Goal: Task Accomplishment & Management: Complete application form

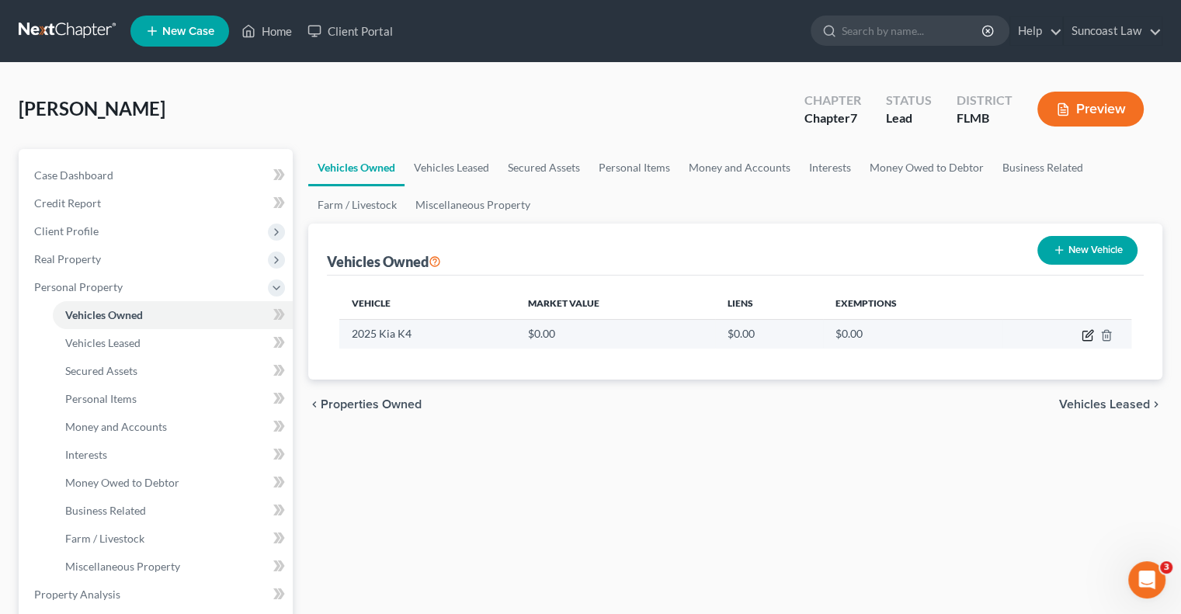
click at [1083, 335] on icon "button" at bounding box center [1088, 335] width 12 height 12
select select "0"
select select "1"
select select "2"
select select "0"
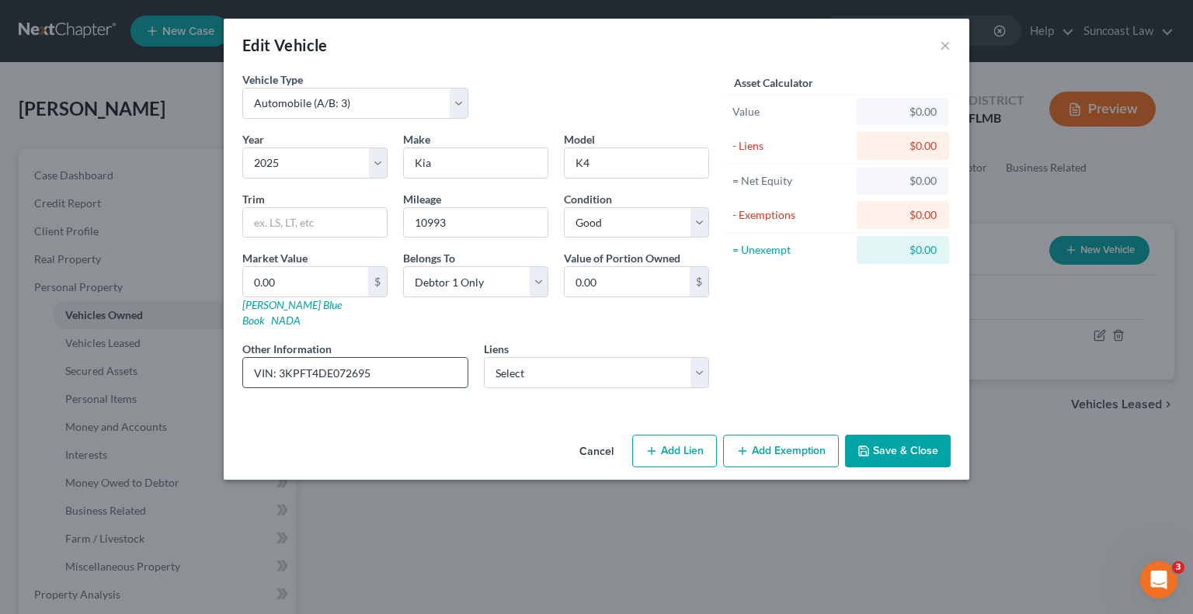
drag, startPoint x: 400, startPoint y: 356, endPoint x: 278, endPoint y: 358, distance: 121.9
click at [278, 358] on input "VIN: 3KPFT4DE072695" at bounding box center [355, 373] width 224 height 30
click at [314, 392] on div "Vehicle Type Select Automobile (A/B: 3) Truck (A/B: 3) Trailer (A/B: 4) Watercr…" at bounding box center [596, 249] width 745 height 357
click at [339, 358] on input "VIN: 3KPFT4DE072695" at bounding box center [355, 373] width 224 height 30
drag, startPoint x: 418, startPoint y: 360, endPoint x: 276, endPoint y: 349, distance: 142.5
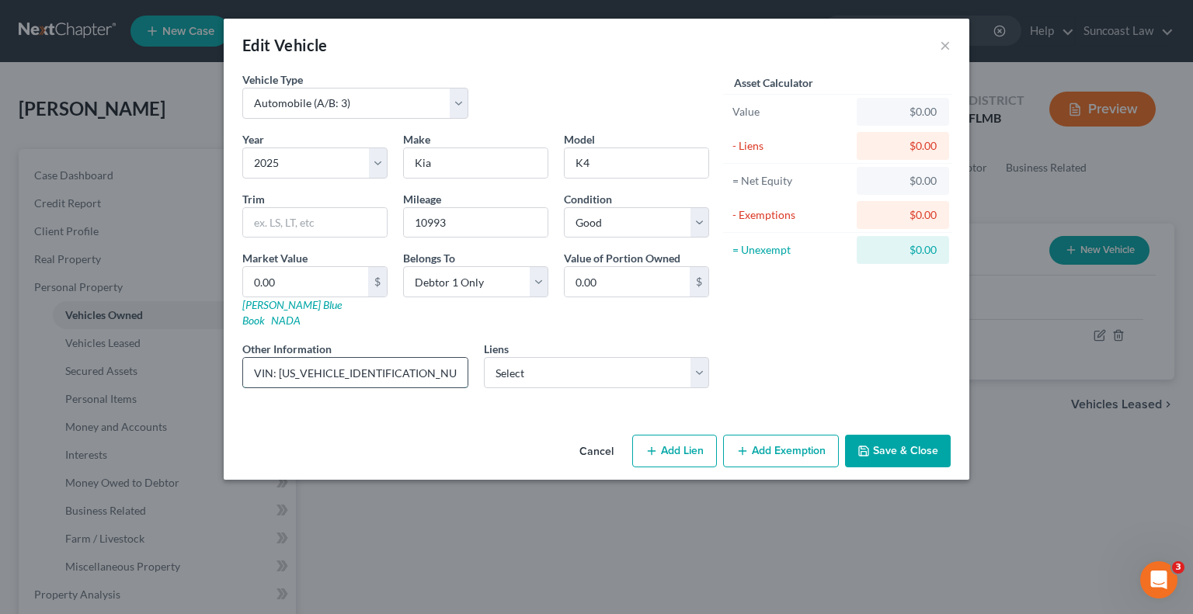
click at [276, 358] on input "VIN: [US_VEHICLE_IDENTIFICATION_NUMBER]" at bounding box center [355, 373] width 224 height 30
type input "VIN: [US_VEHICLE_IDENTIFICATION_NUMBER]"
click at [315, 282] on input "0.00" at bounding box center [305, 282] width 125 height 30
type input "2"
type input "2.00"
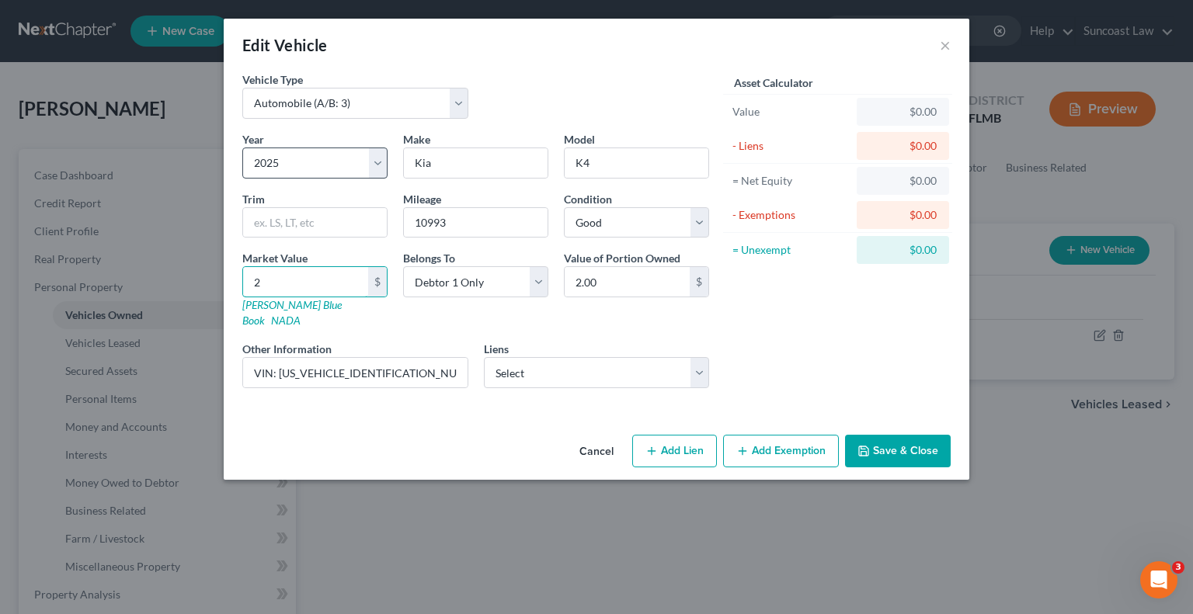
type input "23"
type input "23.00"
type input "235"
type input "235.00"
type input "2355"
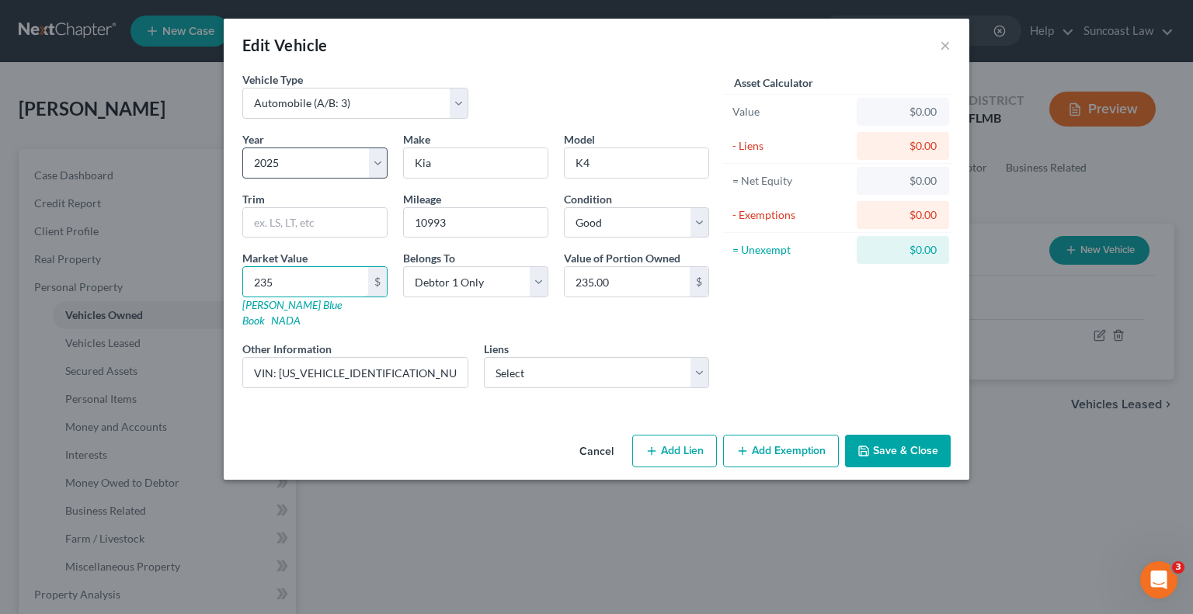
type input "2,355.00"
type input "23550"
type input "23,550.00"
type input "23,550"
click at [901, 449] on button "Save & Close" at bounding box center [898, 451] width 106 height 33
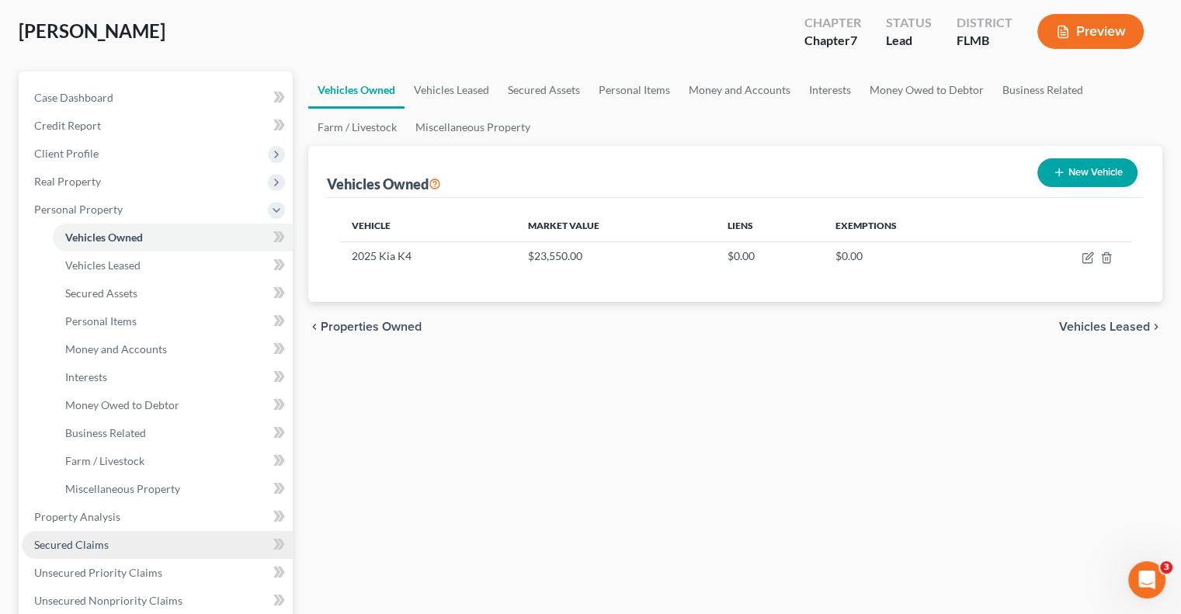
click at [137, 546] on link "Secured Claims" at bounding box center [157, 545] width 271 height 28
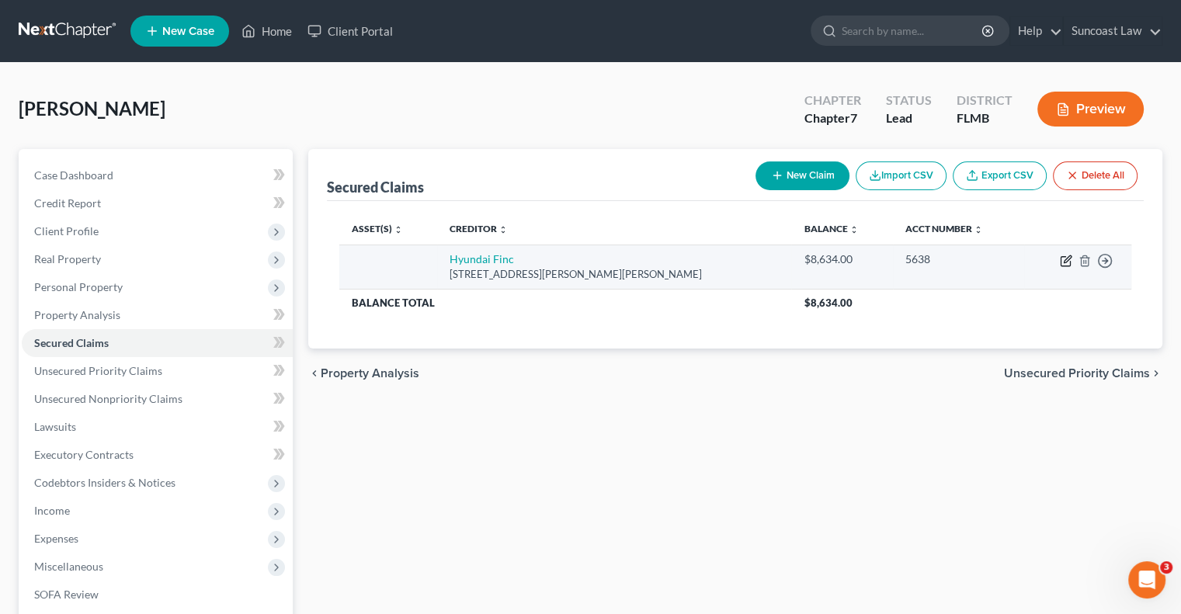
click at [1068, 260] on icon "button" at bounding box center [1067, 258] width 7 height 7
select select "4"
select select "0"
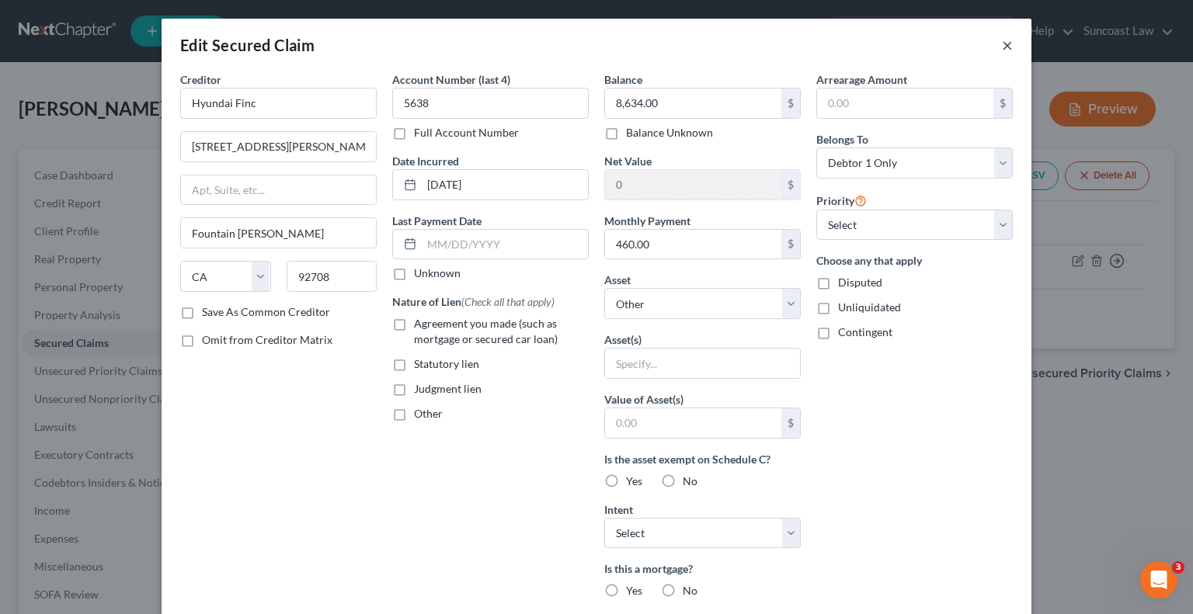
click at [1002, 47] on button "×" at bounding box center [1007, 45] width 11 height 19
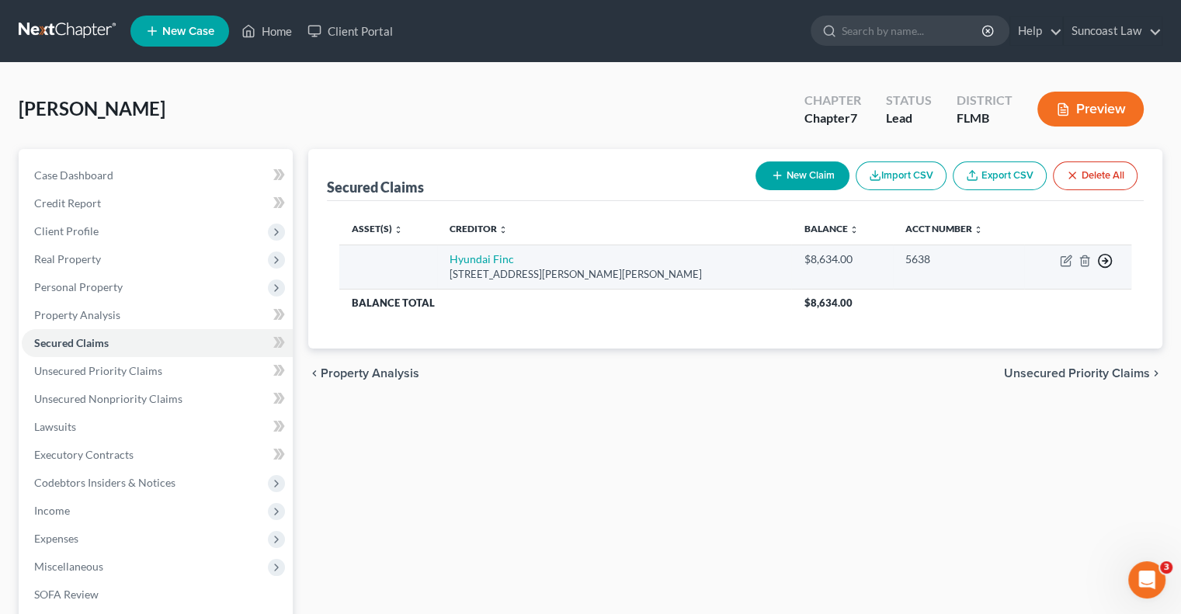
click at [1110, 259] on icon "button" at bounding box center [1105, 261] width 16 height 16
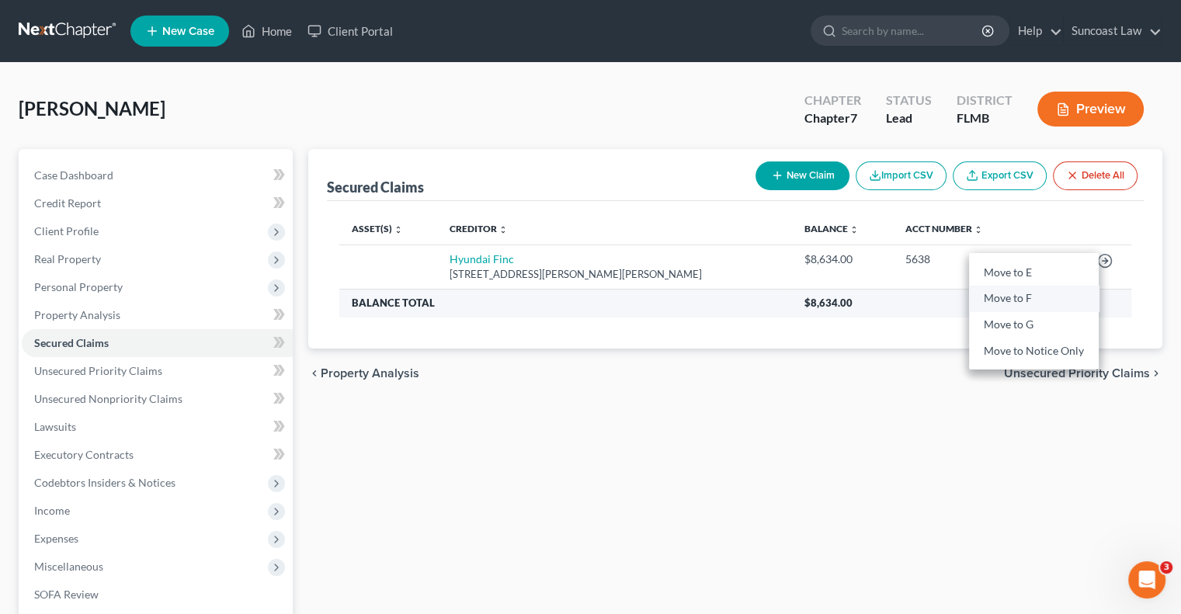
click at [1044, 302] on link "Move to F" at bounding box center [1034, 299] width 130 height 26
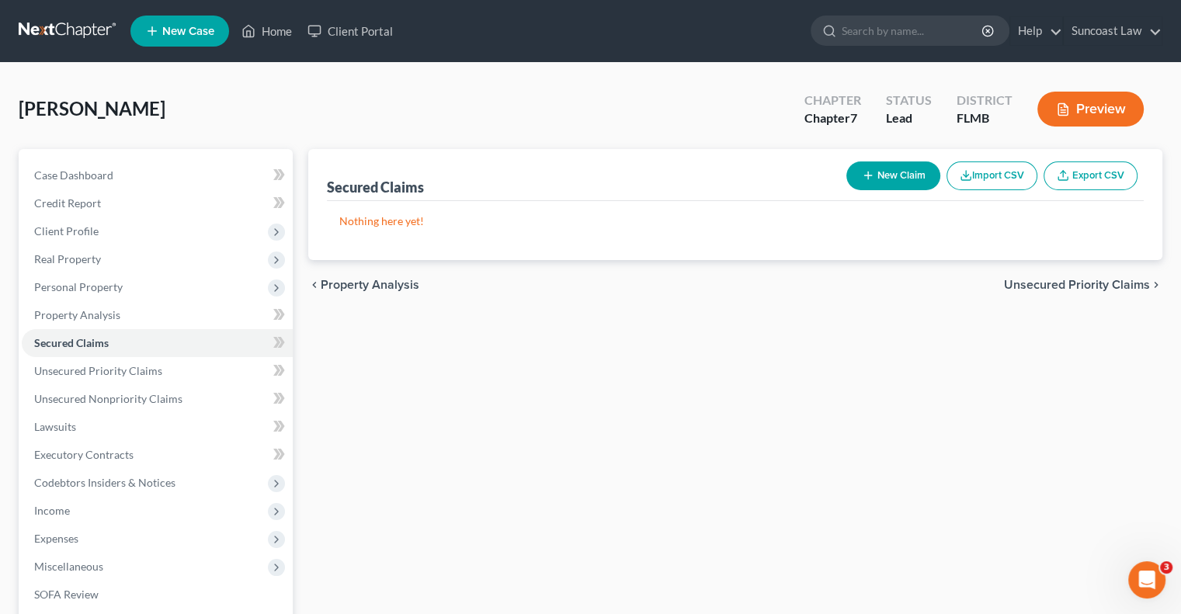
click at [891, 176] on button "New Claim" at bounding box center [893, 176] width 94 height 29
select select "0"
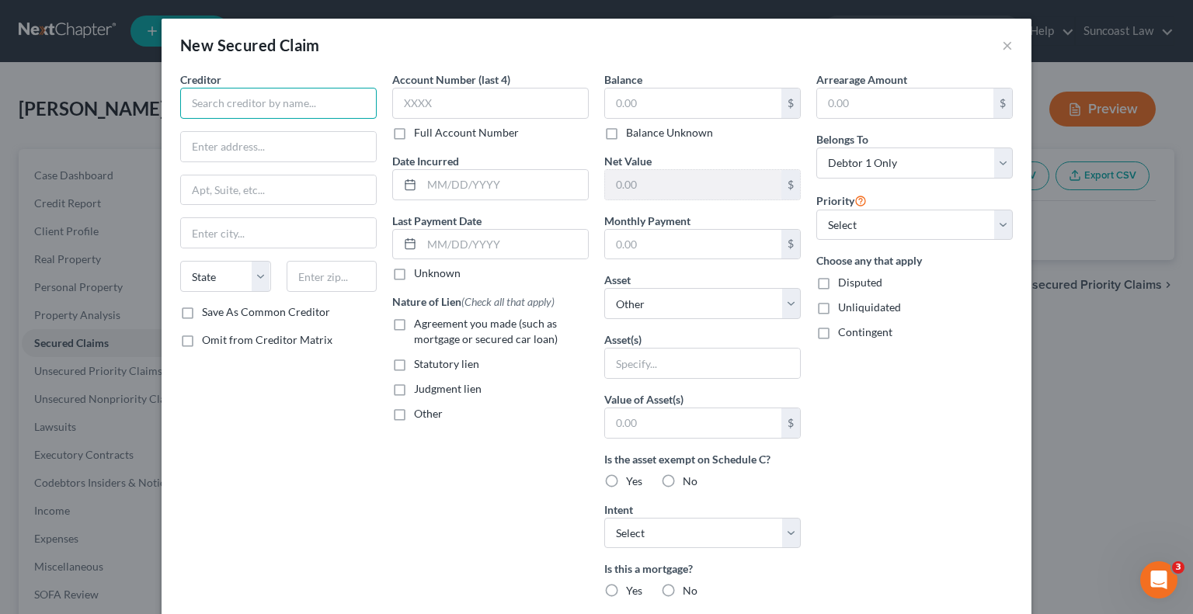
click at [247, 96] on input "text" at bounding box center [278, 103] width 196 height 31
type input "Kia Finance"
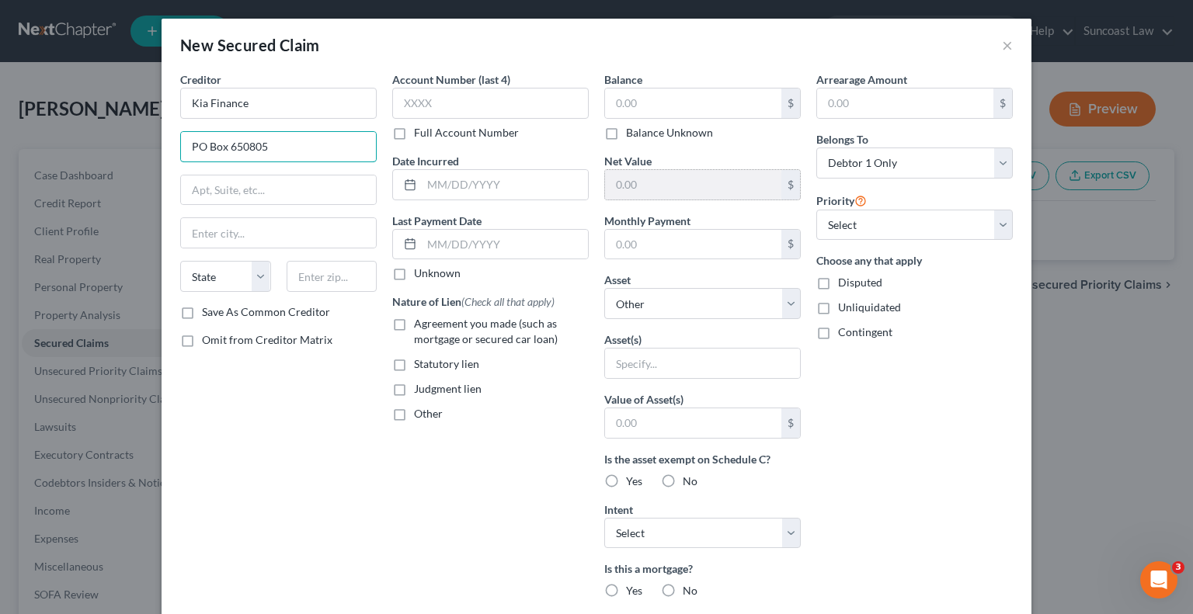
type input "PO Box 650805"
type input "75265"
type input "[GEOGRAPHIC_DATA]"
select select "45"
click at [414, 130] on label "Full Account Number" at bounding box center [466, 133] width 105 height 16
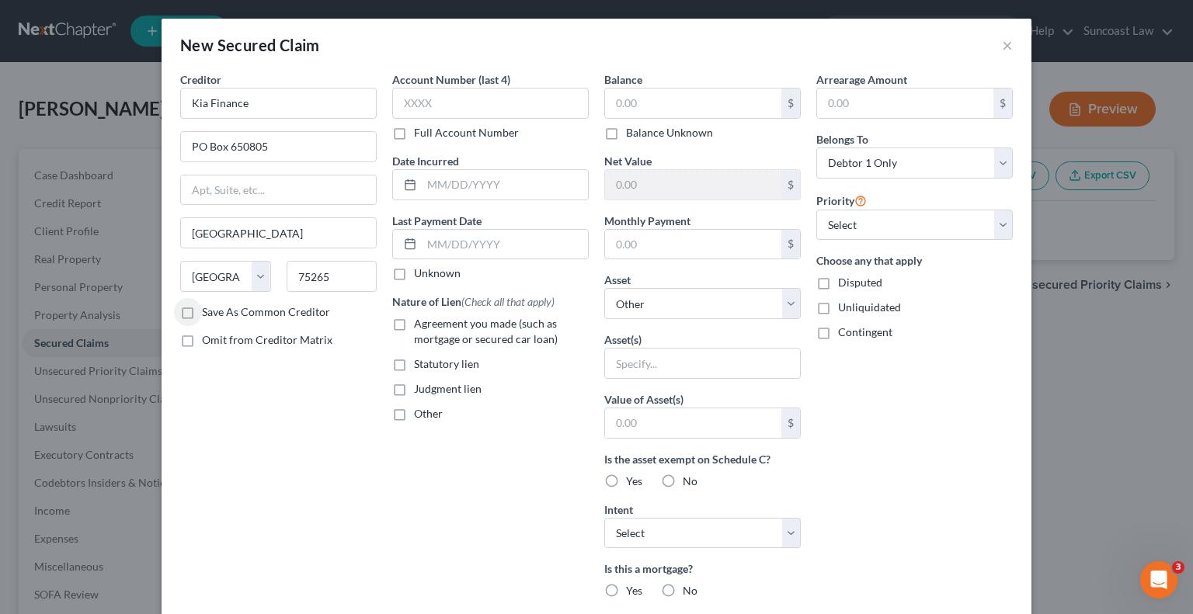
click at [420, 130] on input "Full Account Number" at bounding box center [425, 130] width 10 height 10
click at [460, 102] on input "text" at bounding box center [490, 103] width 196 height 31
type input "20250205788891"
click at [638, 92] on input "text" at bounding box center [693, 104] width 176 height 30
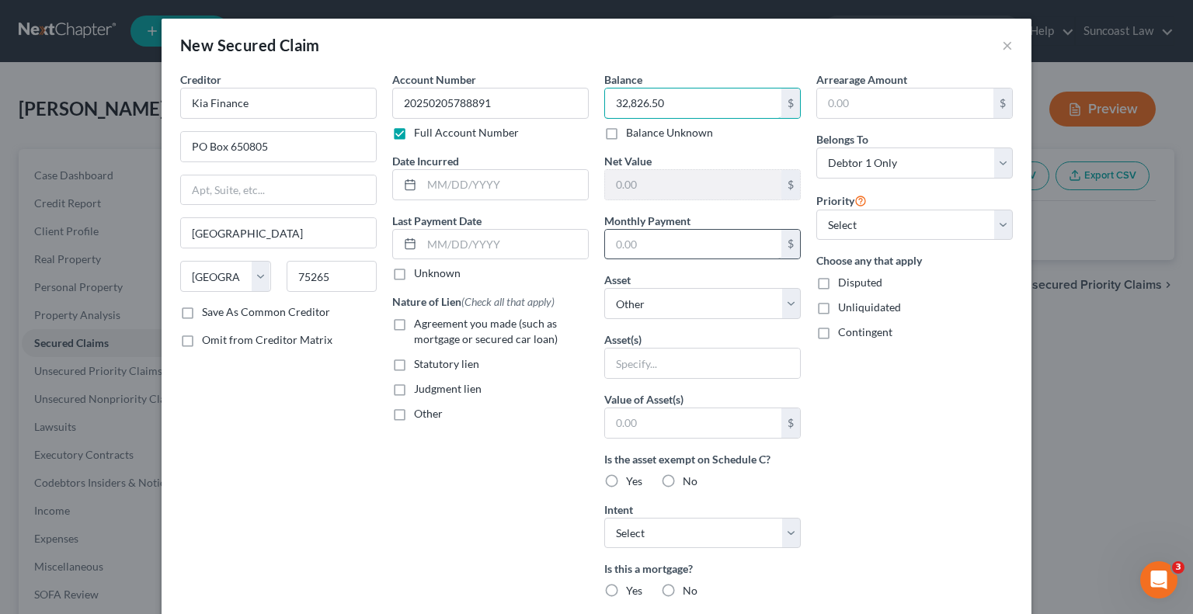
type input "32,826.50"
click at [641, 243] on input "text" at bounding box center [693, 245] width 176 height 30
type input "593.24"
drag, startPoint x: 634, startPoint y: 290, endPoint x: 636, endPoint y: 314, distance: 24.9
click at [634, 290] on select "Select Other Multiple Assets 2025 Kia K4 - $23550.0" at bounding box center [702, 303] width 196 height 31
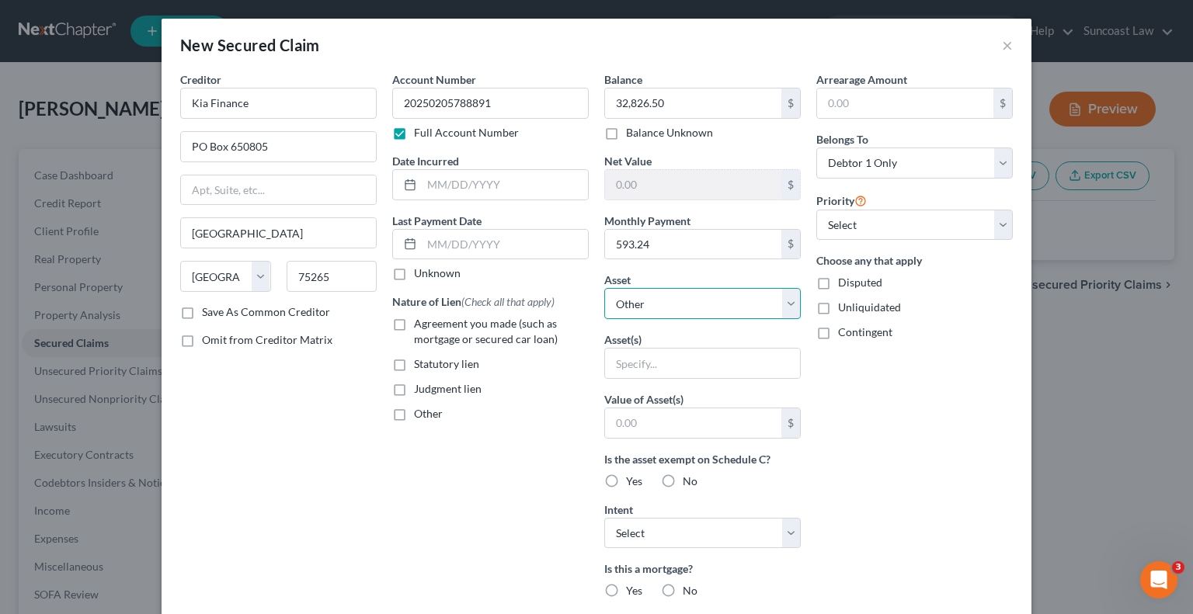
select select "2"
click at [604, 288] on select "Select Other Multiple Assets 2025 Kia K4 - $23550.0" at bounding box center [702, 303] width 196 height 31
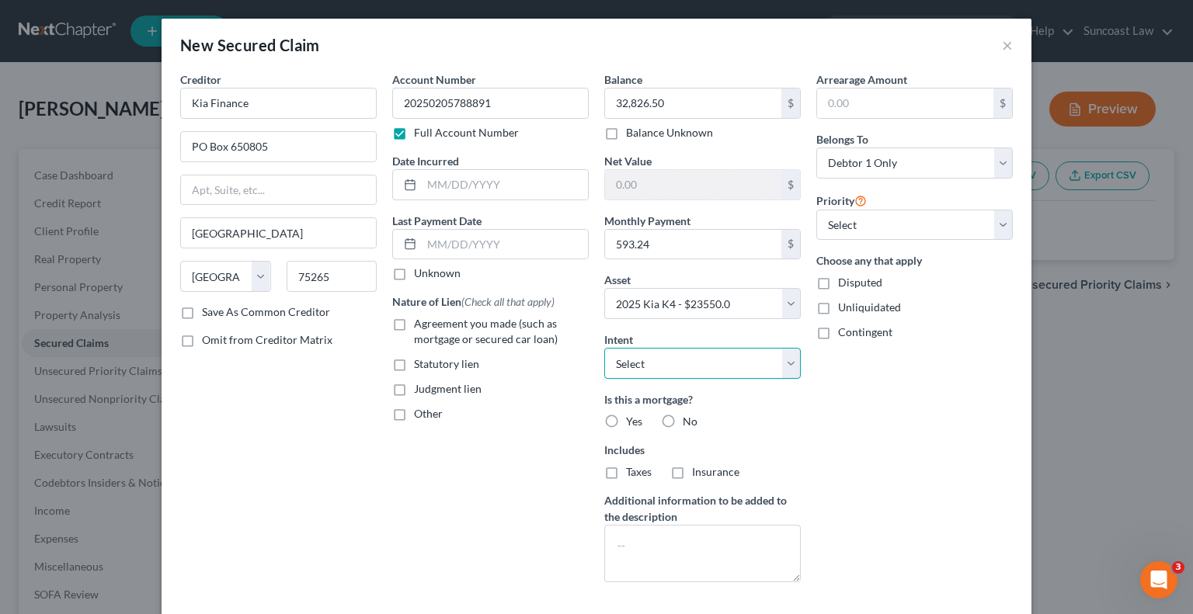
click at [655, 368] on select "Select Surrender Redeem Reaffirm Avoid Other" at bounding box center [702, 363] width 196 height 31
select select "2"
click at [604, 348] on select "Select Surrender Redeem Reaffirm Avoid Other" at bounding box center [702, 363] width 196 height 31
click at [683, 419] on label "No" at bounding box center [690, 422] width 15 height 16
click at [689, 419] on input "No" at bounding box center [694, 419] width 10 height 10
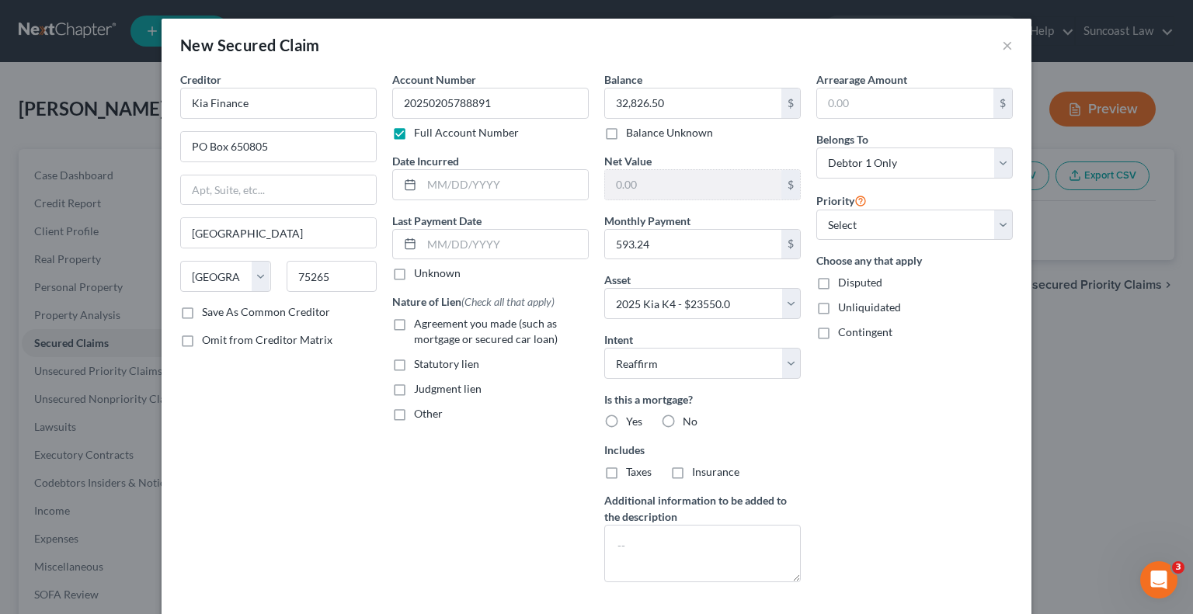
radio input "true"
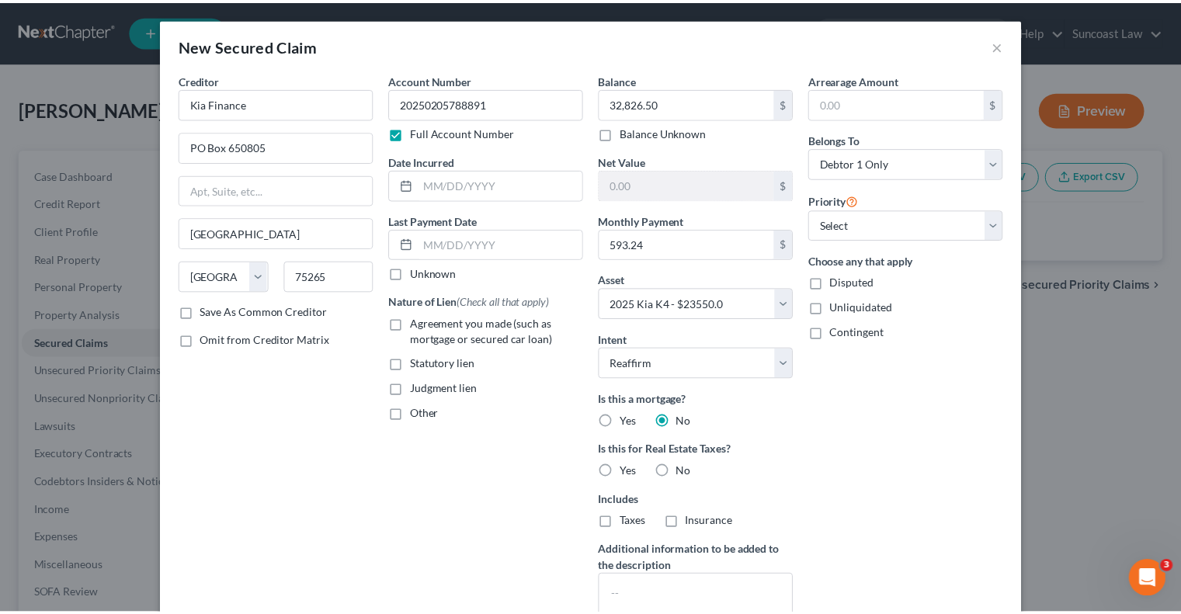
scroll to position [127, 0]
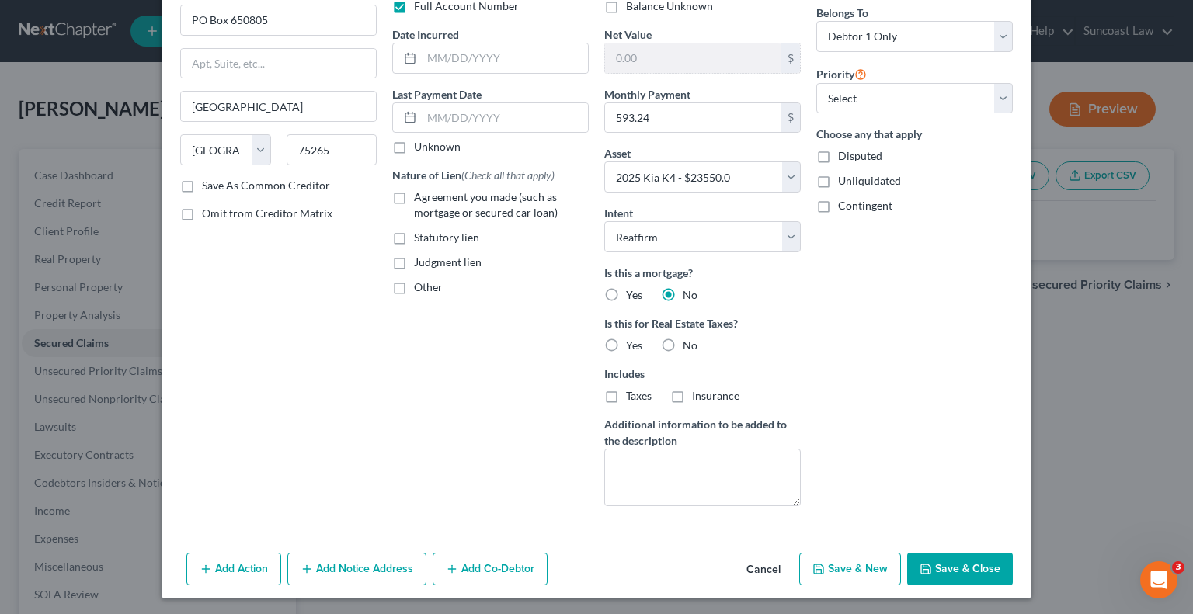
click at [957, 565] on button "Save & Close" at bounding box center [960, 569] width 106 height 33
select select
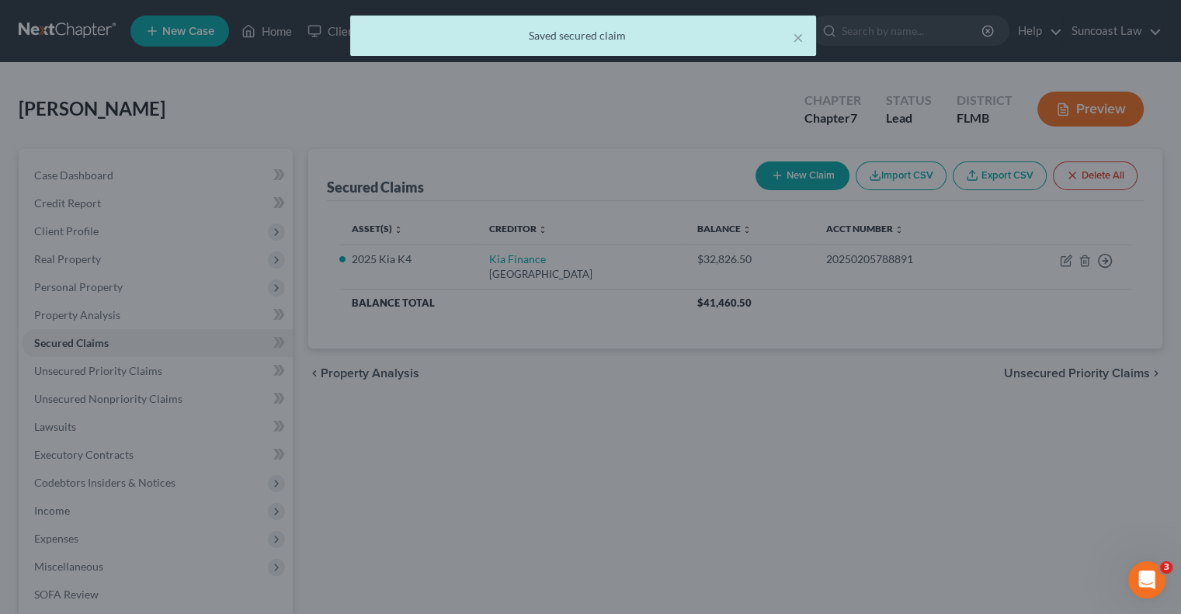
scroll to position [0, 0]
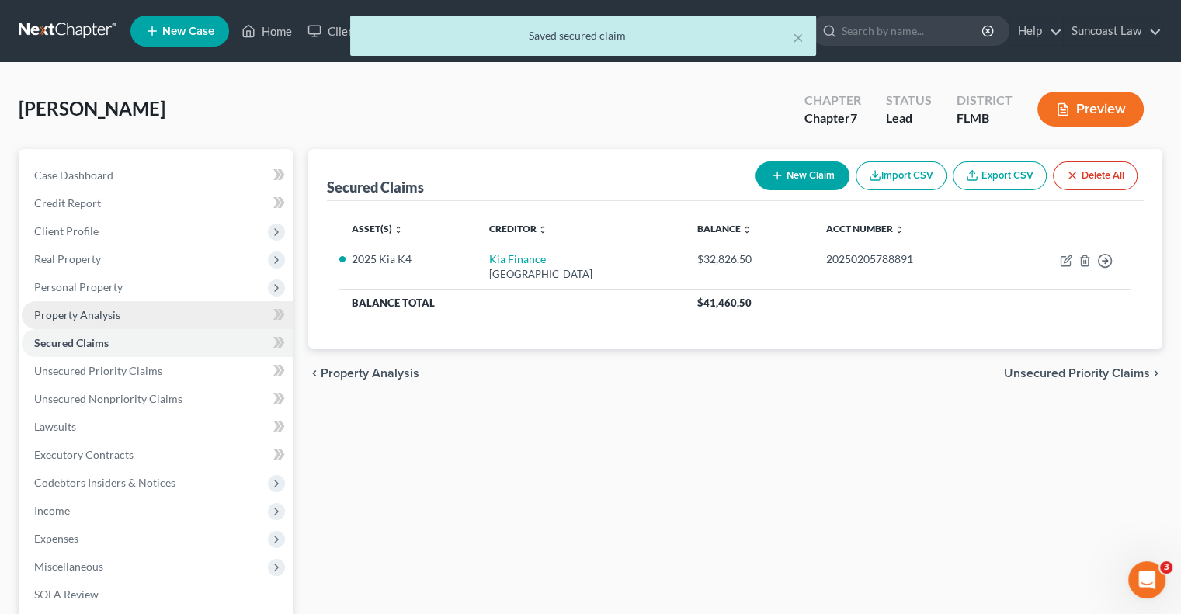
click at [106, 315] on span "Property Analysis" at bounding box center [77, 314] width 86 height 13
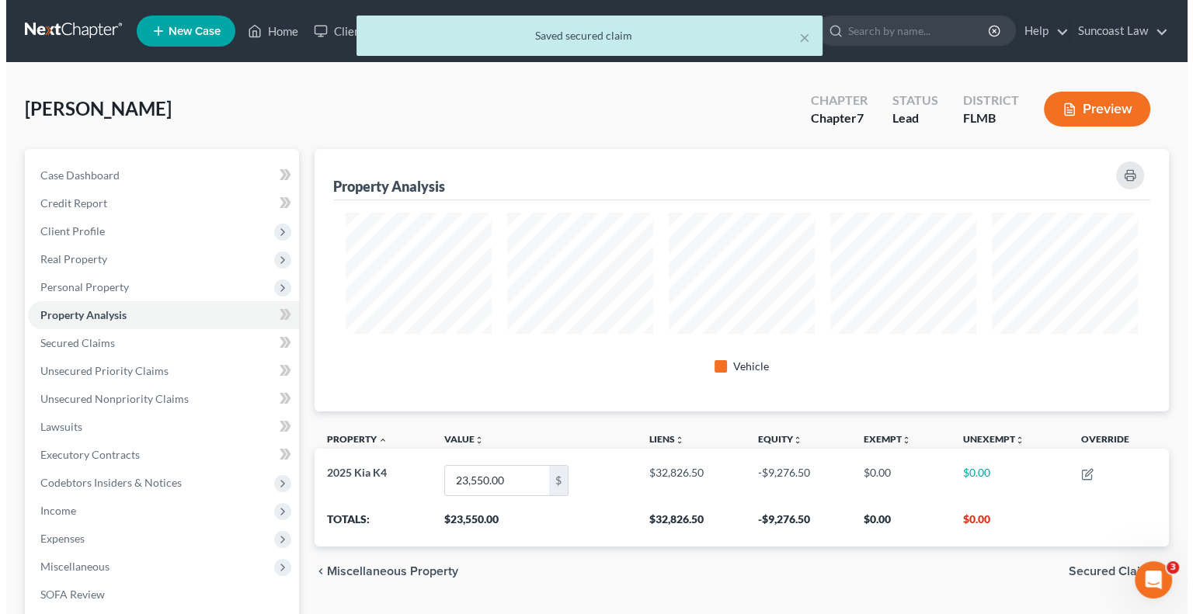
scroll to position [262, 853]
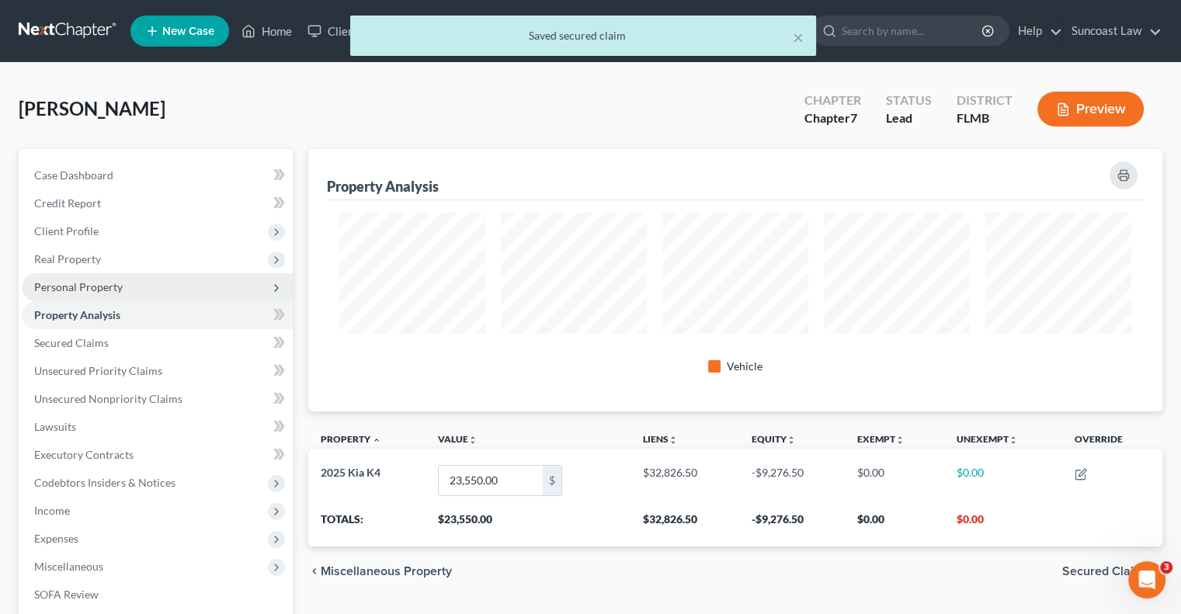
click at [68, 279] on span "Personal Property" at bounding box center [157, 287] width 271 height 28
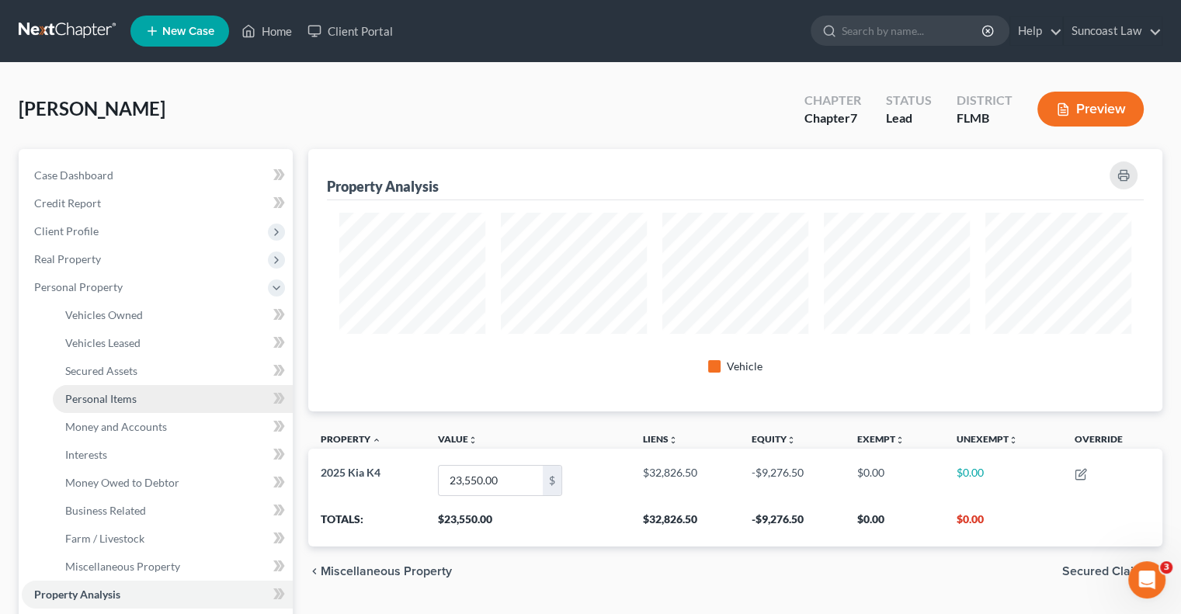
click at [130, 399] on span "Personal Items" at bounding box center [100, 398] width 71 height 13
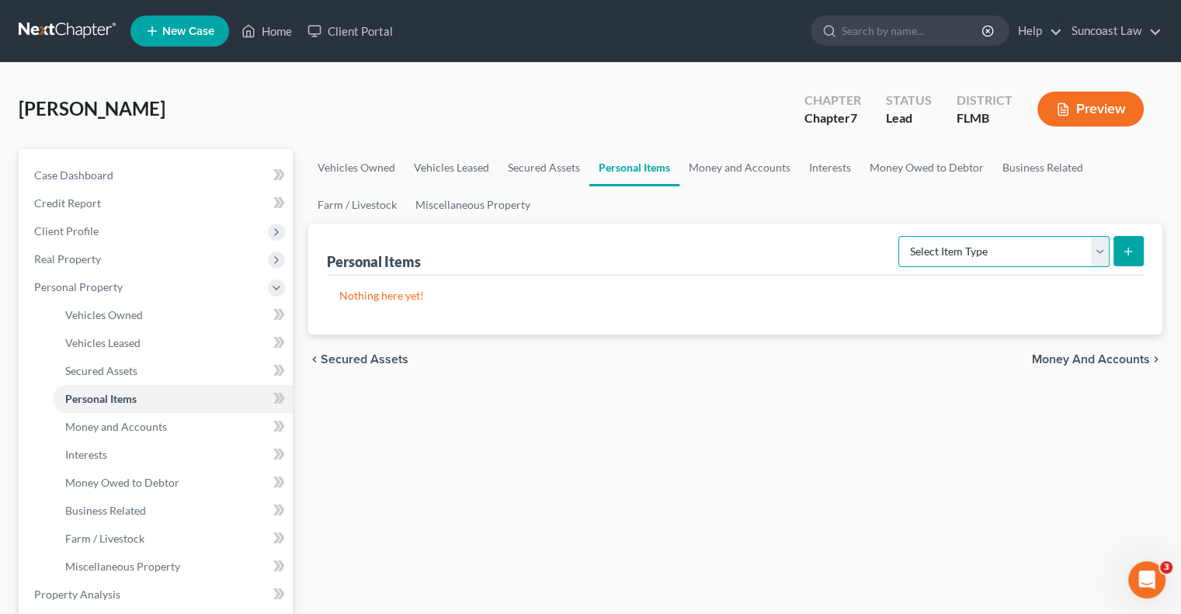
click at [992, 238] on select "Select Item Type Clothing (A/B: 11) Collectibles Of Value (A/B: 8) Electronics …" at bounding box center [1003, 251] width 211 height 31
select select "clothing"
click at [901, 236] on select "Select Item Type Clothing (A/B: 11) Collectibles Of Value (A/B: 8) Electronics …" at bounding box center [1003, 251] width 211 height 31
click at [1125, 245] on icon "submit" at bounding box center [1128, 251] width 12 height 12
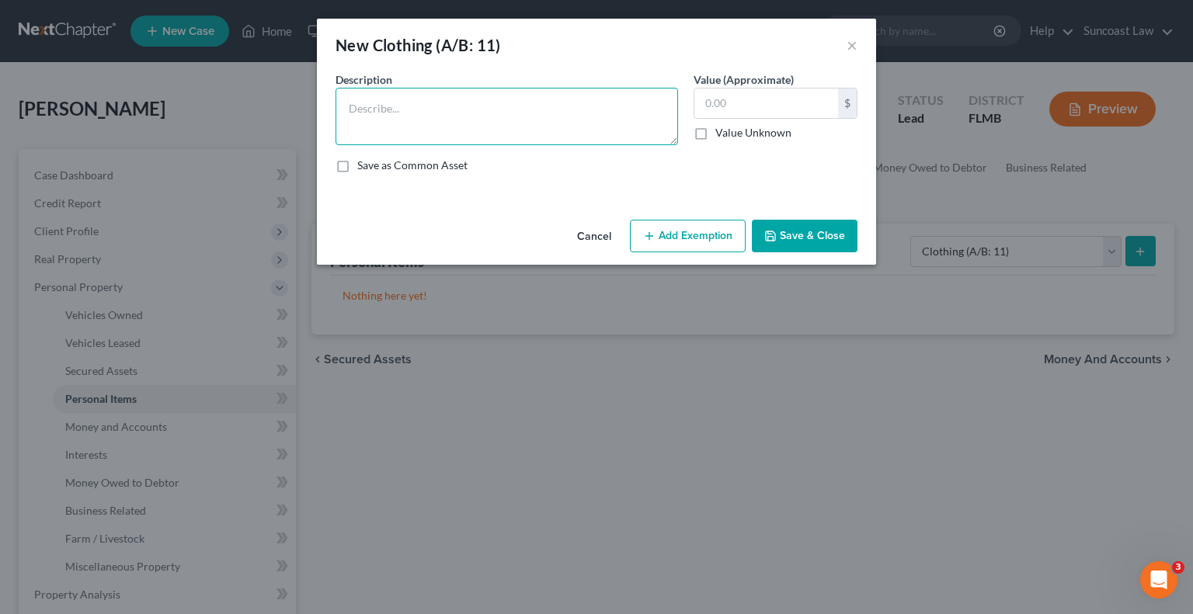
click at [442, 109] on textarea at bounding box center [506, 116] width 342 height 57
type textarea "Used clothing"
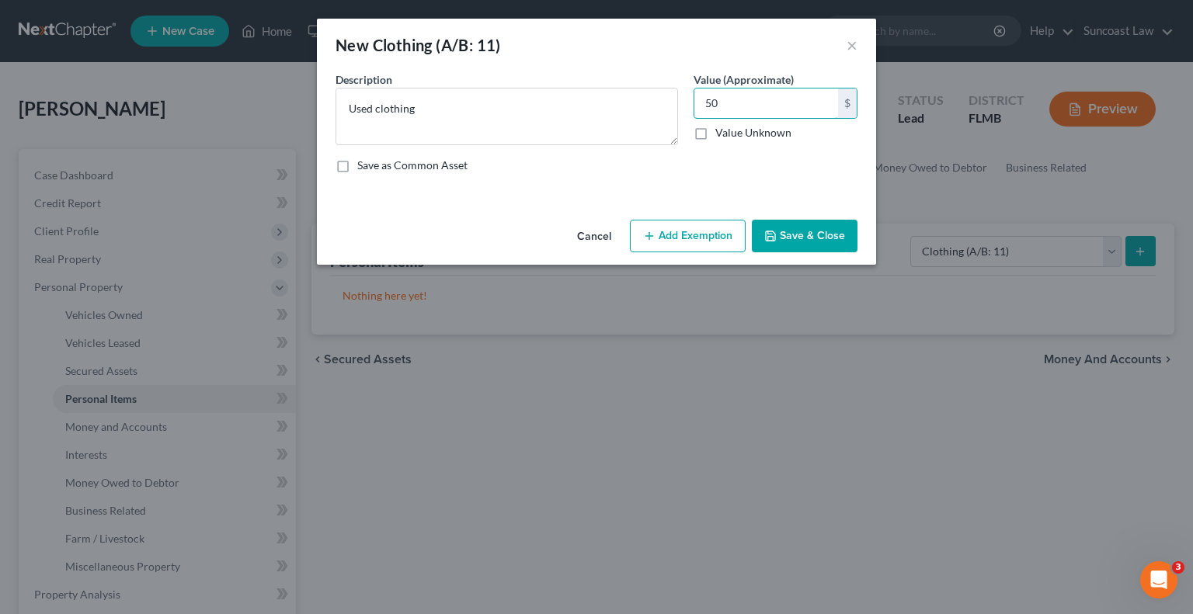
type input "50"
click at [692, 227] on button "Add Exemption" at bounding box center [688, 236] width 116 height 33
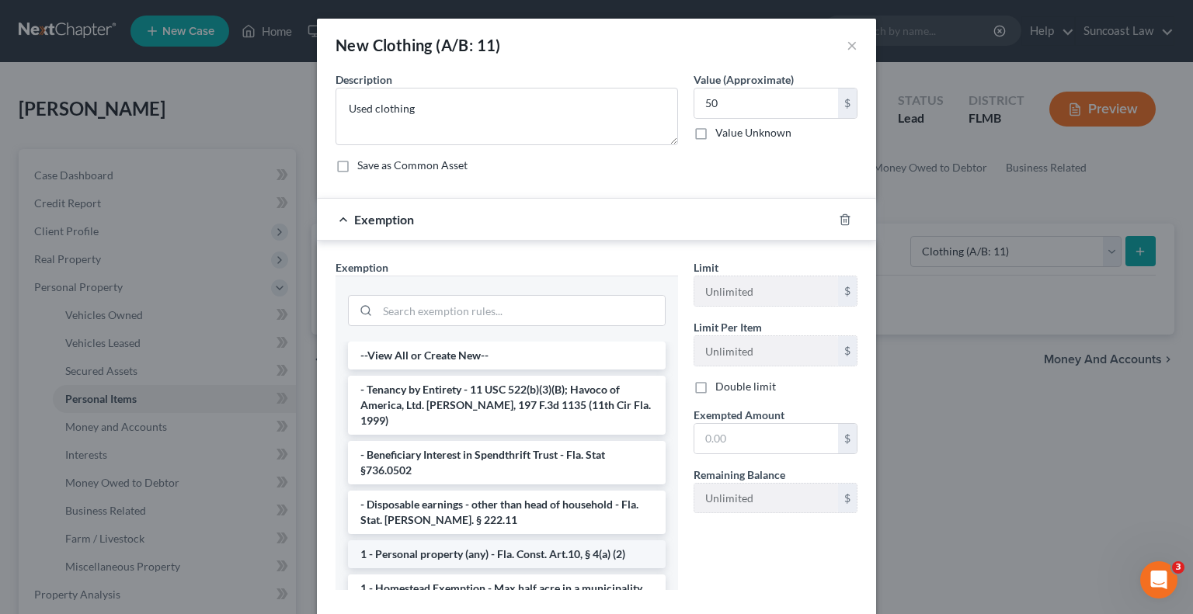
click at [419, 540] on li "1 - Personal property (any) - Fla. Const. Art.10, § 4(a) (2)" at bounding box center [507, 554] width 318 height 28
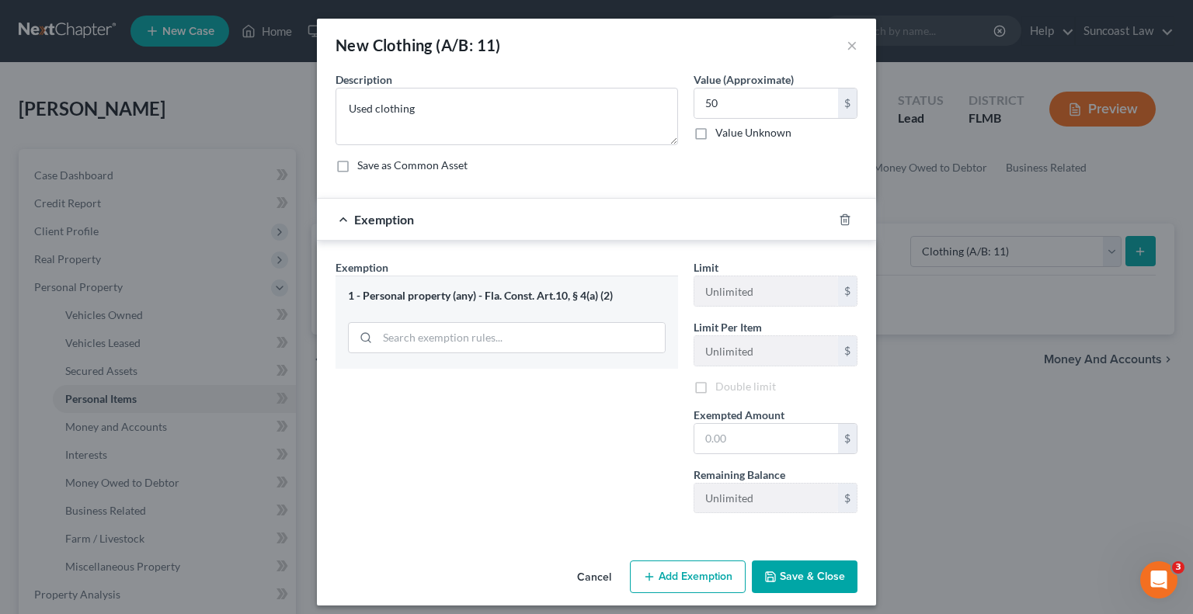
click at [419, 538] on div "An exemption set must first be selected from the Filing Information section. Co…" at bounding box center [596, 312] width 559 height 483
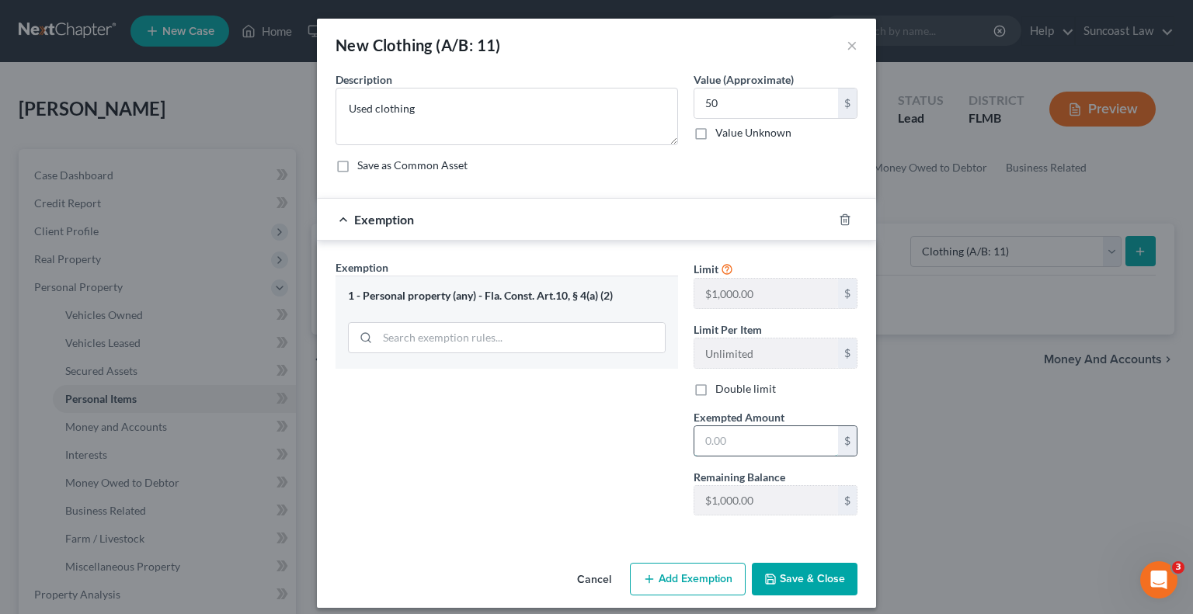
click at [745, 433] on input "text" at bounding box center [766, 441] width 144 height 30
type input "50"
drag, startPoint x: 519, startPoint y: 455, endPoint x: 527, endPoint y: 457, distance: 8.7
click at [519, 455] on div "Exemption Set must be selected for CA. Exemption * 1 - Personal property (any) …" at bounding box center [507, 393] width 358 height 269
drag, startPoint x: 675, startPoint y: 580, endPoint x: 683, endPoint y: 585, distance: 9.5
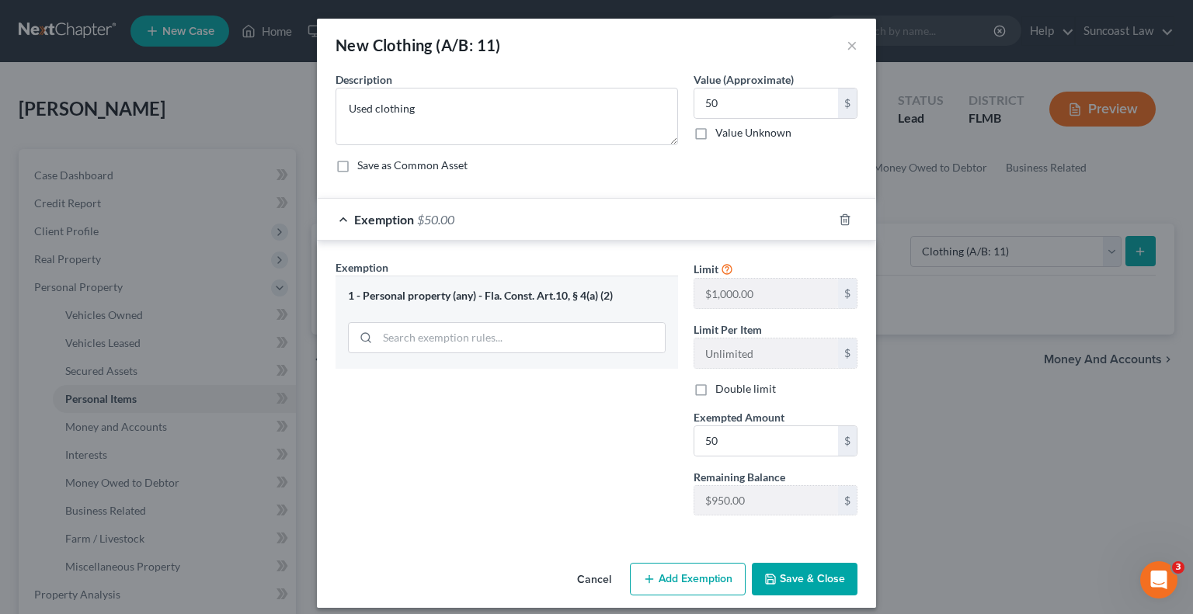
click at [676, 580] on button "Add Exemption" at bounding box center [688, 579] width 116 height 33
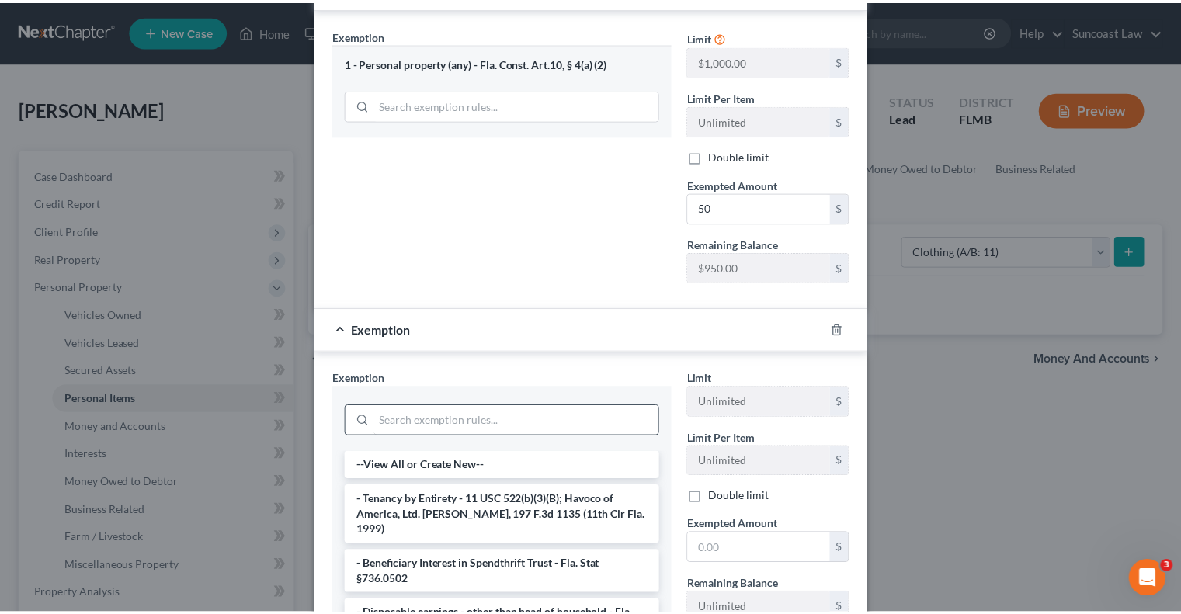
scroll to position [311, 0]
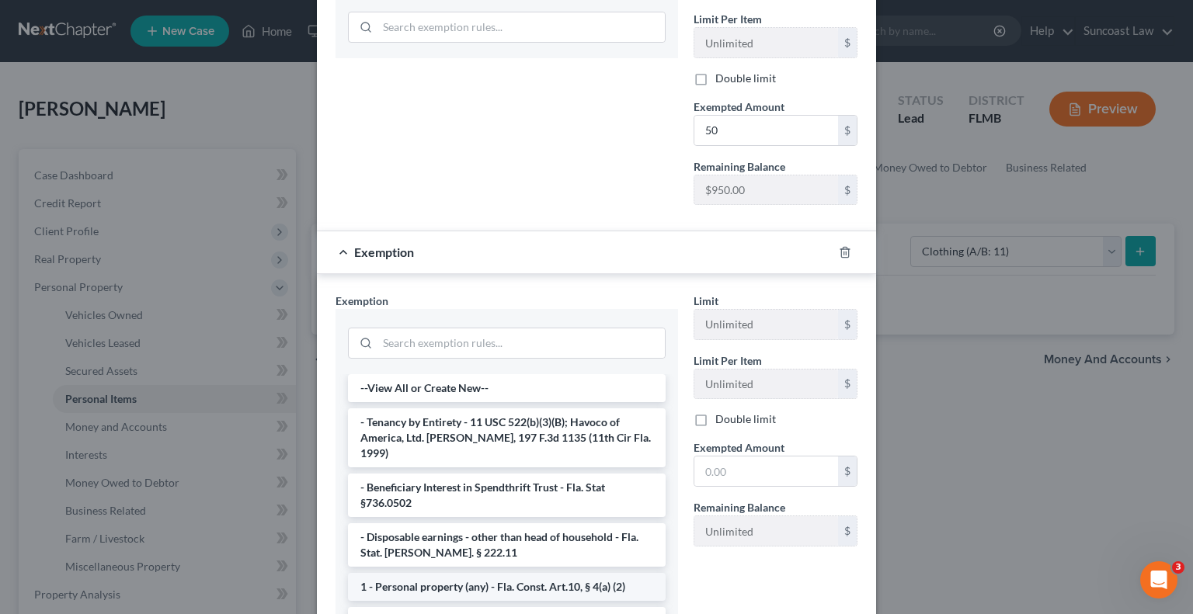
click at [485, 573] on li "1 - Personal property (any) - Fla. Const. Art.10, § 4(a) (2)" at bounding box center [507, 587] width 318 height 28
click at [485, 567] on div "Exemption Set must be selected for CA. Exemption * --View All or Create New-- -…" at bounding box center [596, 461] width 559 height 374
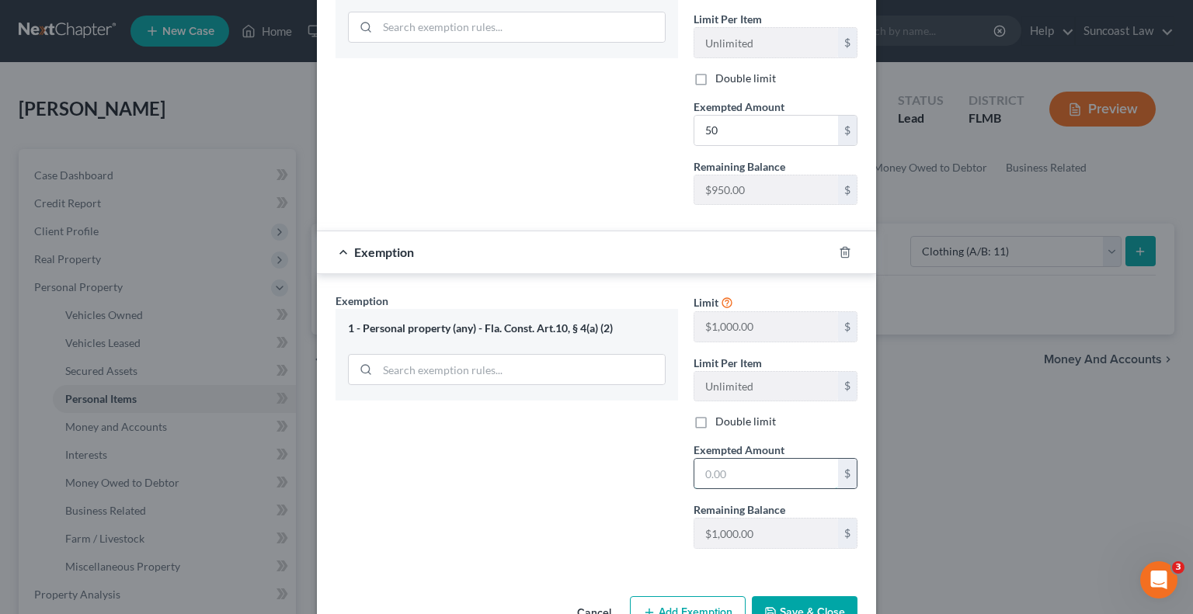
click at [743, 468] on input "text" at bounding box center [766, 474] width 144 height 30
type input "50"
click at [574, 487] on div "Exemption Set must be selected for CA. Exemption * 1 - Personal property (any) …" at bounding box center [507, 427] width 358 height 269
click at [783, 602] on button "Save & Close" at bounding box center [805, 612] width 106 height 33
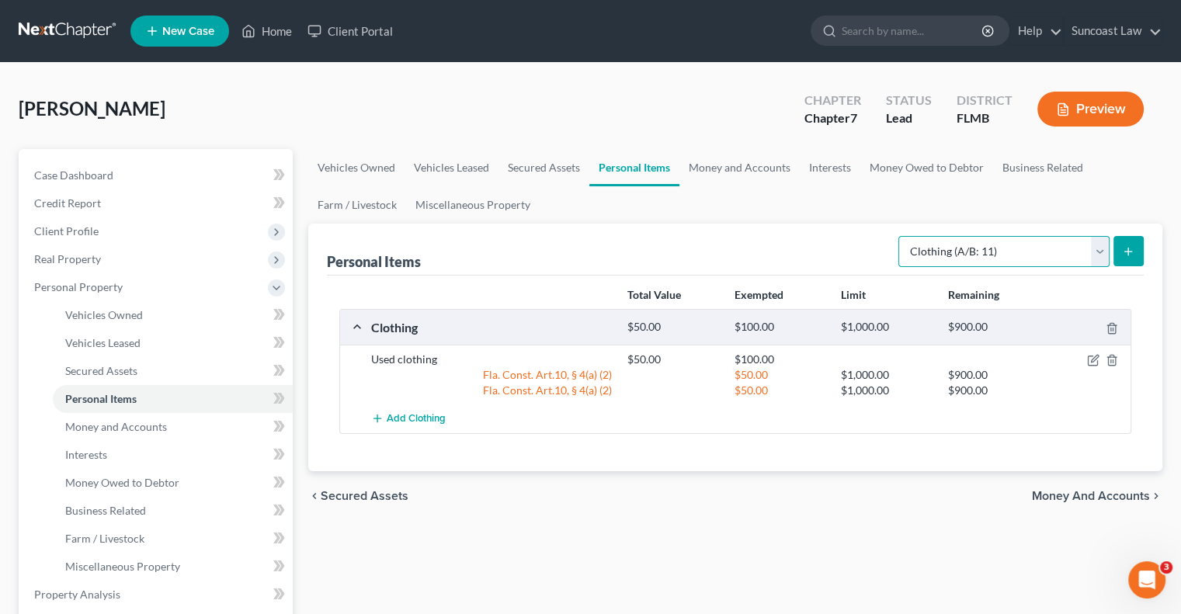
click at [1024, 251] on select "Select Item Type Clothing (A/B: 11) Collectibles Of Value (A/B: 8) Electronics …" at bounding box center [1003, 251] width 211 height 31
select select "household_goods"
click at [901, 236] on select "Select Item Type Clothing (A/B: 11) Collectibles Of Value (A/B: 8) Electronics …" at bounding box center [1003, 251] width 211 height 31
click at [1128, 259] on button "submit" at bounding box center [1129, 251] width 30 height 30
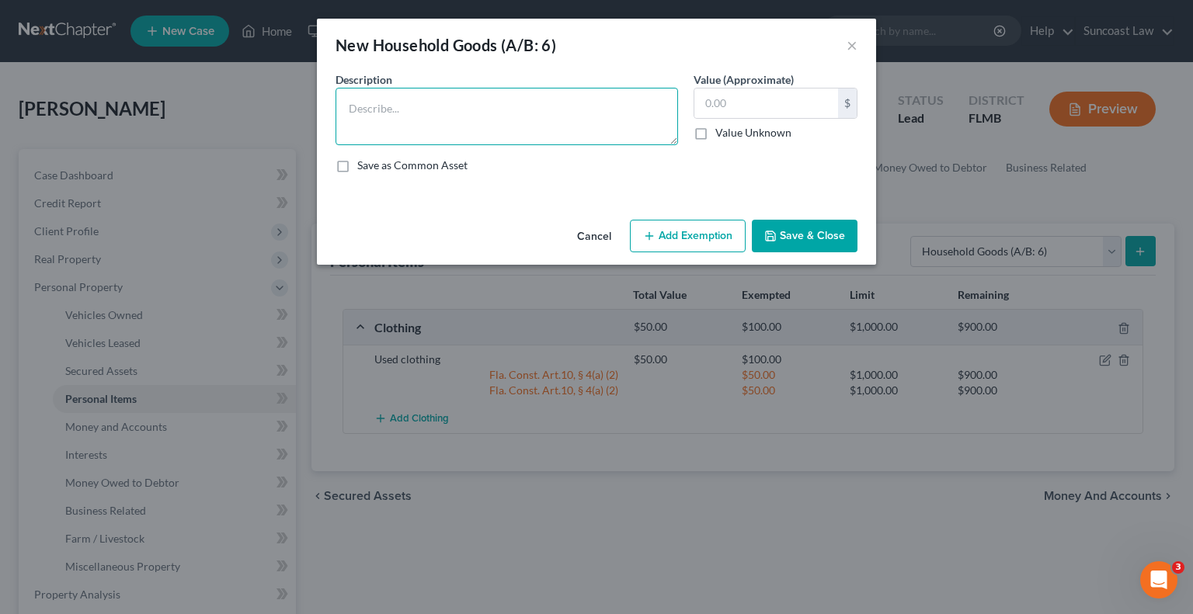
click at [497, 106] on textarea at bounding box center [506, 116] width 342 height 57
type textarea "renting furnished home"
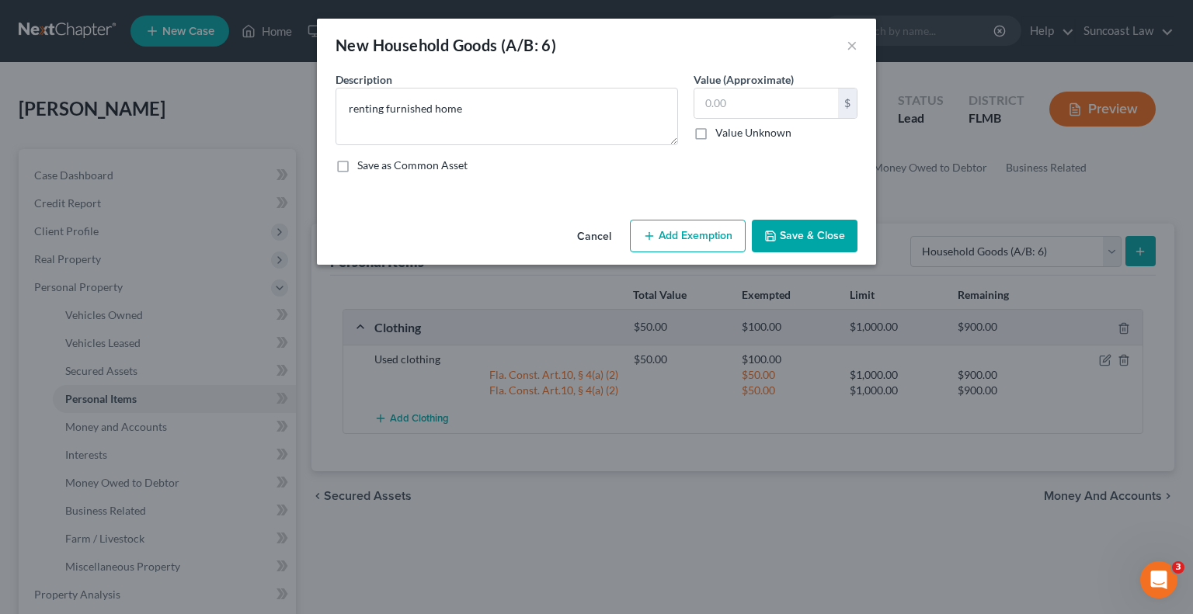
click at [836, 233] on button "Save & Close" at bounding box center [805, 236] width 106 height 33
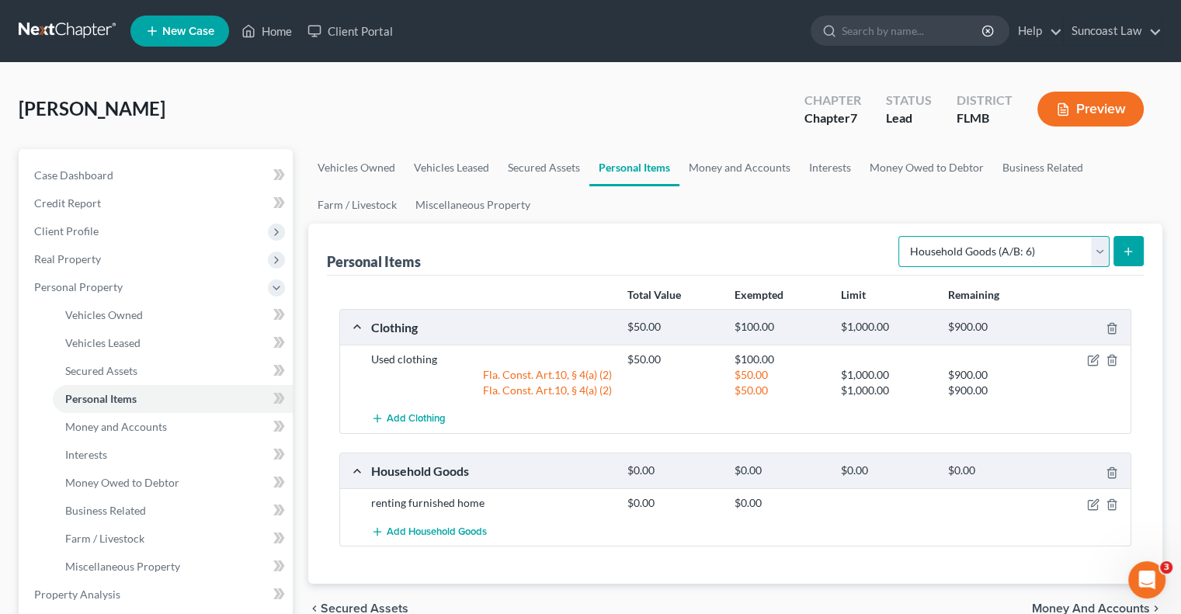
click at [963, 241] on select "Select Item Type Clothing (A/B: 11) Collectibles Of Value (A/B: 8) Electronics …" at bounding box center [1003, 251] width 211 height 31
select select "pets"
click at [901, 236] on select "Select Item Type Clothing (A/B: 11) Collectibles Of Value (A/B: 8) Electronics …" at bounding box center [1003, 251] width 211 height 31
click at [1128, 252] on line "submit" at bounding box center [1128, 252] width 7 height 0
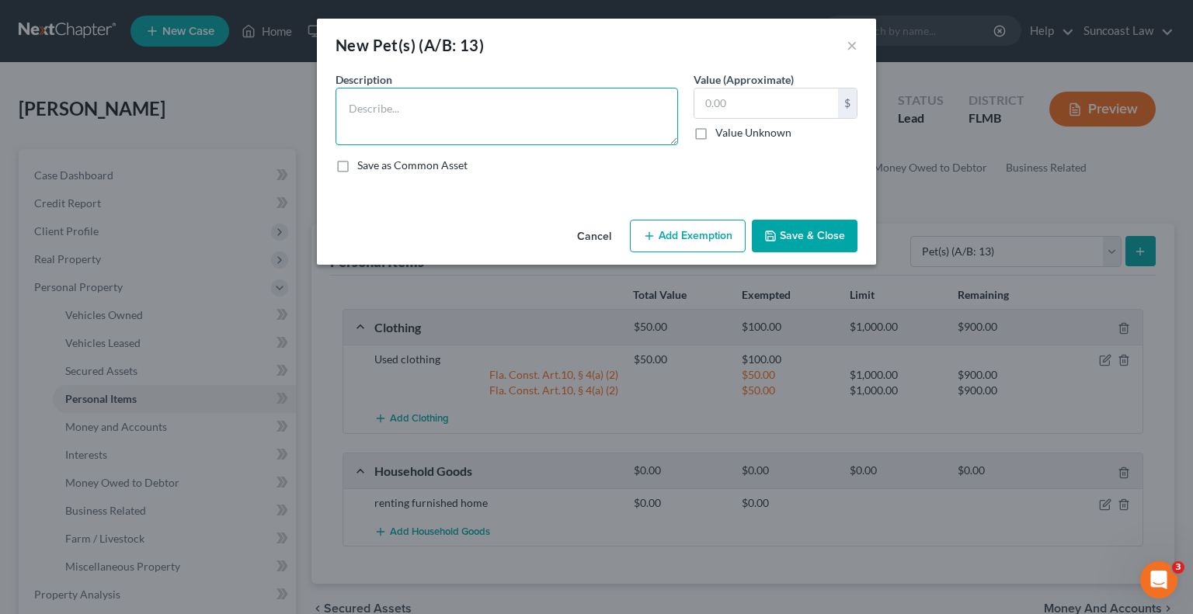
click at [451, 105] on textarea at bounding box center [506, 116] width 342 height 57
type textarea "cat"
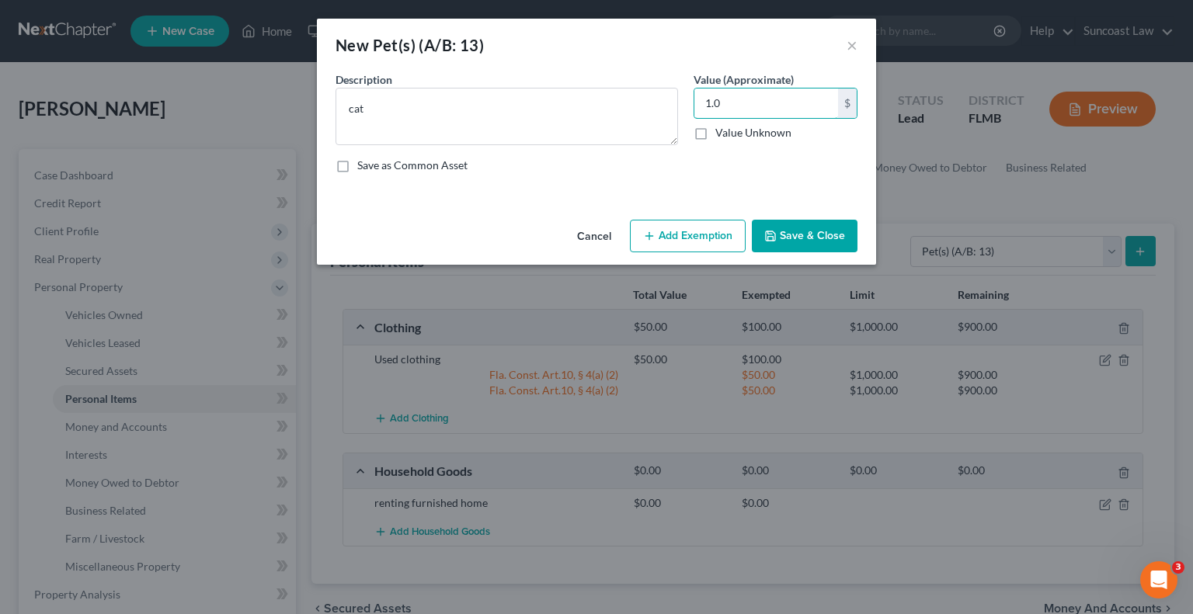
type input "1.0"
click at [644, 248] on button "Add Exemption" at bounding box center [688, 236] width 116 height 33
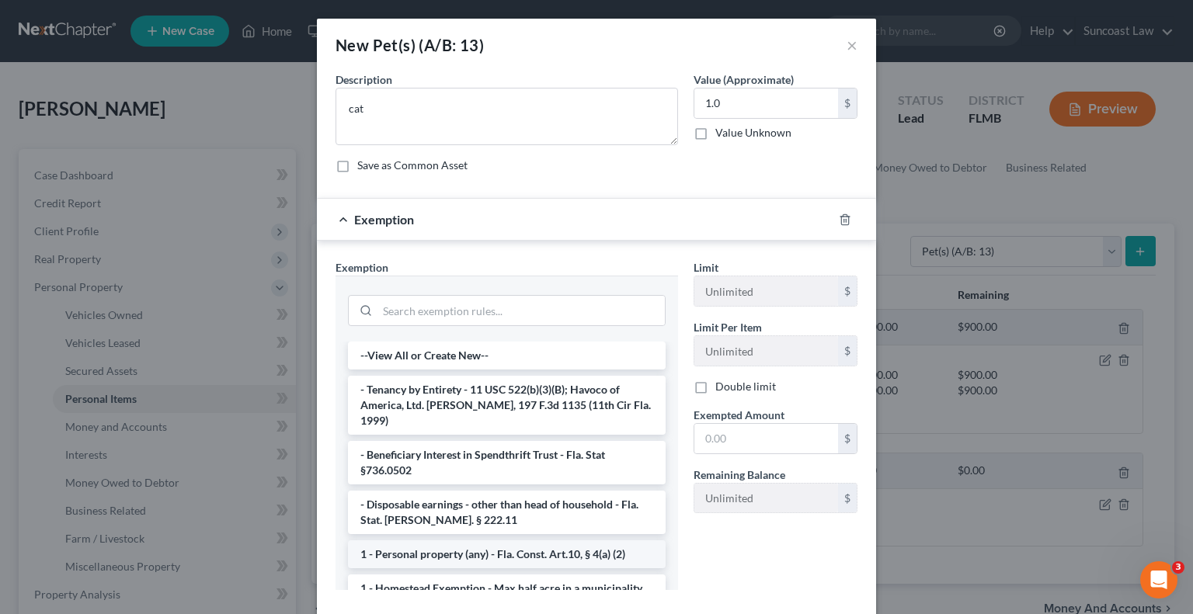
click at [485, 540] on li "1 - Personal property (any) - Fla. Const. Art.10, § 4(a) (2)" at bounding box center [507, 554] width 318 height 28
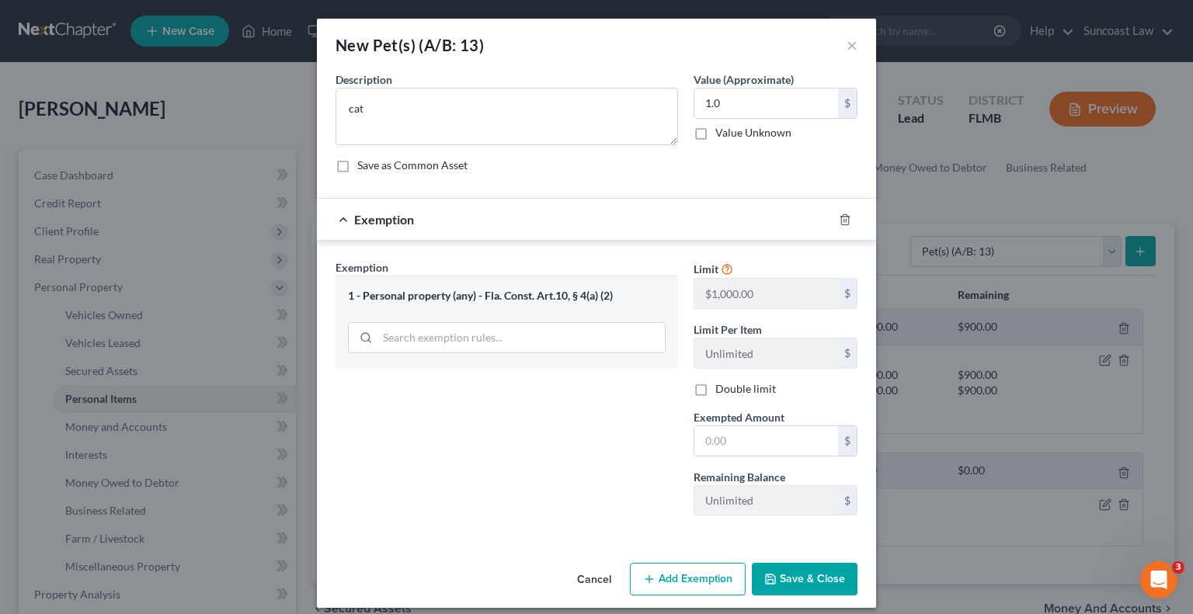
click at [485, 540] on div "An exemption set must first be selected from the Filing Information section. Co…" at bounding box center [596, 313] width 559 height 485
click at [727, 435] on input "text" at bounding box center [766, 441] width 144 height 30
type input "1"
click at [821, 572] on button "Save & Close" at bounding box center [805, 579] width 106 height 33
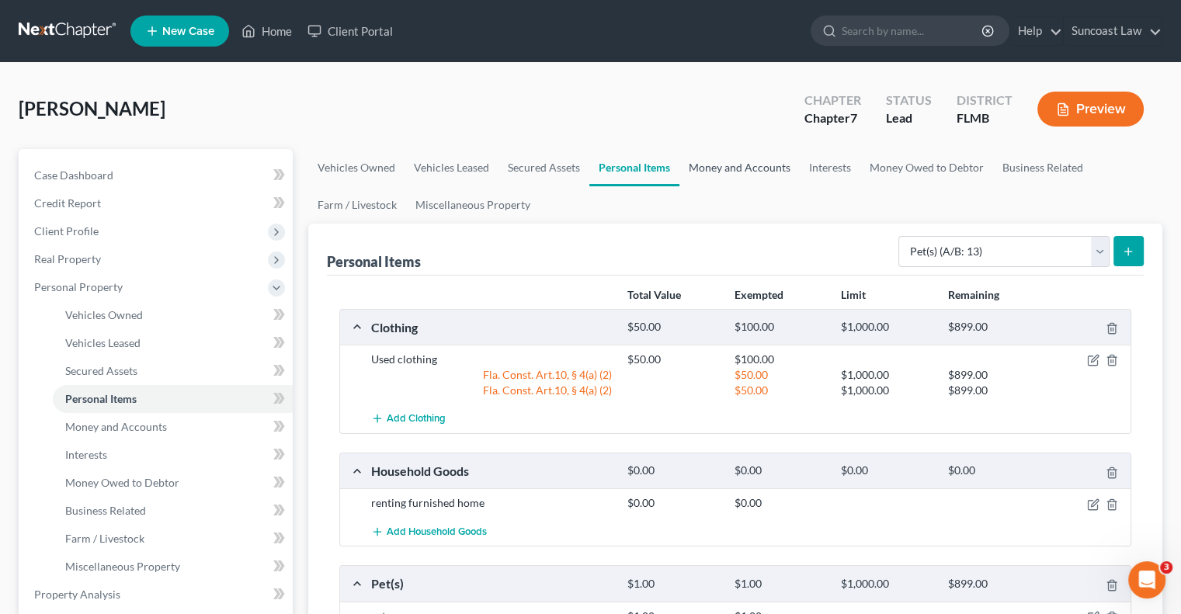
click at [745, 166] on link "Money and Accounts" at bounding box center [739, 167] width 120 height 37
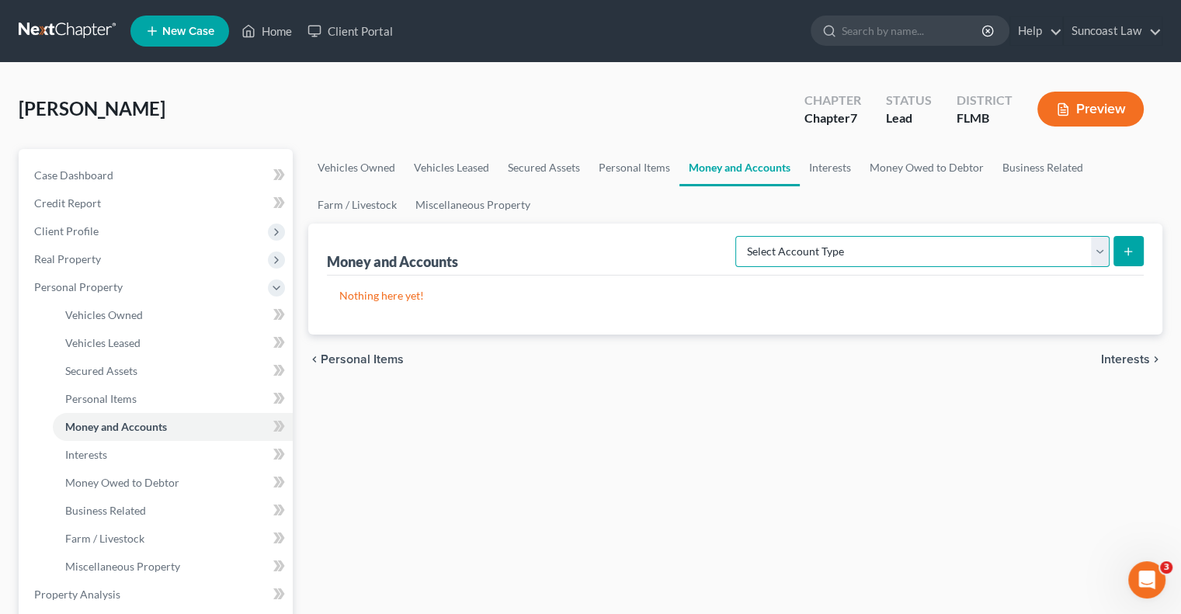
click at [995, 251] on select "Select Account Type Brokerage (A/B: 18, SOFA: 20) Cash on Hand (A/B: 16) Certif…" at bounding box center [922, 251] width 374 height 31
select select "checking"
click at [740, 236] on select "Select Account Type Brokerage (A/B: 18, SOFA: 20) Cash on Hand (A/B: 16) Certif…" at bounding box center [922, 251] width 374 height 31
click at [1129, 241] on button "submit" at bounding box center [1129, 251] width 30 height 30
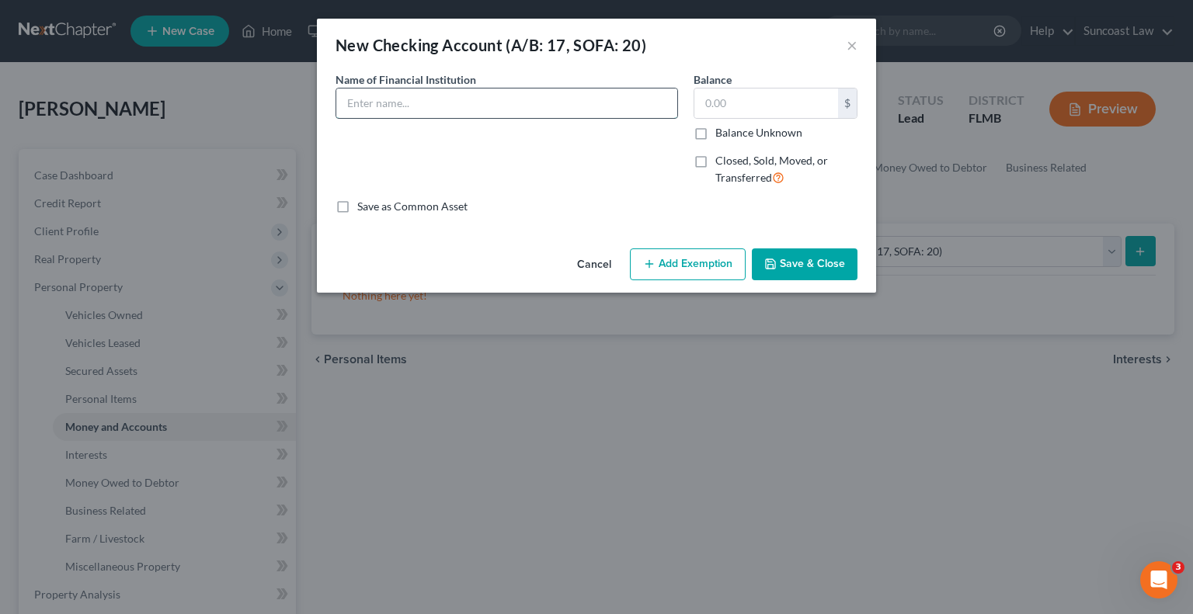
click at [432, 103] on input "text" at bounding box center [506, 104] width 341 height 30
type input "Regions *7168"
type input "1,580.18"
click at [707, 261] on button "Add Exemption" at bounding box center [688, 264] width 116 height 33
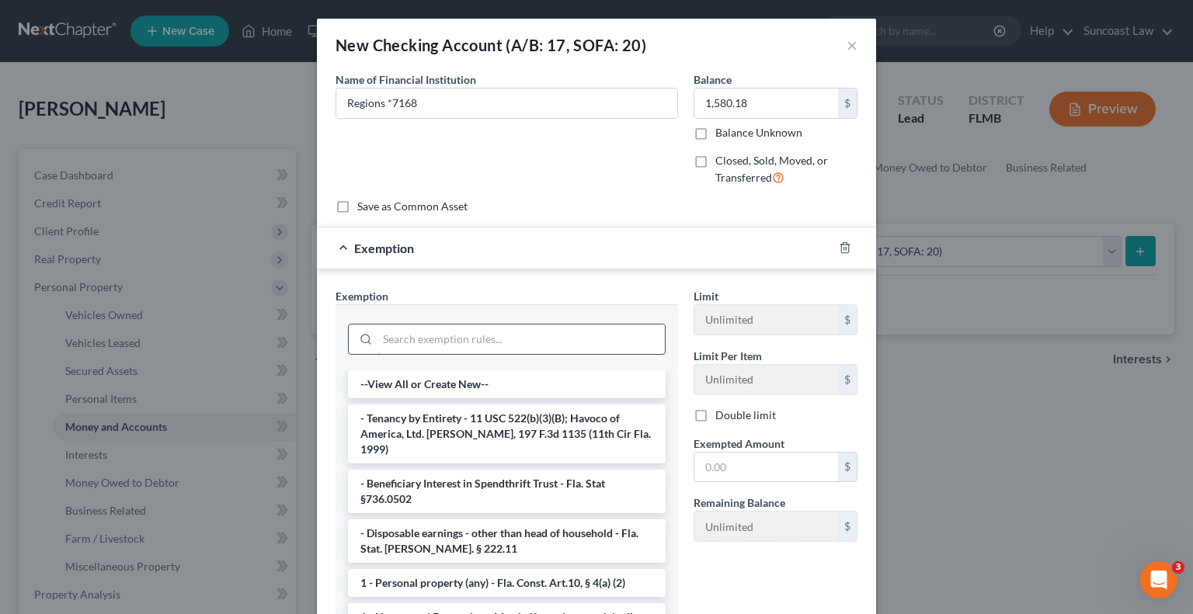
click at [454, 345] on input "search" at bounding box center [520, 340] width 287 height 30
click at [482, 569] on li "1 - Personal property (any) - Fla. Const. Art.10, § 4(a) (2)" at bounding box center [507, 583] width 318 height 28
click at [482, 561] on div "Exemption Set must be selected for CA. Exemption * --View All or Create New-- -…" at bounding box center [596, 456] width 559 height 375
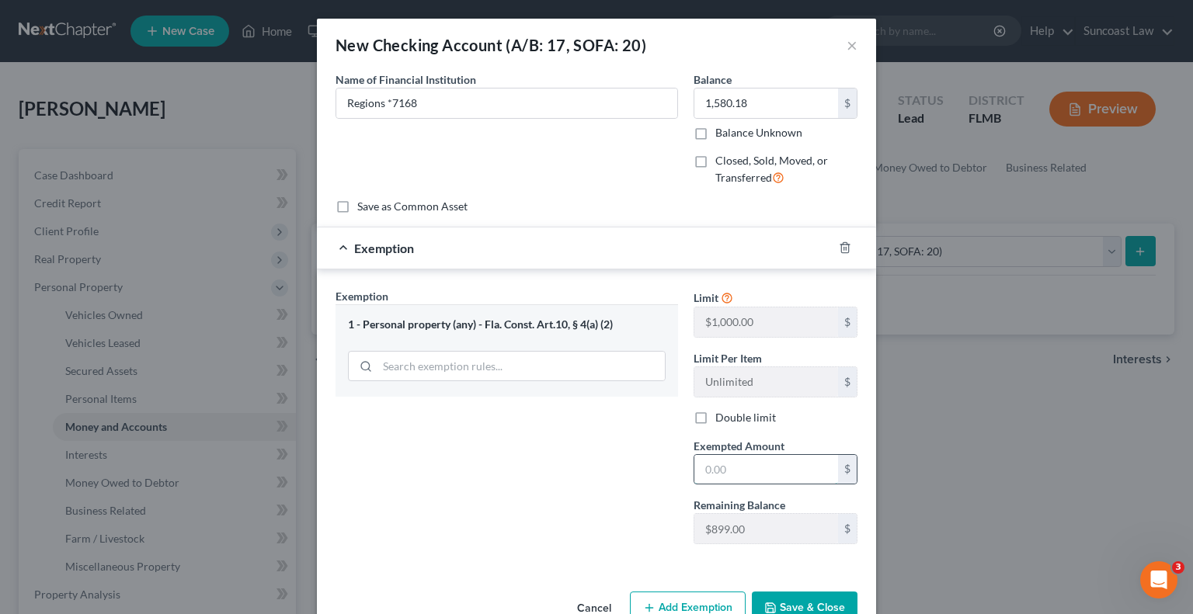
click at [737, 463] on input "text" at bounding box center [766, 470] width 144 height 30
type input "899"
click at [787, 603] on button "Save & Close" at bounding box center [805, 608] width 106 height 33
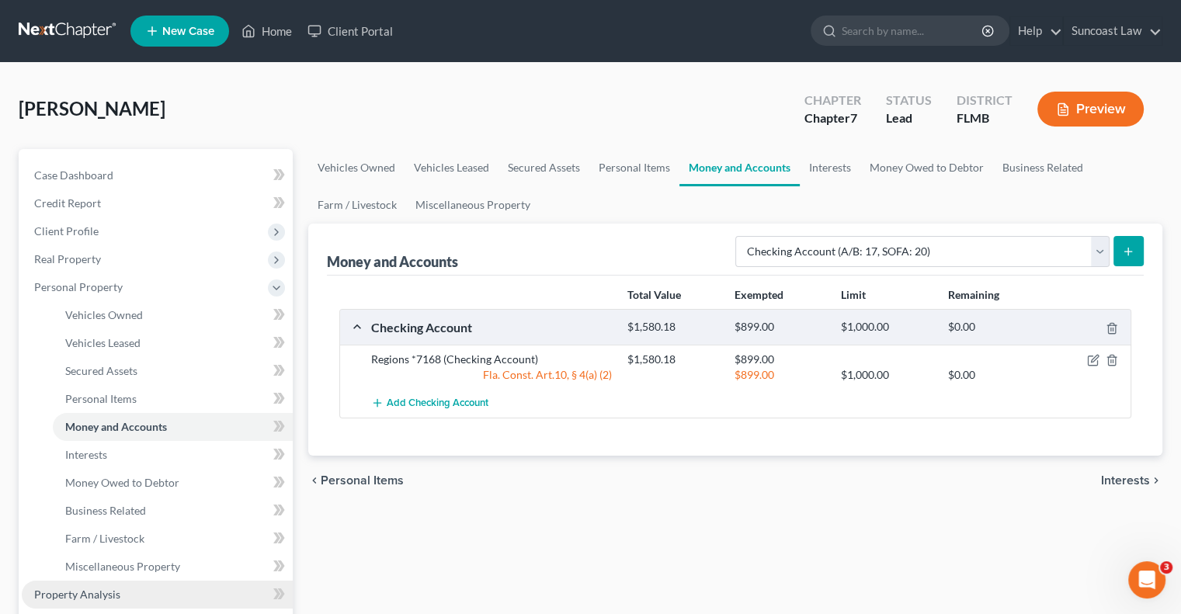
click at [116, 590] on span "Property Analysis" at bounding box center [77, 594] width 86 height 13
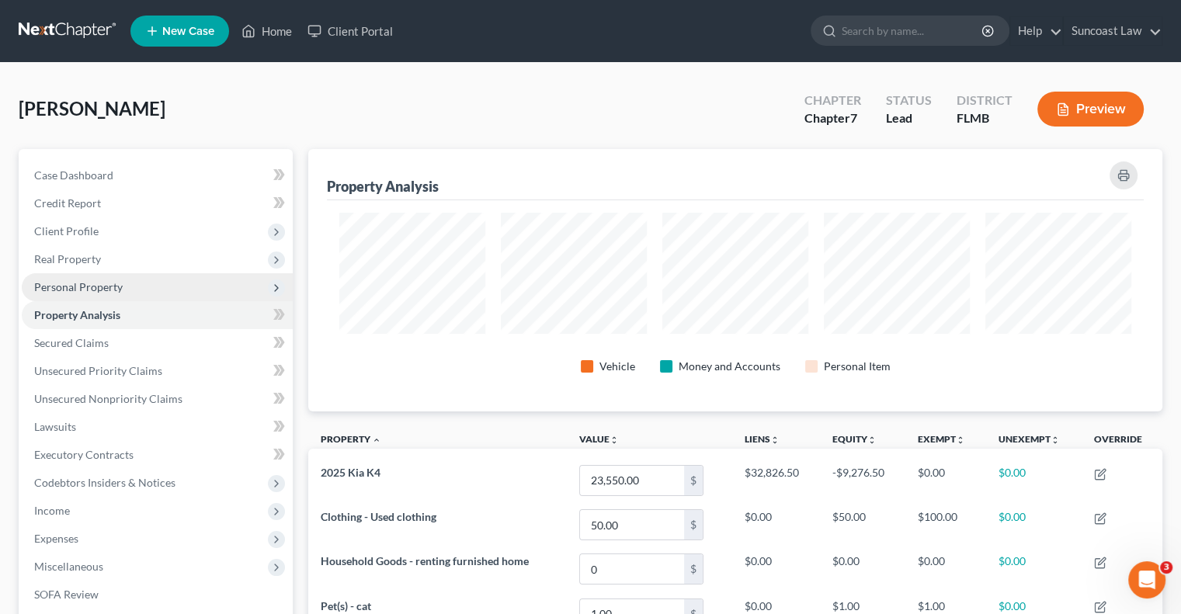
click at [106, 288] on span "Personal Property" at bounding box center [78, 286] width 89 height 13
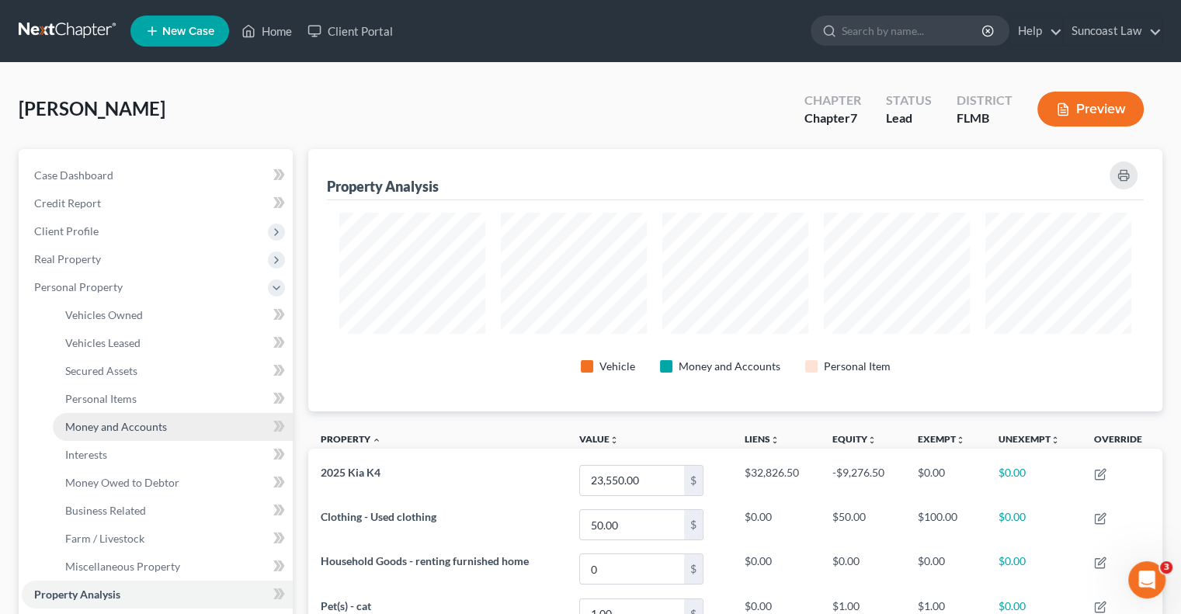
click at [131, 431] on span "Money and Accounts" at bounding box center [116, 426] width 102 height 13
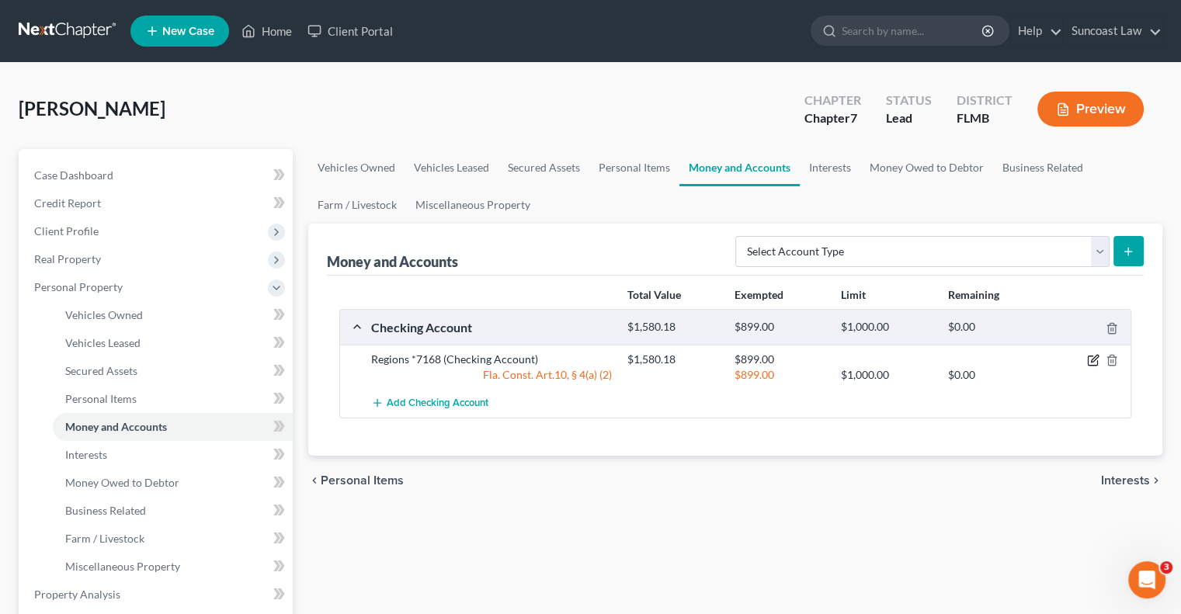
drag, startPoint x: 1090, startPoint y: 357, endPoint x: 674, endPoint y: 322, distance: 417.7
click at [1041, 353] on div "$1,580.18 $899.00" at bounding box center [876, 360] width 513 height 16
click at [1091, 361] on icon "button" at bounding box center [1094, 359] width 7 height 7
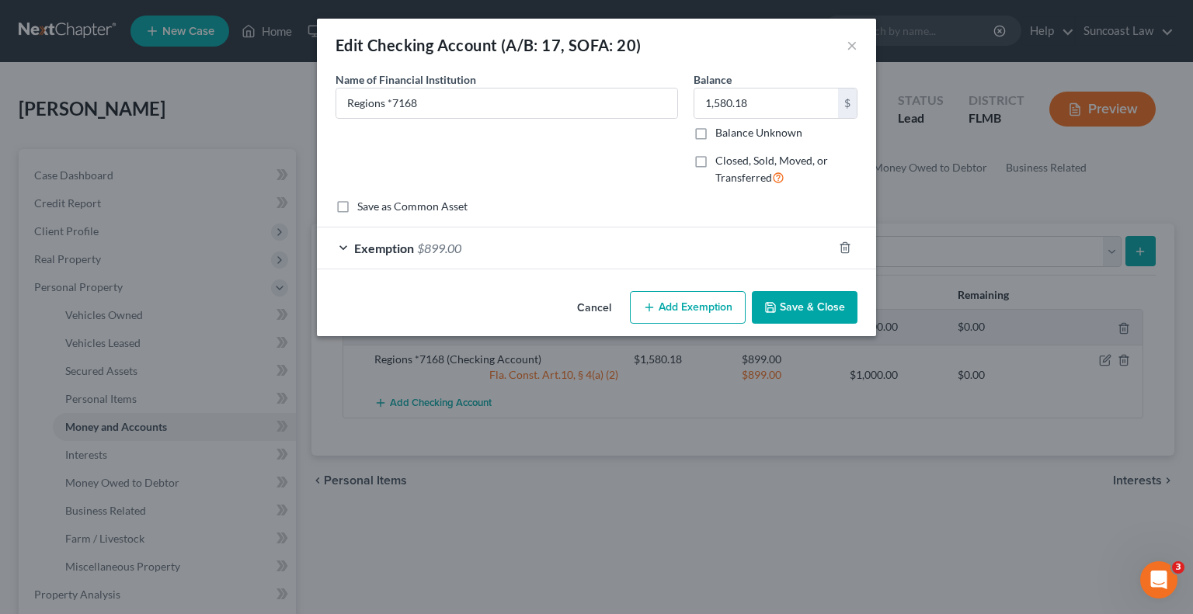
click at [682, 301] on button "Add Exemption" at bounding box center [688, 307] width 116 height 33
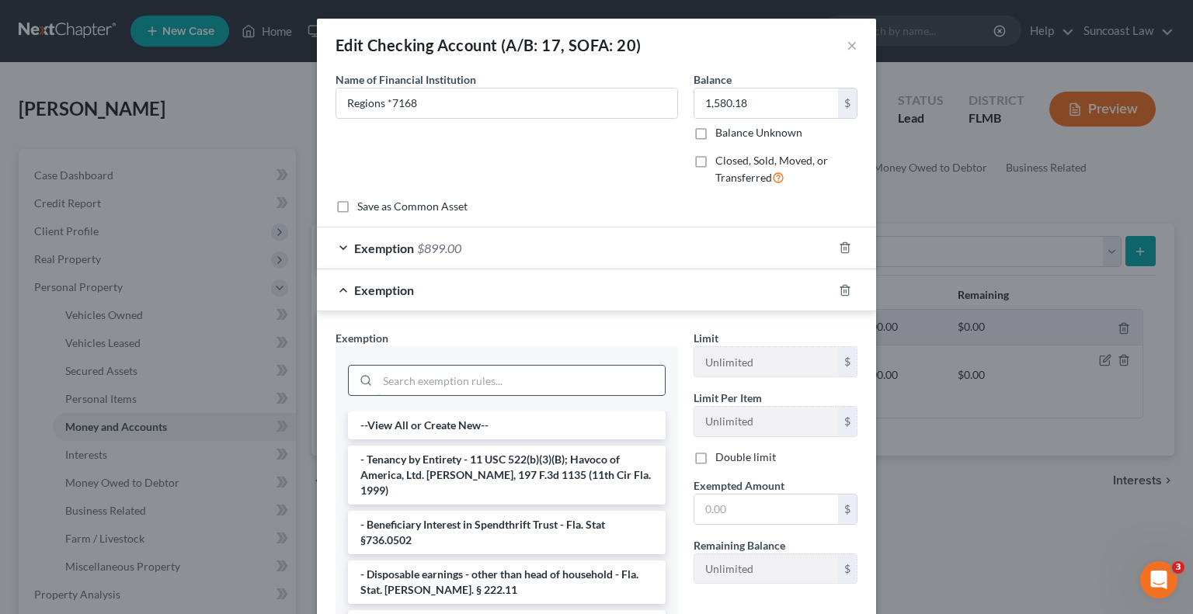
click at [485, 368] on input "search" at bounding box center [520, 381] width 287 height 30
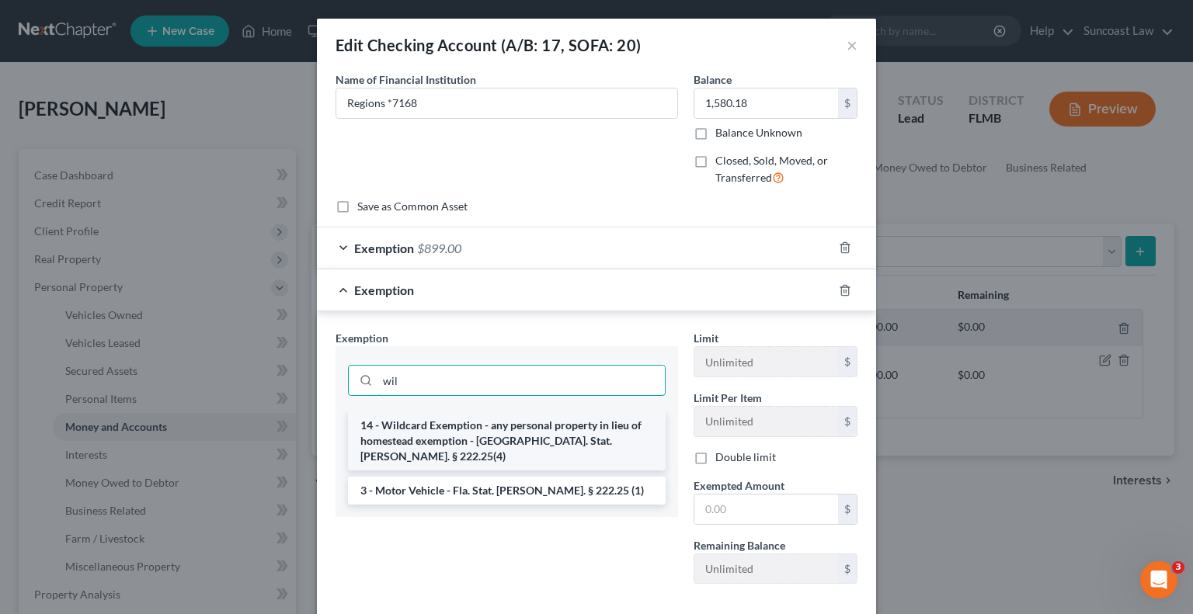
type input "wil"
click at [489, 425] on li "14 - Wildcard Exemption - any personal property in lieu of homestead exemption …" at bounding box center [507, 441] width 318 height 59
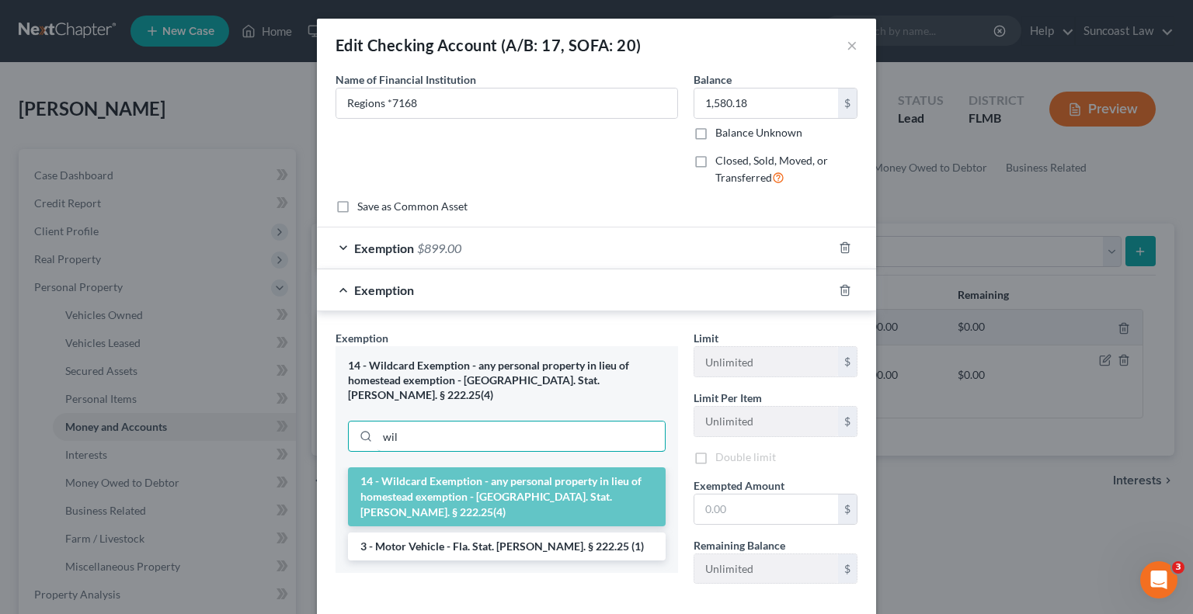
click at [489, 425] on input "wil" at bounding box center [520, 437] width 287 height 30
click at [781, 512] on input "text" at bounding box center [766, 512] width 144 height 30
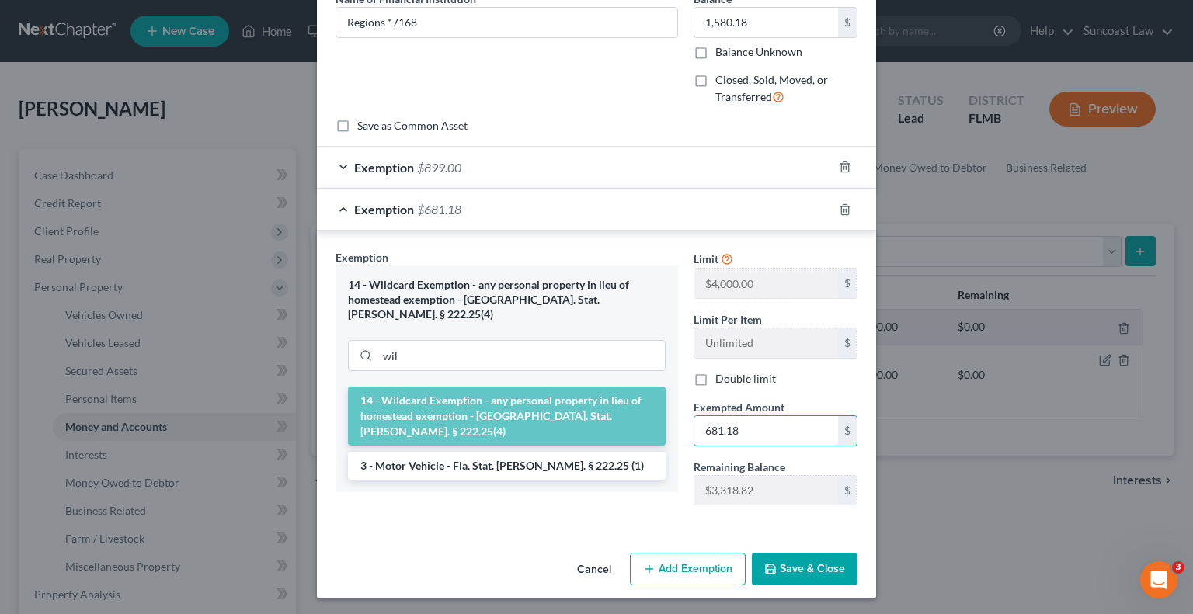
type input "681.18"
click at [801, 560] on button "Save & Close" at bounding box center [805, 569] width 106 height 33
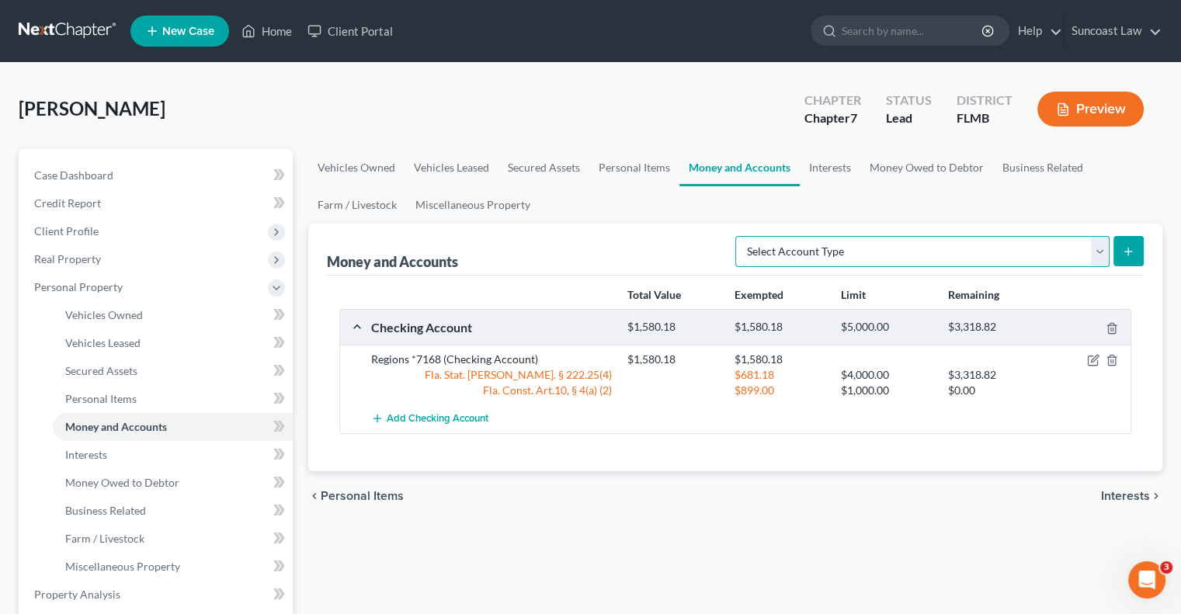
click at [947, 253] on select "Select Account Type Brokerage (A/B: 18, SOFA: 20) Cash on Hand (A/B: 16) Certif…" at bounding box center [922, 251] width 374 height 31
select select "checking"
click at [740, 236] on select "Select Account Type Brokerage (A/B: 18, SOFA: 20) Cash on Hand (A/B: 16) Certif…" at bounding box center [922, 251] width 374 height 31
click at [1134, 251] on button "submit" at bounding box center [1129, 251] width 30 height 30
click at [1134, 254] on icon "submit" at bounding box center [1128, 251] width 12 height 12
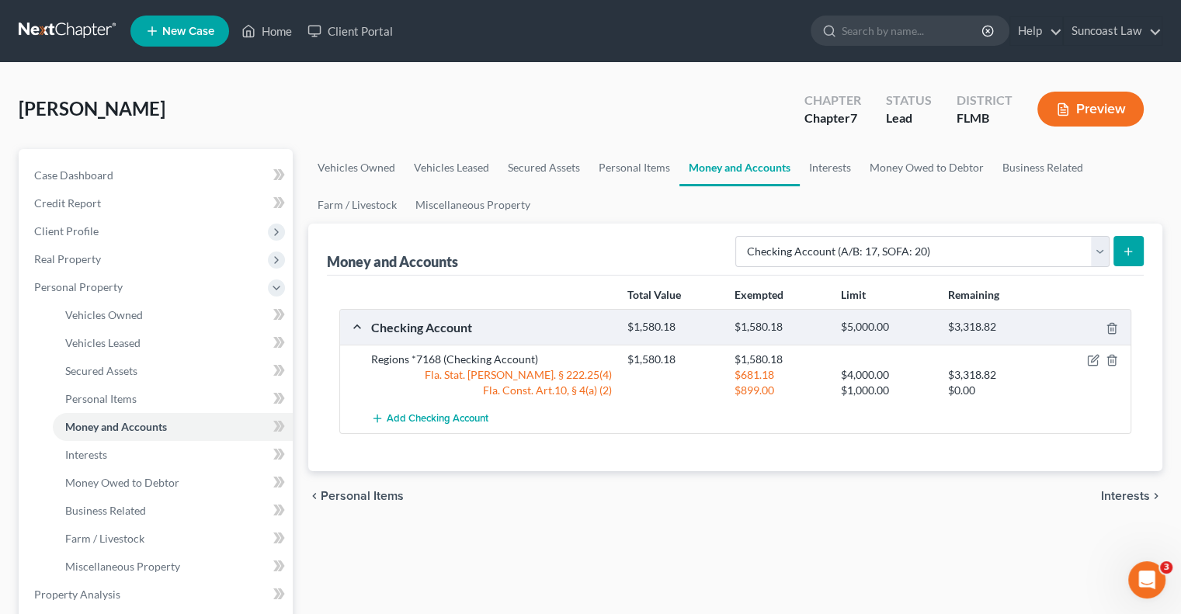
click at [1143, 248] on button "submit" at bounding box center [1129, 251] width 30 height 30
click at [826, 160] on link "Interests" at bounding box center [830, 167] width 61 height 37
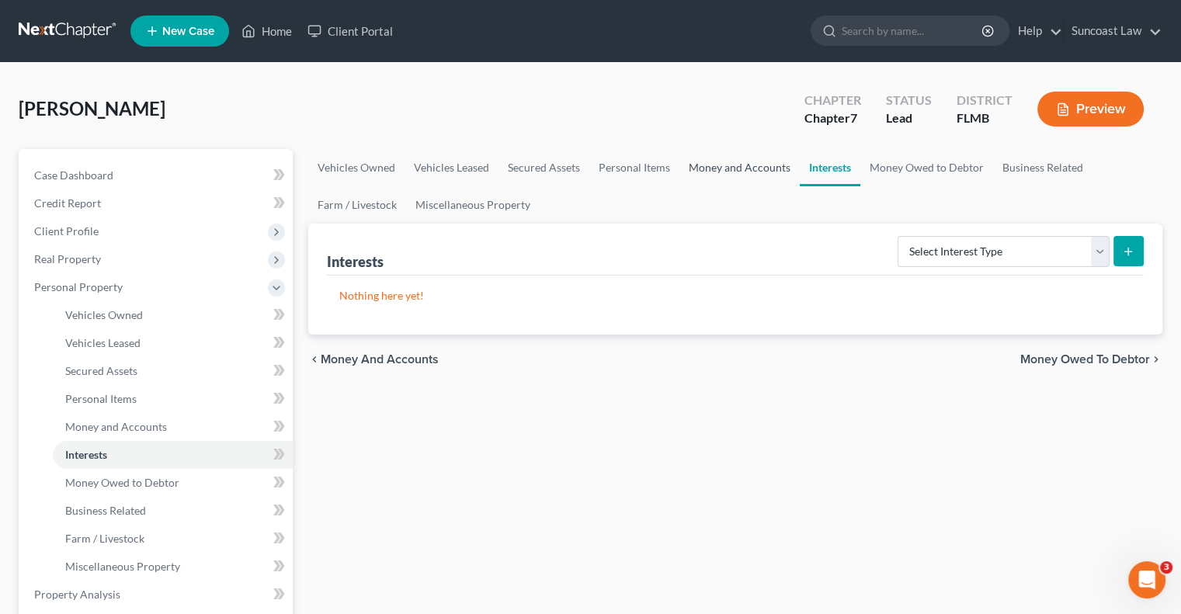
click at [730, 164] on link "Money and Accounts" at bounding box center [739, 167] width 120 height 37
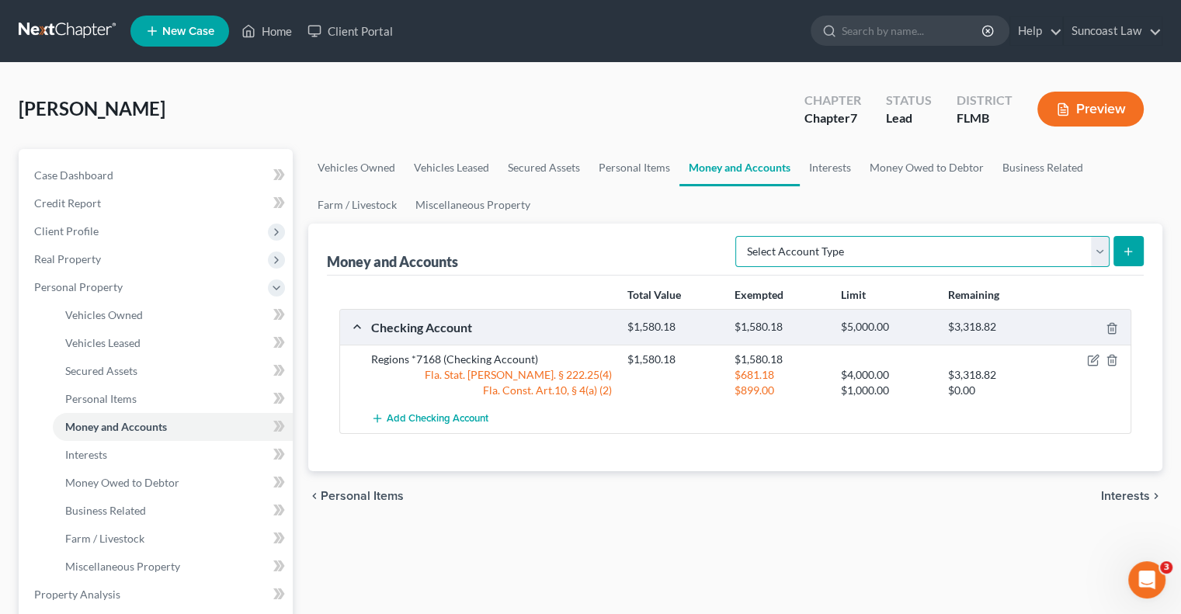
click at [867, 248] on select "Select Account Type Brokerage (A/B: 18, SOFA: 20) Cash on Hand (A/B: 16) Certif…" at bounding box center [922, 251] width 374 height 31
select select "checking"
click at [740, 236] on select "Select Account Type Brokerage (A/B: 18, SOFA: 20) Cash on Hand (A/B: 16) Certif…" at bounding box center [922, 251] width 374 height 31
click at [1128, 251] on line "submit" at bounding box center [1128, 251] width 0 height 7
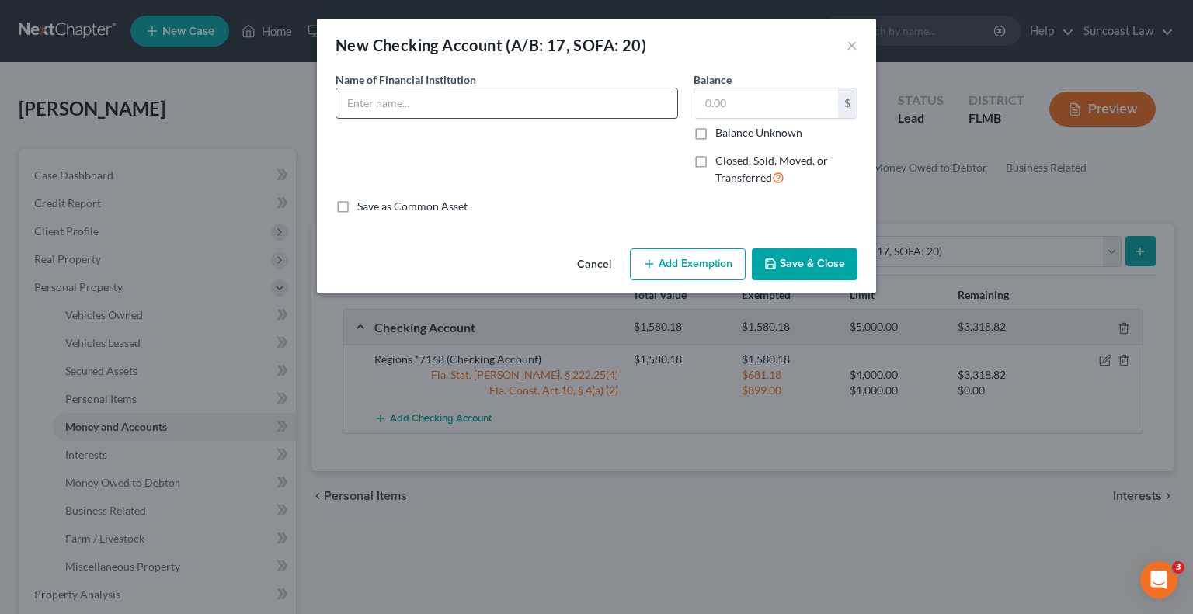
click at [461, 89] on input "text" at bounding box center [506, 104] width 341 height 30
type input "Cash App"
type input "0"
click at [826, 267] on button "Save & Close" at bounding box center [805, 264] width 106 height 33
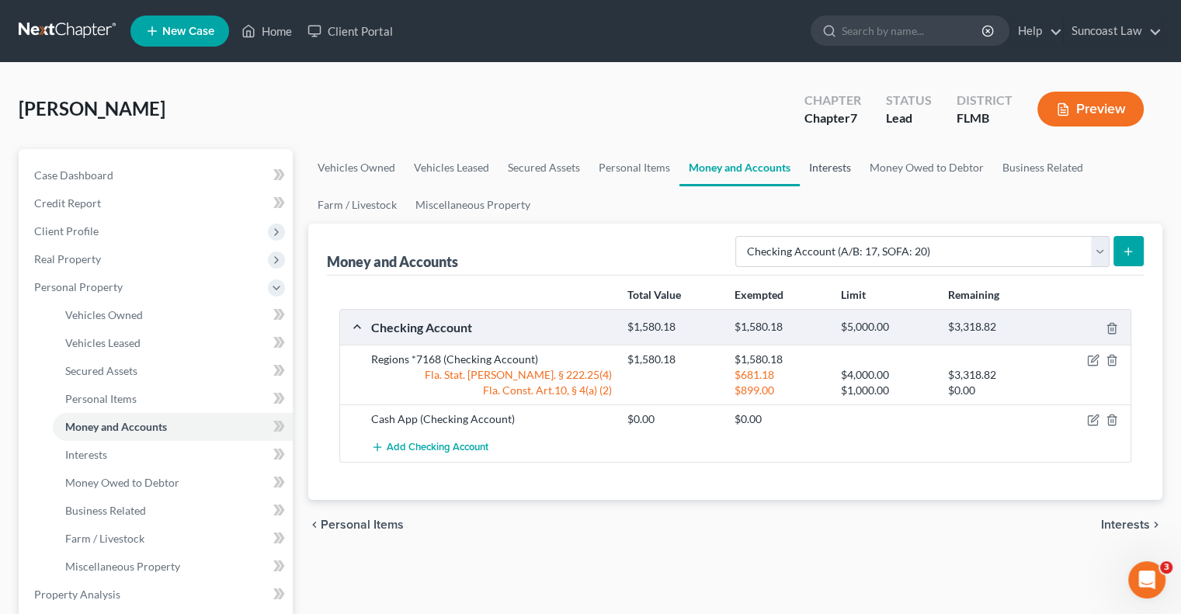
click at [829, 163] on link "Interests" at bounding box center [830, 167] width 61 height 37
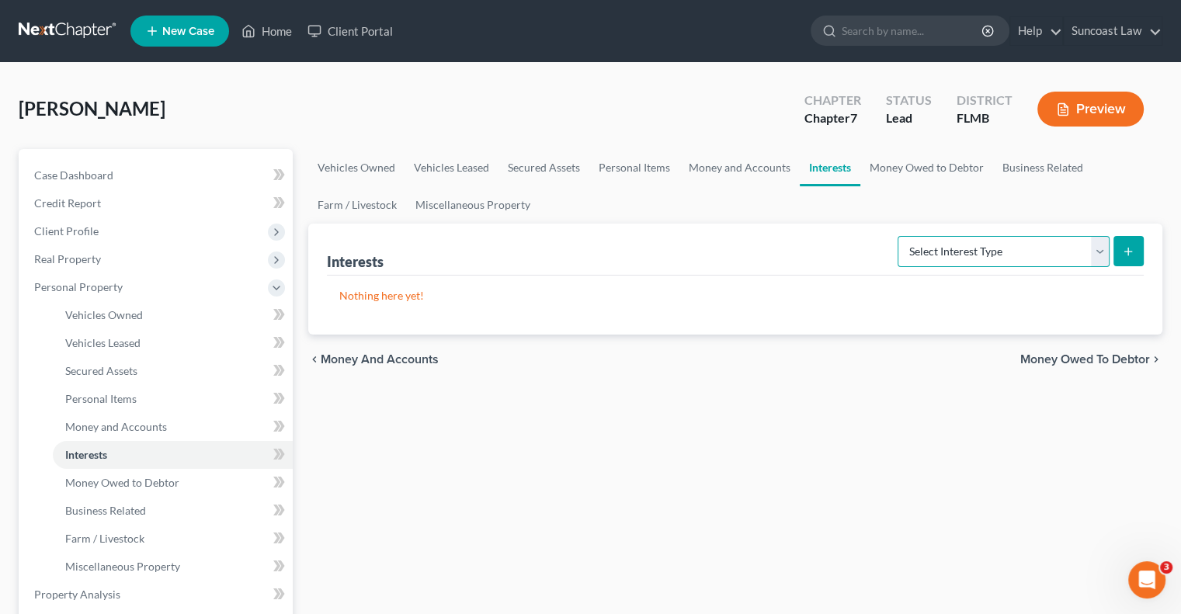
click at [966, 247] on select "Select Interest Type 401K (A/B: 21) Annuity (A/B: 23) Bond (A/B: 18) Education …" at bounding box center [1004, 251] width 212 height 31
select select "term_life_insurance"
click at [900, 236] on select "Select Interest Type 401K (A/B: 21) Annuity (A/B: 23) Bond (A/B: 18) Education …" at bounding box center [1004, 251] width 212 height 31
click at [1131, 254] on icon "submit" at bounding box center [1128, 251] width 12 height 12
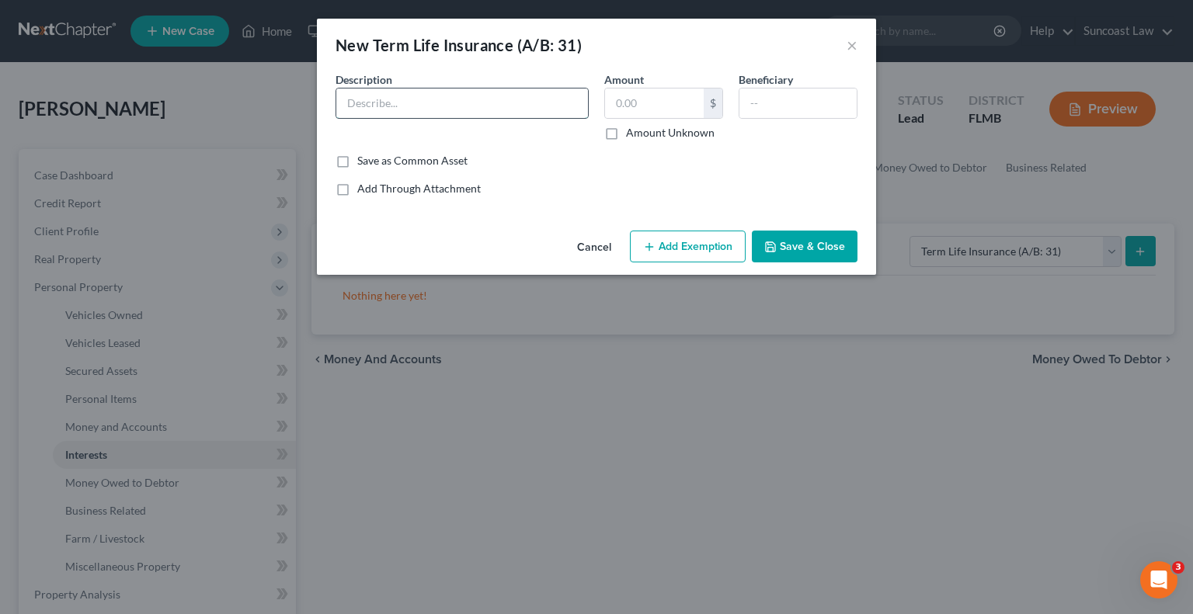
click at [410, 93] on input "text" at bounding box center [462, 104] width 252 height 30
click at [551, 101] on input "Hartford Term Life insurance with death benefit of $100,000" at bounding box center [462, 104] width 252 height 30
type input "Hartford Term Life insurance with death benefit of $50,000"
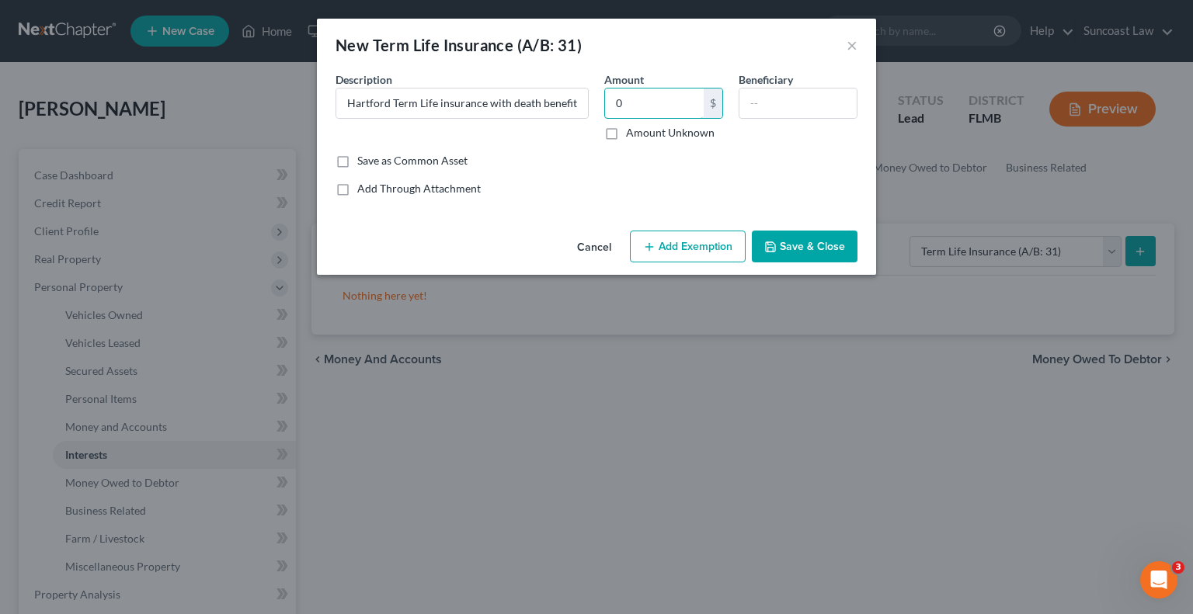
type input "0"
click at [813, 92] on input "text" at bounding box center [797, 104] width 117 height 30
type input "Cadyn & [PERSON_NAME]"
click at [690, 250] on button "Add Exemption" at bounding box center [688, 247] width 116 height 33
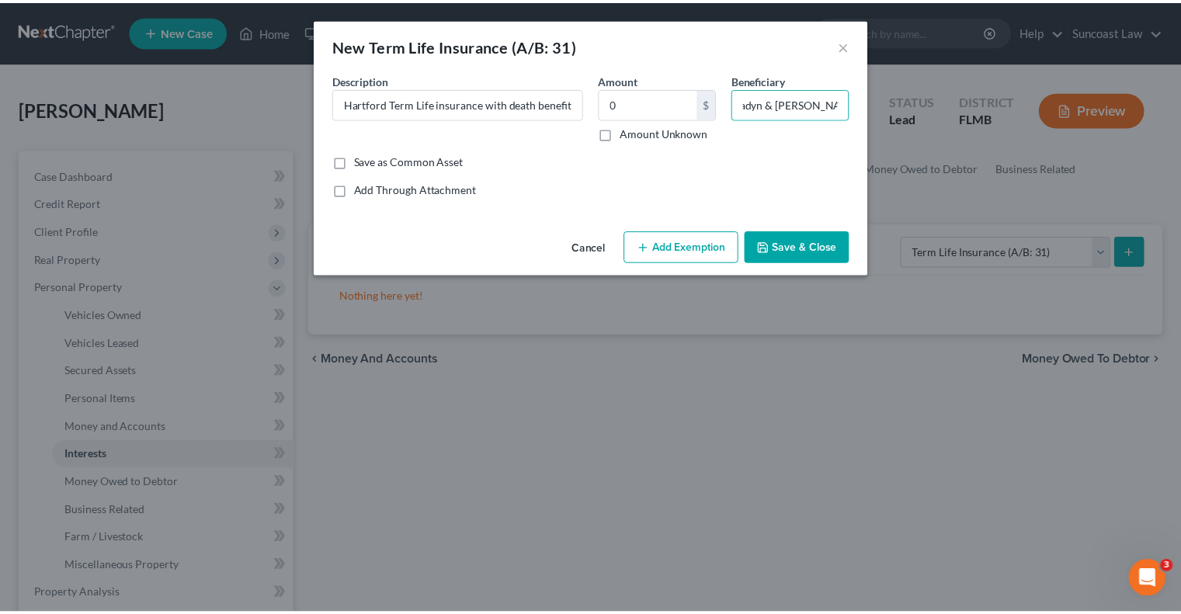
scroll to position [0, 0]
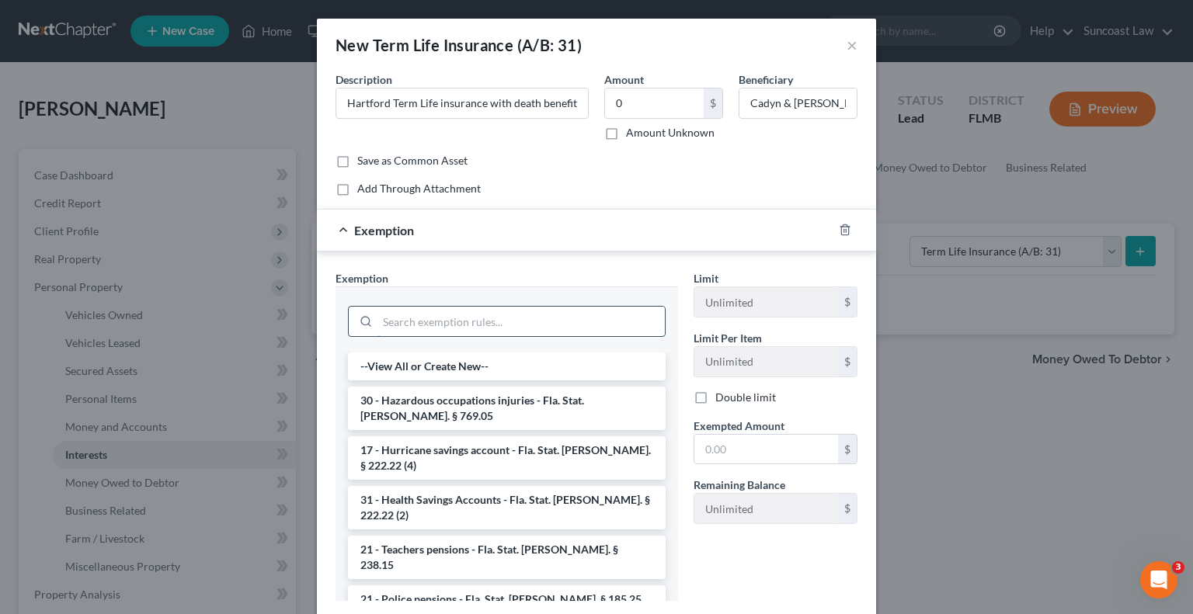
click at [461, 325] on input "search" at bounding box center [520, 322] width 287 height 30
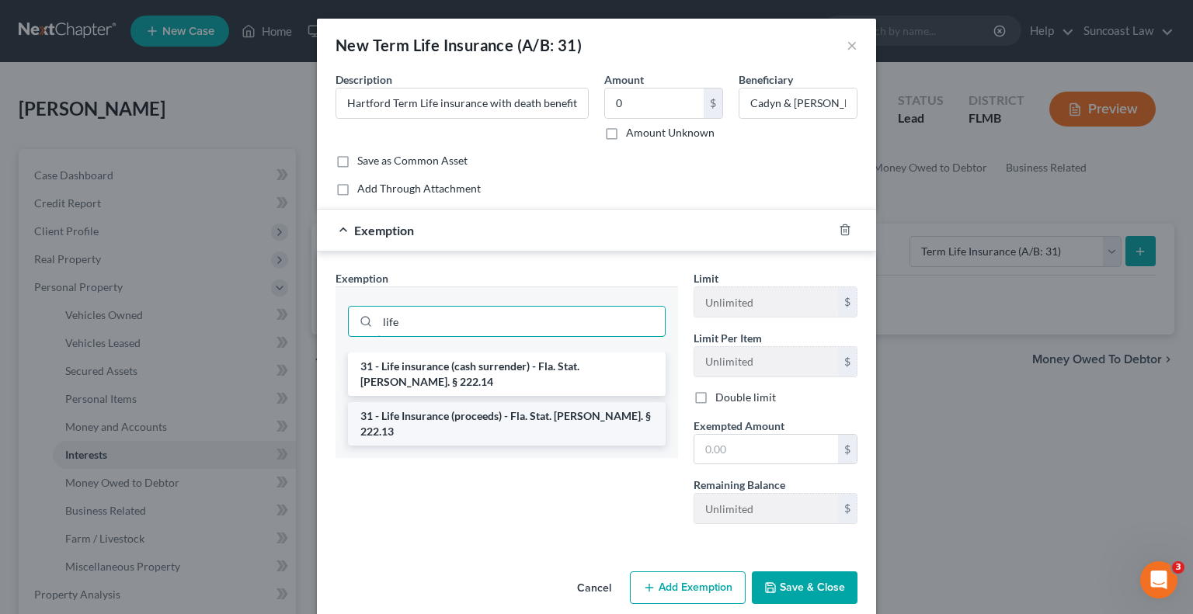
type input "life"
click at [495, 402] on li "31 - Life Insurance (proceeds) - Fla. Stat. [PERSON_NAME]. § 222.13" at bounding box center [507, 423] width 318 height 43
click at [495, 401] on div "Exemption Set must be selected for CA. Exemption * life 31 - Life insurance (ca…" at bounding box center [507, 403] width 358 height 266
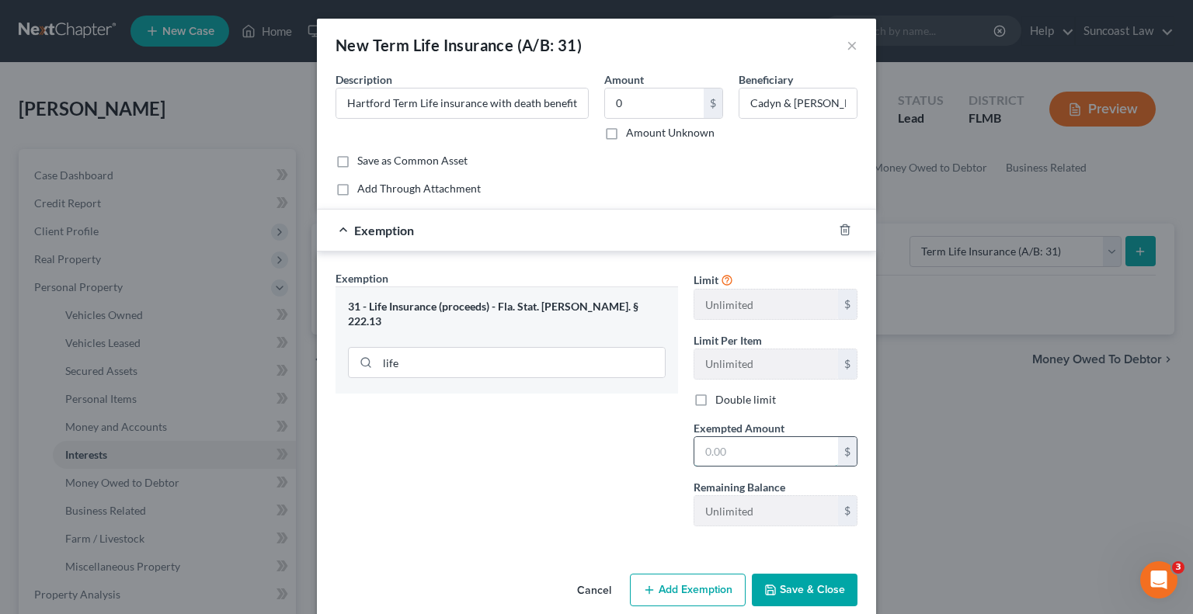
click at [763, 444] on input "text" at bounding box center [766, 452] width 144 height 30
type input "0"
click at [808, 581] on button "Save & Close" at bounding box center [805, 590] width 106 height 33
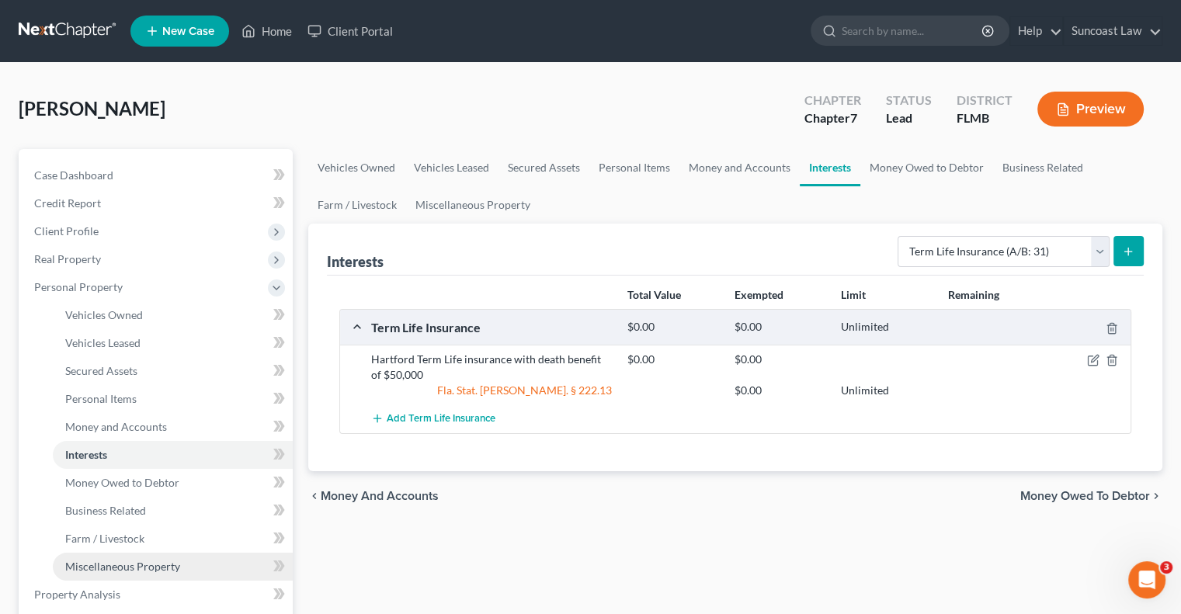
scroll to position [78, 0]
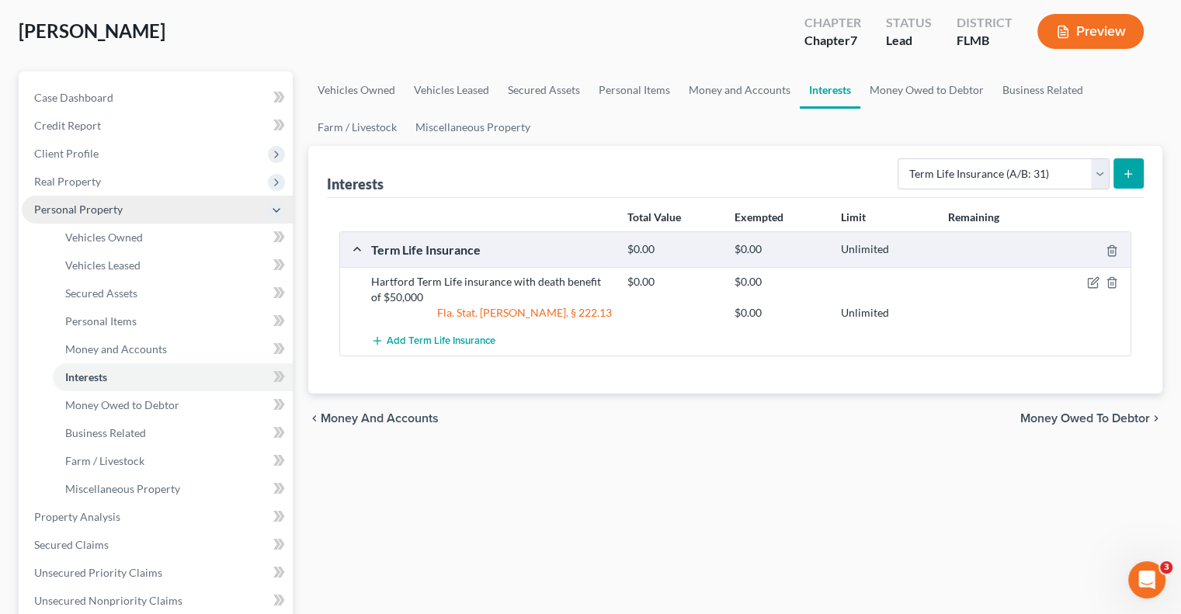
click at [85, 214] on span "Personal Property" at bounding box center [78, 209] width 89 height 13
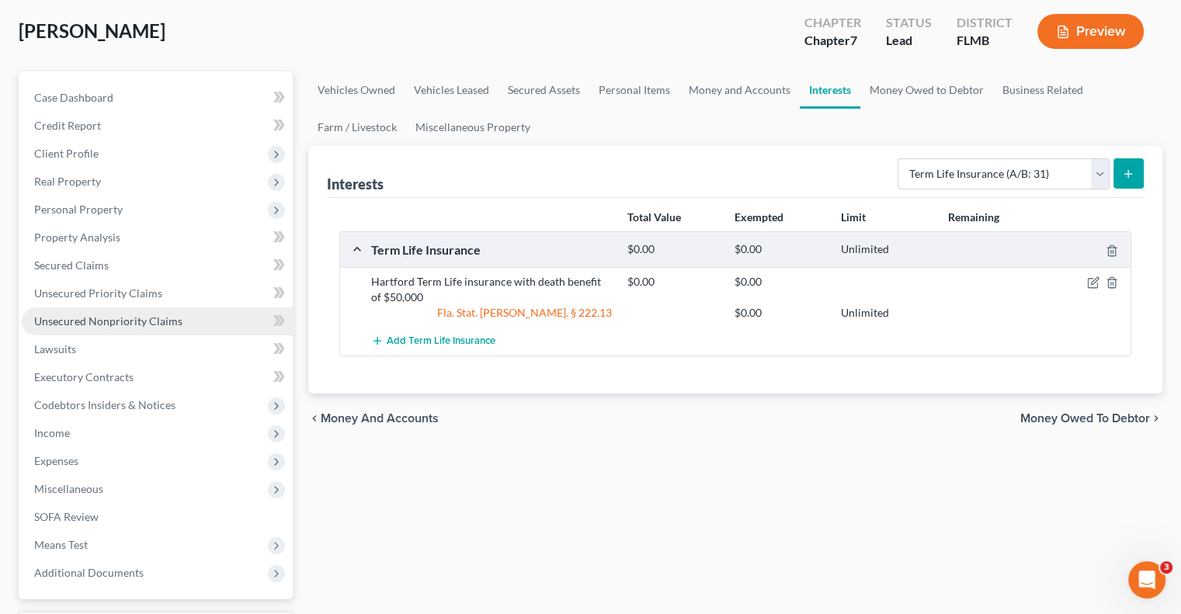
click at [114, 324] on span "Unsecured Nonpriority Claims" at bounding box center [108, 320] width 148 height 13
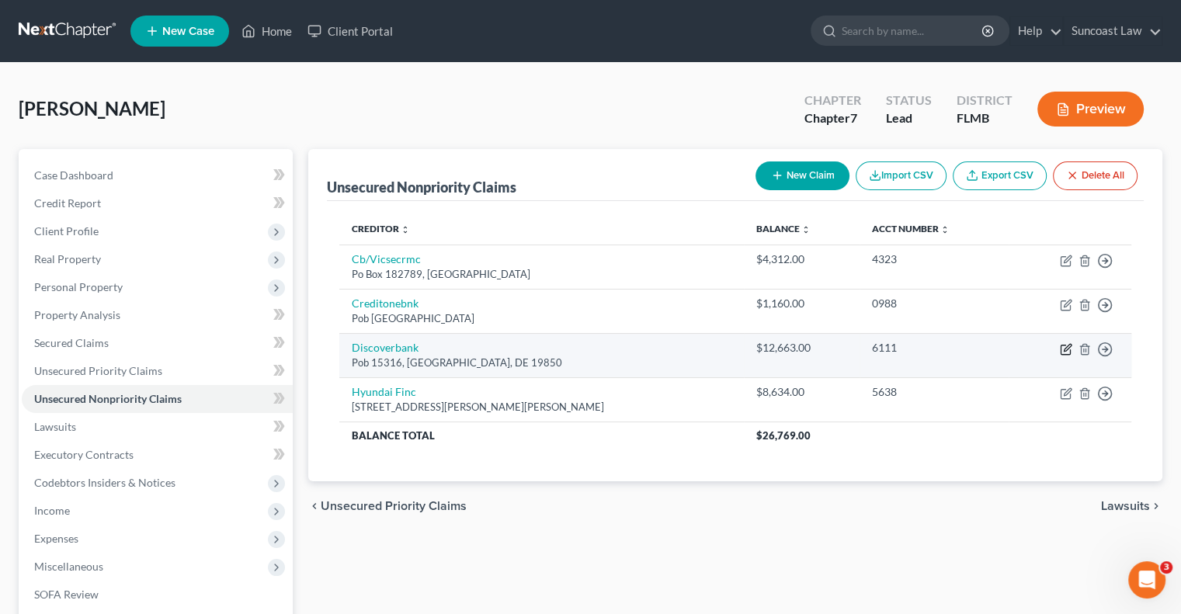
click at [1065, 347] on icon "button" at bounding box center [1067, 347] width 7 height 7
select select "7"
select select "2"
select select "0"
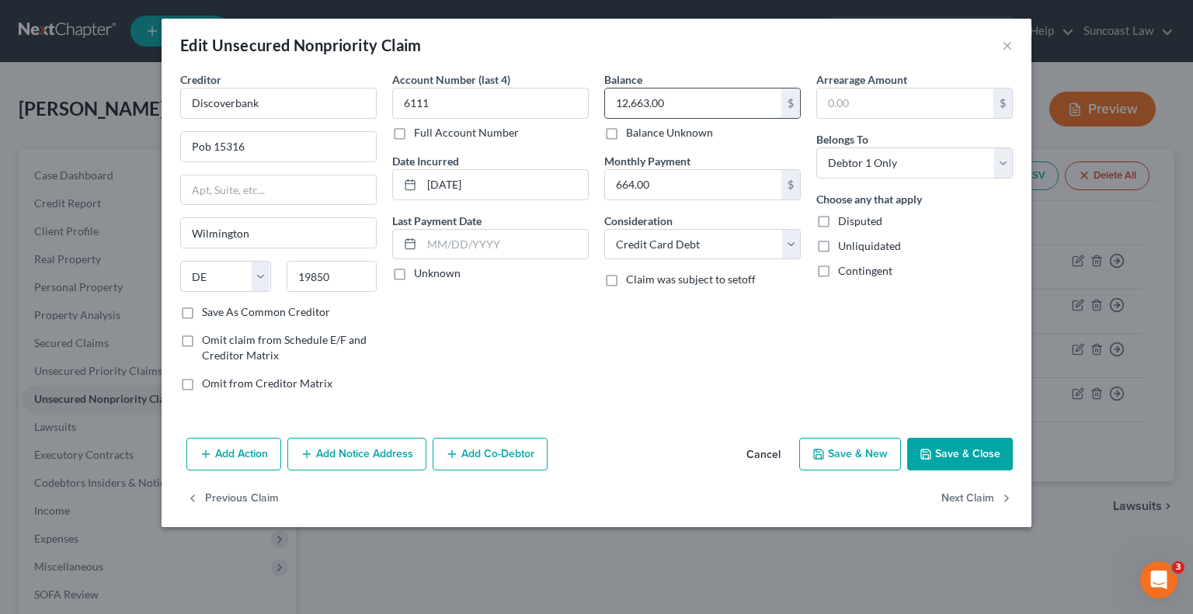
click at [704, 108] on input "12,663.00" at bounding box center [693, 104] width 176 height 30
type input "14,257.57"
click at [367, 456] on button "Add Notice Address" at bounding box center [356, 454] width 139 height 33
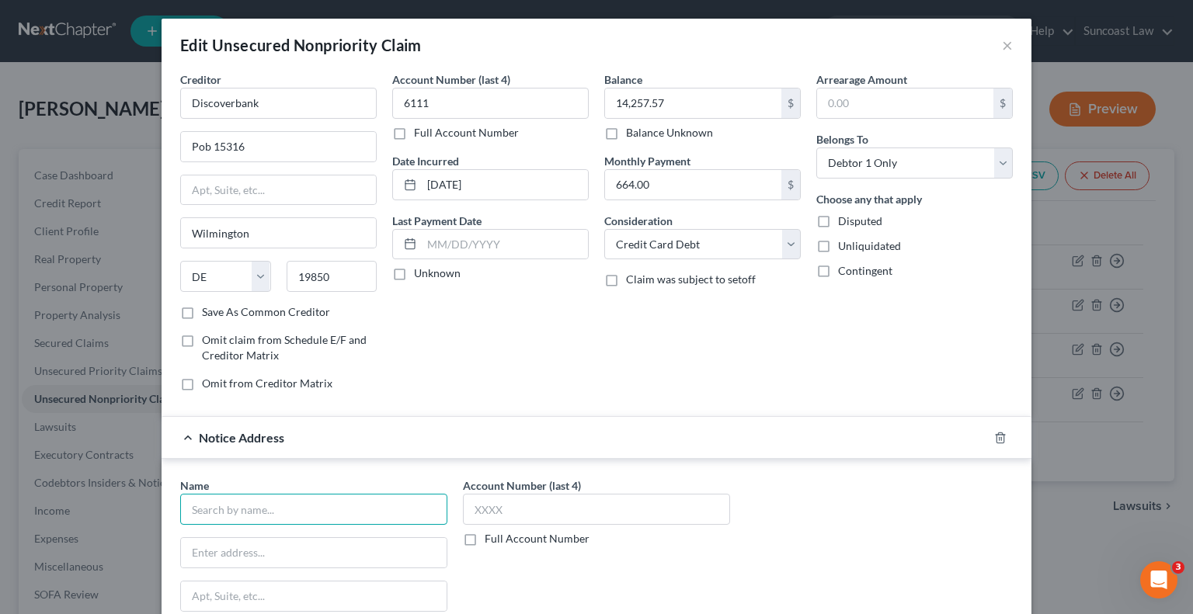
drag, startPoint x: 269, startPoint y: 509, endPoint x: 390, endPoint y: 386, distance: 172.4
click at [269, 506] on input "text" at bounding box center [313, 509] width 267 height 31
type input "Discover Bank"
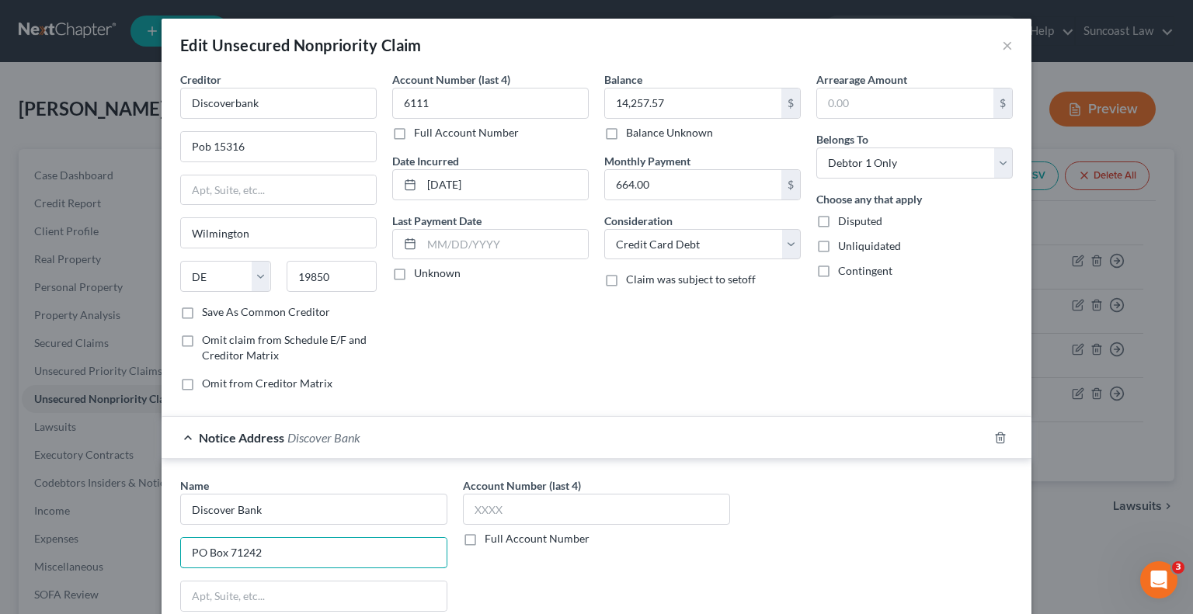
type input "PO Box 71242"
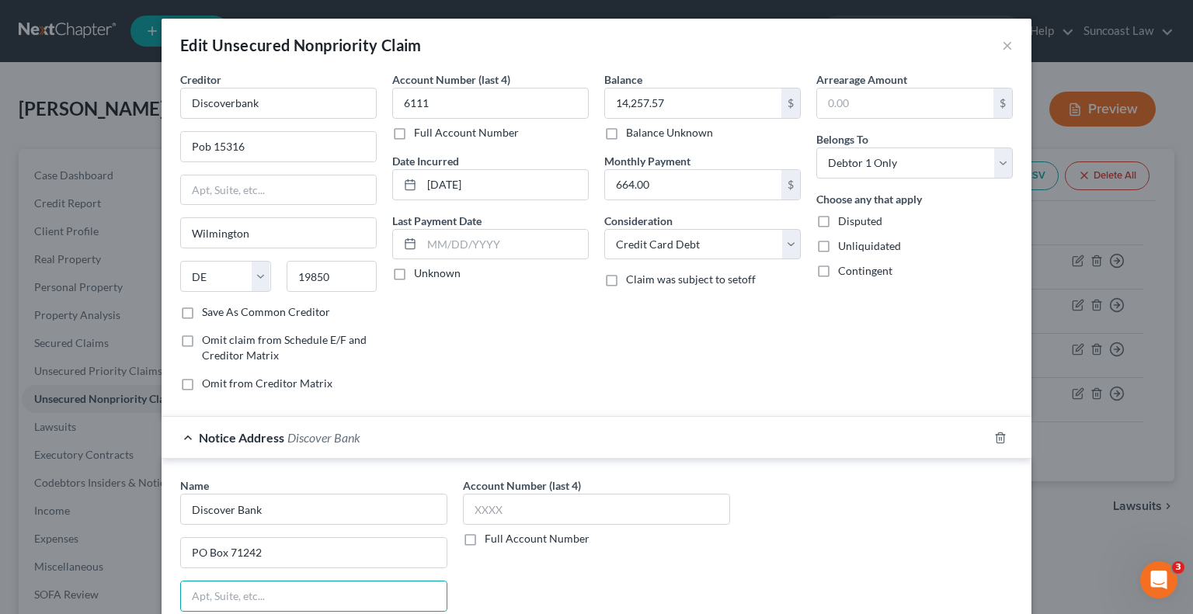
scroll to position [263, 0]
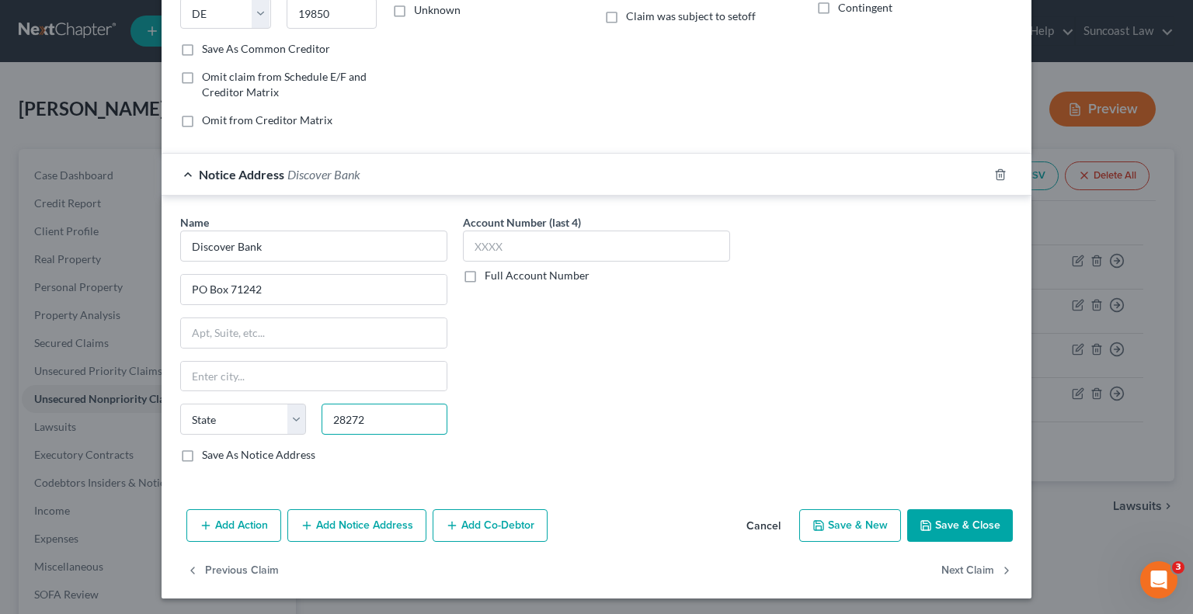
type input "28272"
type input "Charlotte"
select select "28"
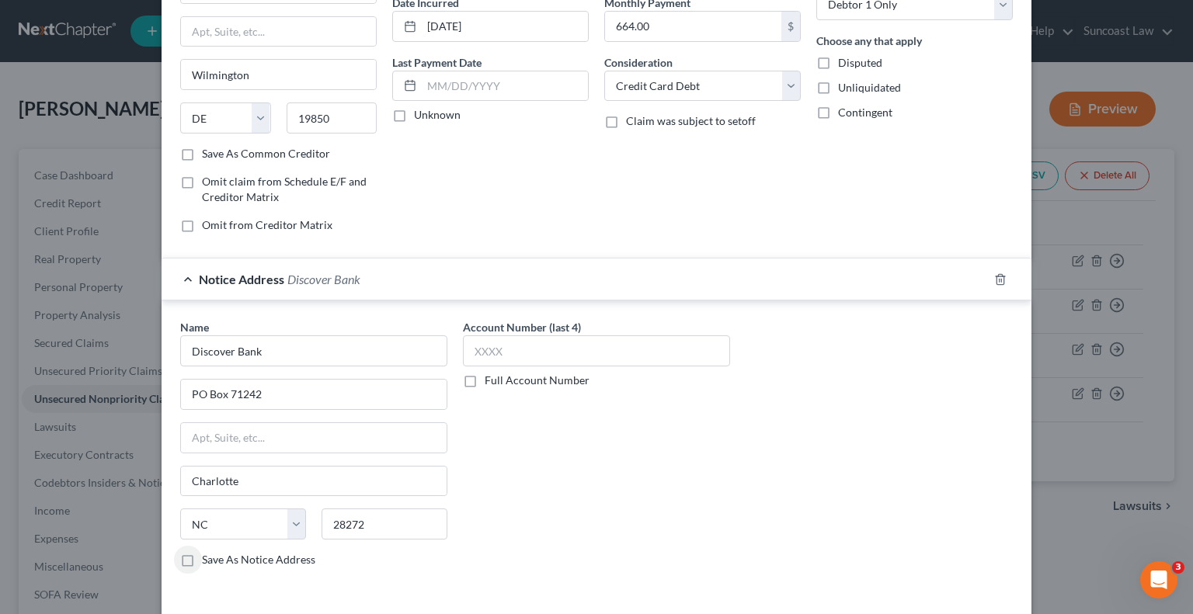
scroll to position [30, 0]
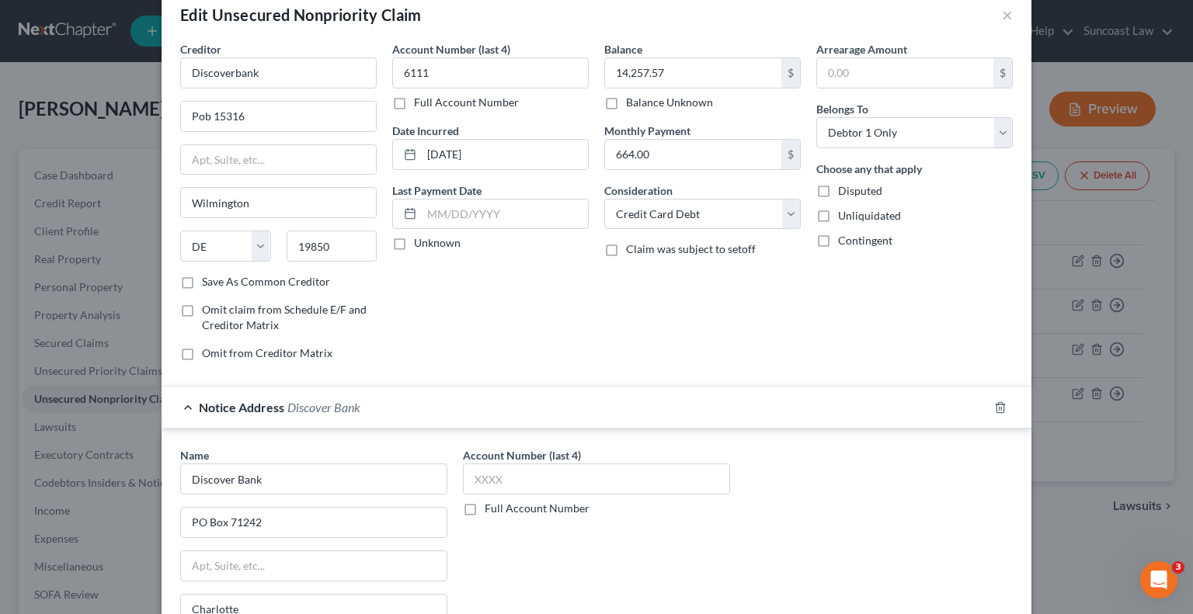
click at [538, 461] on label "Account Number (last 4)" at bounding box center [522, 455] width 118 height 16
click at [544, 474] on input "text" at bounding box center [596, 479] width 267 height 31
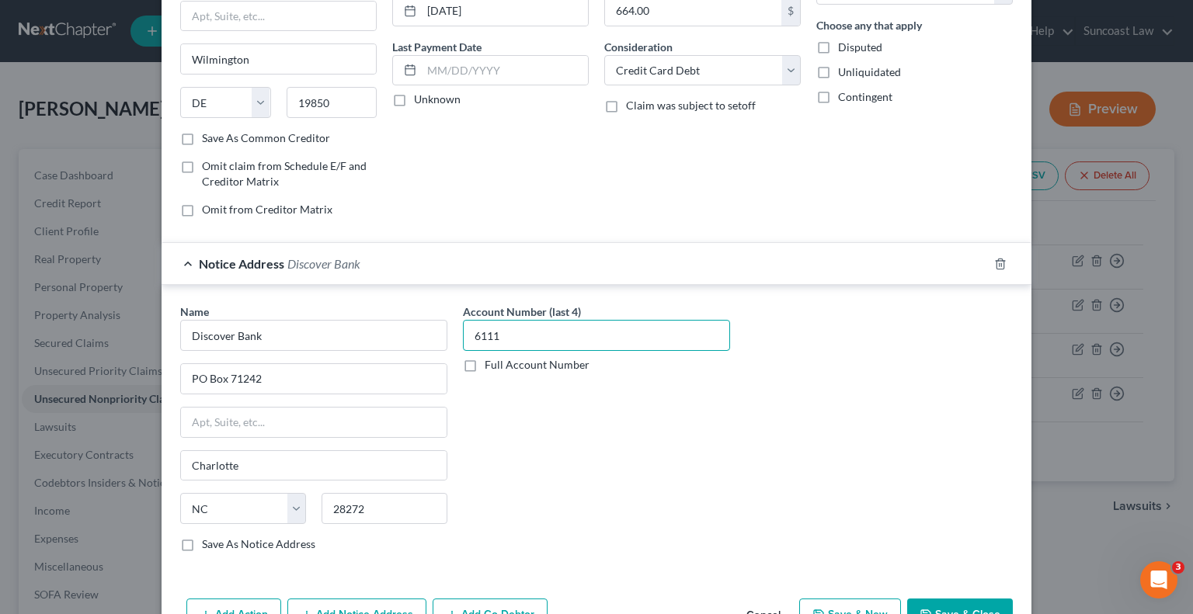
scroll to position [263, 0]
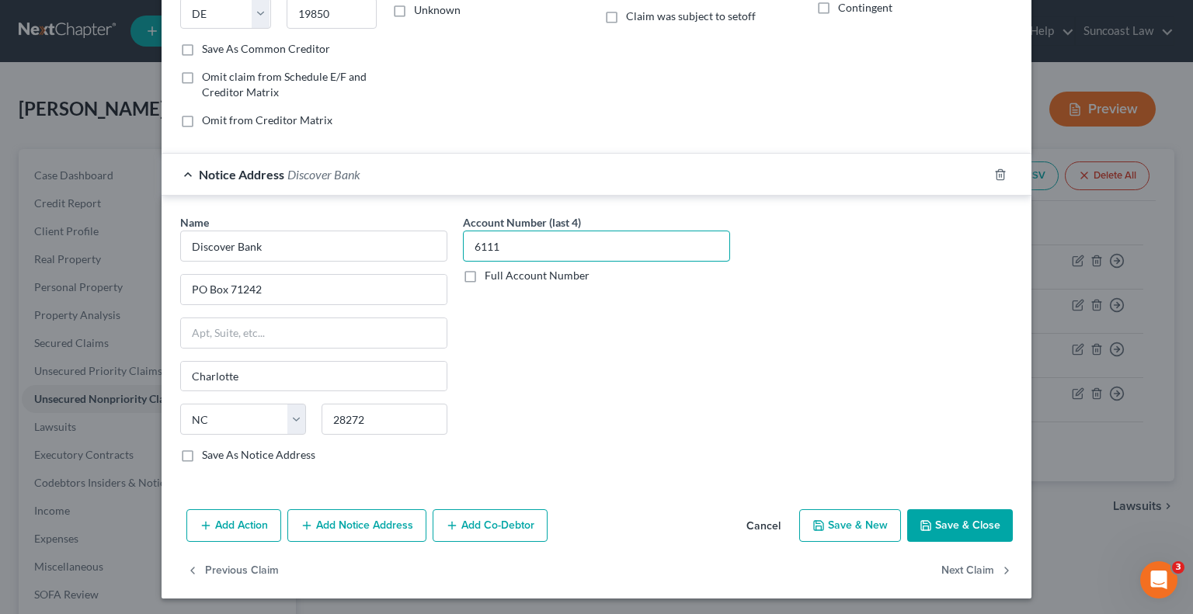
type input "6111"
click at [940, 527] on button "Save & Close" at bounding box center [960, 525] width 106 height 33
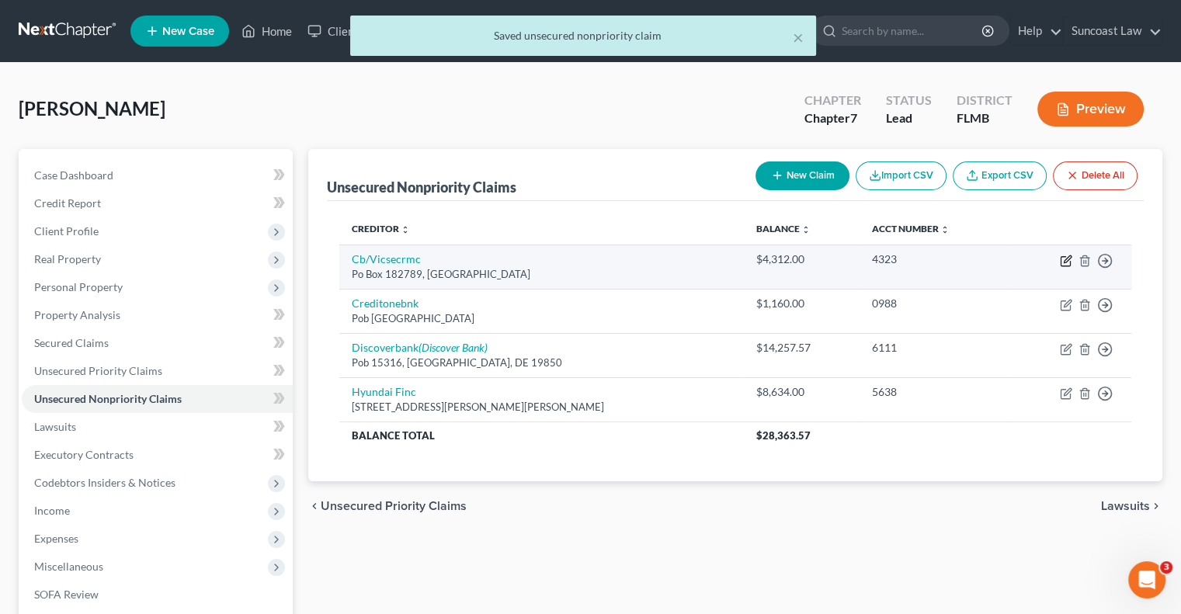
click at [1066, 257] on icon "button" at bounding box center [1067, 258] width 7 height 7
select select "36"
select select "2"
select select "0"
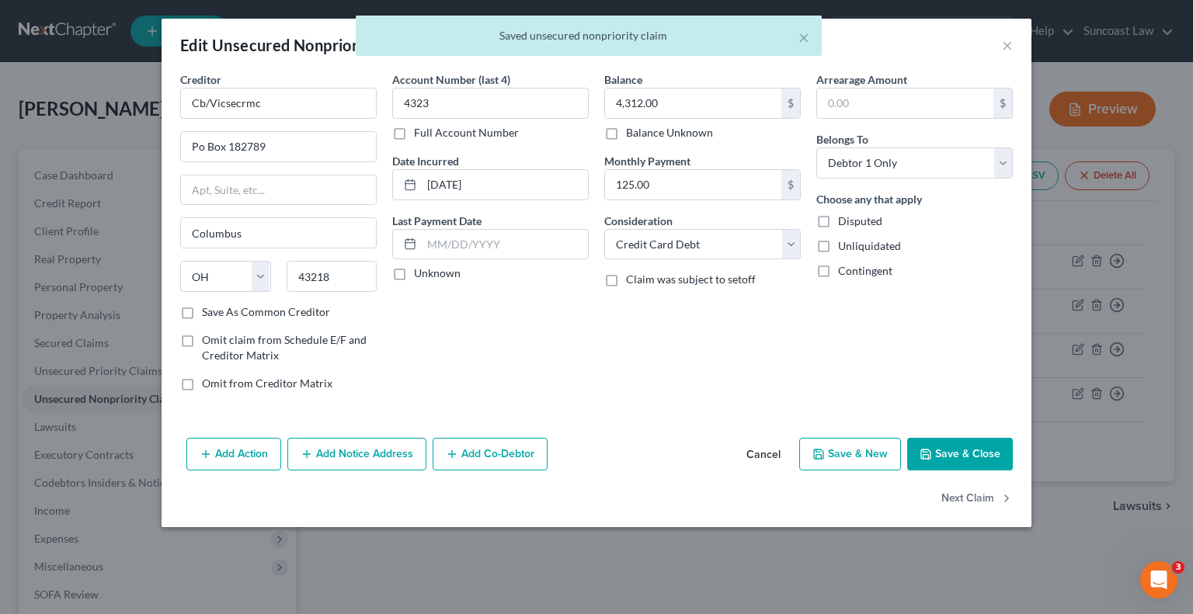
click at [369, 457] on button "Add Notice Address" at bounding box center [356, 454] width 139 height 33
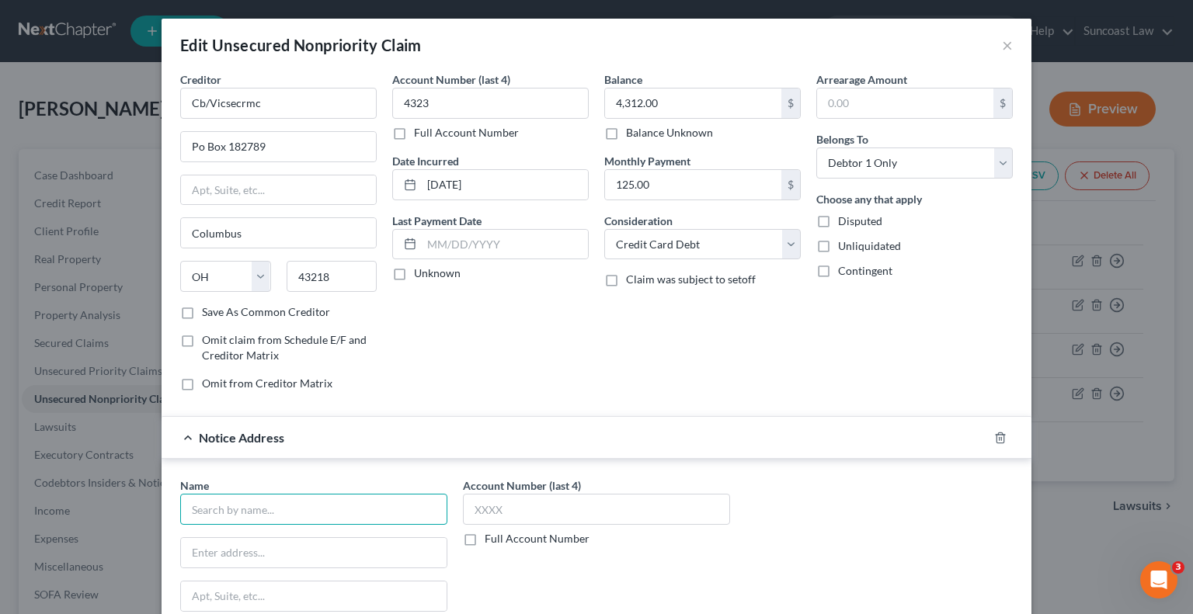
click at [289, 502] on input "text" at bounding box center [313, 509] width 267 height 31
type input "Commenity Bank"
type input "PO Box 182273"
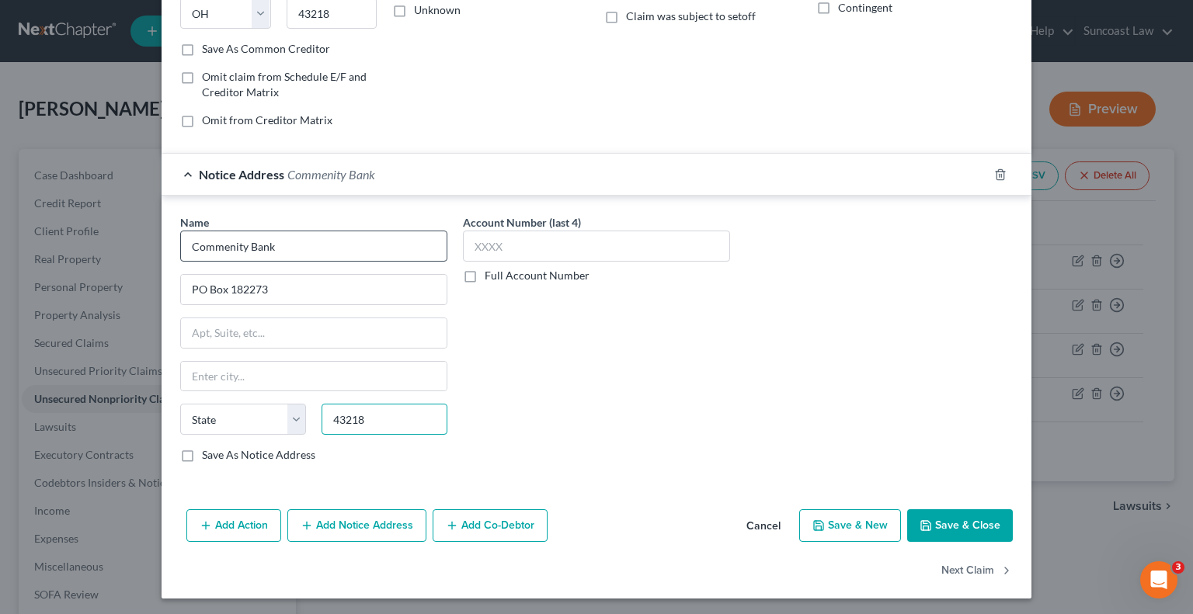
type input "43218"
type input "Columbus"
select select "36"
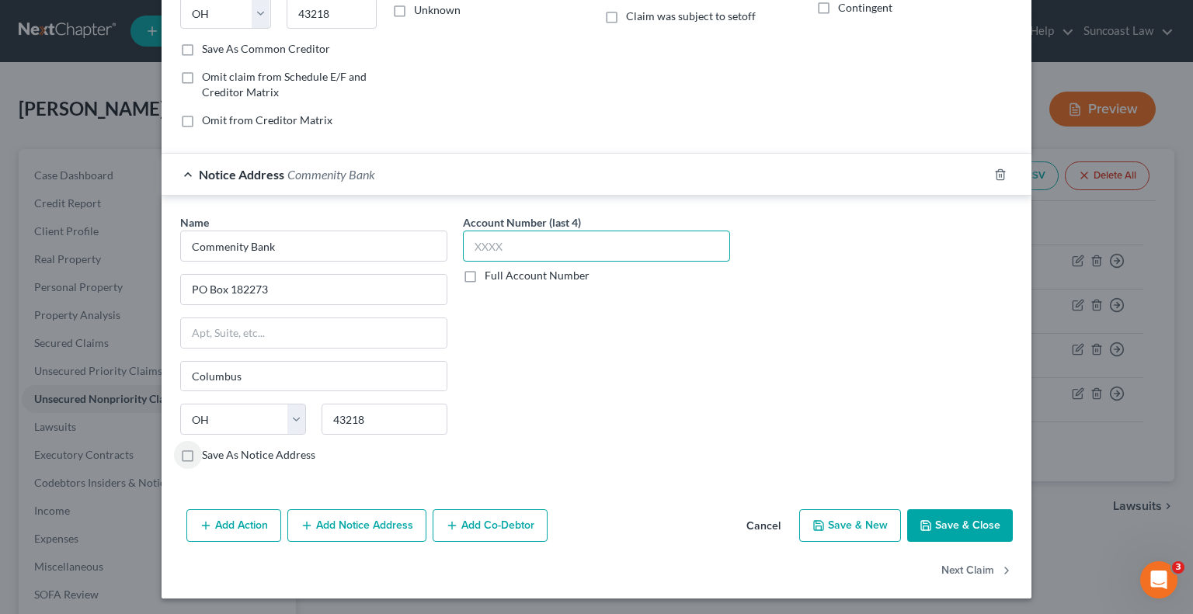
click at [519, 252] on input "text" at bounding box center [596, 246] width 267 height 31
type input "4323"
click at [958, 534] on button "Save & Close" at bounding box center [960, 525] width 106 height 33
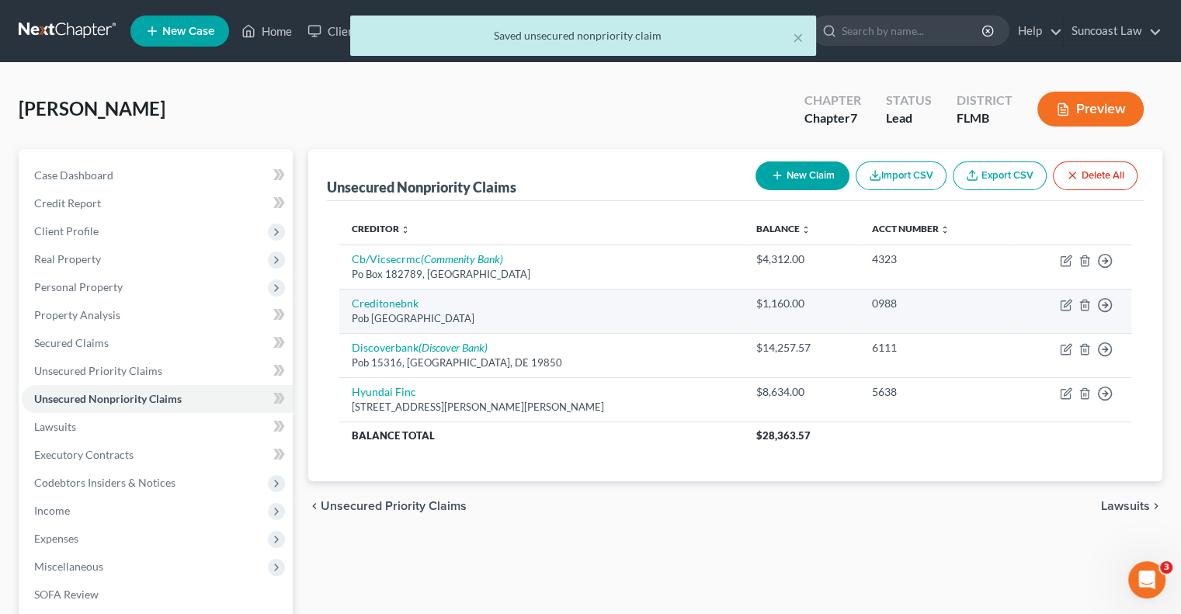
click at [1068, 297] on td "Move to D Move to E Move to G Move to Notice Only" at bounding box center [1070, 311] width 123 height 44
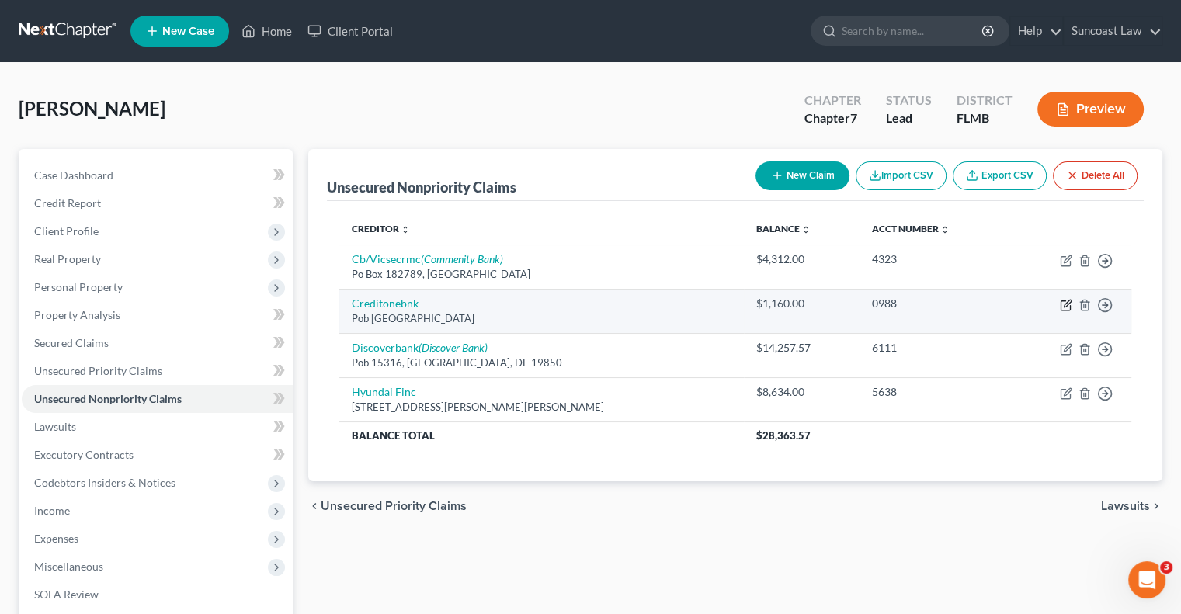
click at [1070, 303] on icon "button" at bounding box center [1066, 305] width 12 height 12
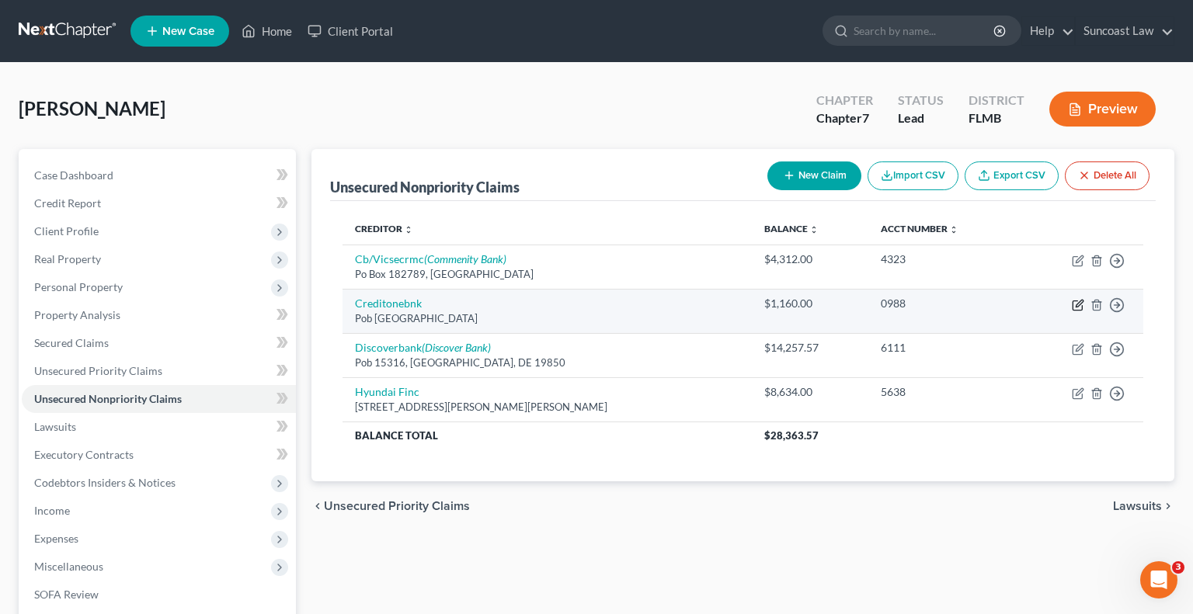
select select "31"
select select "2"
select select "0"
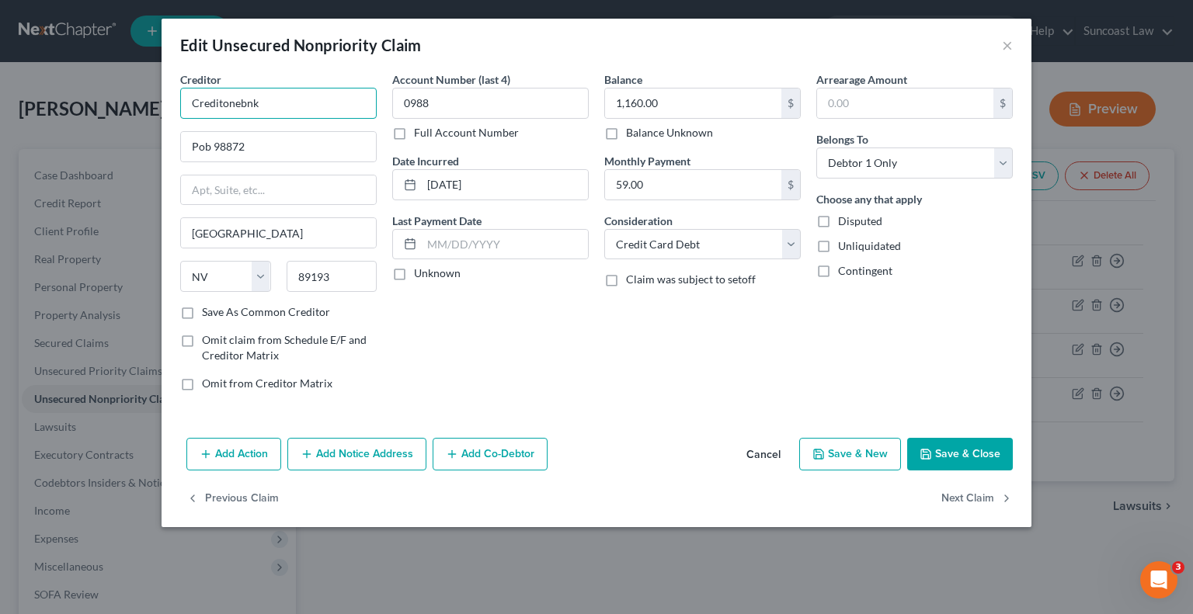
drag, startPoint x: 340, startPoint y: 102, endPoint x: 0, endPoint y: 67, distance: 341.9
click at [0, 67] on div "Edit Unsecured Nonpriority Claim × Creditor * Creditonebnk Pob 98872 [GEOGRAPHI…" at bounding box center [596, 307] width 1193 height 614
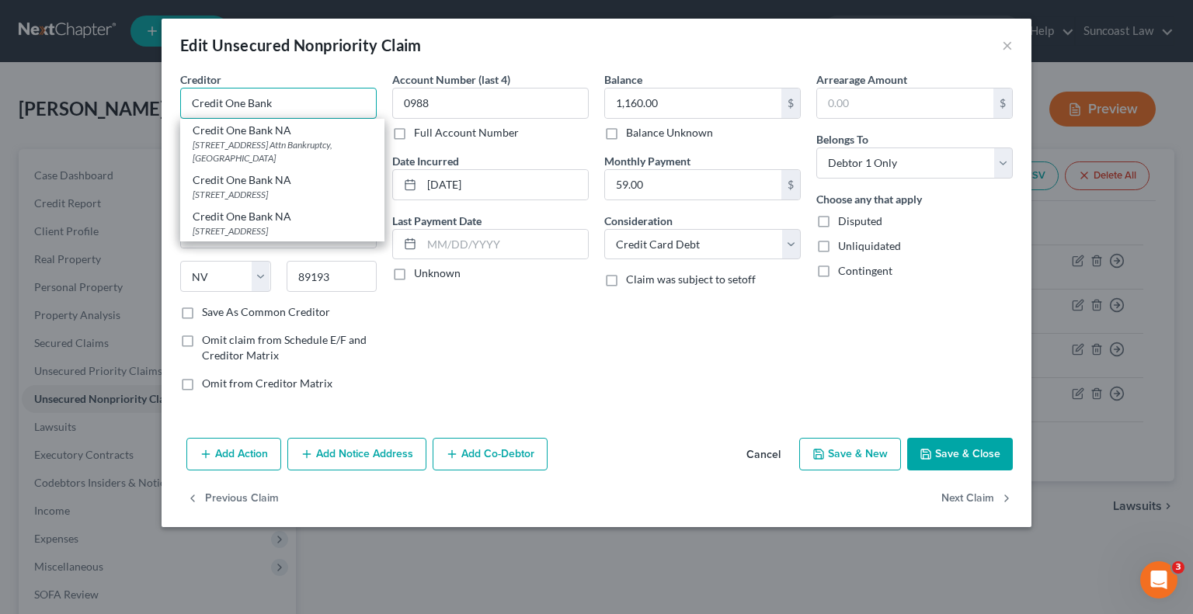
type input "Credit One Bank"
click at [543, 373] on div "Account Number (last 4) 0988 Full Account Number Date Incurred [DATE] Last Paym…" at bounding box center [490, 237] width 212 height 332
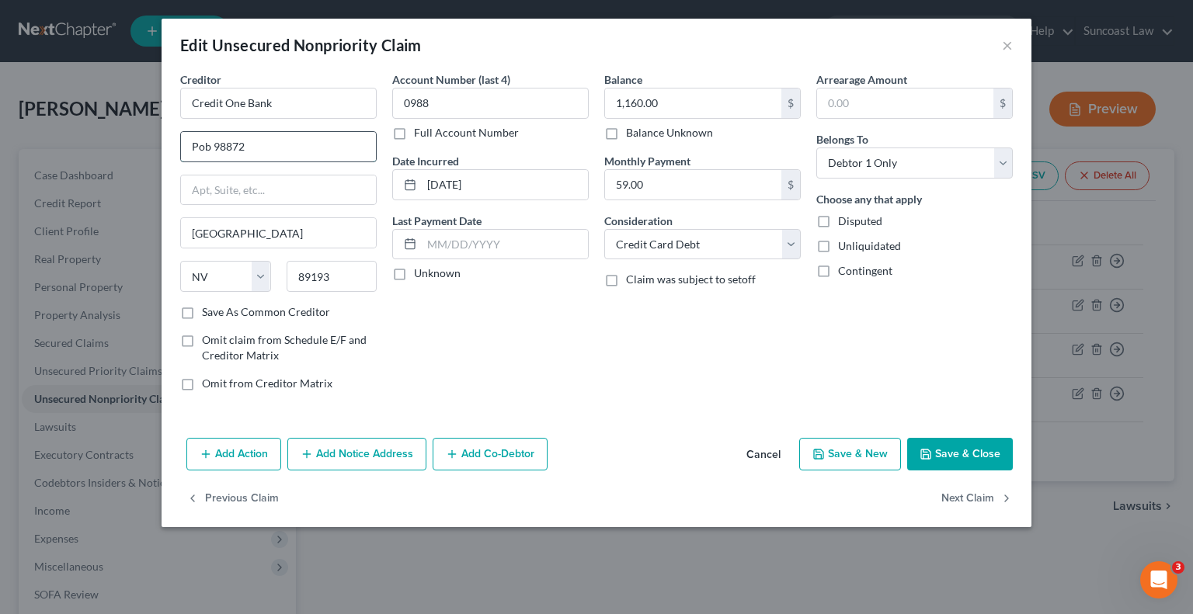
click at [203, 144] on input "Pob 98872" at bounding box center [278, 147] width 195 height 30
click at [209, 145] on input "Po b 98872" at bounding box center [278, 147] width 195 height 30
type input "Po box 98872"
click at [369, 449] on button "Add Notice Address" at bounding box center [356, 454] width 139 height 33
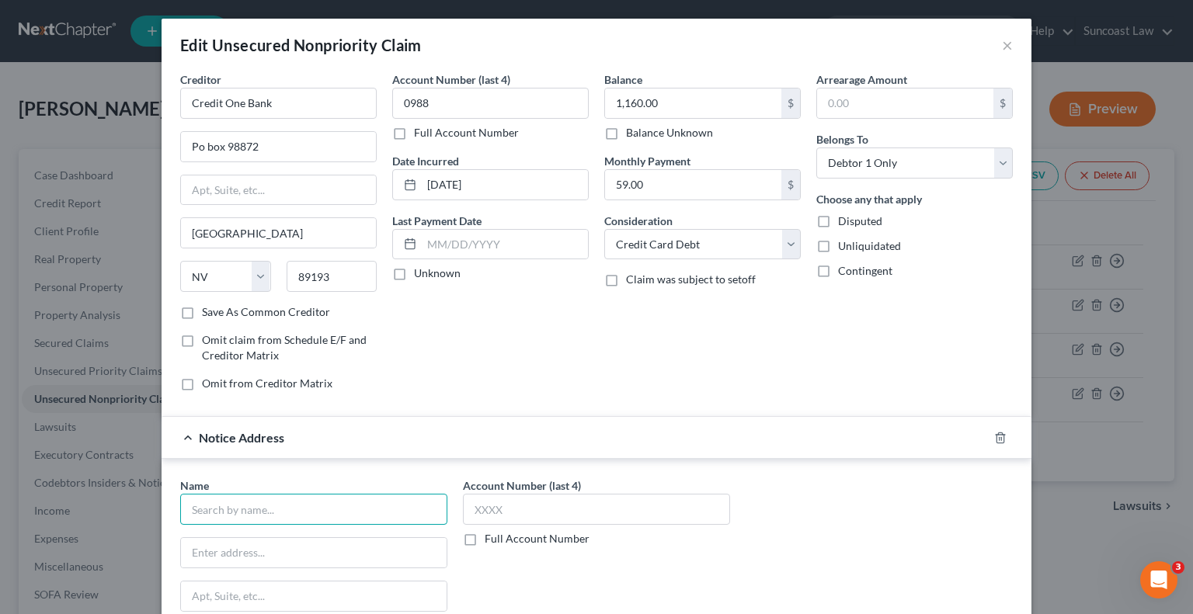
click at [277, 506] on input "text" at bounding box center [313, 509] width 267 height 31
type input "Credit"
type input "o"
drag, startPoint x: 589, startPoint y: 508, endPoint x: 596, endPoint y: 502, distance: 9.5
click at [585, 506] on input "text" at bounding box center [596, 509] width 267 height 31
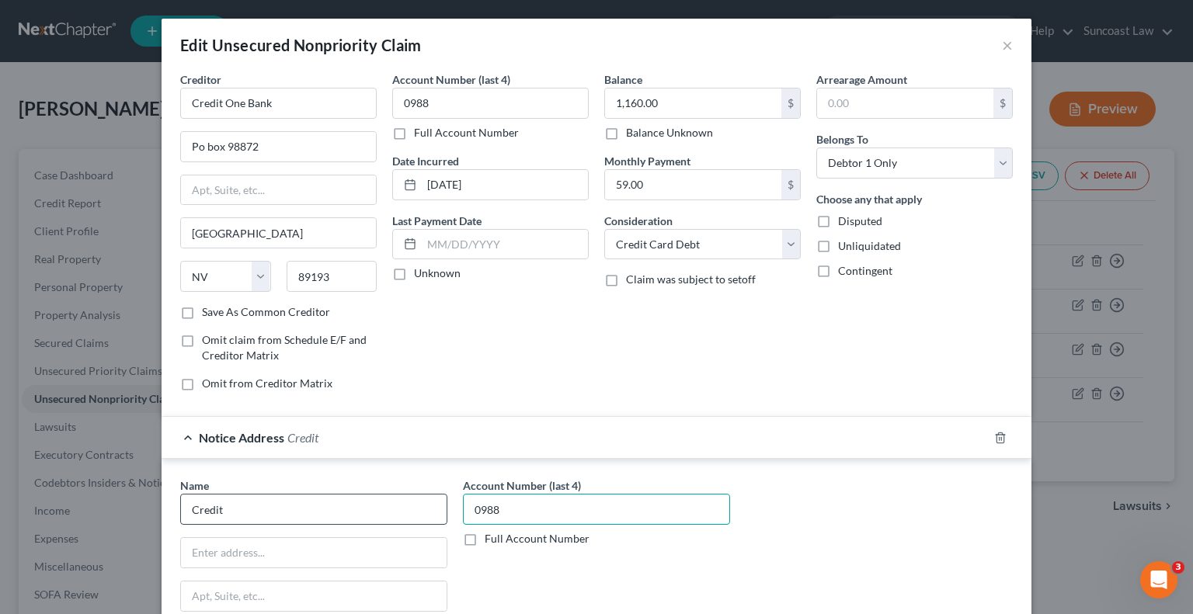
type input "0988"
click at [385, 502] on input "Credit" at bounding box center [313, 509] width 267 height 31
type input "Credit One"
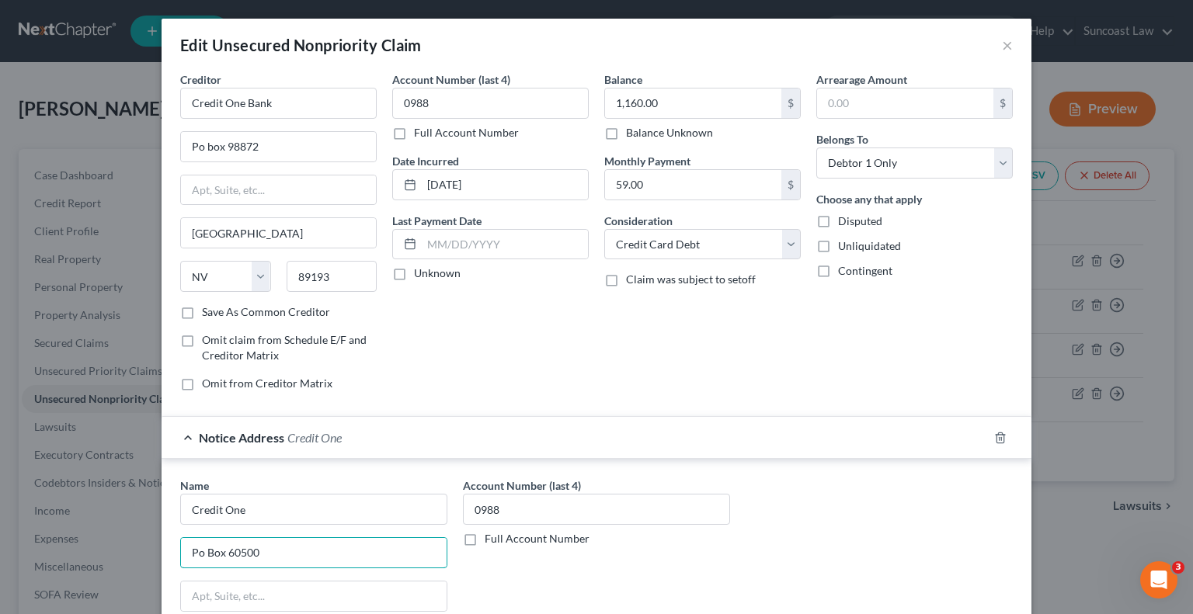
type input "Po Box 60500"
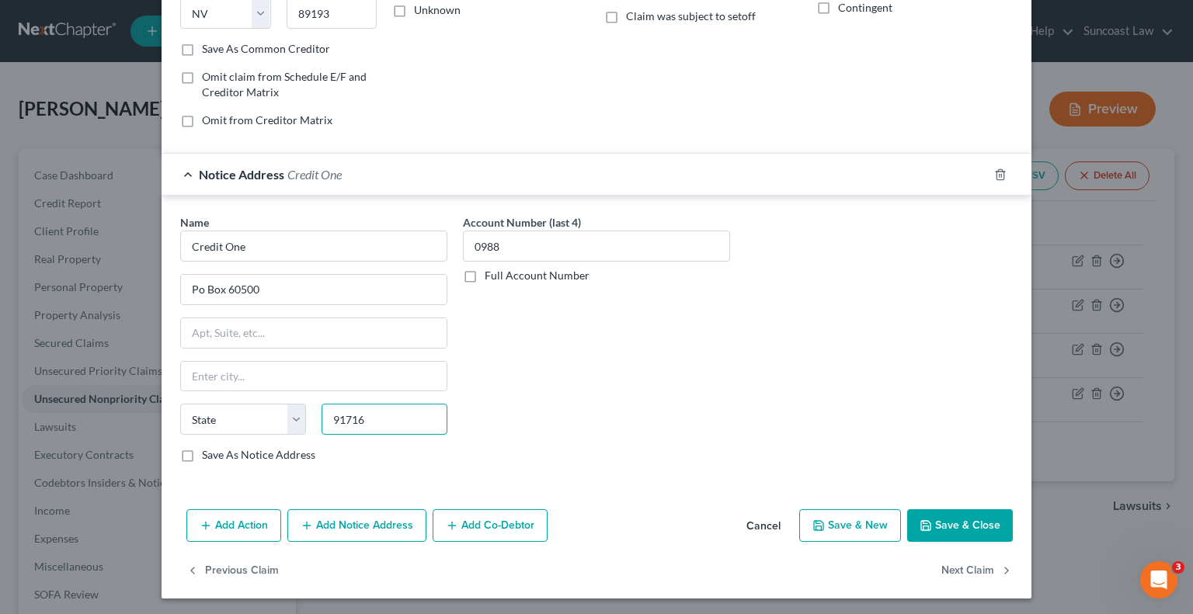
type input "91716"
type input "City Of Industry"
select select "4"
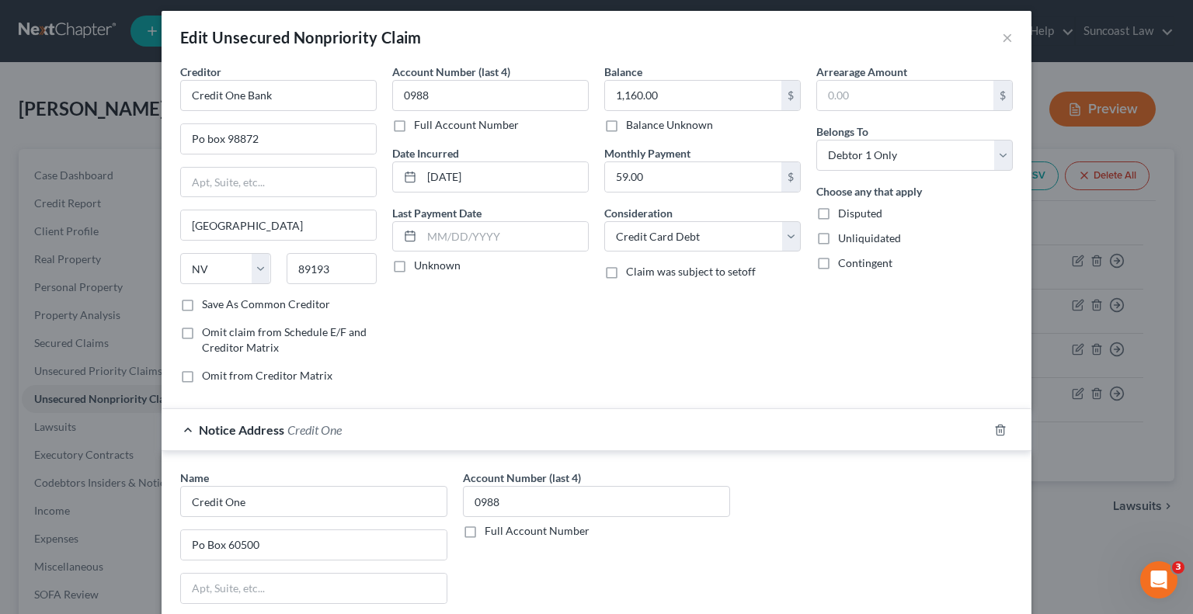
scroll to position [0, 0]
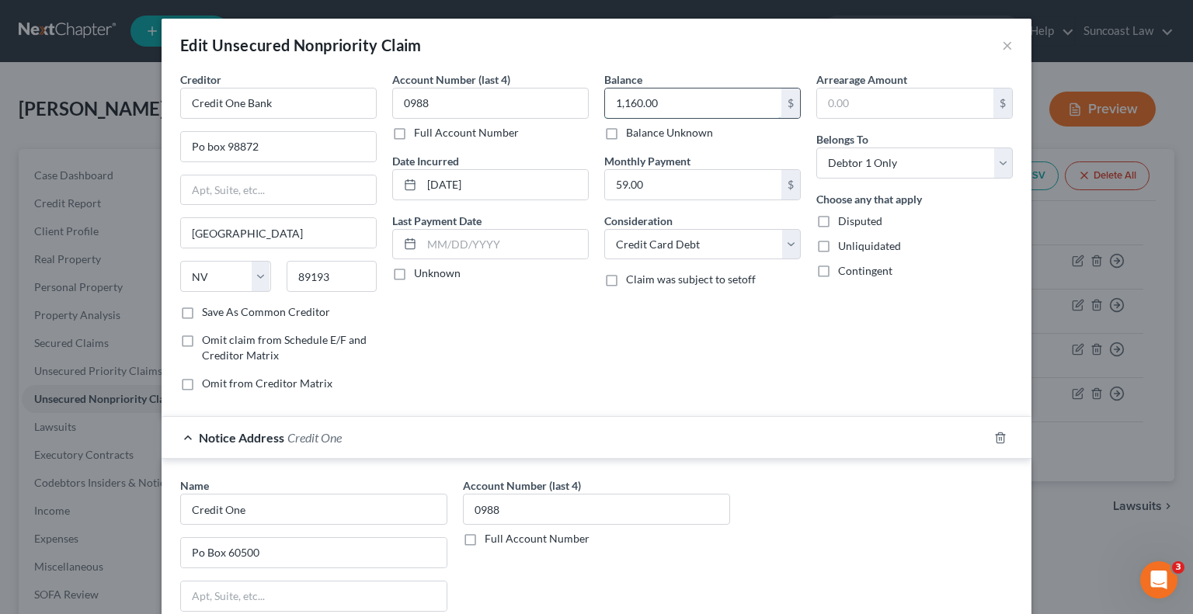
click at [701, 107] on input "1,160.00" at bounding box center [693, 104] width 176 height 30
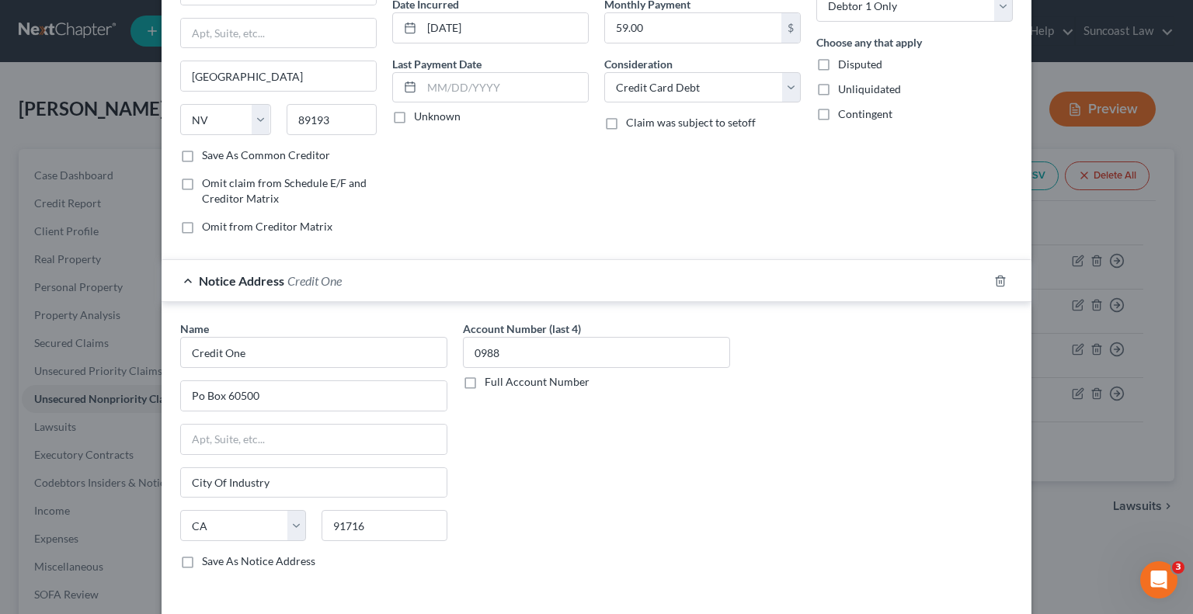
scroll to position [263, 0]
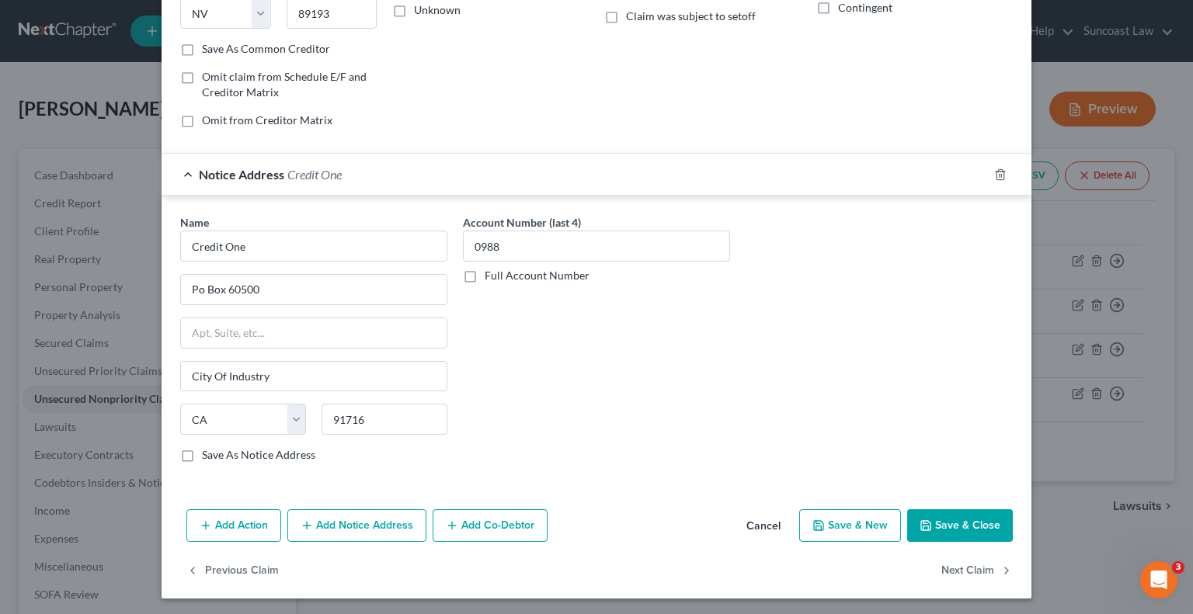
type input "1,460.99"
click at [946, 520] on button "Save & Close" at bounding box center [960, 525] width 106 height 33
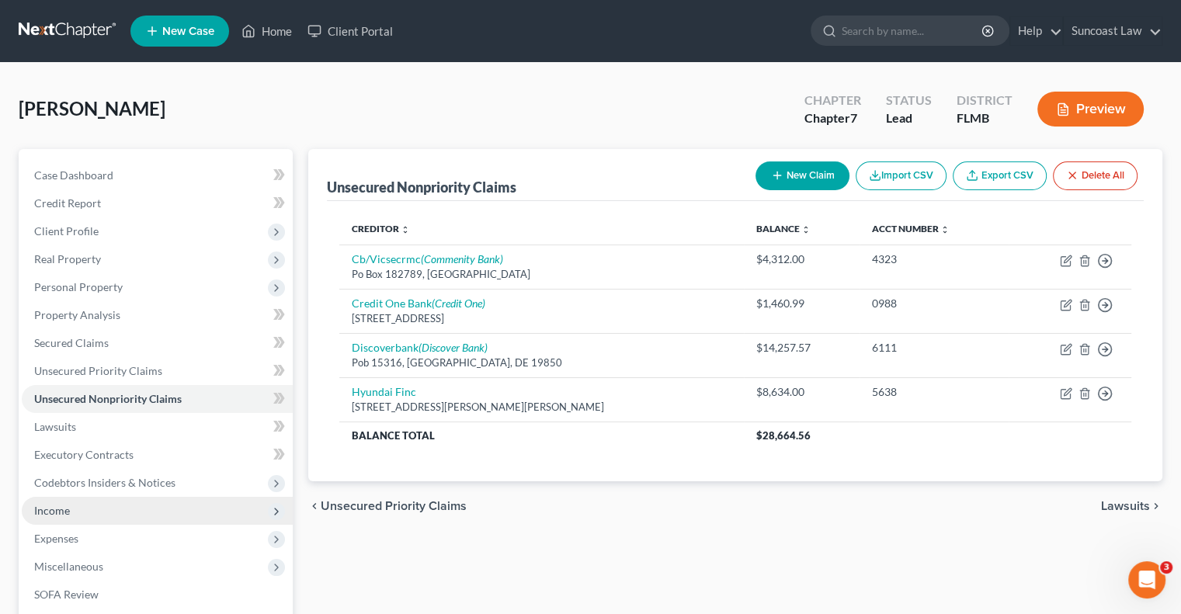
click at [106, 514] on span "Income" at bounding box center [157, 511] width 271 height 28
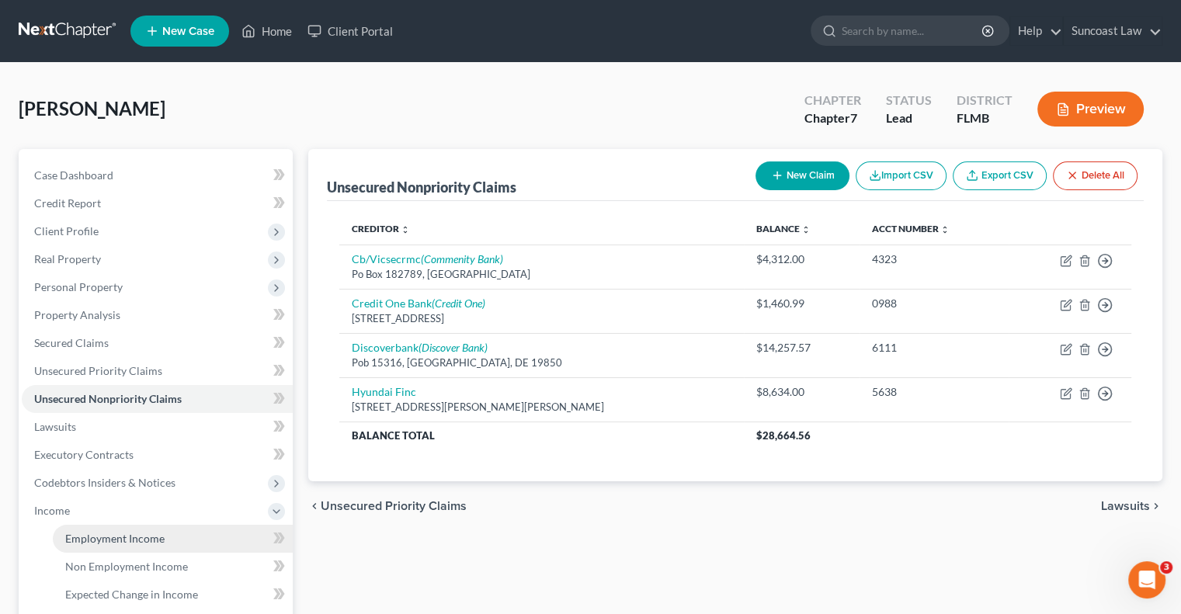
drag, startPoint x: 105, startPoint y: 540, endPoint x: 142, endPoint y: 540, distance: 37.3
click at [104, 540] on span "Employment Income" at bounding box center [114, 538] width 99 height 13
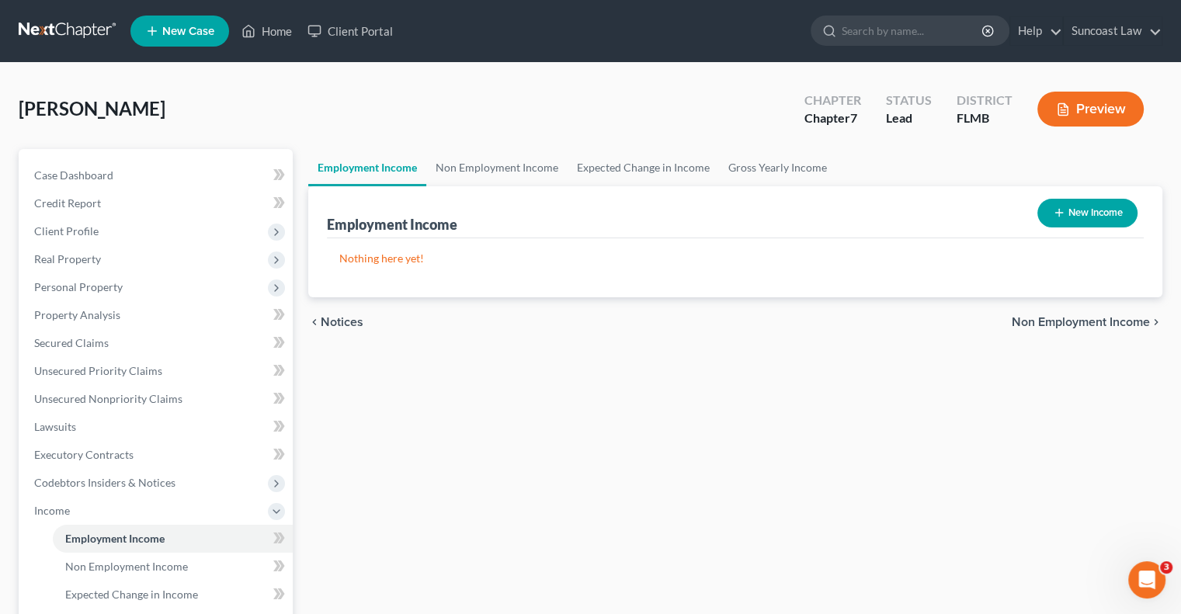
click at [1110, 214] on button "New Income" at bounding box center [1087, 213] width 100 height 29
select select "0"
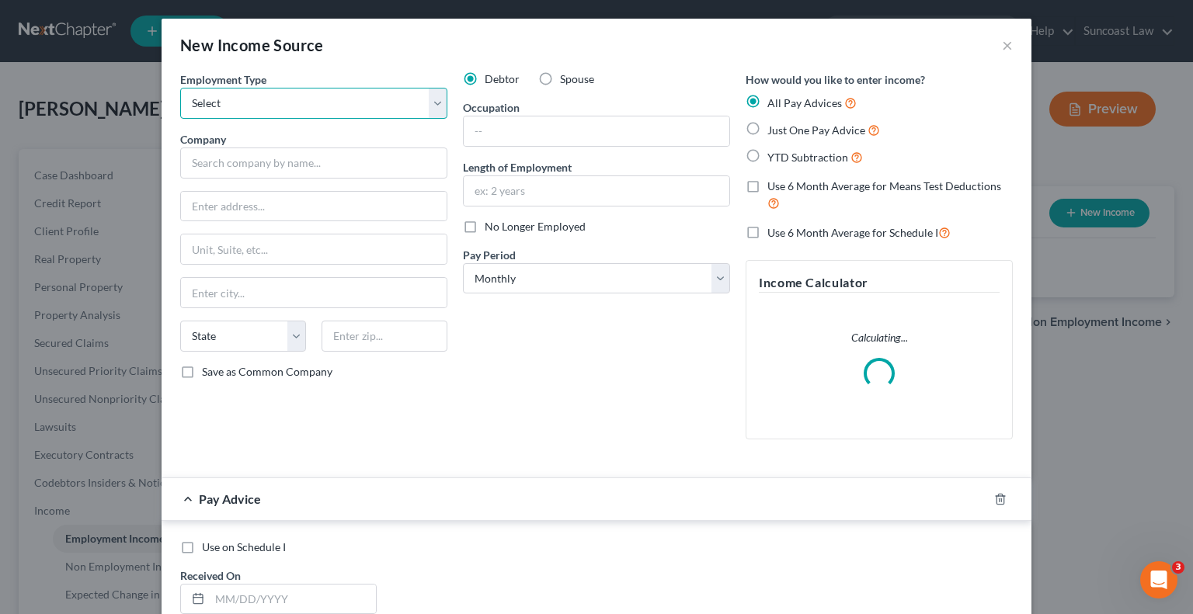
drag, startPoint x: 309, startPoint y: 101, endPoint x: 305, endPoint y: 114, distance: 13.8
click at [309, 101] on select "Select Full or [DEMOGRAPHIC_DATA] Employment Self Employment" at bounding box center [313, 103] width 267 height 31
select select "0"
click at [180, 88] on select "Select Full or [DEMOGRAPHIC_DATA] Employment Self Employment" at bounding box center [313, 103] width 267 height 31
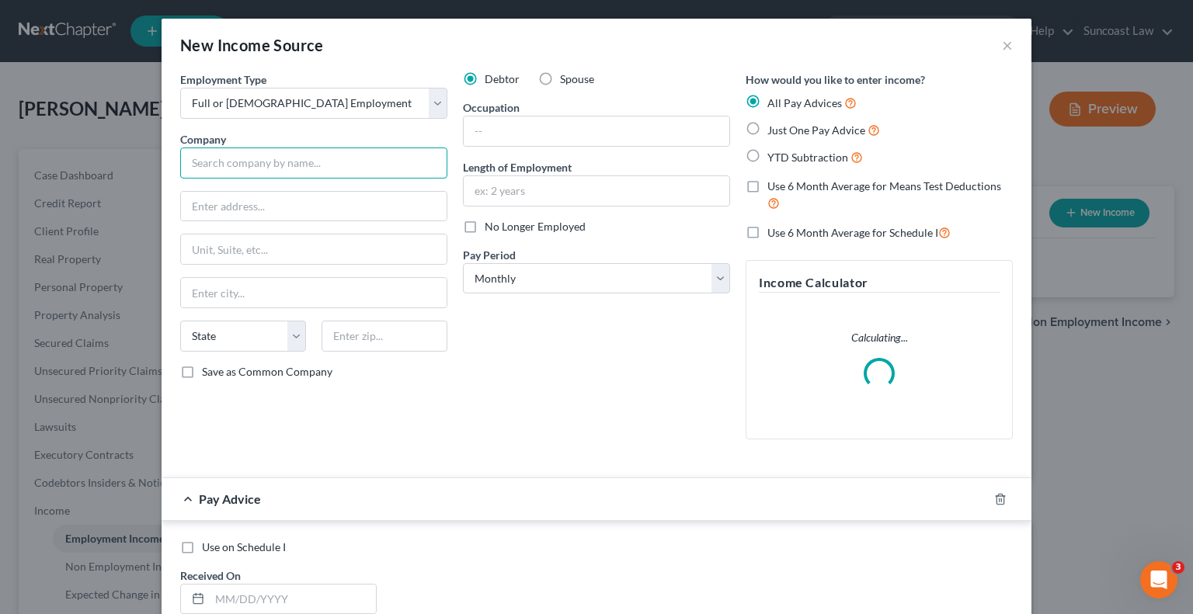
click at [297, 165] on input "text" at bounding box center [313, 163] width 267 height 31
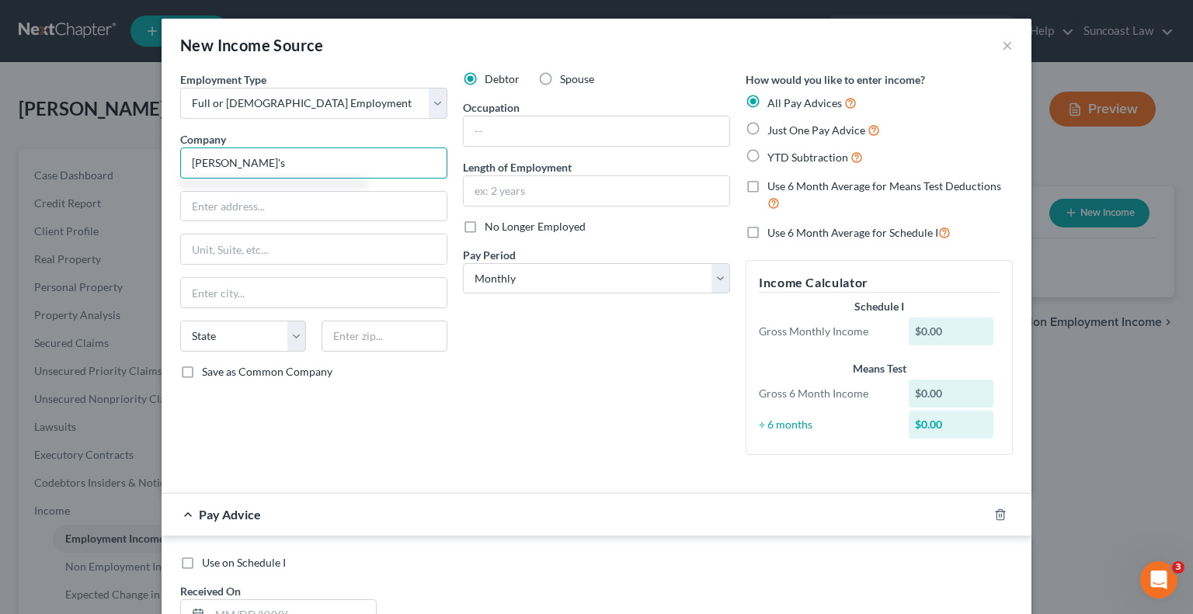
type input "[PERSON_NAME]'s"
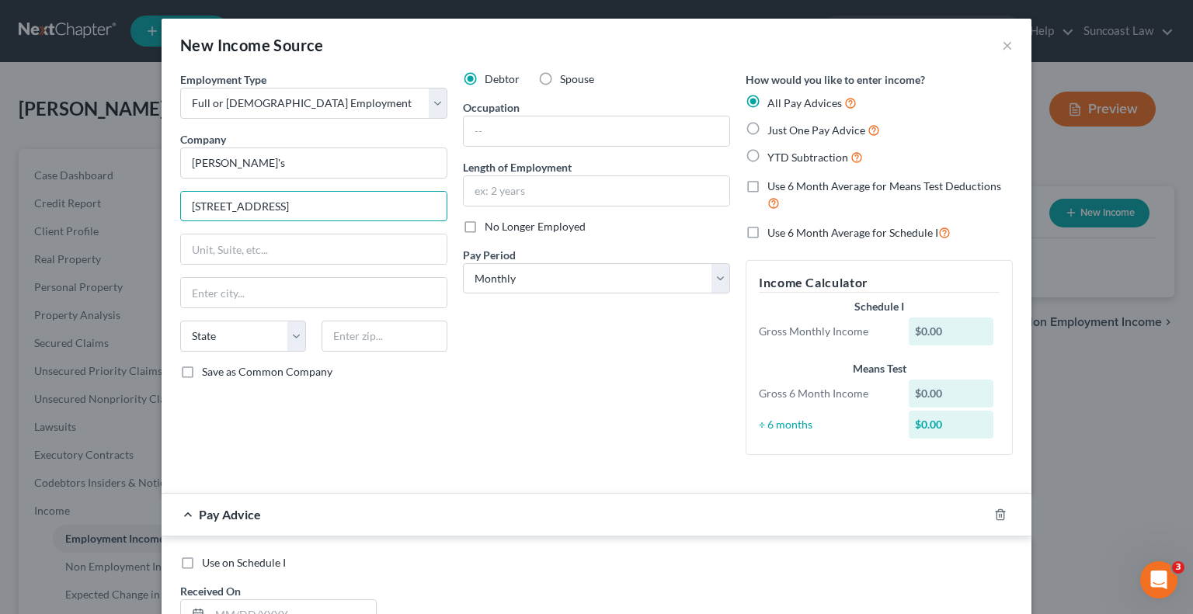
type input "[STREET_ADDRESS]"
type input "77080"
type input "[GEOGRAPHIC_DATA]"
select select "45"
click at [603, 128] on input "text" at bounding box center [597, 131] width 266 height 30
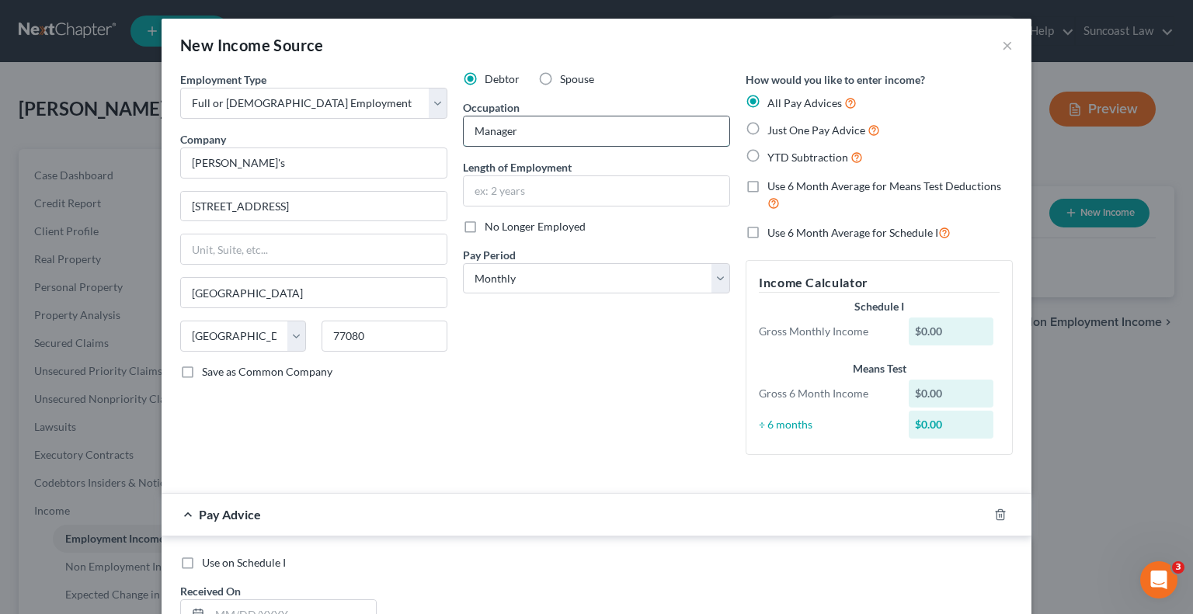
type input "Manager"
type input "1.5 years"
click at [550, 279] on select "Select Monthly Twice Monthly Every Other Week Weekly" at bounding box center [596, 278] width 267 height 31
select select "2"
click at [463, 263] on select "Select Monthly Twice Monthly Every Other Week Weekly" at bounding box center [596, 278] width 267 height 31
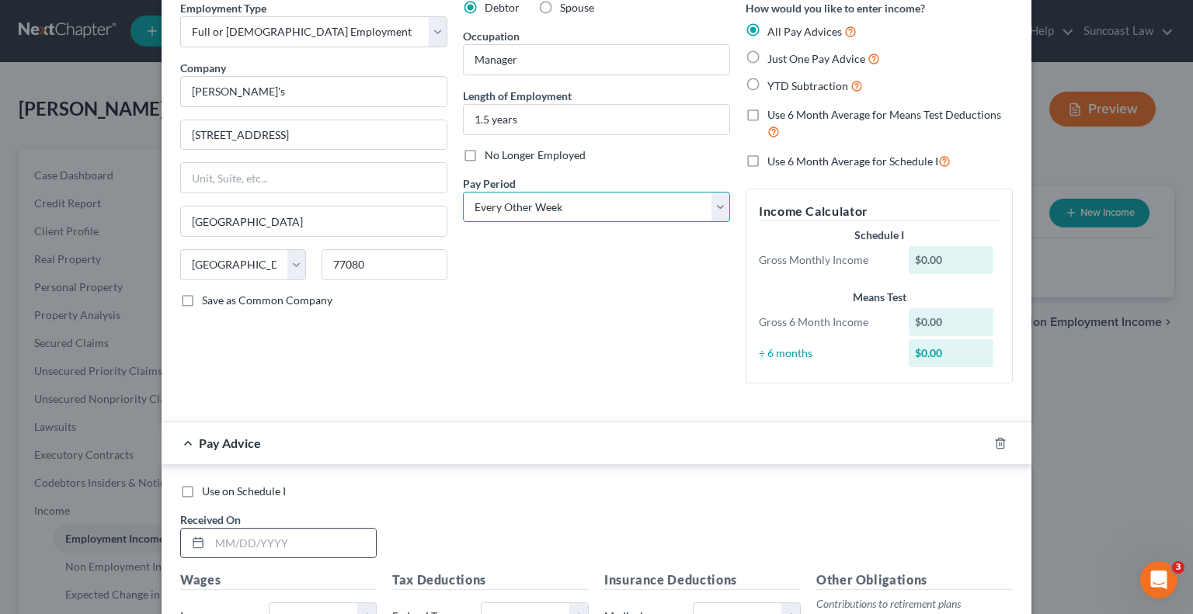
scroll to position [155, 0]
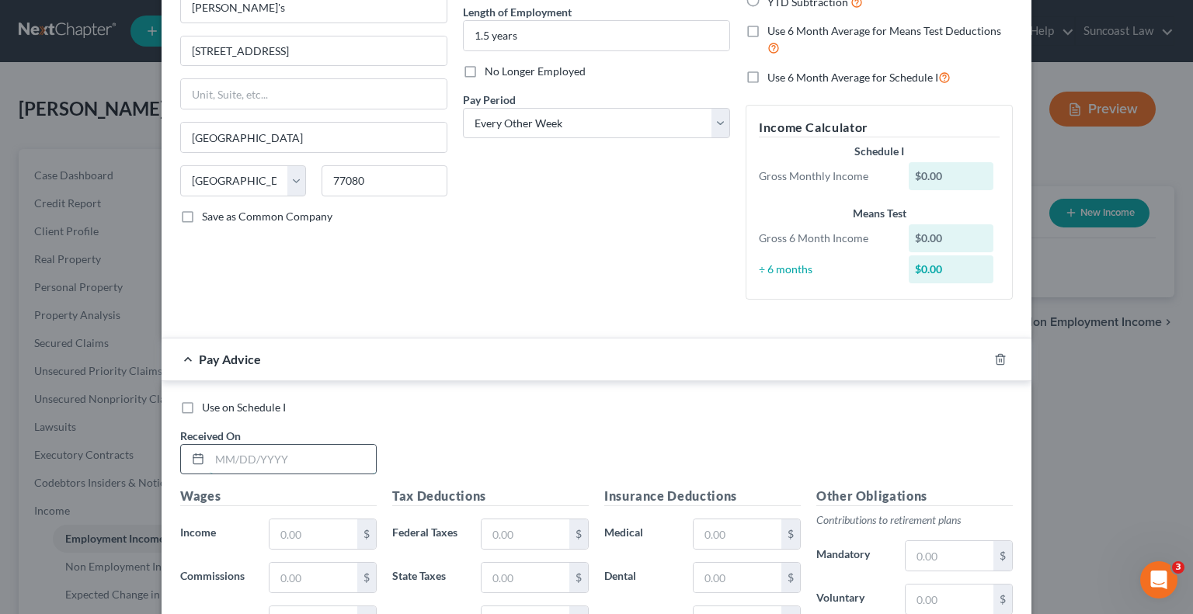
click at [322, 458] on input "text" at bounding box center [293, 460] width 166 height 30
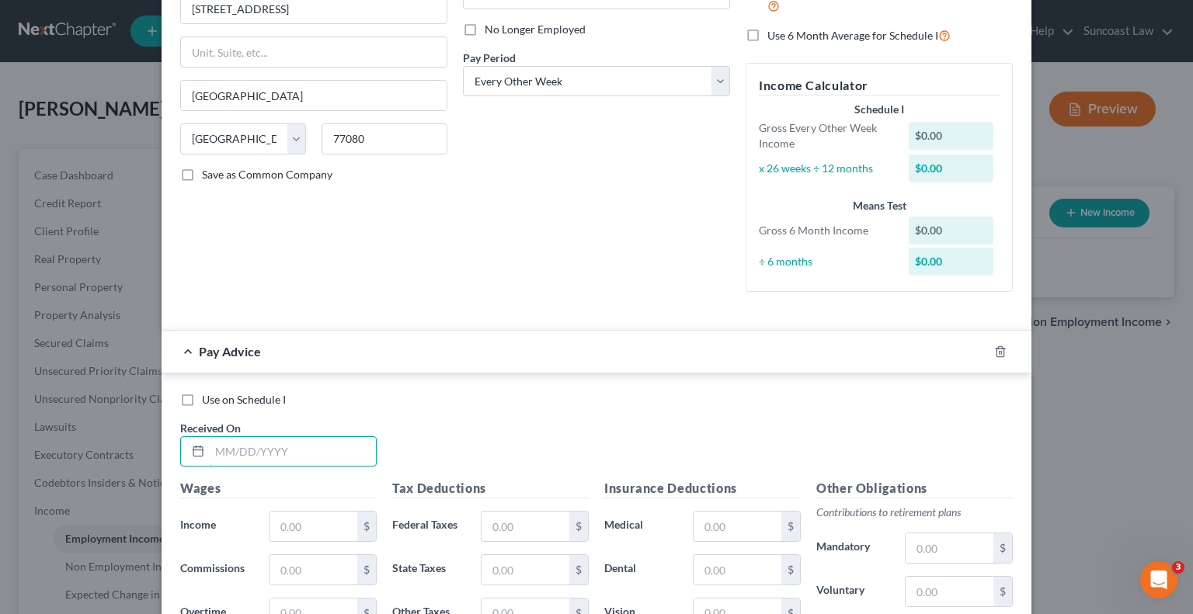
scroll to position [233, 0]
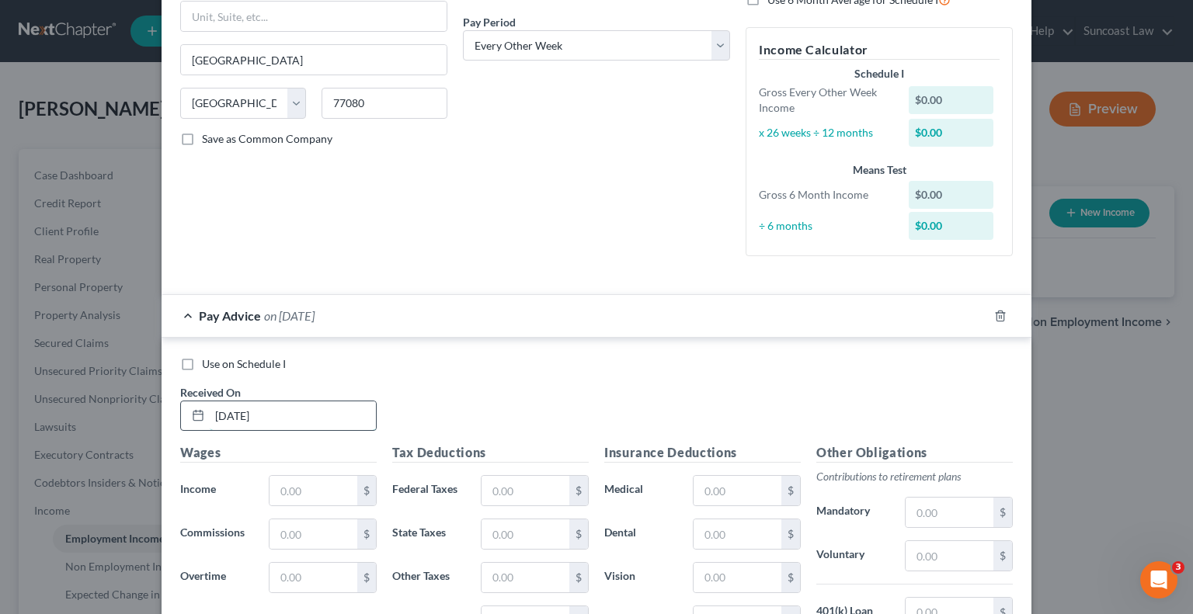
type input "[DATE]"
type input "1,846.16"
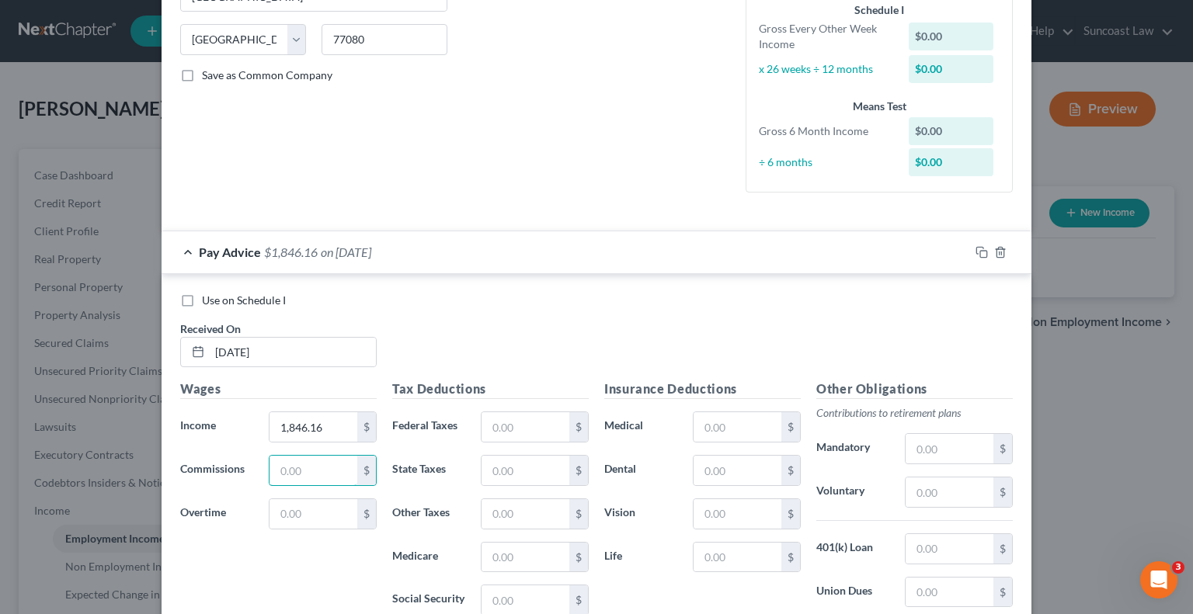
scroll to position [466, 0]
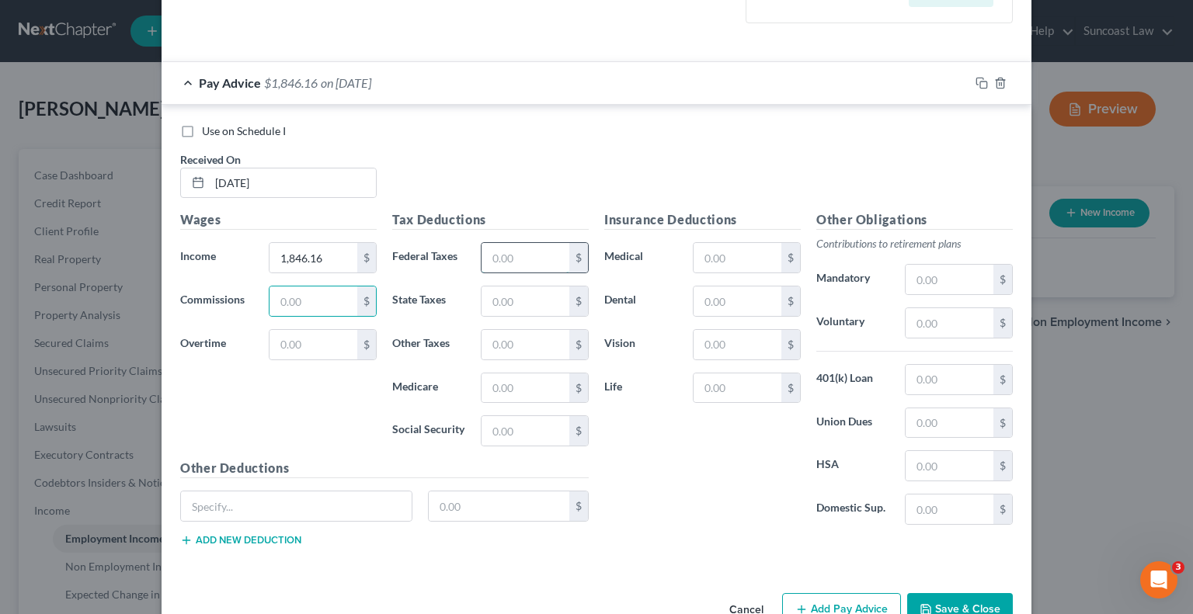
click at [539, 266] on input "text" at bounding box center [525, 258] width 88 height 30
type input "251.73"
click at [731, 269] on input "text" at bounding box center [737, 258] width 88 height 30
type input "166.09"
click at [749, 385] on input "text" at bounding box center [737, 389] width 88 height 30
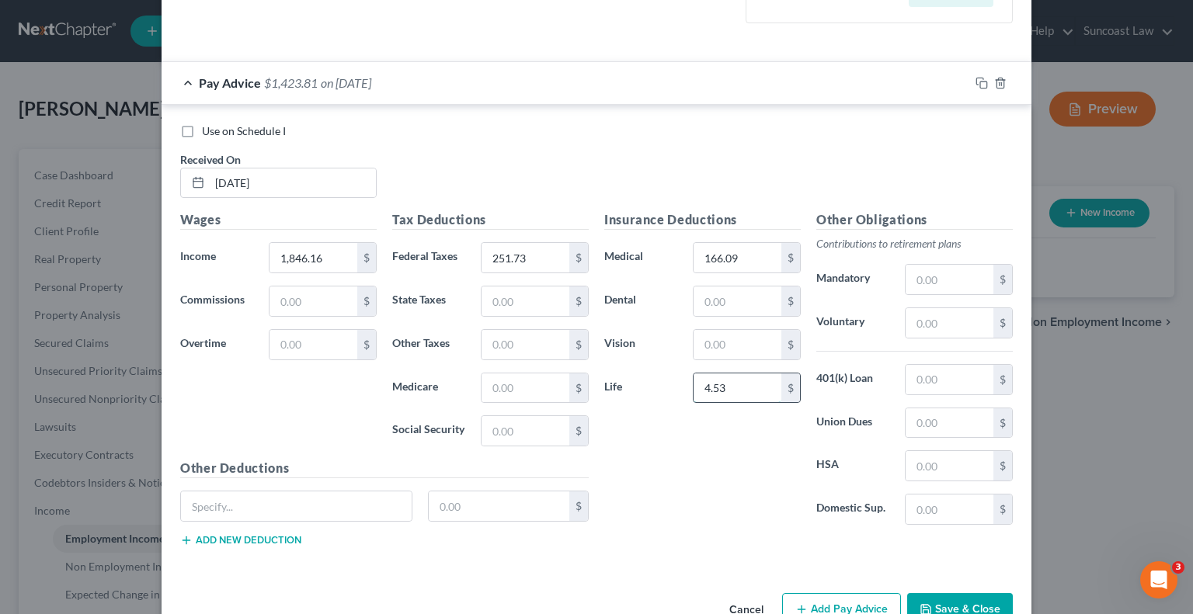
type input "4.53"
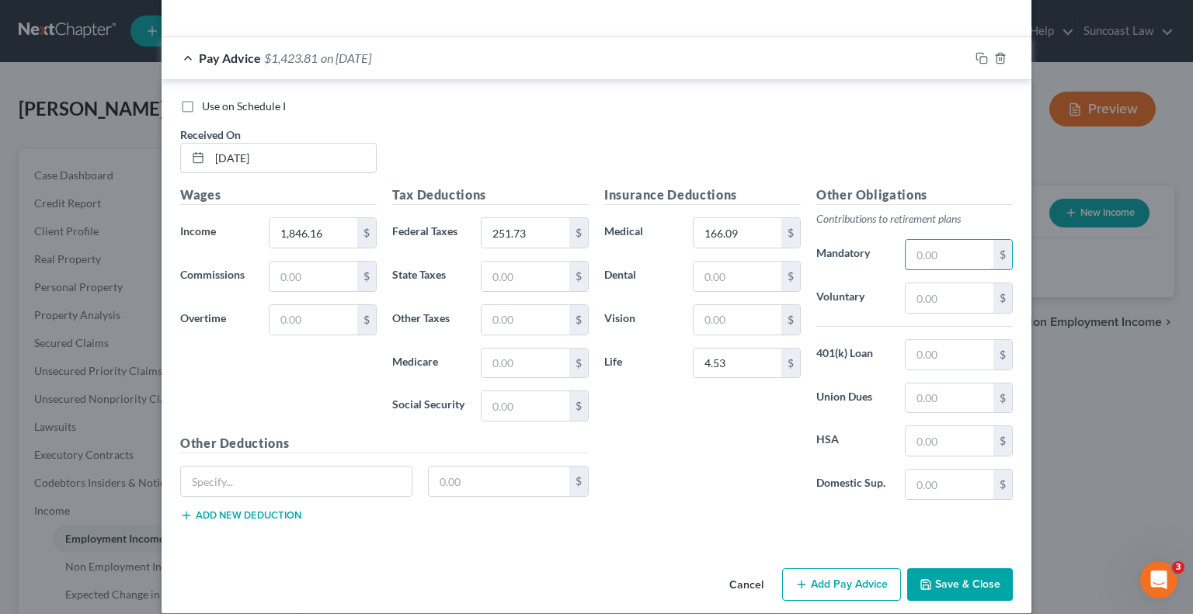
scroll to position [505, 0]
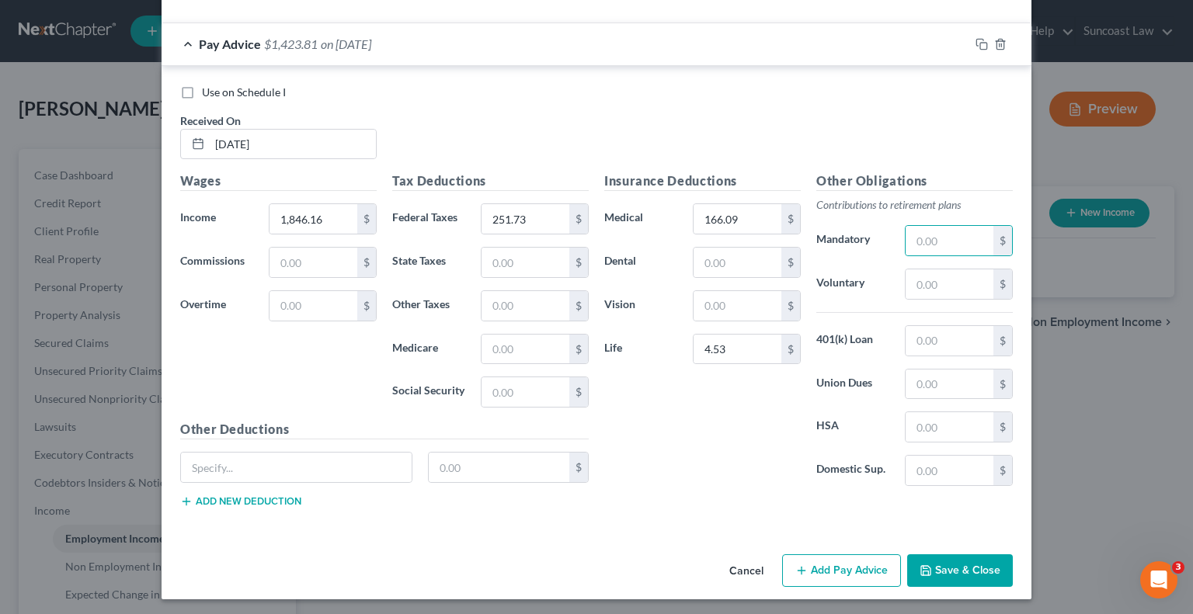
click at [811, 562] on button "Add Pay Advice" at bounding box center [841, 570] width 119 height 33
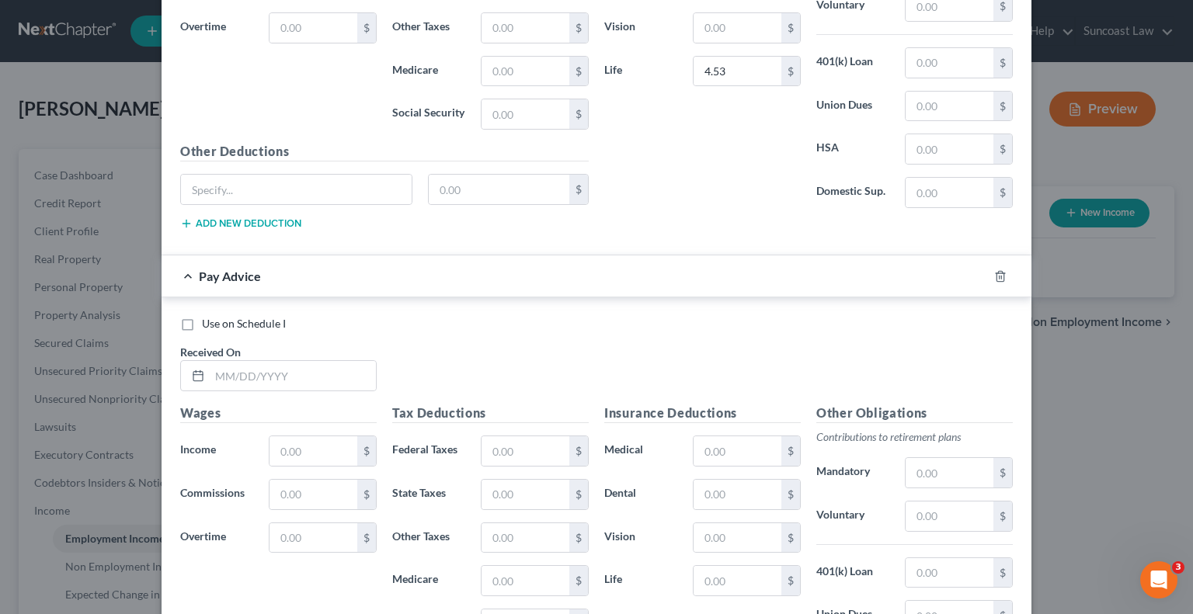
scroll to position [815, 0]
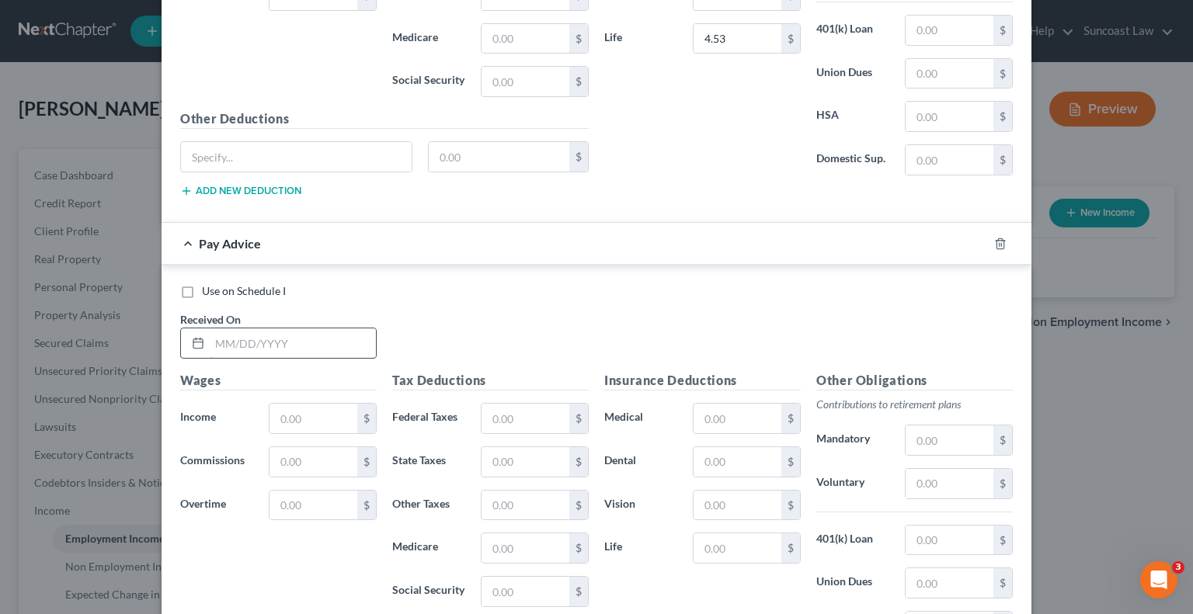
click at [310, 338] on input "text" at bounding box center [293, 343] width 166 height 30
type input "[DATE]"
type input "1,846.16"
click at [523, 405] on input "text" at bounding box center [525, 419] width 88 height 30
type input "251.73"
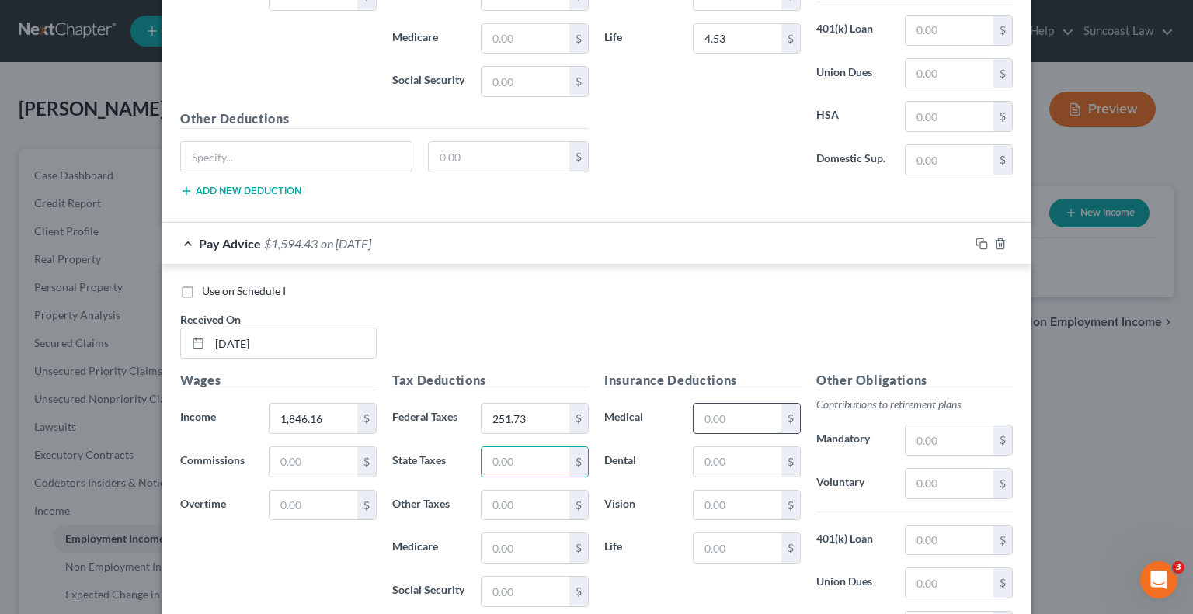
click at [708, 418] on input "text" at bounding box center [737, 419] width 88 height 30
type input "166.09"
type input "4.53"
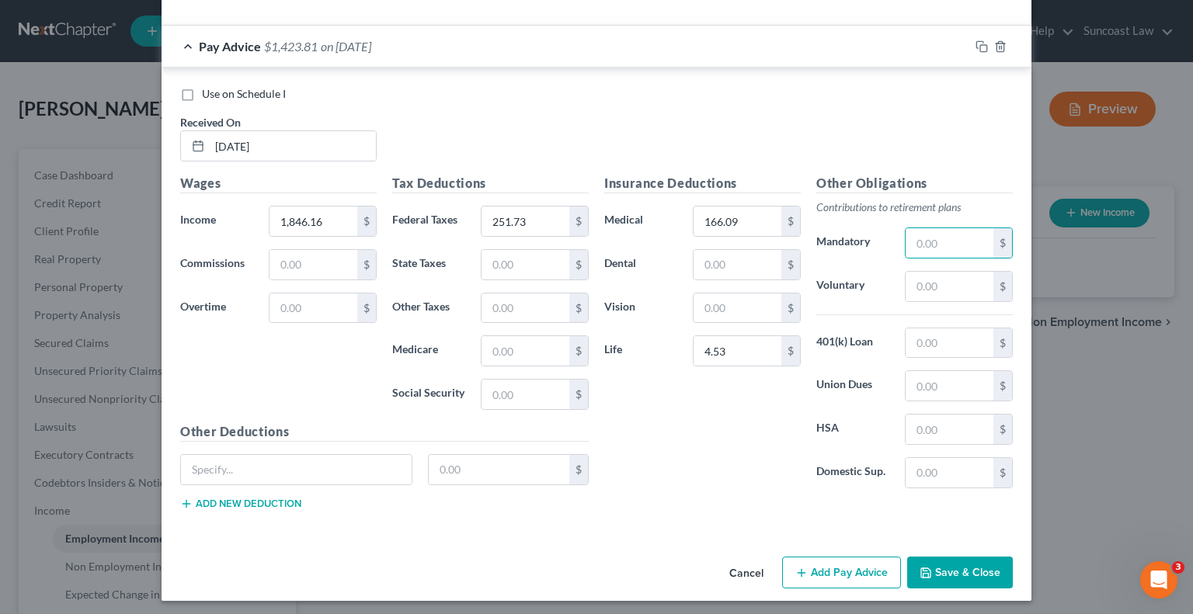
click at [846, 559] on button "Add Pay Advice" at bounding box center [841, 573] width 119 height 33
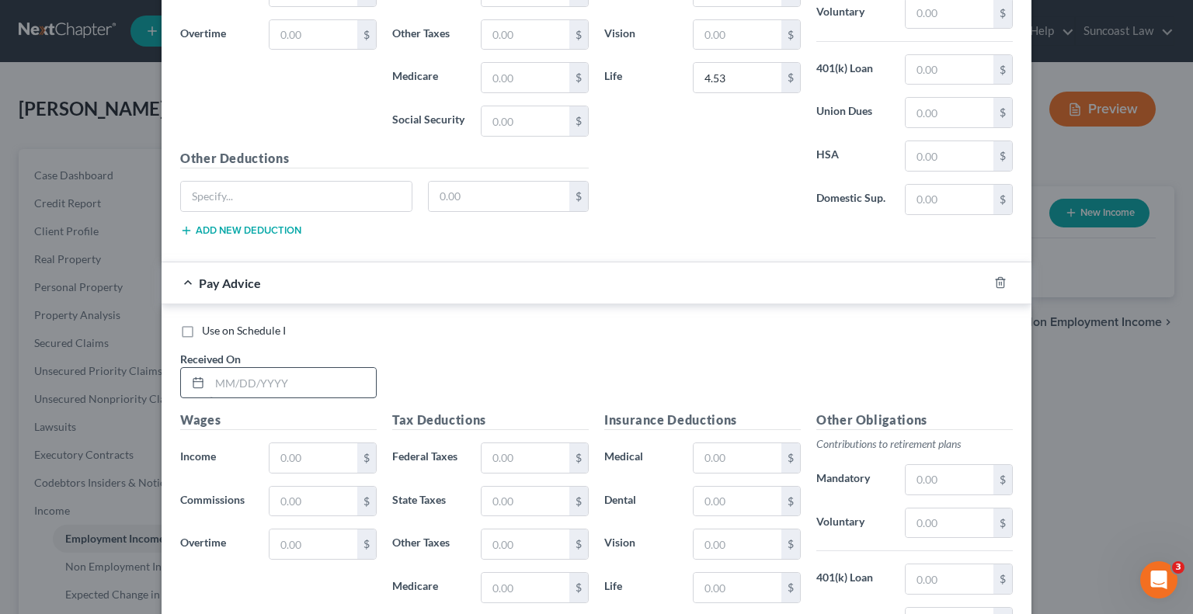
scroll to position [1323, 0]
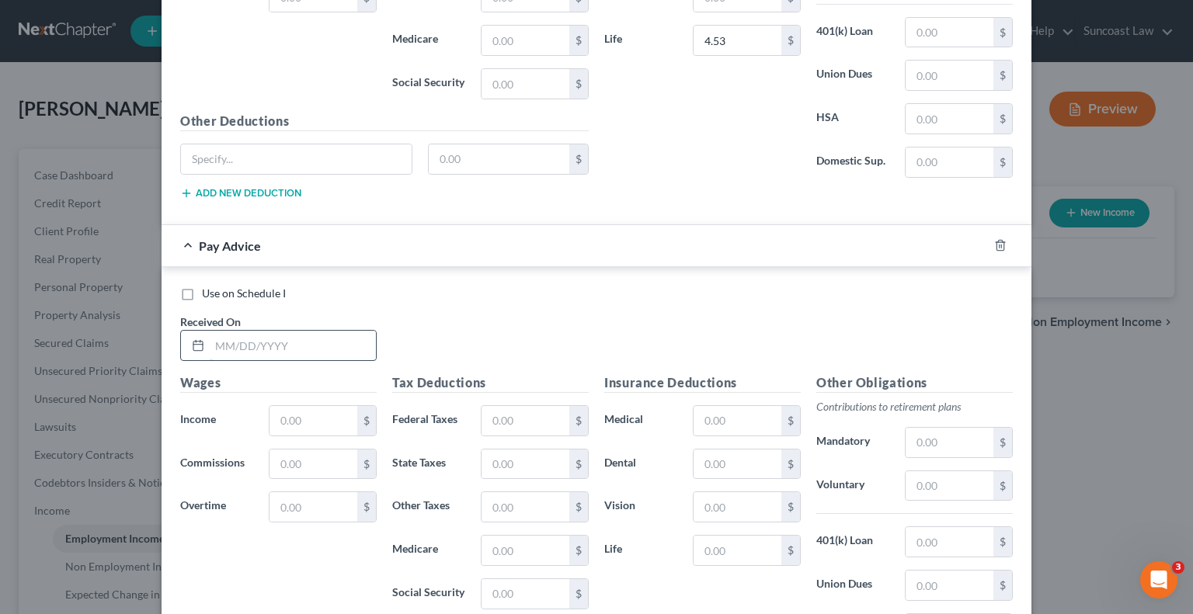
click at [326, 338] on input "text" at bounding box center [293, 346] width 166 height 30
type input "[DATE]"
type input "1,846.16"
drag, startPoint x: 530, startPoint y: 415, endPoint x: 519, endPoint y: 409, distance: 11.9
click at [530, 415] on input "text" at bounding box center [525, 421] width 88 height 30
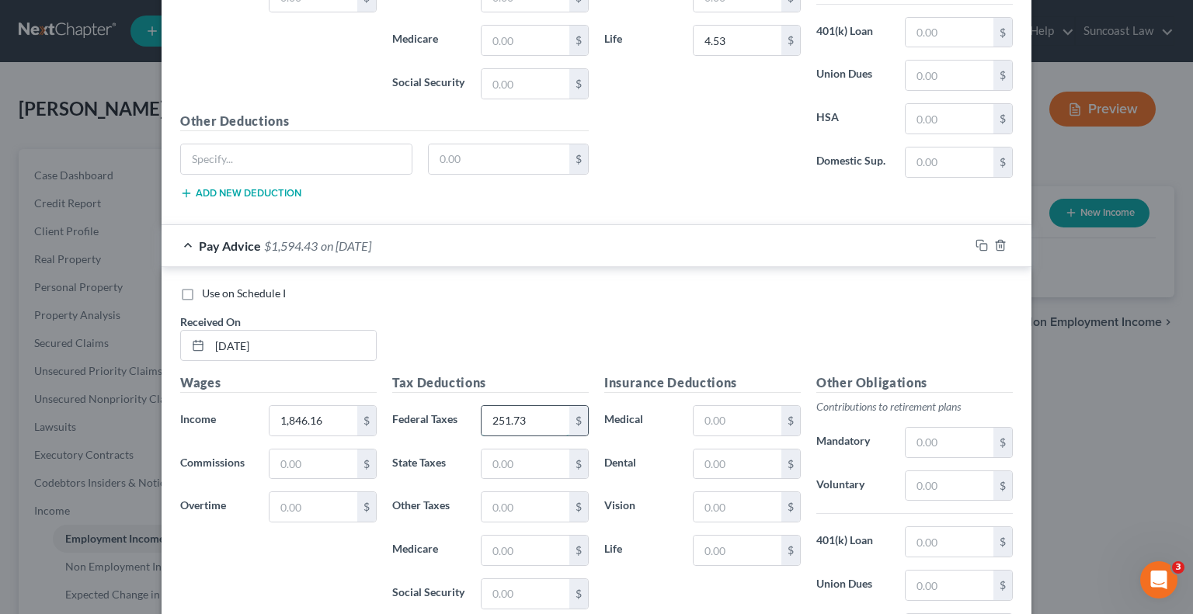
type input "251.73"
click at [724, 412] on input "text" at bounding box center [737, 421] width 88 height 30
type input "166.09"
type input "4.53"
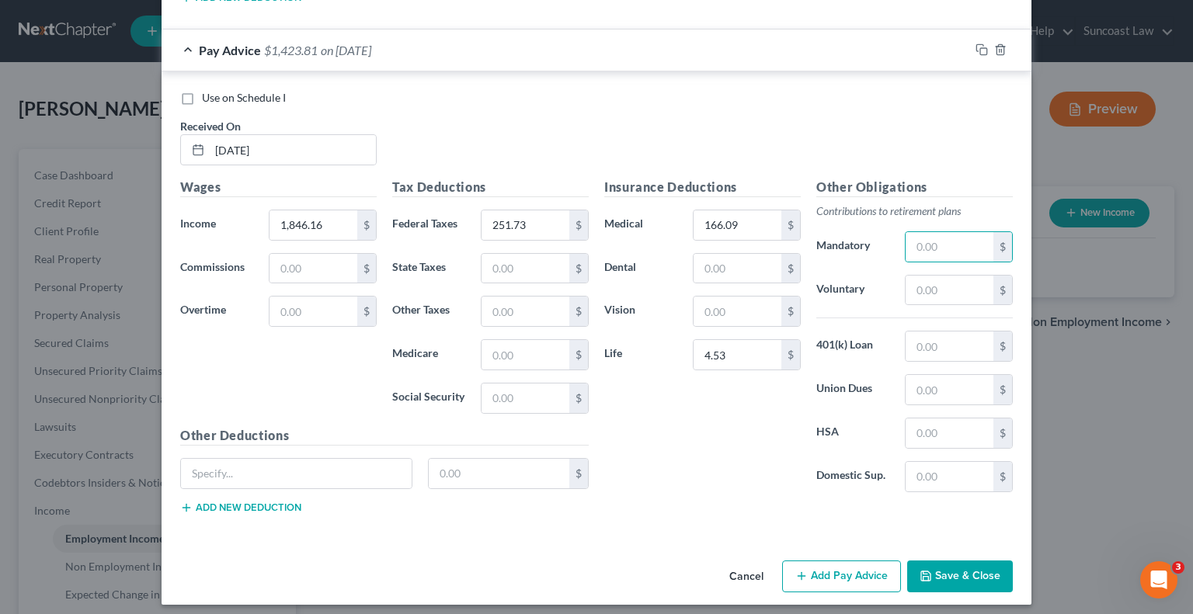
click at [863, 561] on button "Add Pay Advice" at bounding box center [841, 577] width 119 height 33
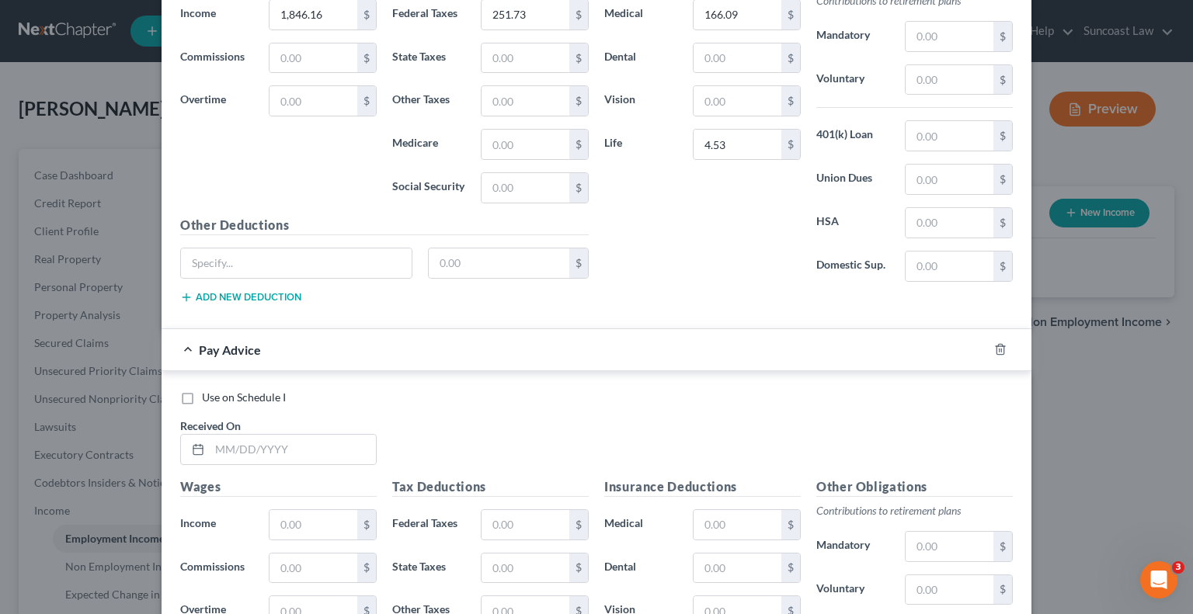
scroll to position [1752, 0]
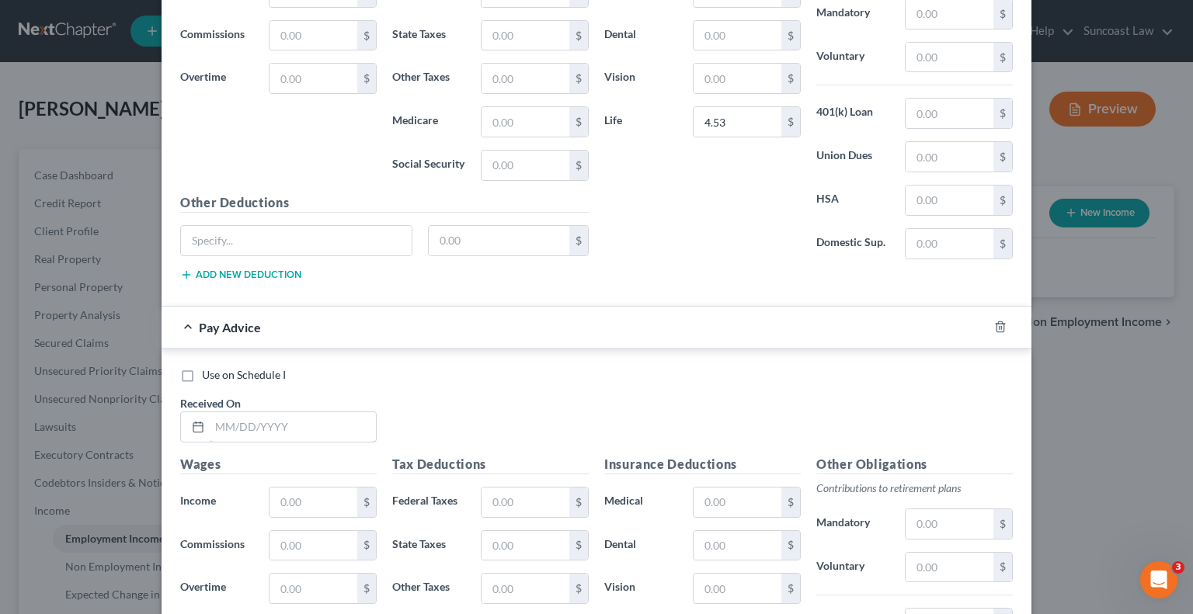
drag, startPoint x: 273, startPoint y: 417, endPoint x: 294, endPoint y: 356, distance: 64.1
click at [275, 417] on input "text" at bounding box center [293, 427] width 166 height 30
type input "[DATE]"
type input "1,846.16"
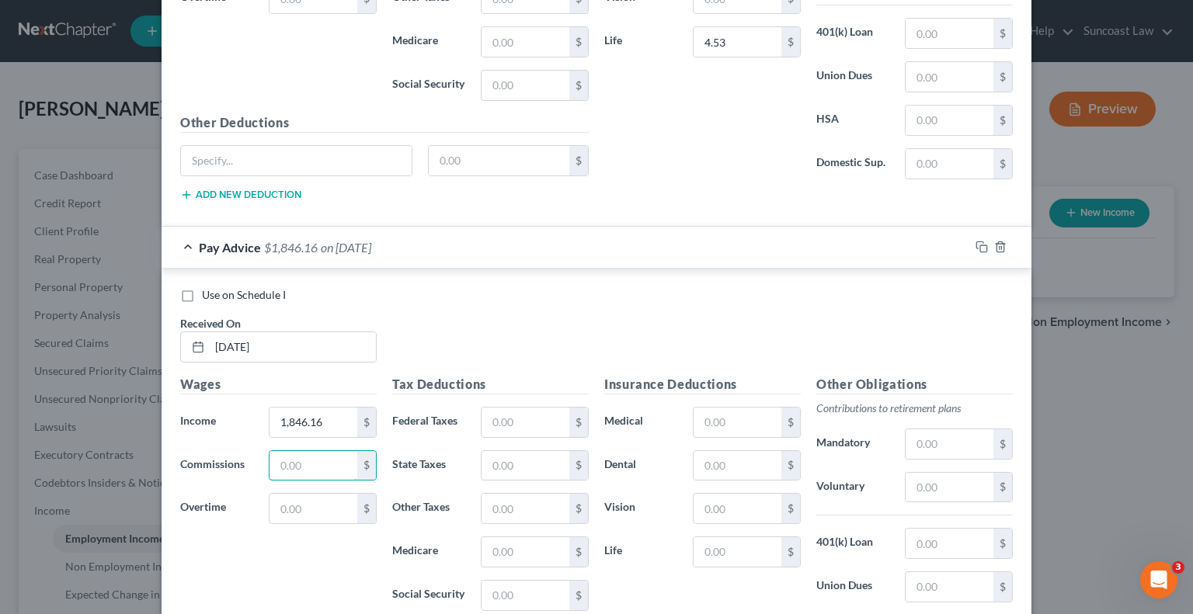
scroll to position [1985, 0]
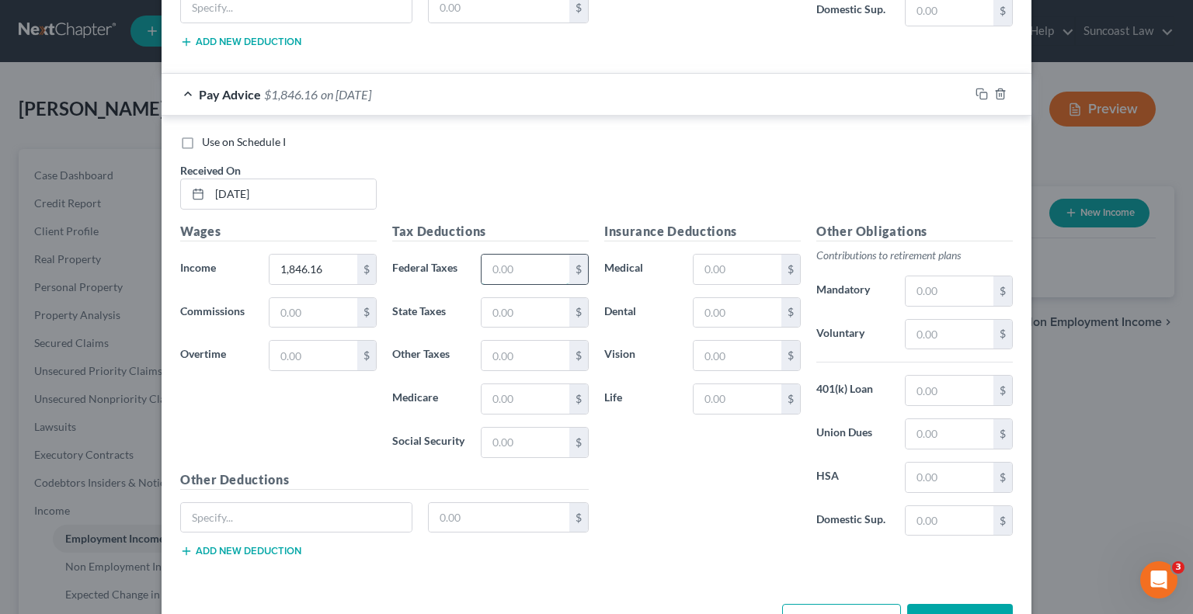
click at [533, 259] on input "text" at bounding box center [525, 270] width 88 height 30
type input "251.72"
click at [707, 266] on input "text" at bounding box center [737, 270] width 88 height 30
type input "166.09"
type input "4.53"
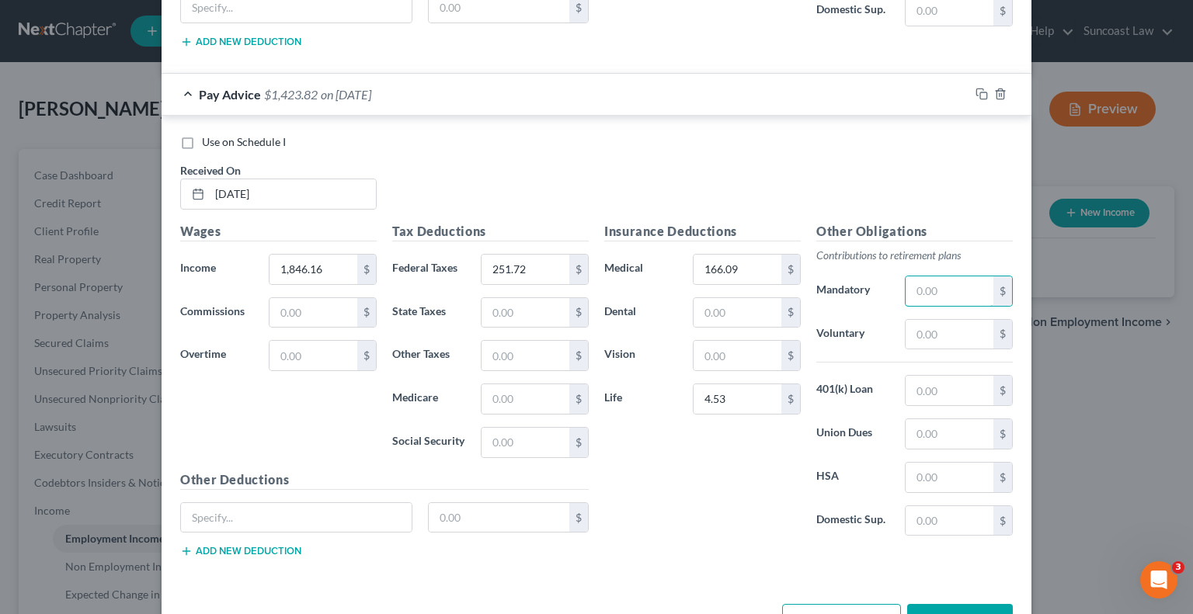
scroll to position [2027, 0]
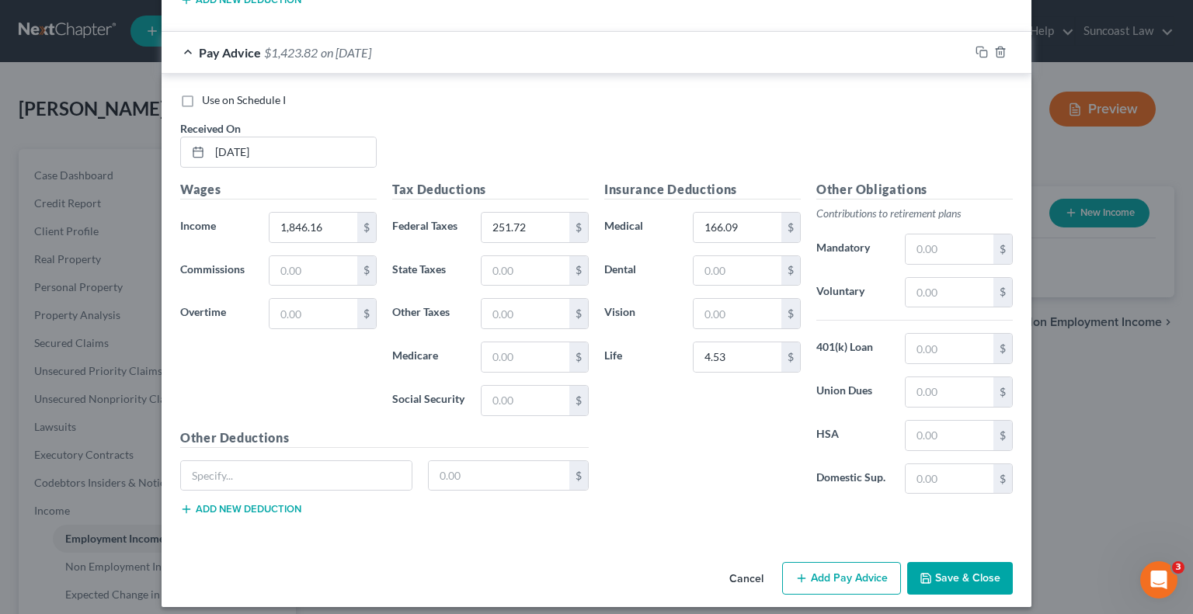
click at [818, 574] on button "Add Pay Advice" at bounding box center [841, 578] width 119 height 33
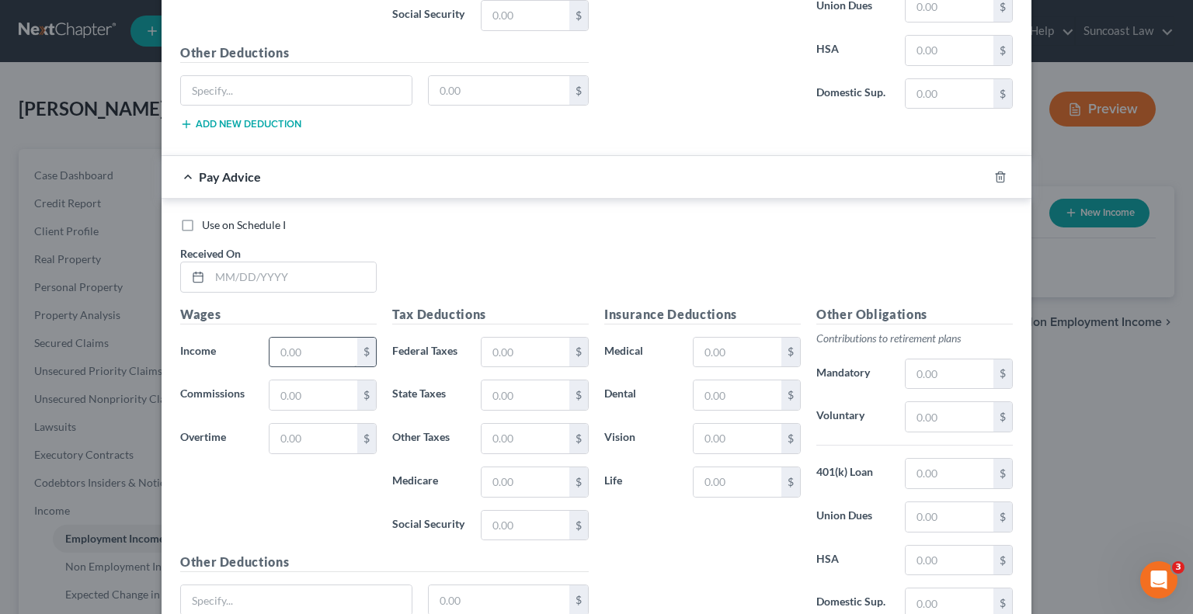
scroll to position [2458, 0]
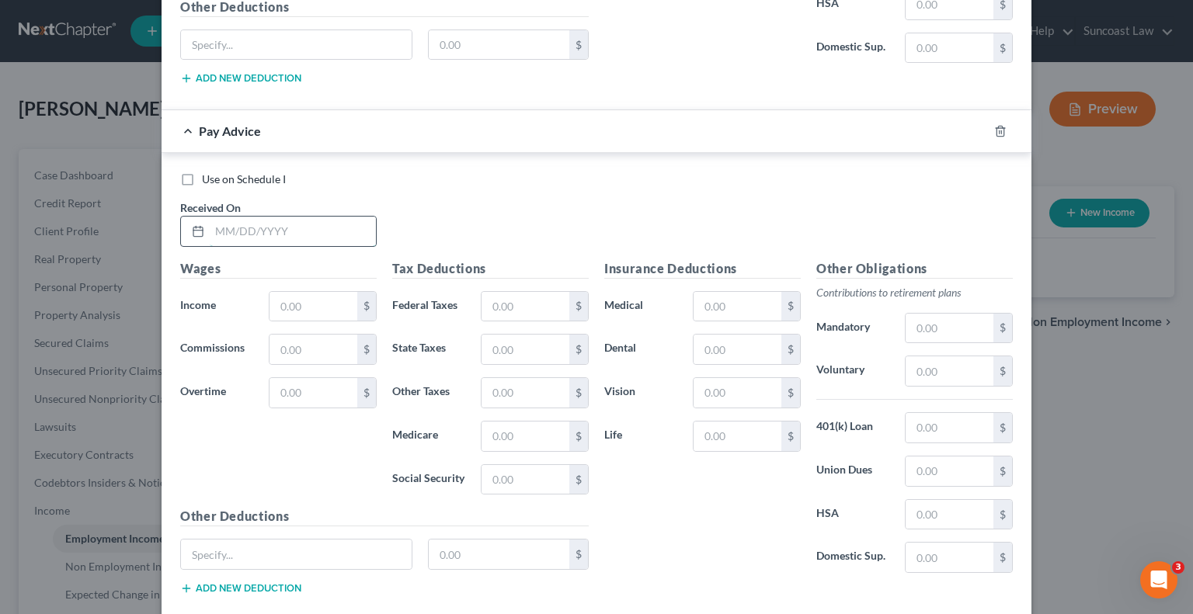
click at [301, 217] on input "text" at bounding box center [293, 232] width 166 height 30
type input "[DATE]"
type input "1,898.42"
click at [516, 292] on input "text" at bounding box center [525, 307] width 88 height 30
type input "251.73"
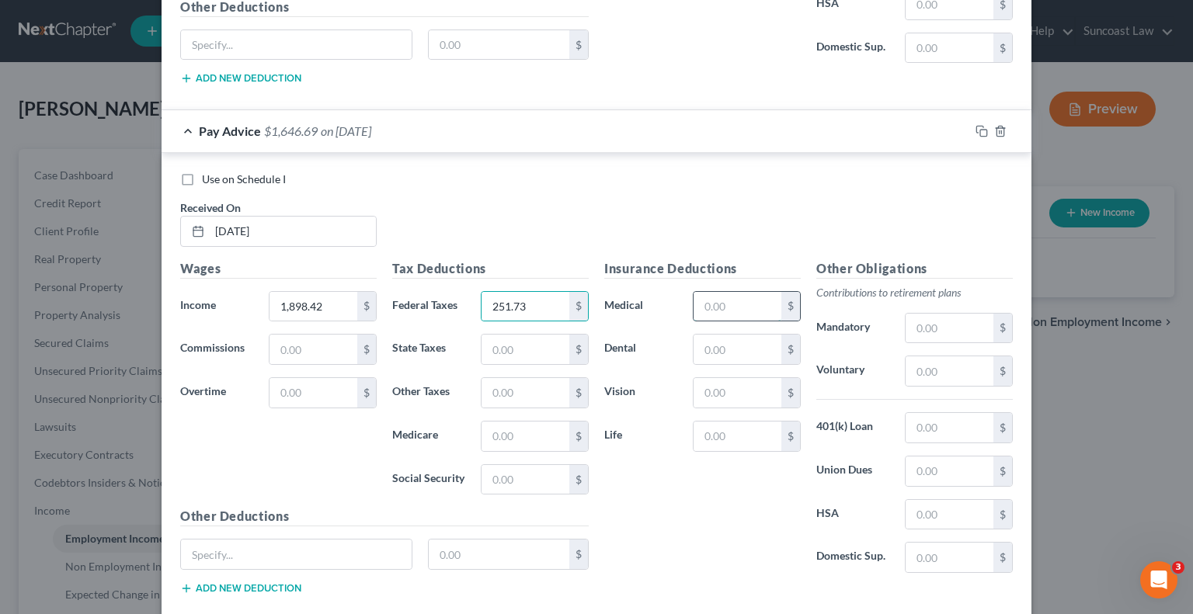
click at [756, 294] on input "text" at bounding box center [737, 307] width 88 height 30
type input "166.09"
type input "4.53"
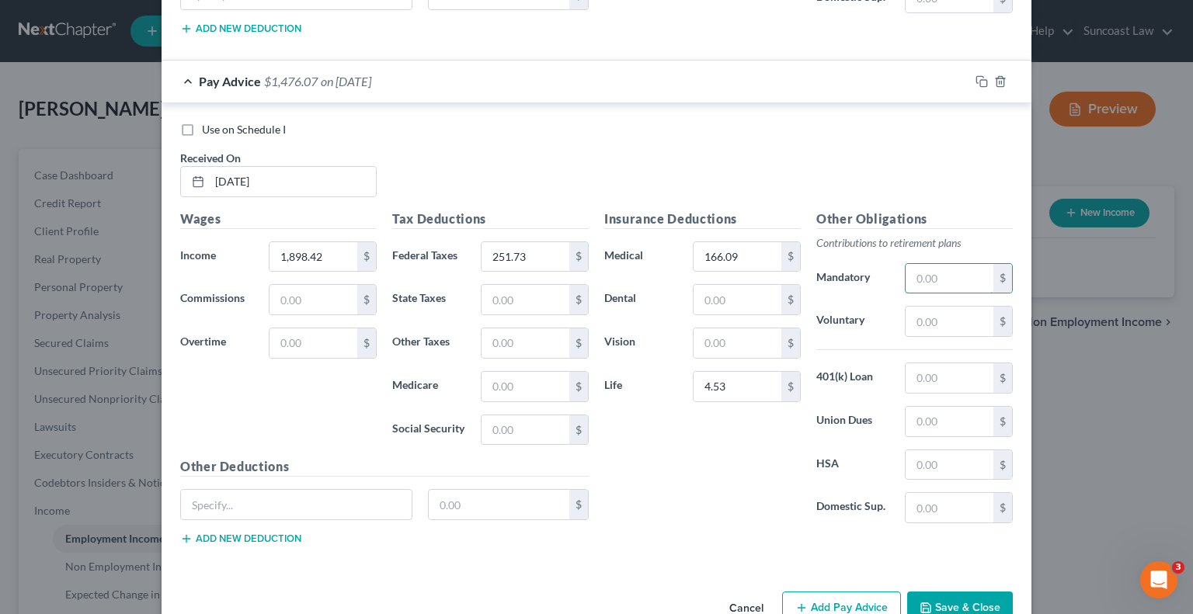
scroll to position [2535, 0]
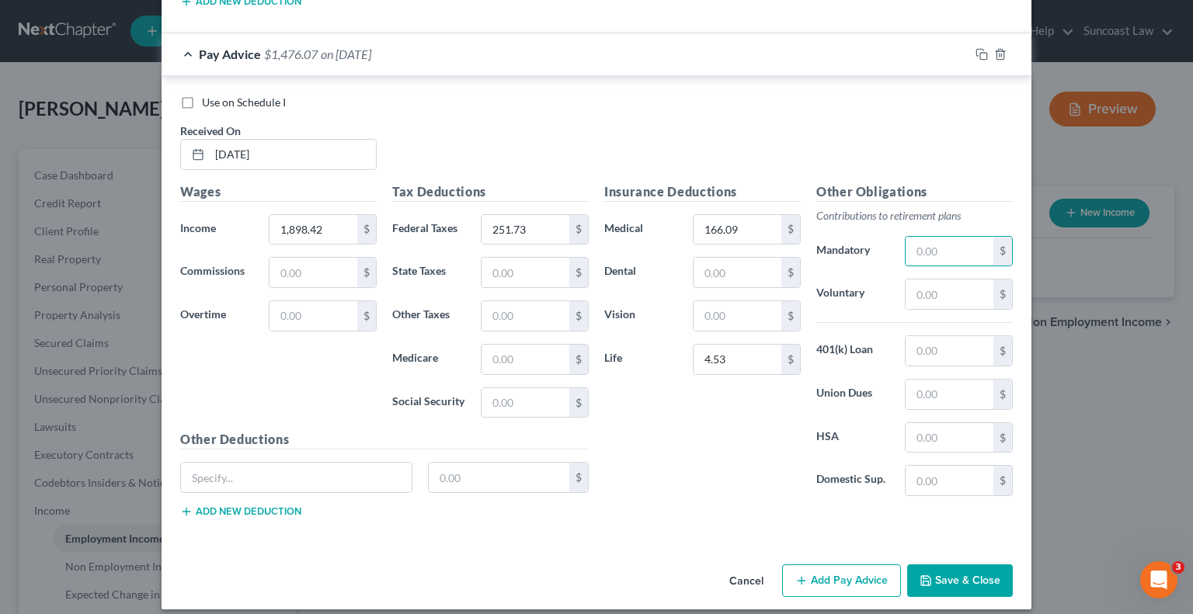
click at [831, 565] on button "Add Pay Advice" at bounding box center [841, 581] width 119 height 33
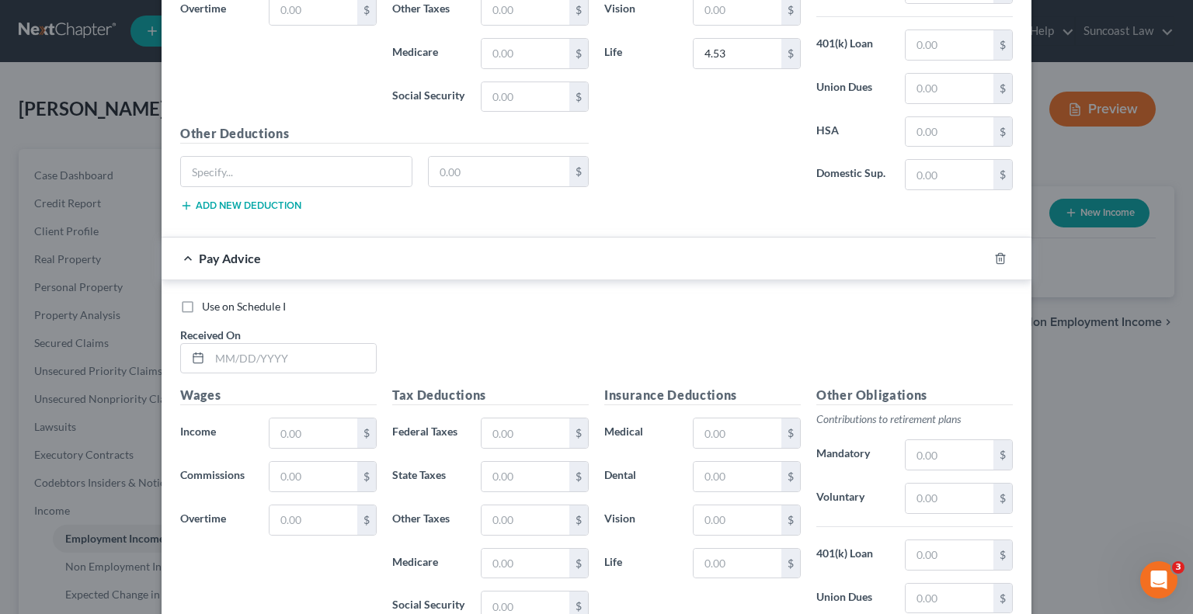
scroll to position [2845, 0]
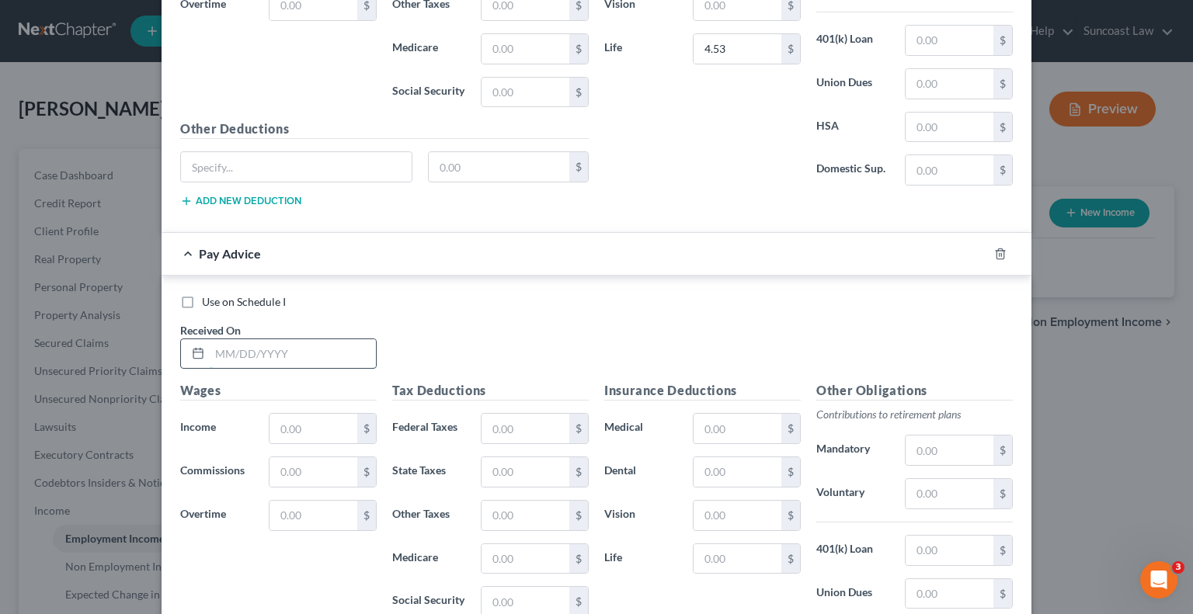
click at [294, 342] on input "text" at bounding box center [293, 354] width 166 height 30
type input "[DATE]"
type input "2,226.16"
click at [529, 431] on div "Tax Deductions Federal Taxes $ State Taxes $ Other Taxes $ Medicare $ Social Se…" at bounding box center [490, 505] width 212 height 248
click at [515, 414] on input "text" at bounding box center [525, 429] width 88 height 30
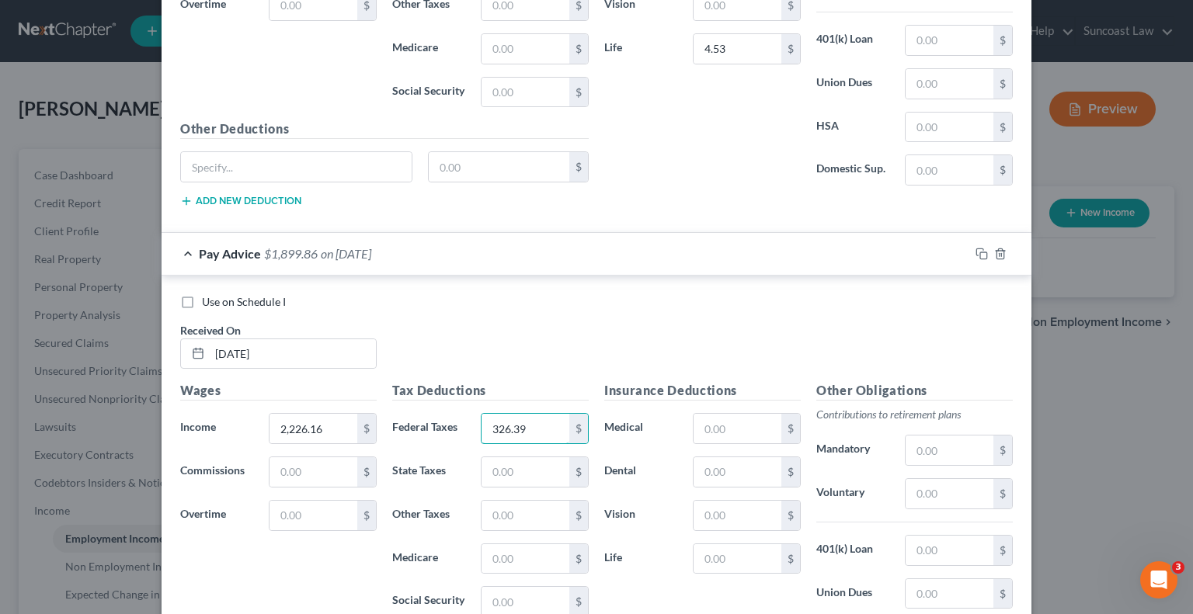
type input "326.39"
click at [742, 425] on input "text" at bounding box center [737, 429] width 88 height 30
type input "166.09"
type input "4.53"
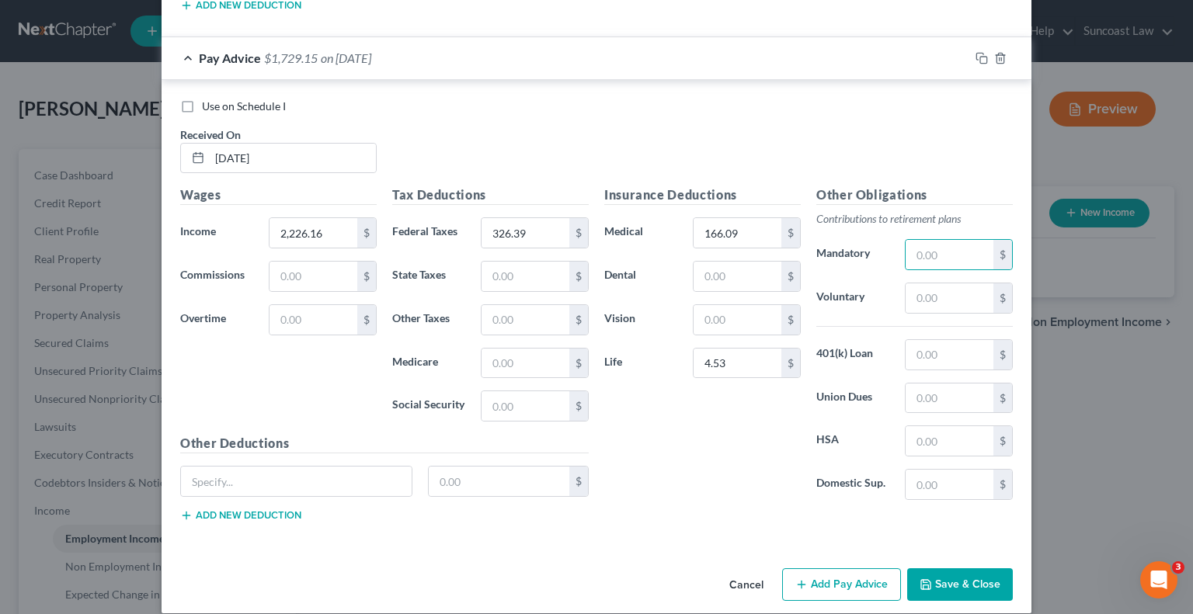
drag, startPoint x: 846, startPoint y: 554, endPoint x: 620, endPoint y: 450, distance: 248.8
click at [846, 568] on button "Add Pay Advice" at bounding box center [841, 584] width 119 height 33
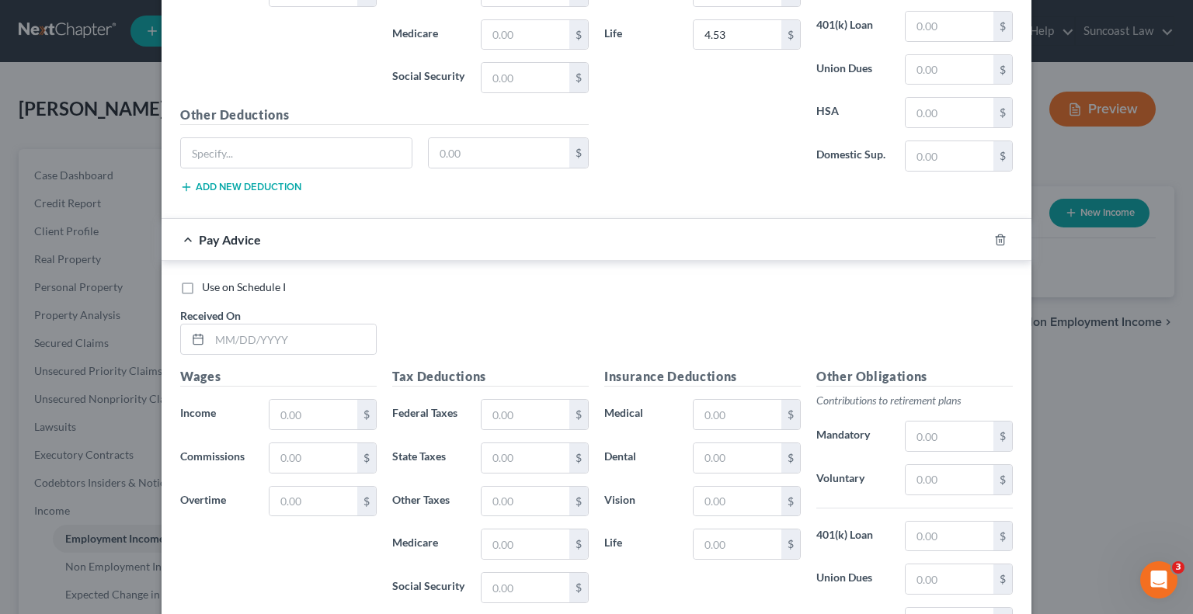
scroll to position [3429, 0]
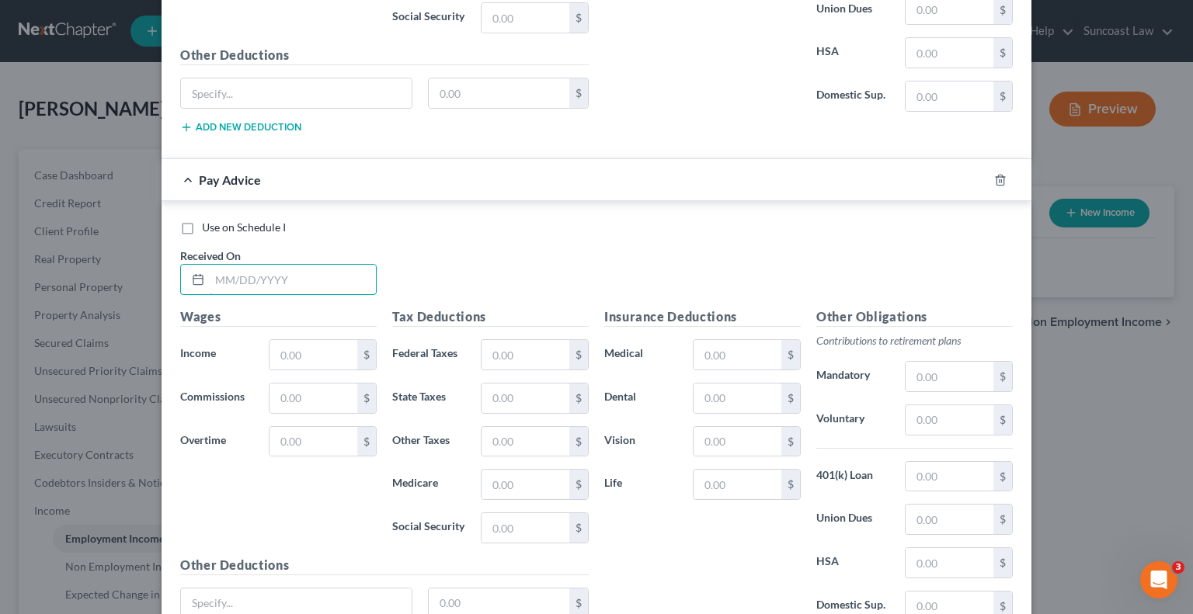
drag, startPoint x: 318, startPoint y: 264, endPoint x: 335, endPoint y: 199, distance: 67.4
click at [318, 265] on input "text" at bounding box center [293, 280] width 166 height 30
type input "[DATE]"
type input "1,846.16"
click at [502, 342] on input "text" at bounding box center [525, 355] width 88 height 30
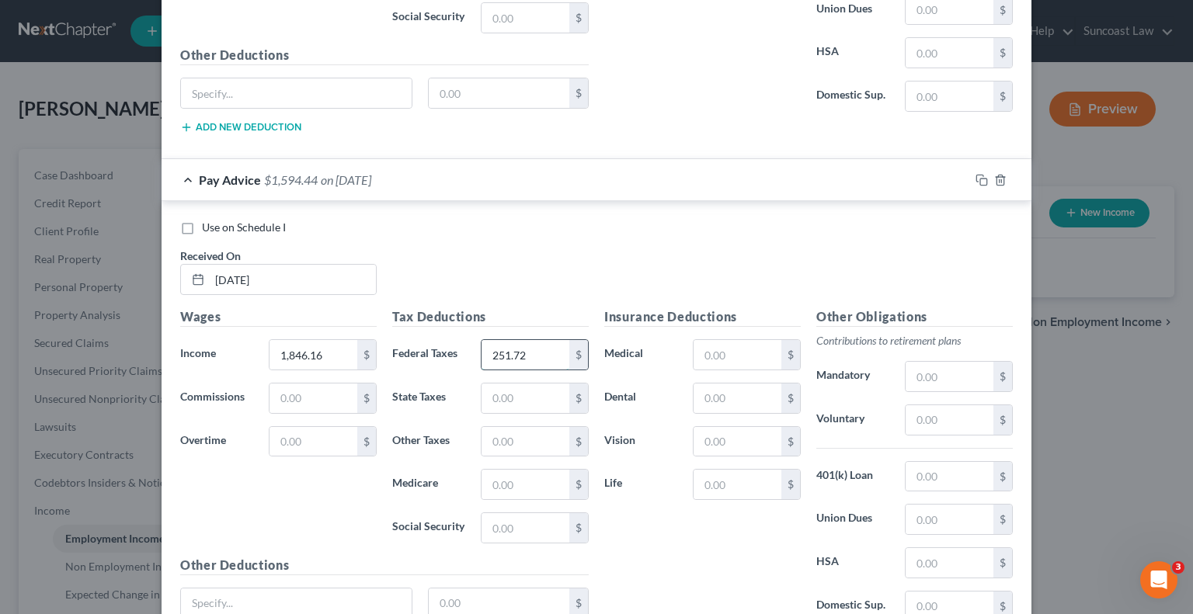
type input "251.72"
click at [737, 340] on input "text" at bounding box center [737, 355] width 88 height 30
type input "166.09"
type input "4.53"
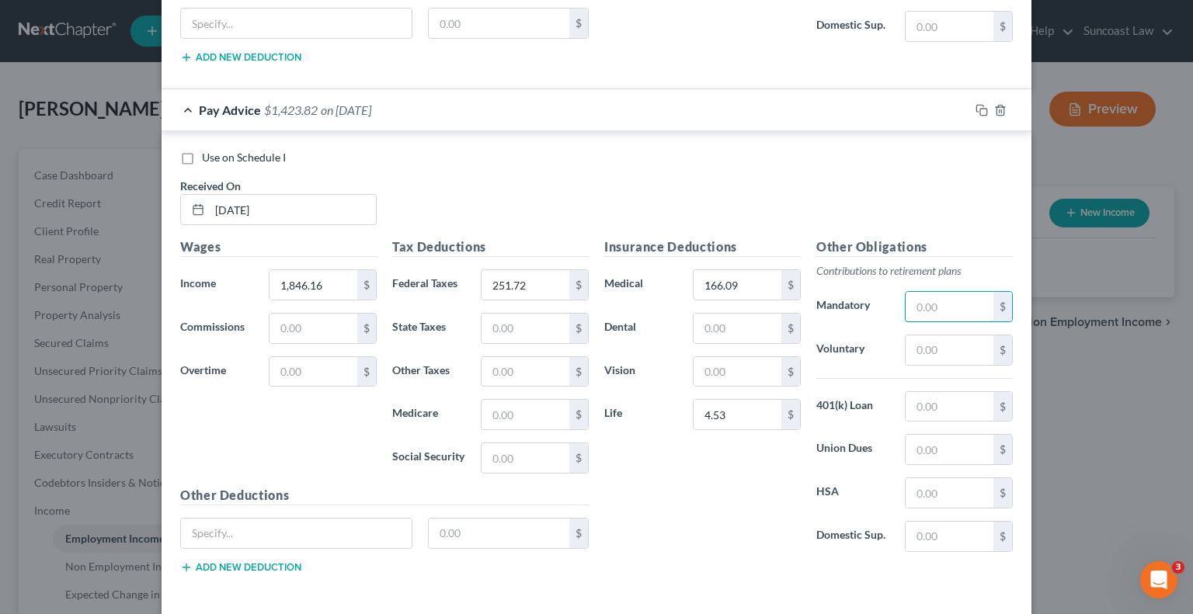
scroll to position [3549, 0]
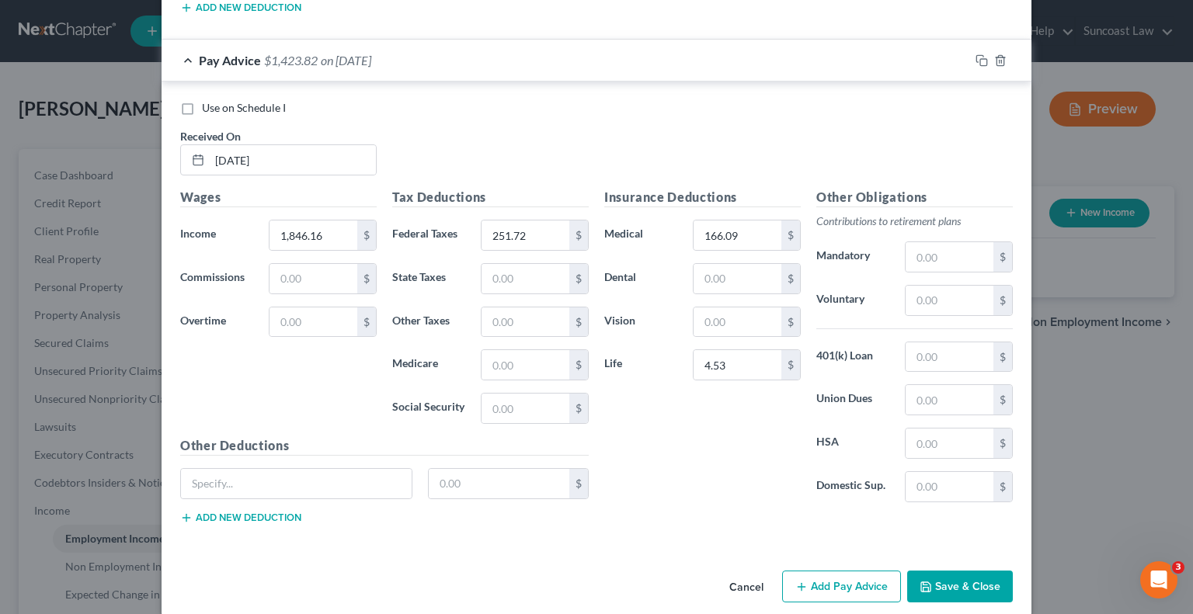
click at [843, 571] on button "Add Pay Advice" at bounding box center [841, 587] width 119 height 33
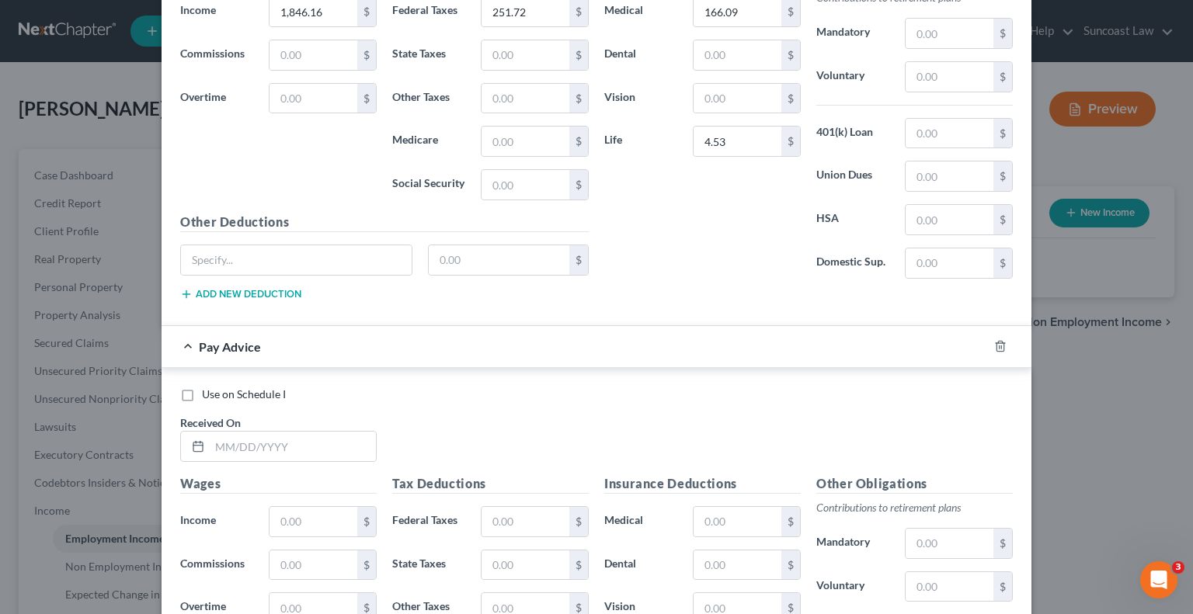
scroll to position [3782, 0]
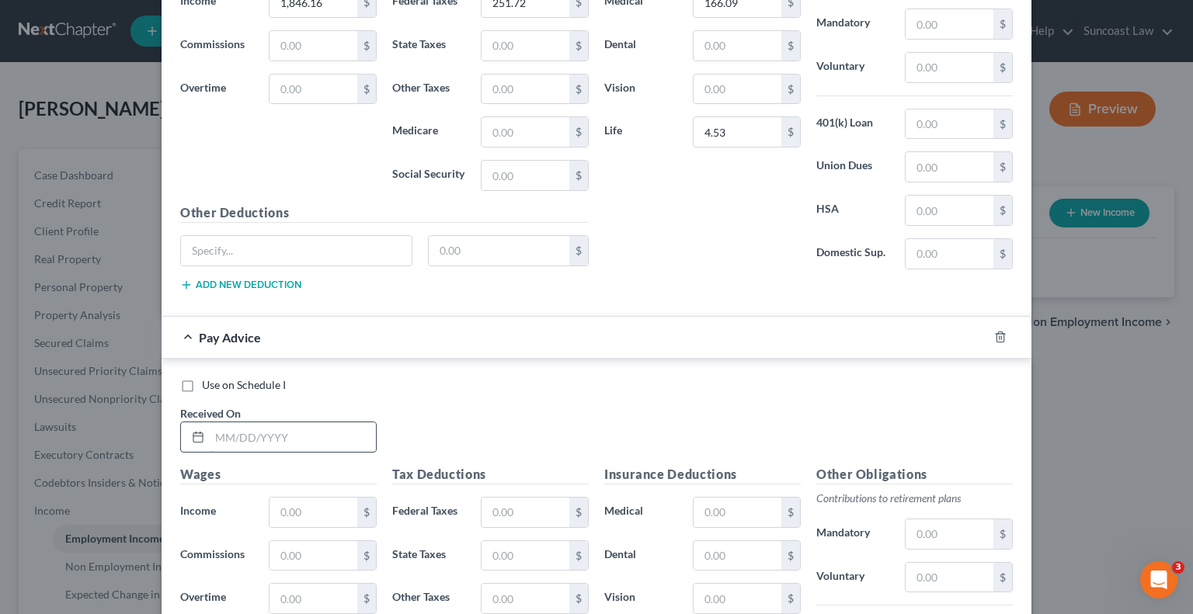
click at [313, 428] on input "text" at bounding box center [293, 437] width 166 height 30
type input "[DATE]"
type input "2,131.16"
drag, startPoint x: 506, startPoint y: 500, endPoint x: 513, endPoint y: 496, distance: 8.0
click at [506, 500] on input "text" at bounding box center [525, 513] width 88 height 30
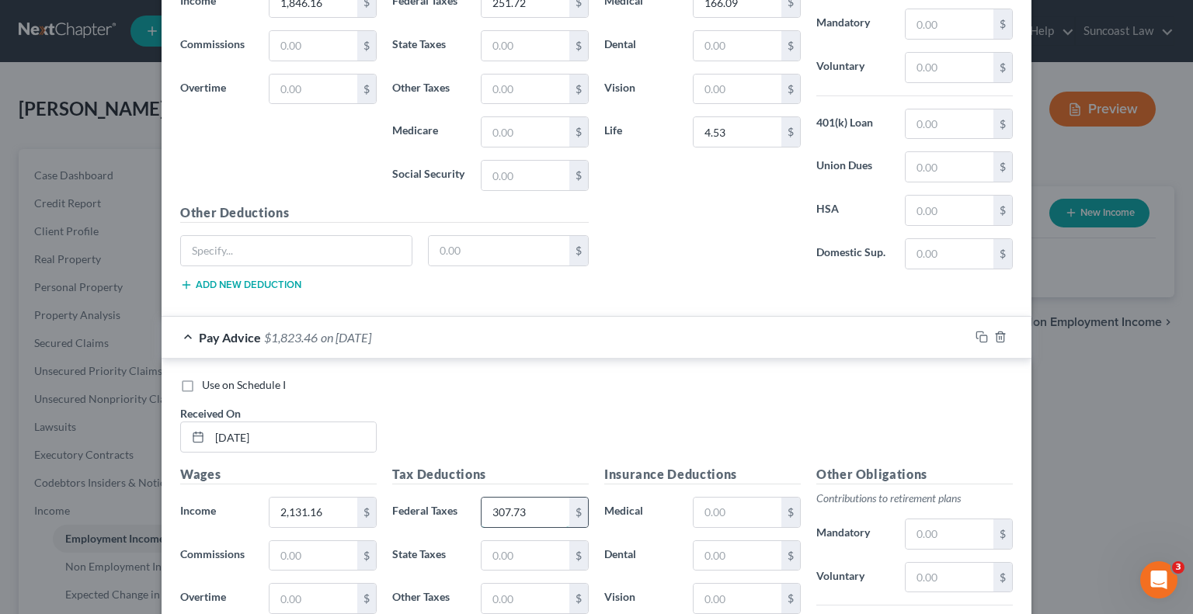
type input "307.73"
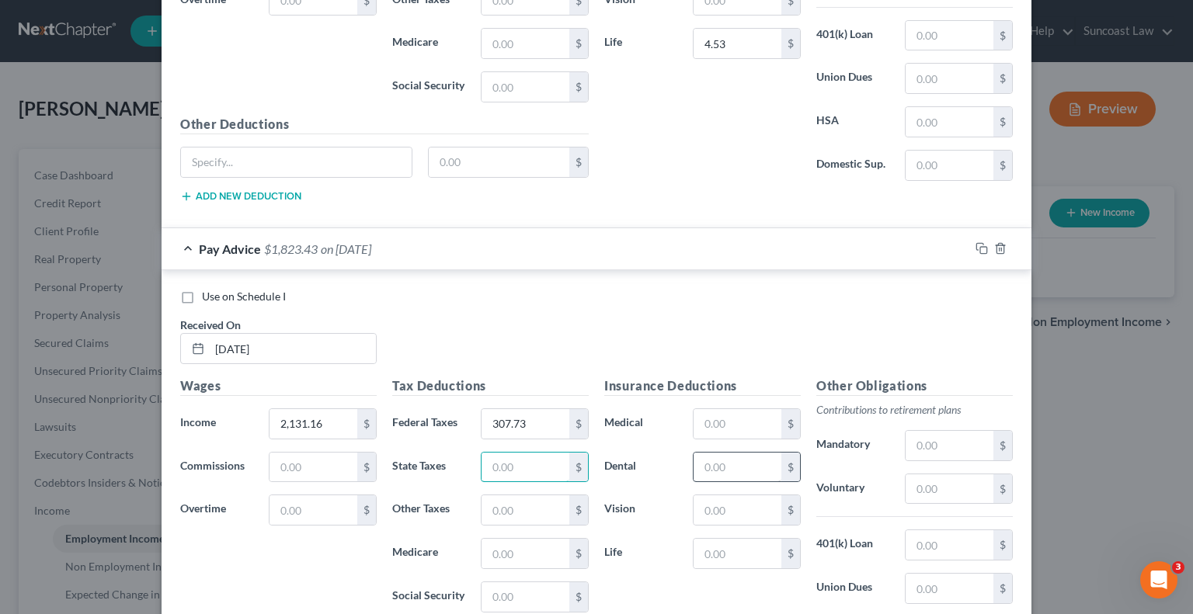
scroll to position [3937, 0]
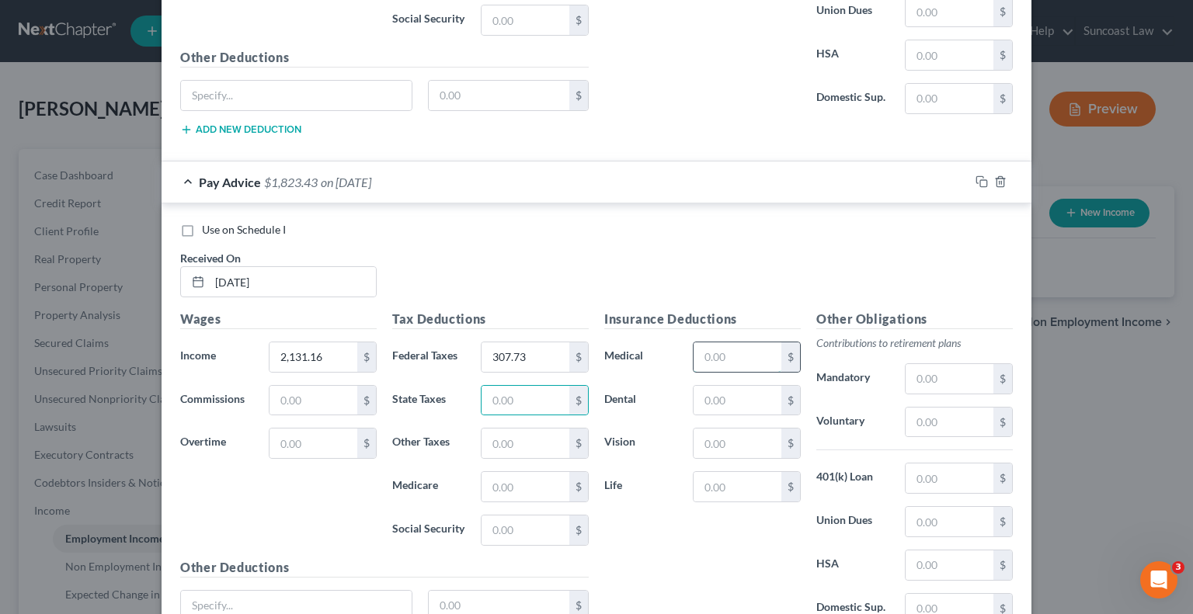
click at [749, 342] on input "text" at bounding box center [737, 357] width 88 height 30
type input "166.09"
type input "4.53"
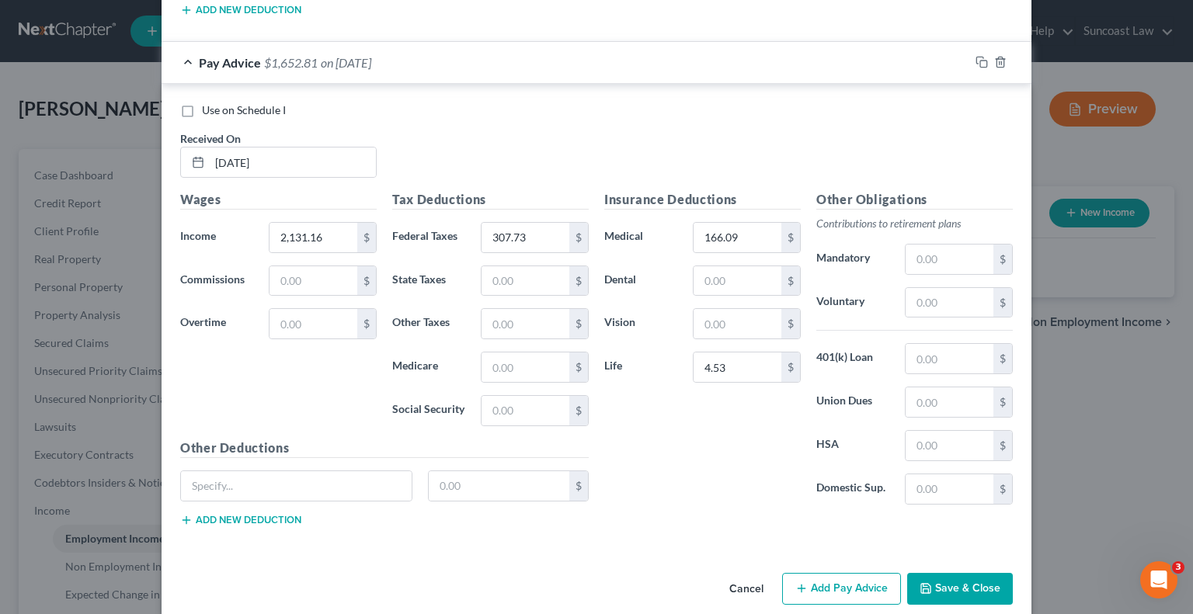
click at [843, 573] on button "Add Pay Advice" at bounding box center [841, 589] width 119 height 33
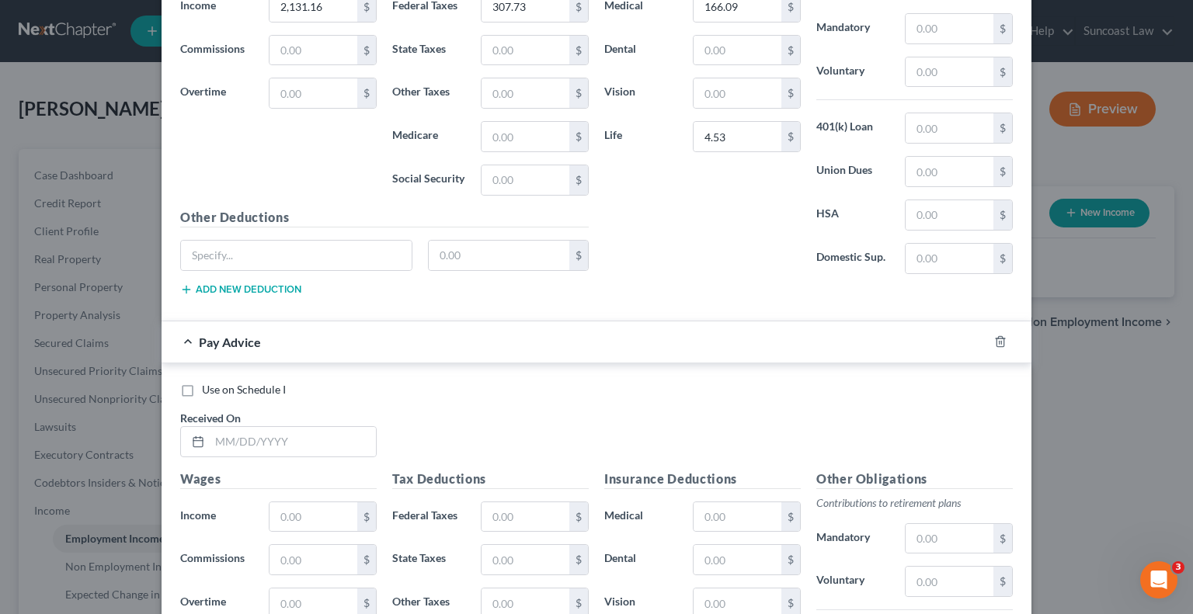
scroll to position [4290, 0]
click at [314, 425] on input "text" at bounding box center [293, 440] width 166 height 30
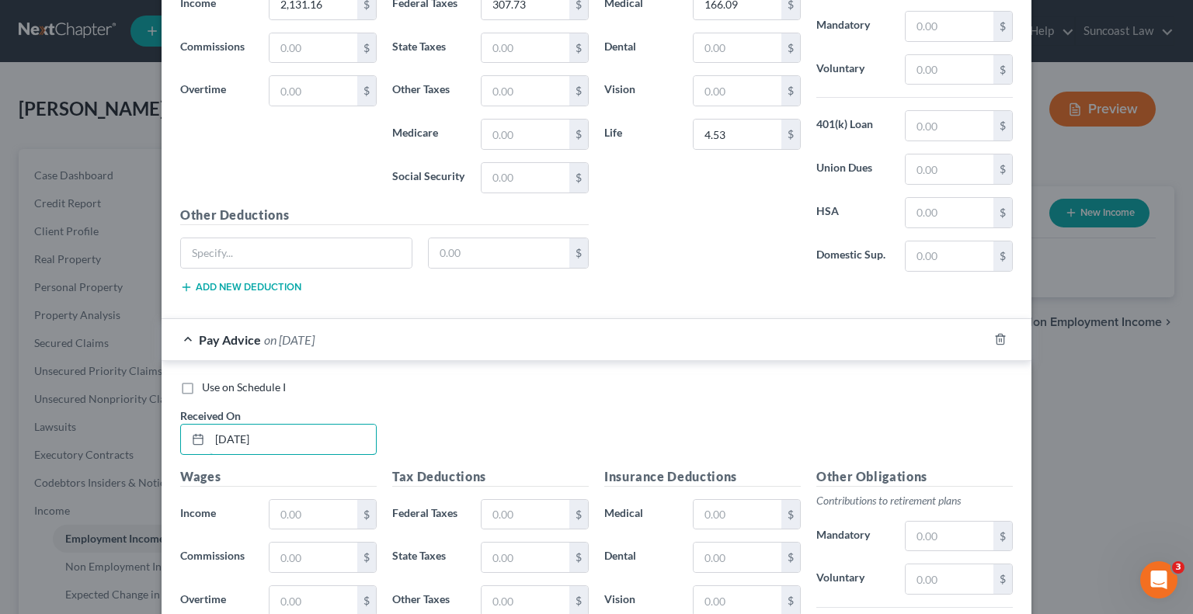
type input "[DATE]"
type input "1,846.17"
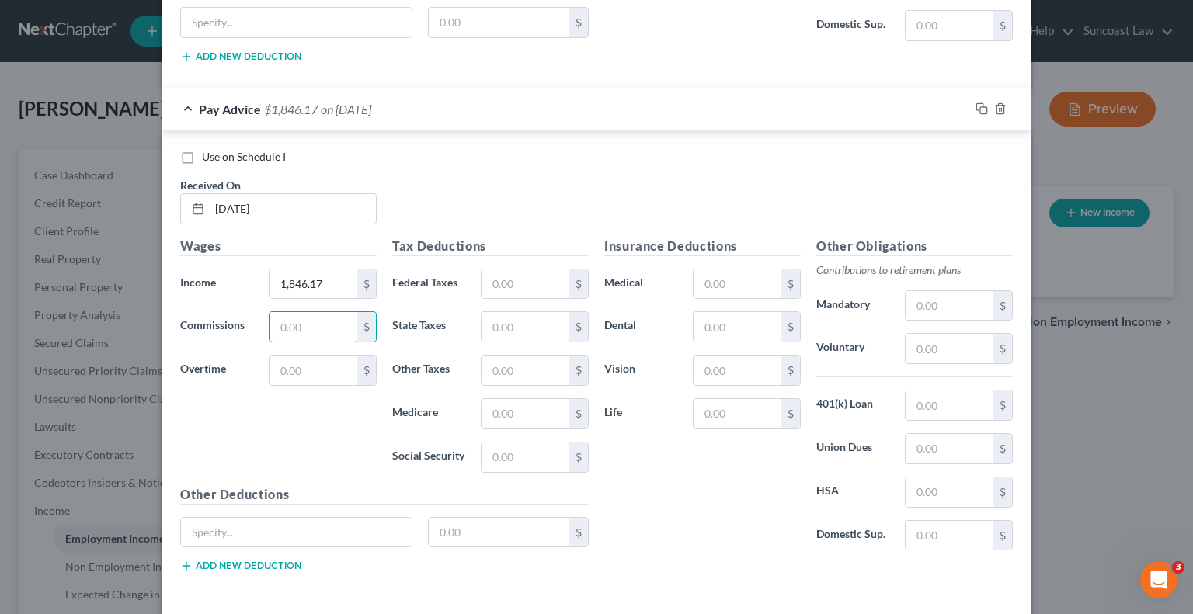
scroll to position [4522, 0]
click at [510, 267] on input "text" at bounding box center [525, 282] width 88 height 30
type input "251.73"
click at [758, 267] on input "text" at bounding box center [737, 282] width 88 height 30
type input "166.09"
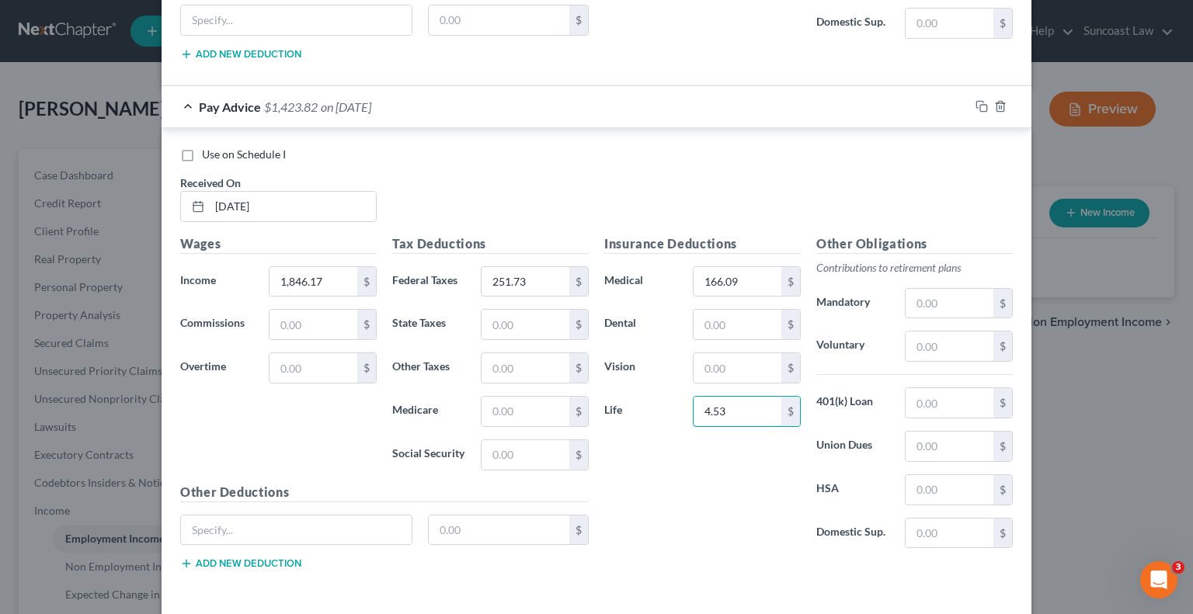
type input "4.53"
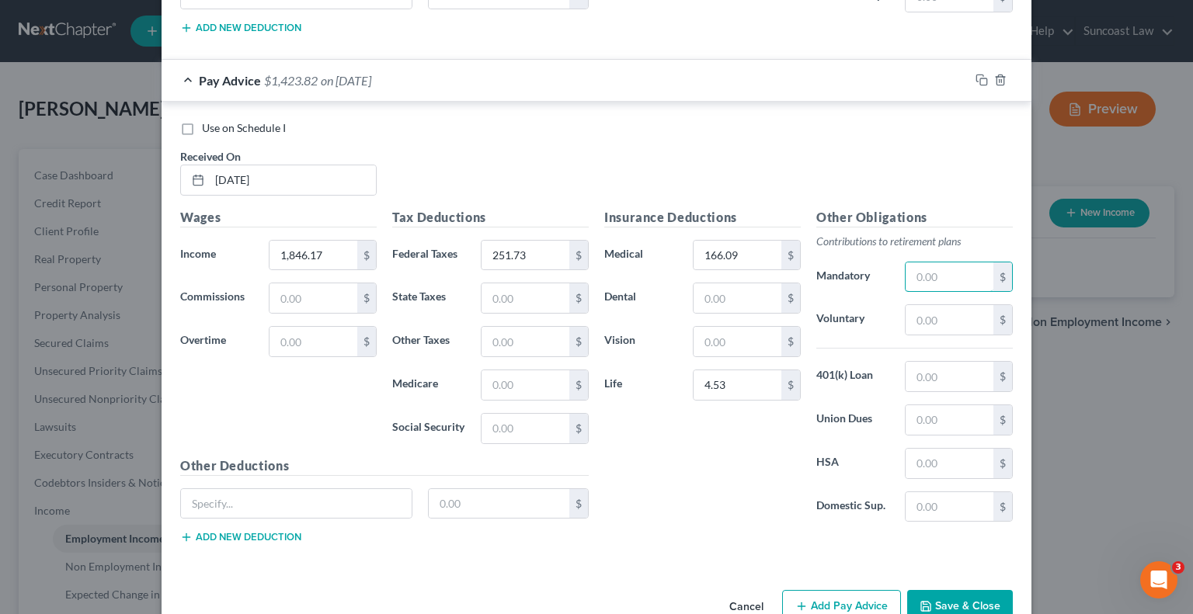
scroll to position [4563, 0]
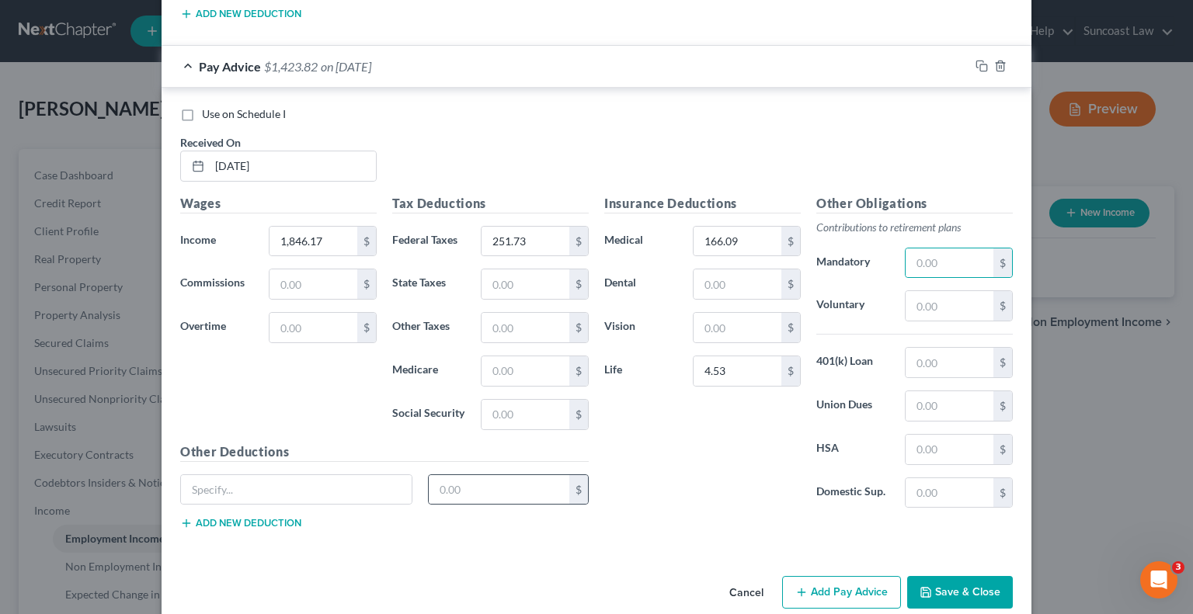
click at [826, 576] on button "Add Pay Advice" at bounding box center [841, 592] width 119 height 33
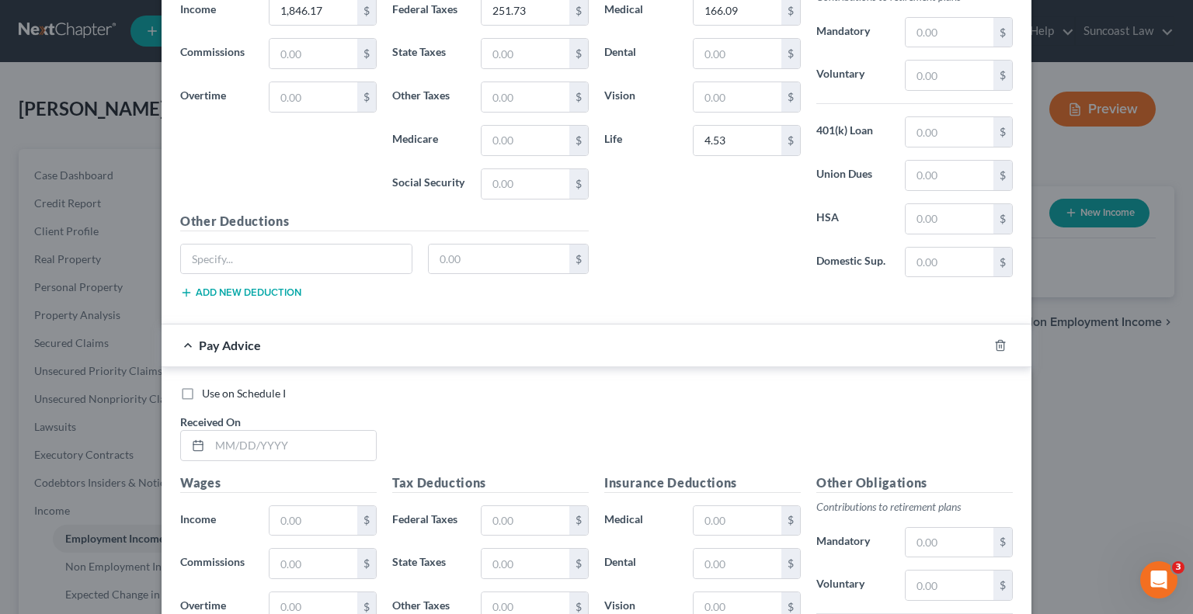
scroll to position [4796, 0]
drag, startPoint x: 290, startPoint y: 415, endPoint x: 299, endPoint y: 391, distance: 26.3
click at [290, 429] on input "text" at bounding box center [293, 444] width 166 height 30
type input "[DATE]"
type input "2,291.16"
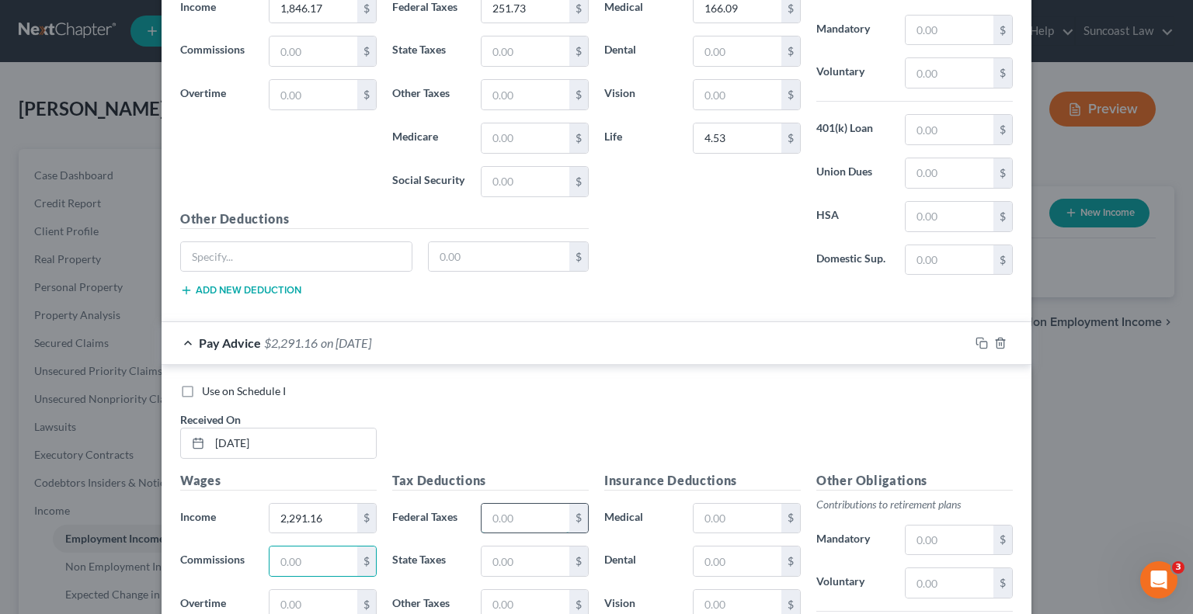
click at [500, 504] on input "text" at bounding box center [525, 519] width 88 height 30
type input "339.18"
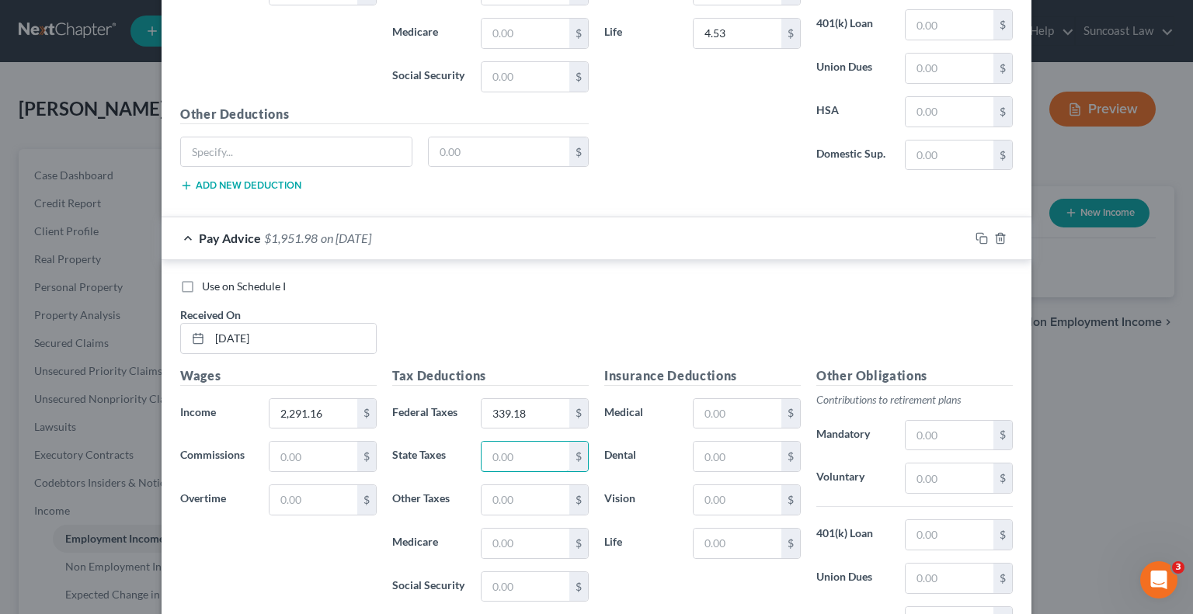
scroll to position [5029, 0]
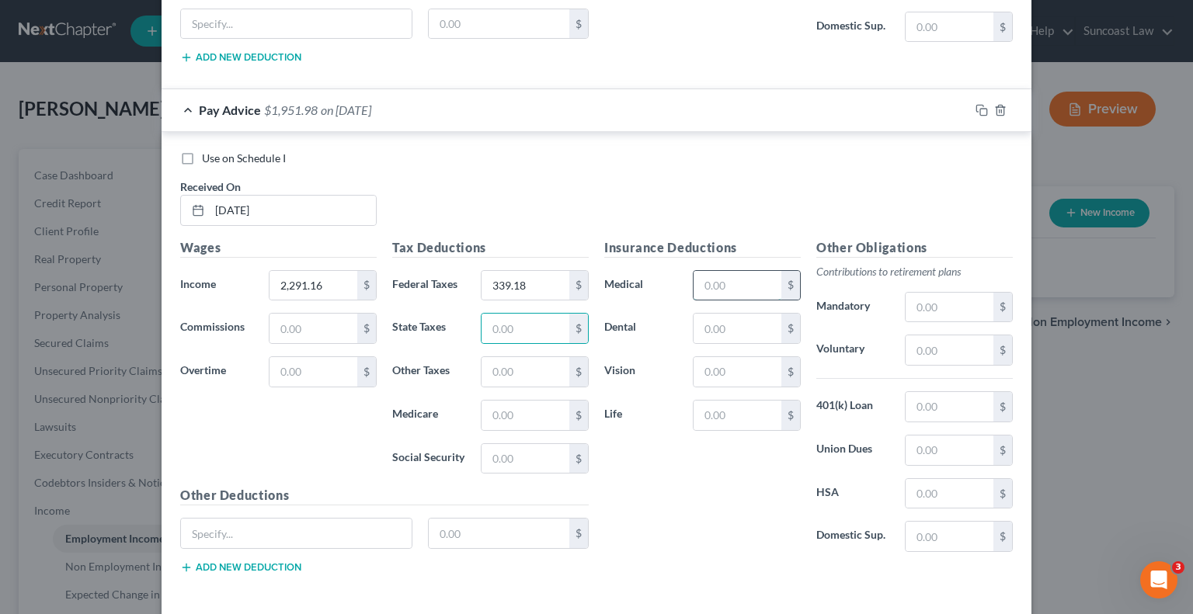
click at [721, 271] on input "text" at bounding box center [737, 286] width 88 height 30
type input "166.09"
type input "4.53"
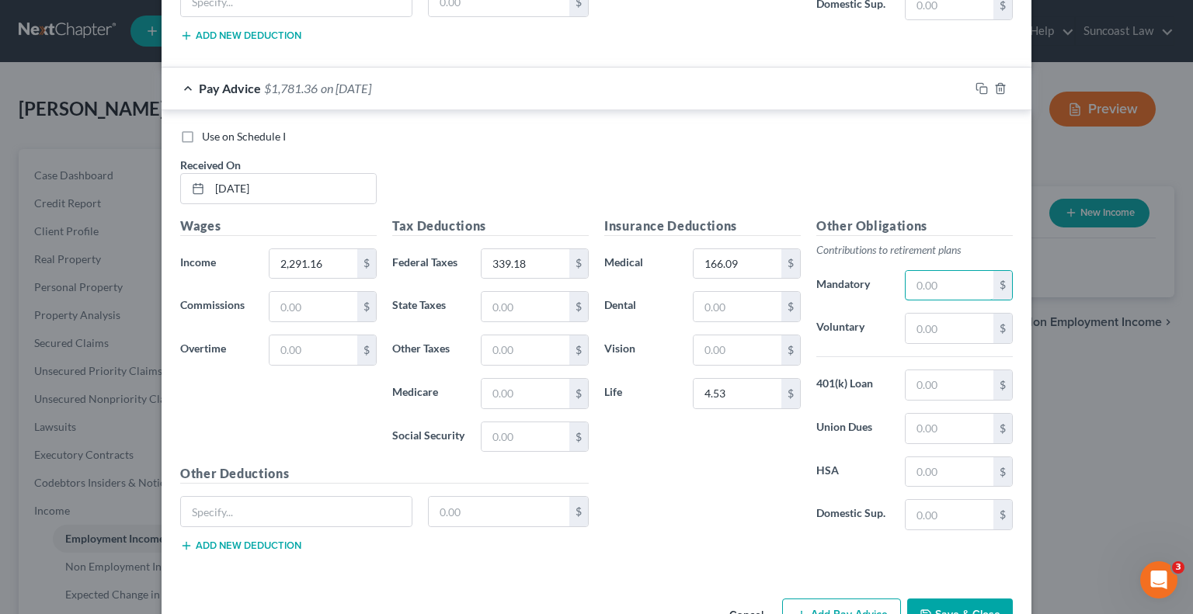
scroll to position [5071, 0]
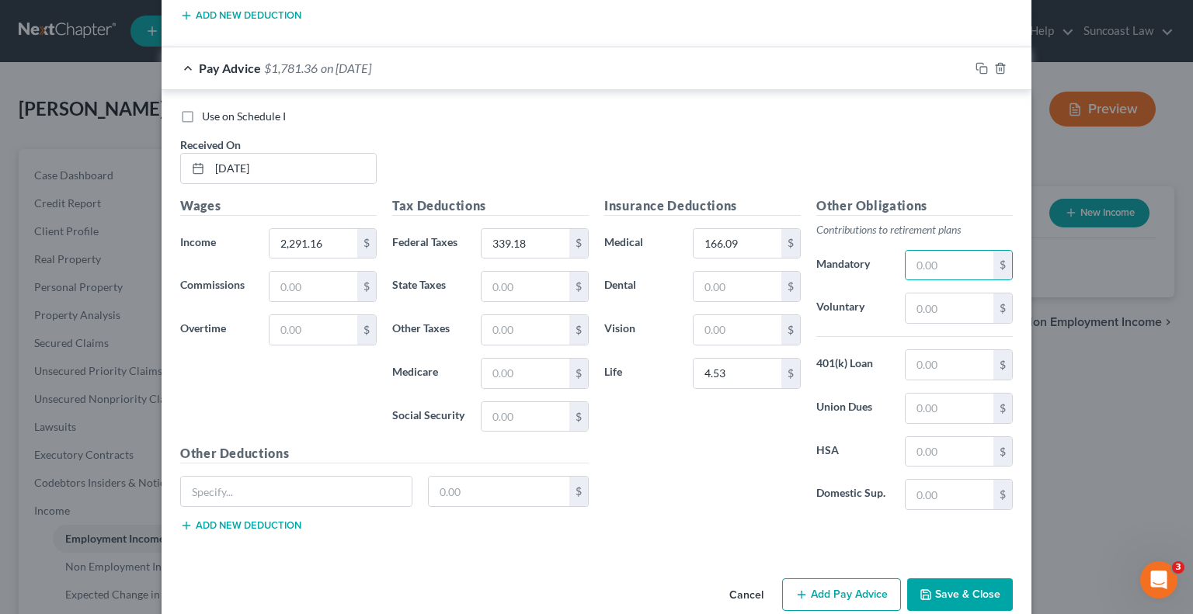
click at [818, 579] on button "Add Pay Advice" at bounding box center [841, 595] width 119 height 33
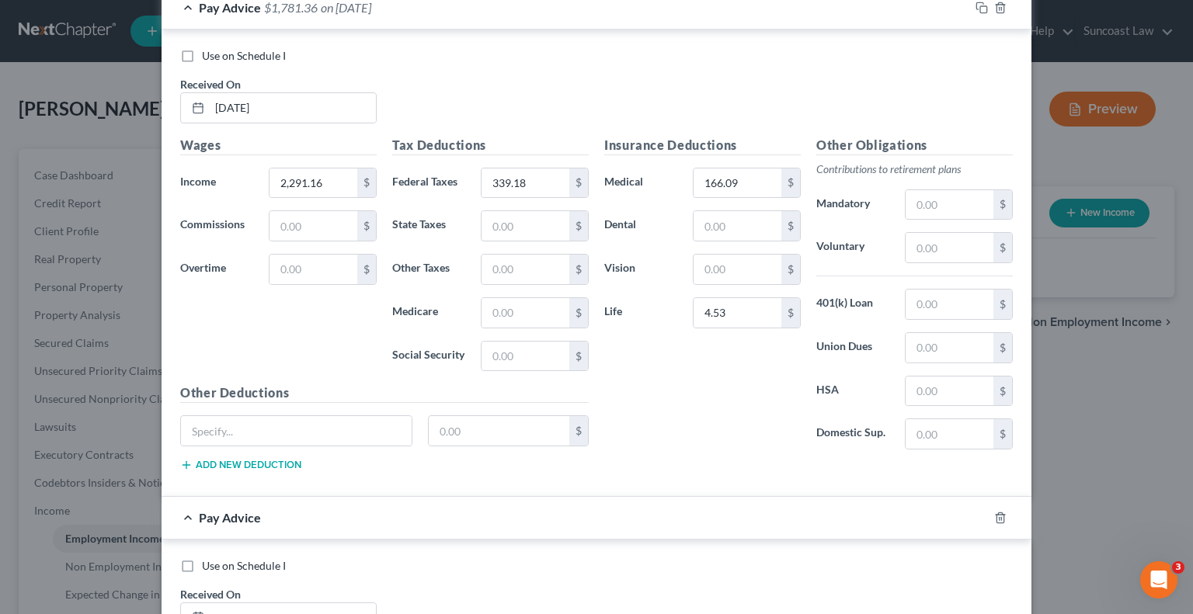
scroll to position [5191, 0]
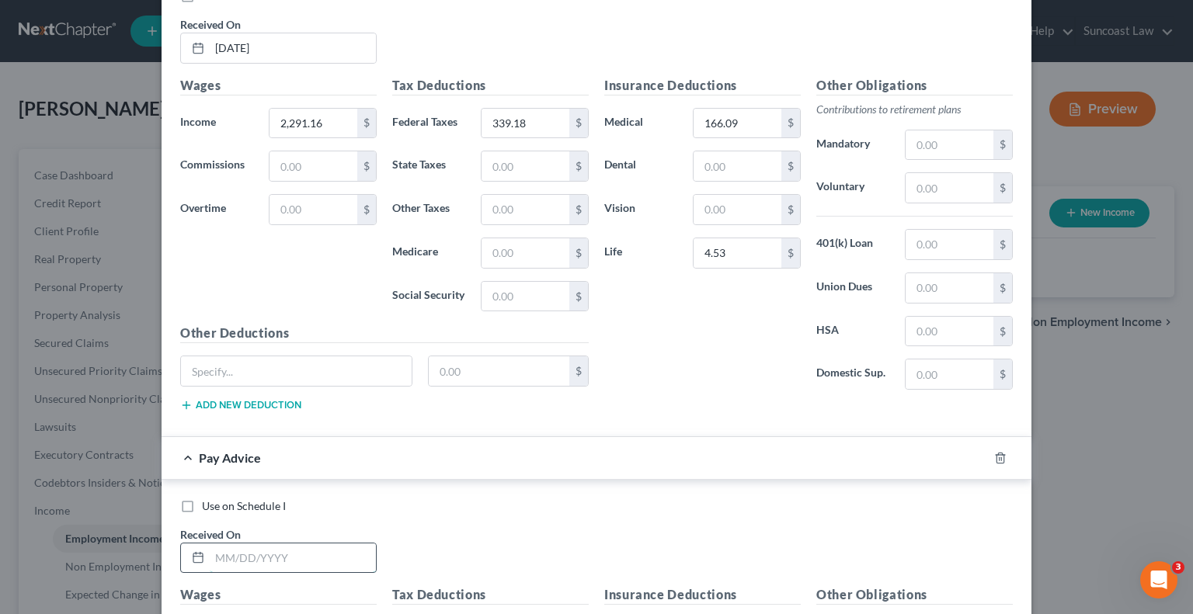
drag, startPoint x: 329, startPoint y: 527, endPoint x: 340, endPoint y: 515, distance: 16.5
click at [330, 544] on input "text" at bounding box center [293, 559] width 166 height 30
type input "[DATE]"
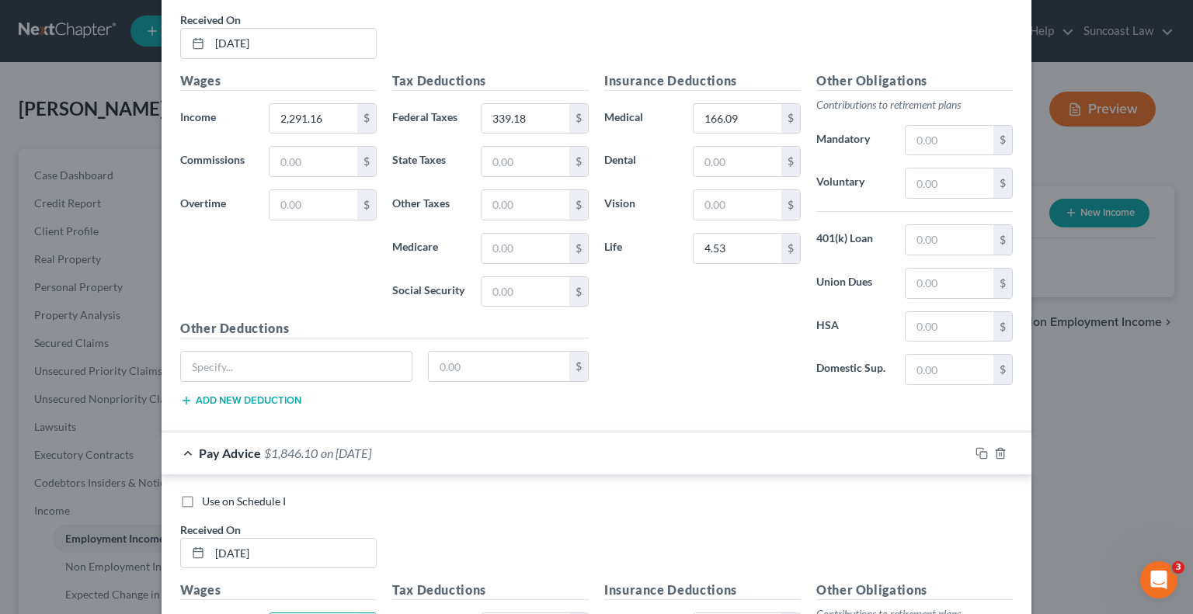
type input "1,846.17"
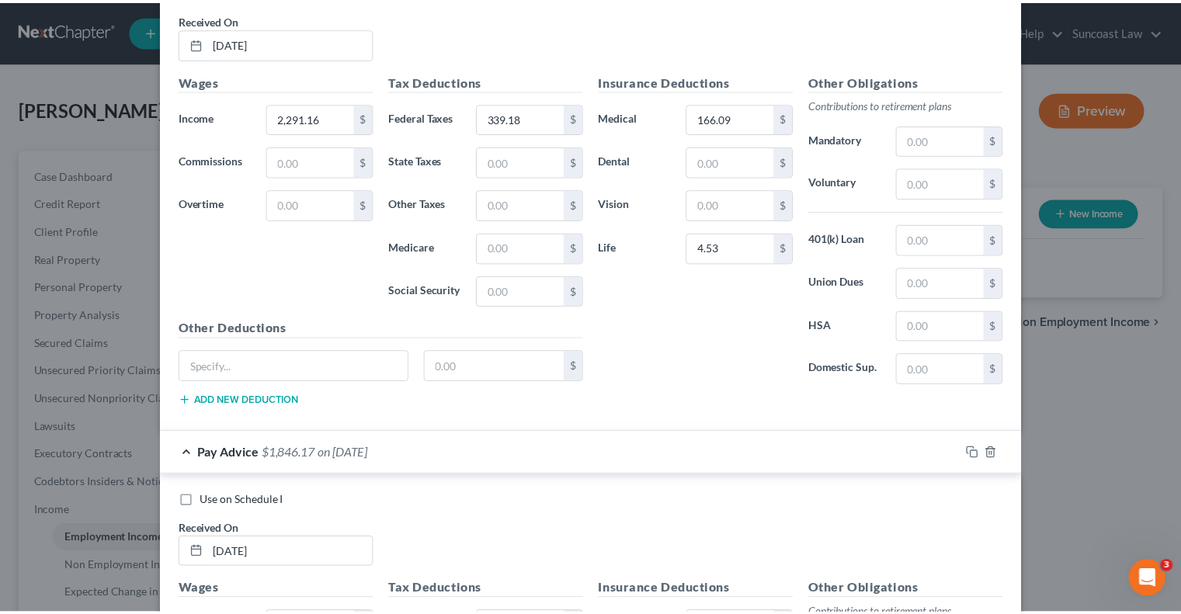
scroll to position [5531, 0]
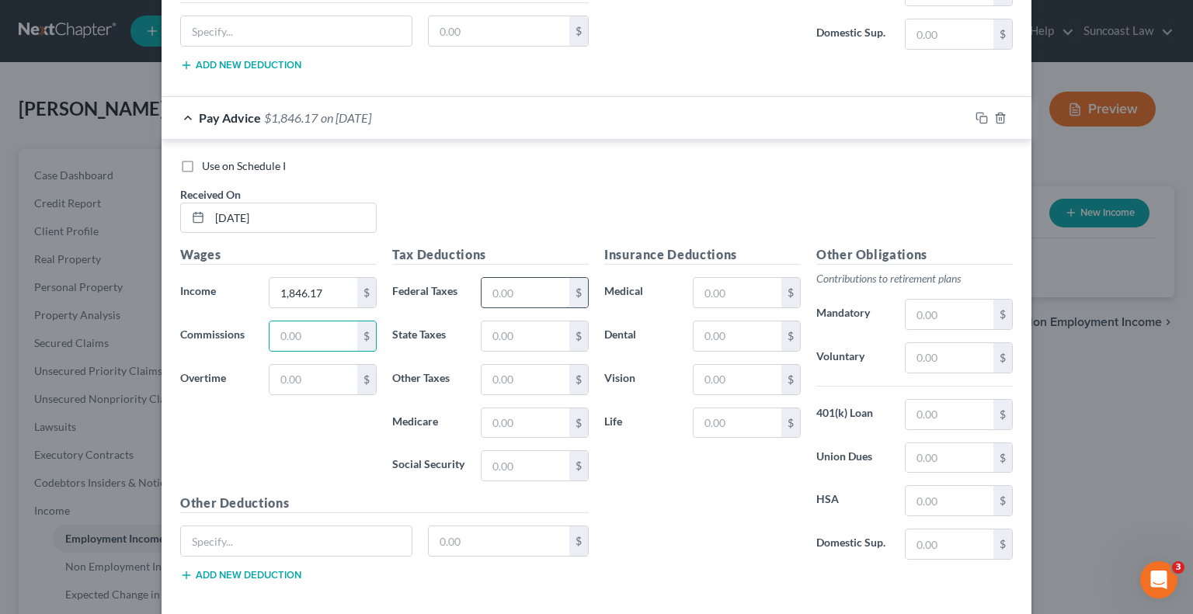
click at [522, 278] on input "text" at bounding box center [525, 293] width 88 height 30
type input "251.73"
click at [712, 278] on input "text" at bounding box center [737, 293] width 88 height 30
type input "166.09"
type input "4.53"
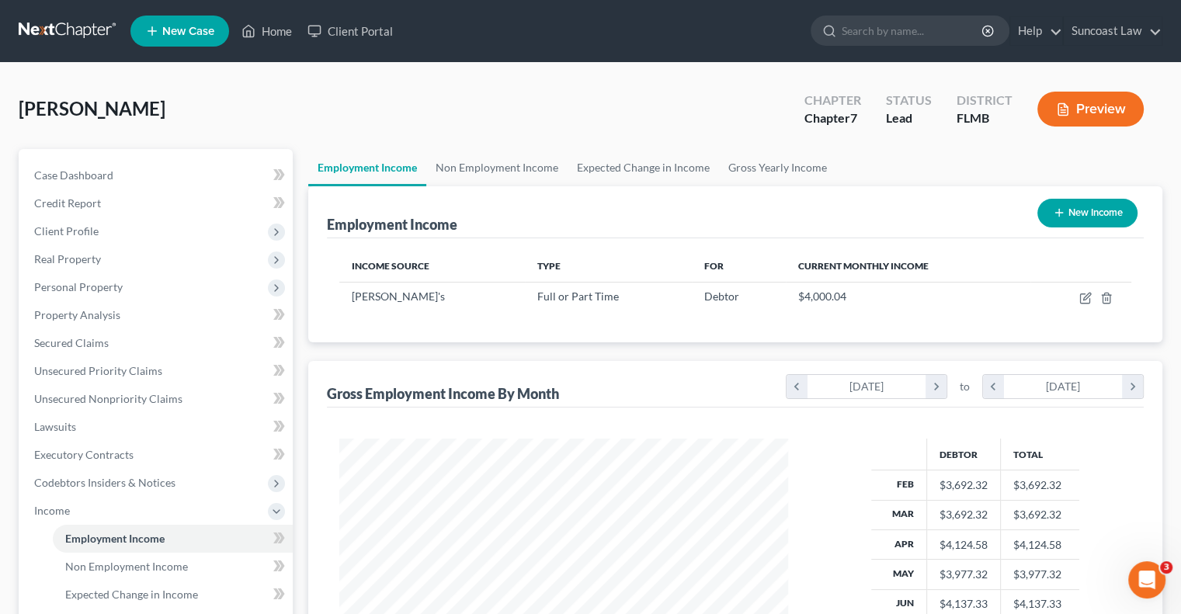
scroll to position [776244, 776041]
click at [782, 167] on link "Gross Yearly Income" at bounding box center [777, 167] width 117 height 37
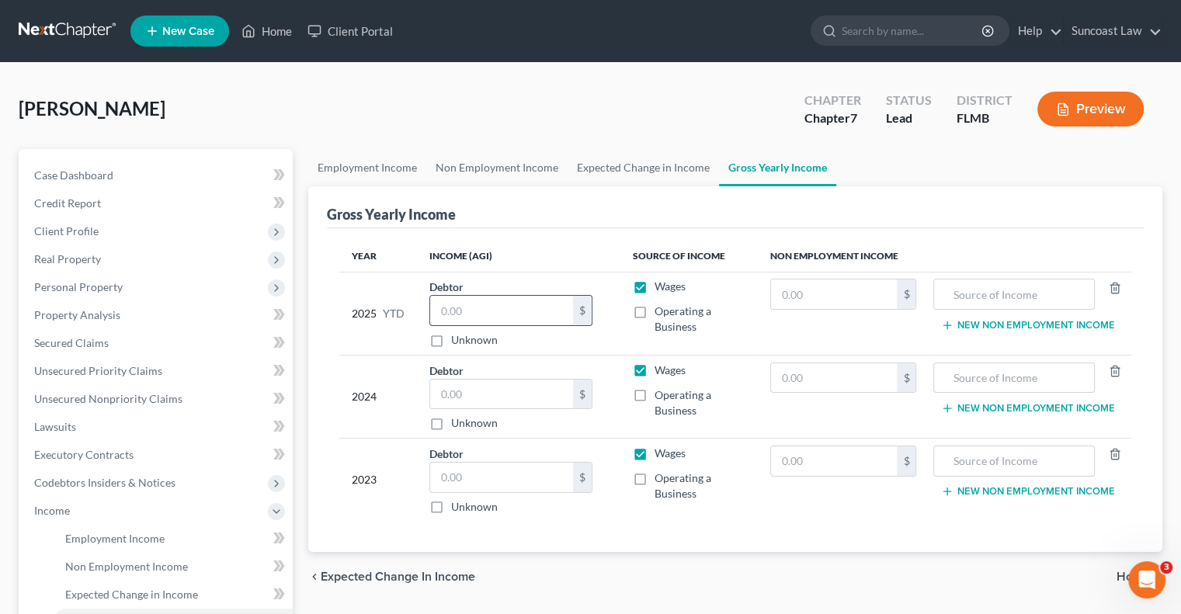
click at [464, 310] on input "text" at bounding box center [501, 311] width 143 height 30
type input "27,008.53"
click at [539, 390] on input "text" at bounding box center [501, 395] width 143 height 30
type input "44,592"
drag, startPoint x: 515, startPoint y: 471, endPoint x: 483, endPoint y: 450, distance: 37.7
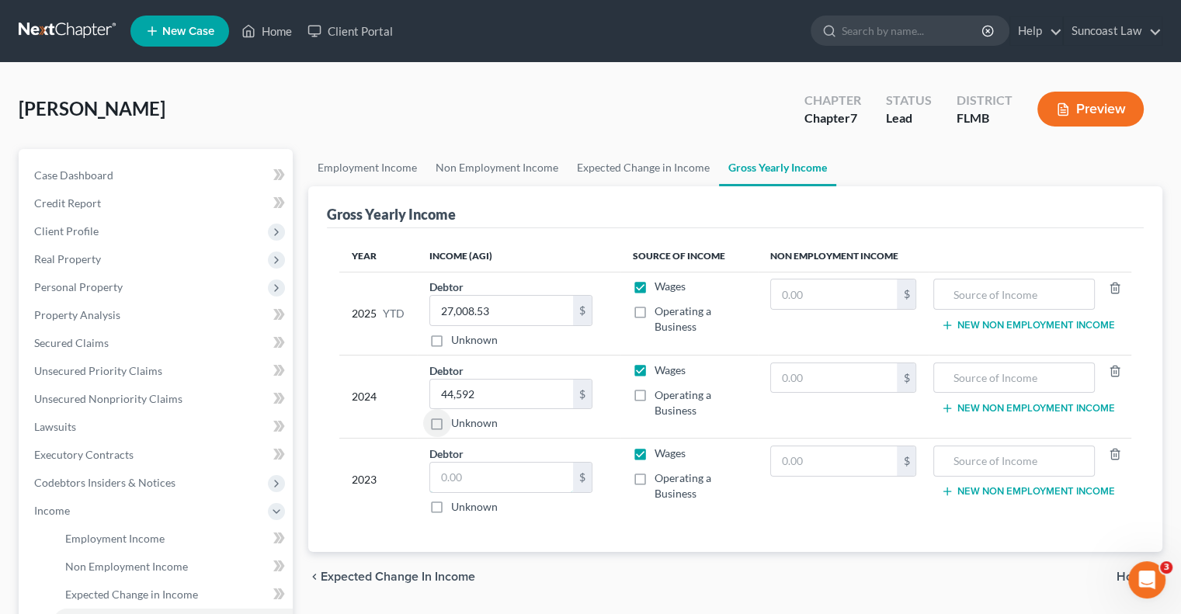
click at [515, 470] on input "text" at bounding box center [501, 478] width 143 height 30
type input "53,217"
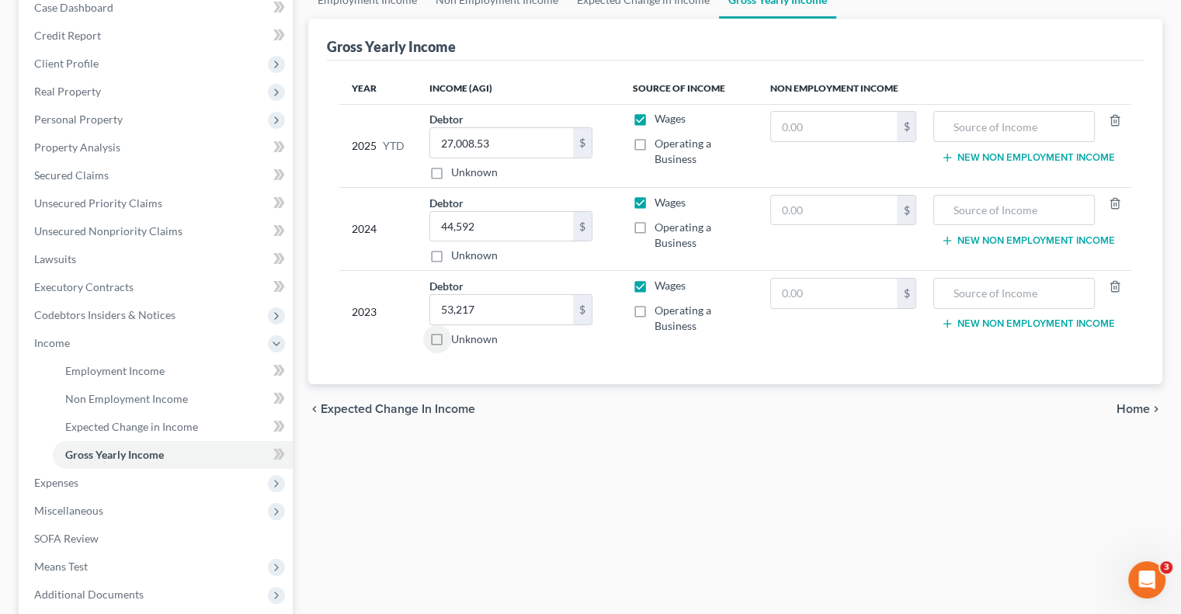
scroll to position [321, 0]
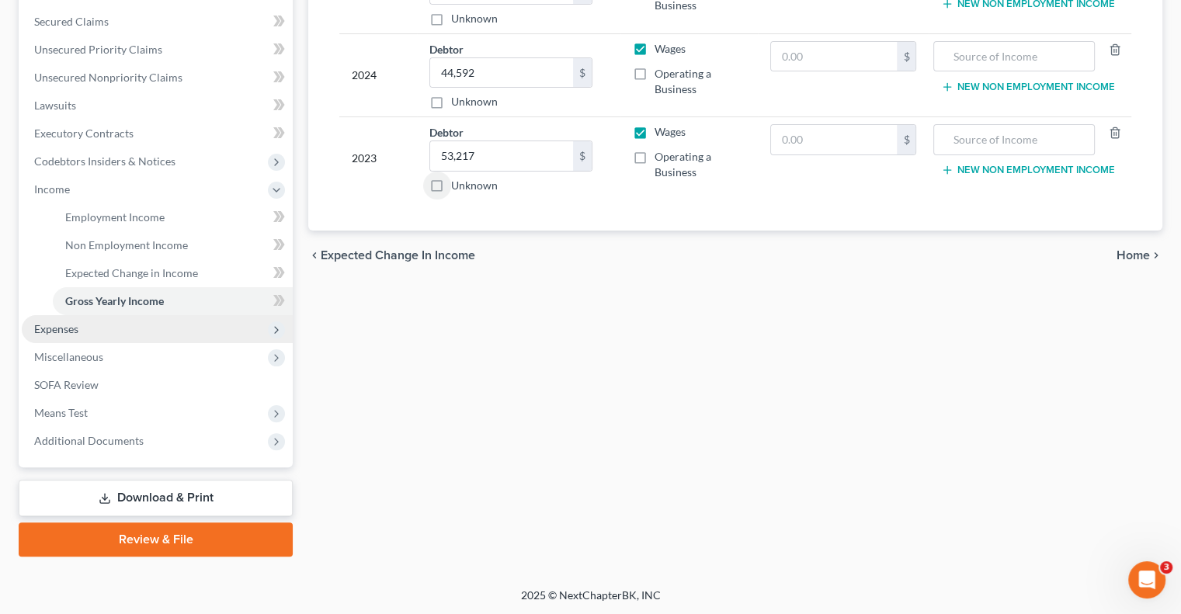
drag, startPoint x: 70, startPoint y: 325, endPoint x: 78, endPoint y: 338, distance: 15.1
click at [70, 325] on span "Expenses" at bounding box center [56, 328] width 44 height 13
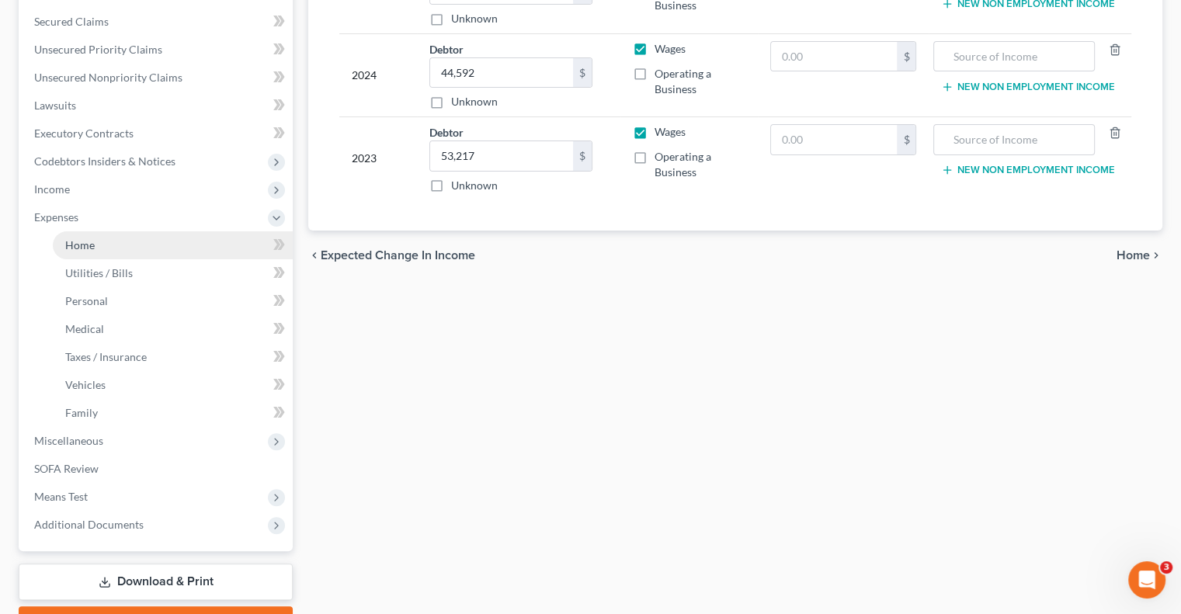
click at [99, 245] on link "Home" at bounding box center [173, 245] width 240 height 28
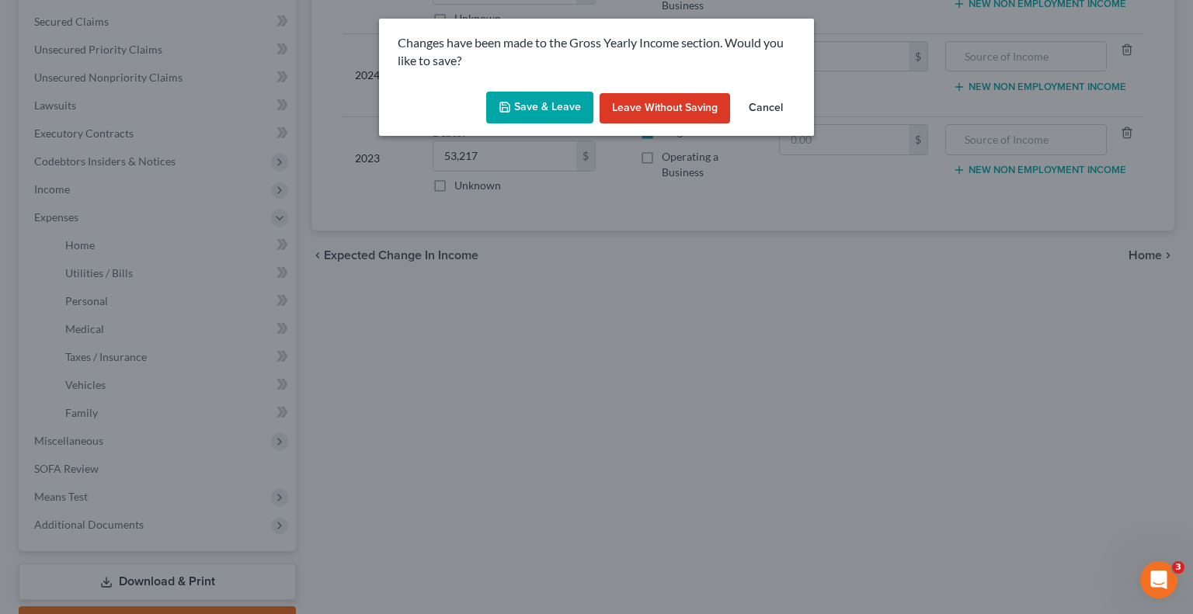
click at [525, 105] on button "Save & Leave" at bounding box center [539, 108] width 107 height 33
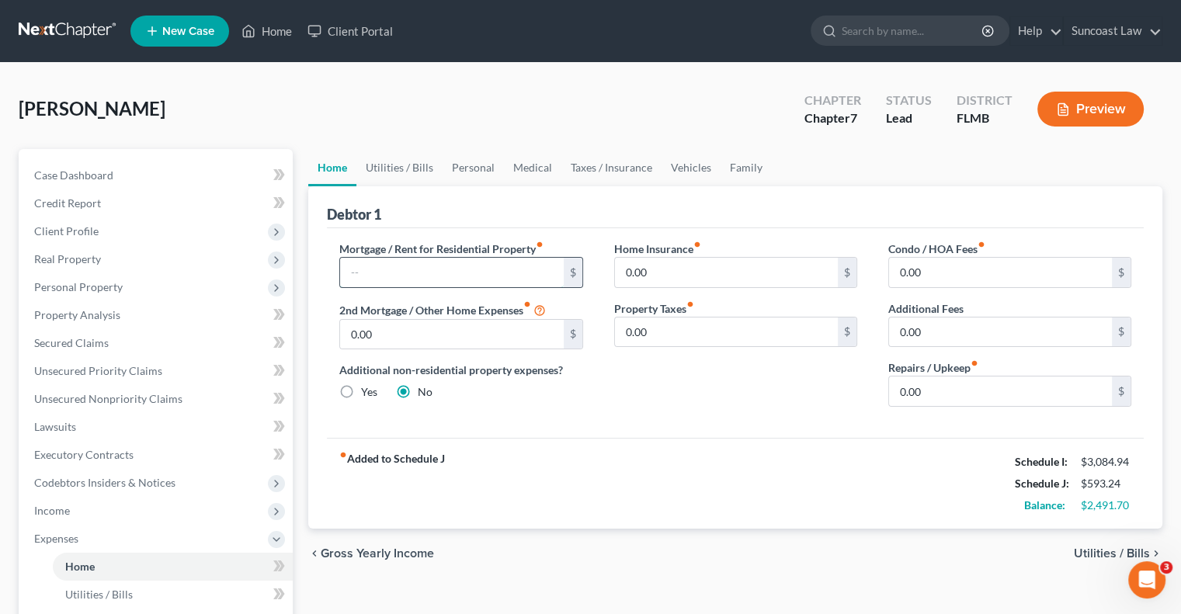
click at [426, 273] on input "text" at bounding box center [451, 273] width 223 height 30
type input "800"
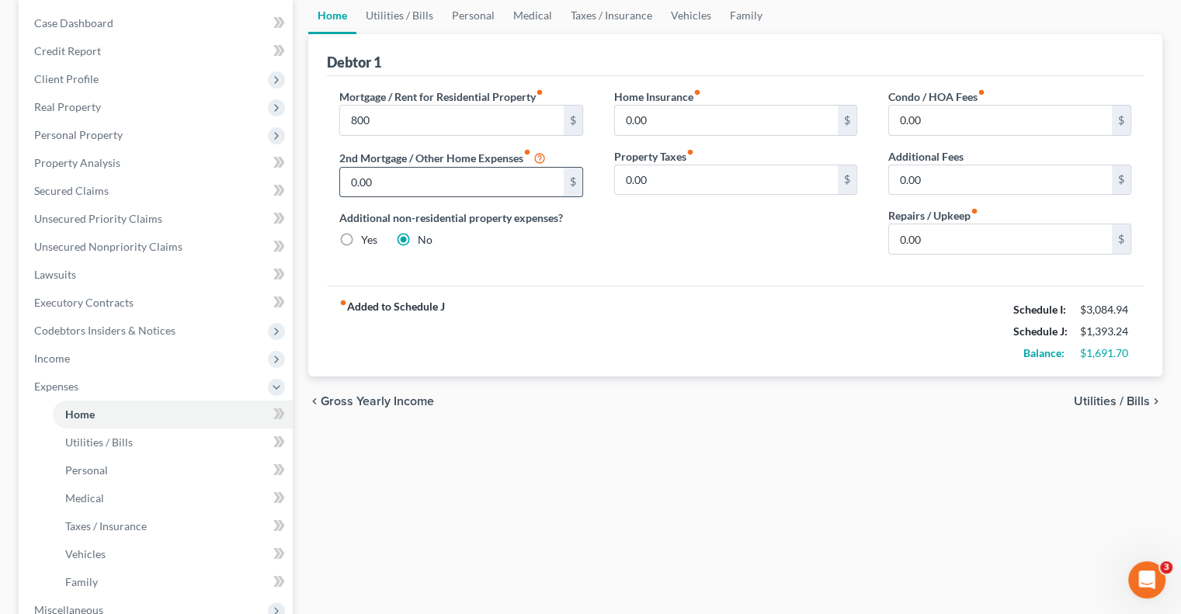
scroll to position [155, 0]
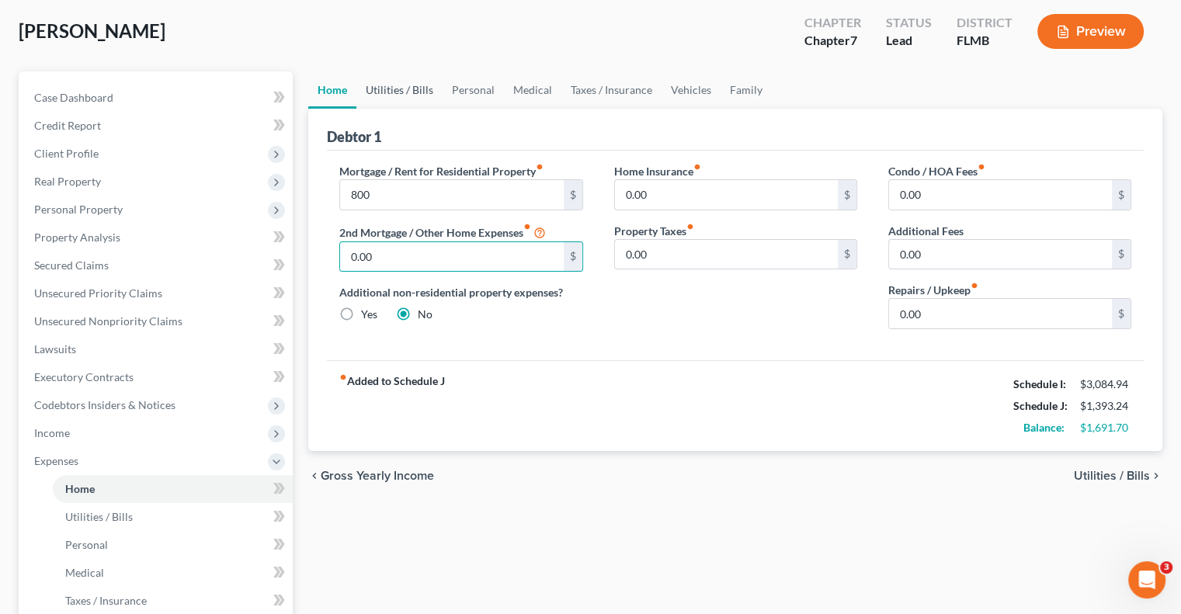
click at [421, 85] on link "Utilities / Bills" at bounding box center [399, 89] width 86 height 37
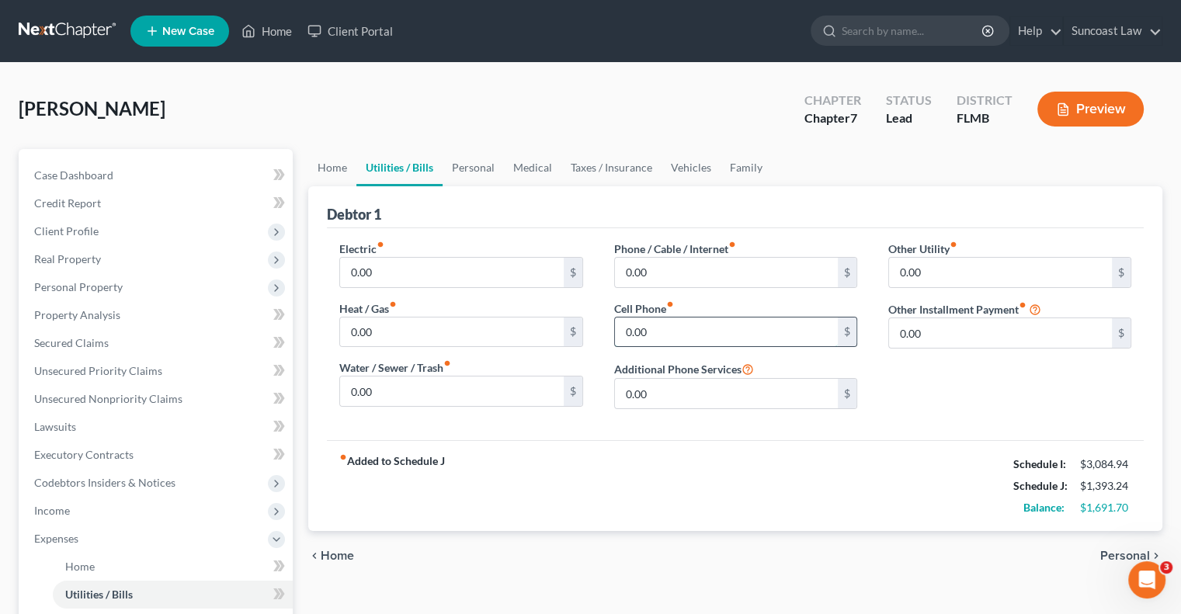
click at [660, 328] on input "0.00" at bounding box center [726, 333] width 223 height 30
type input "422"
click at [487, 171] on link "Personal" at bounding box center [473, 167] width 61 height 37
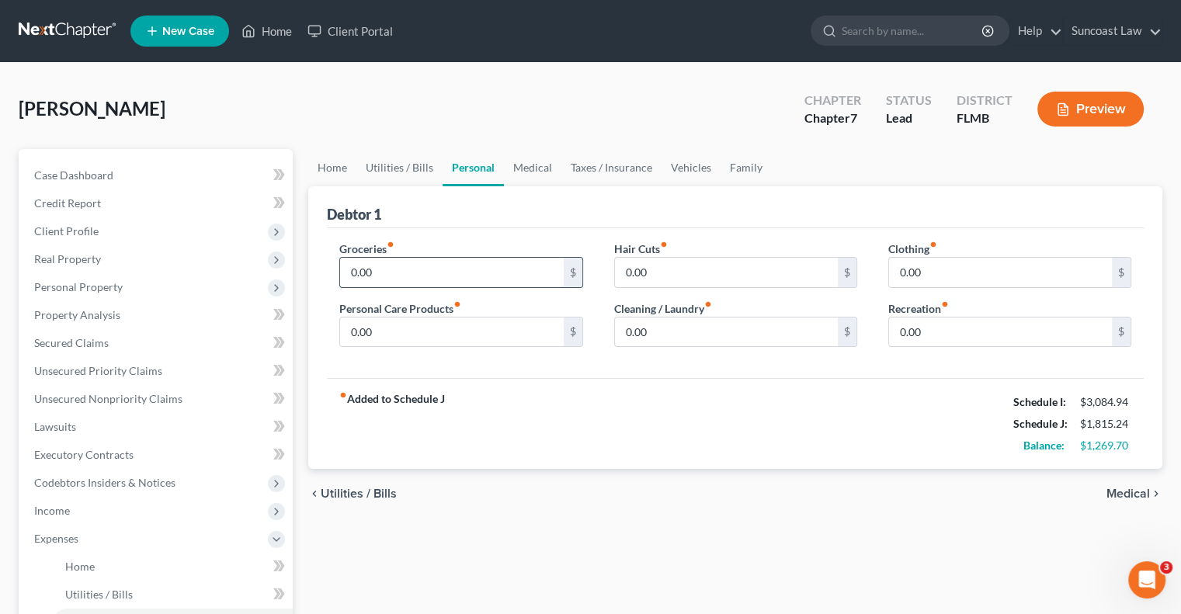
click at [401, 271] on input "0.00" at bounding box center [451, 273] width 223 height 30
type input "250"
type input "50"
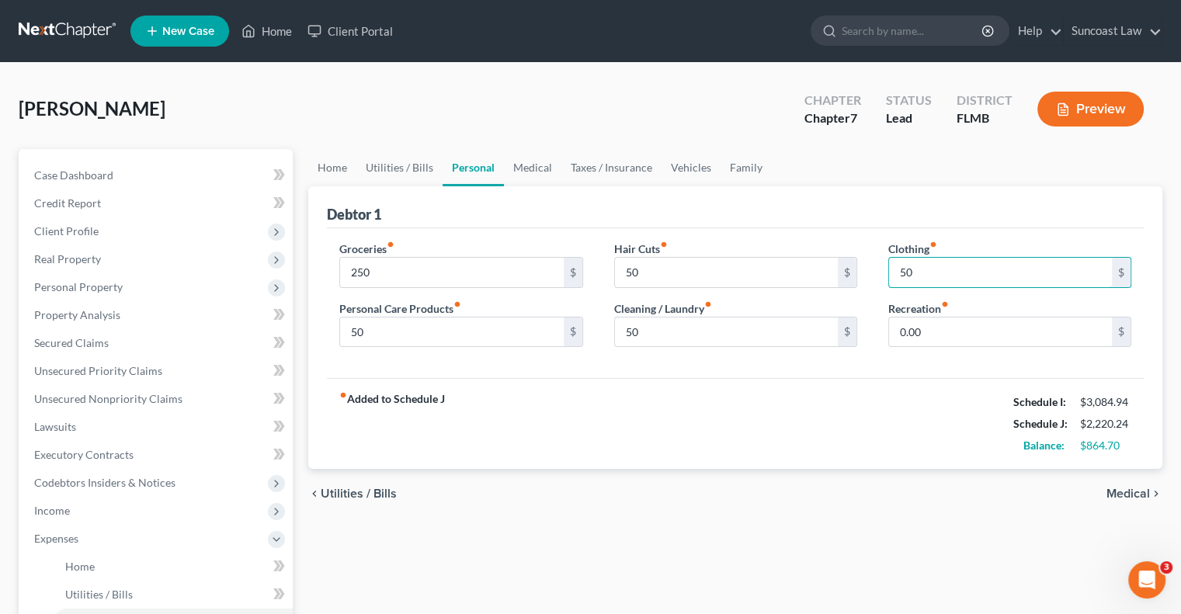
type input "50"
click at [672, 168] on link "Vehicles" at bounding box center [691, 167] width 59 height 37
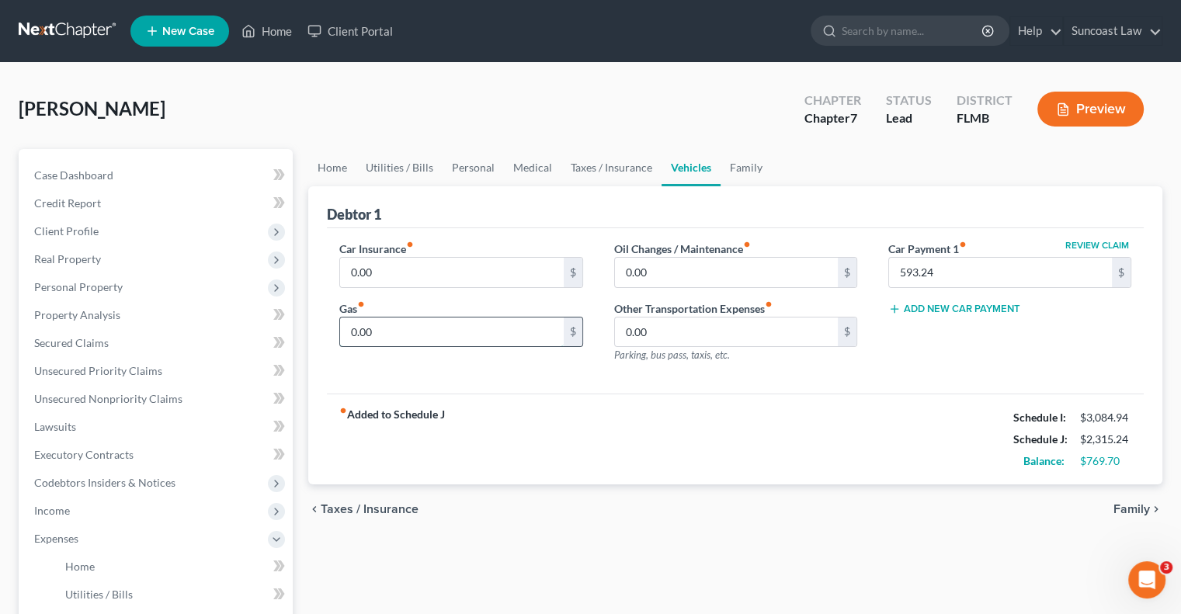
click at [420, 330] on input "0.00" at bounding box center [451, 333] width 223 height 30
type input "340"
click at [404, 266] on input "0.00" at bounding box center [451, 273] width 223 height 30
type input "328"
click at [493, 166] on link "Personal" at bounding box center [473, 167] width 61 height 37
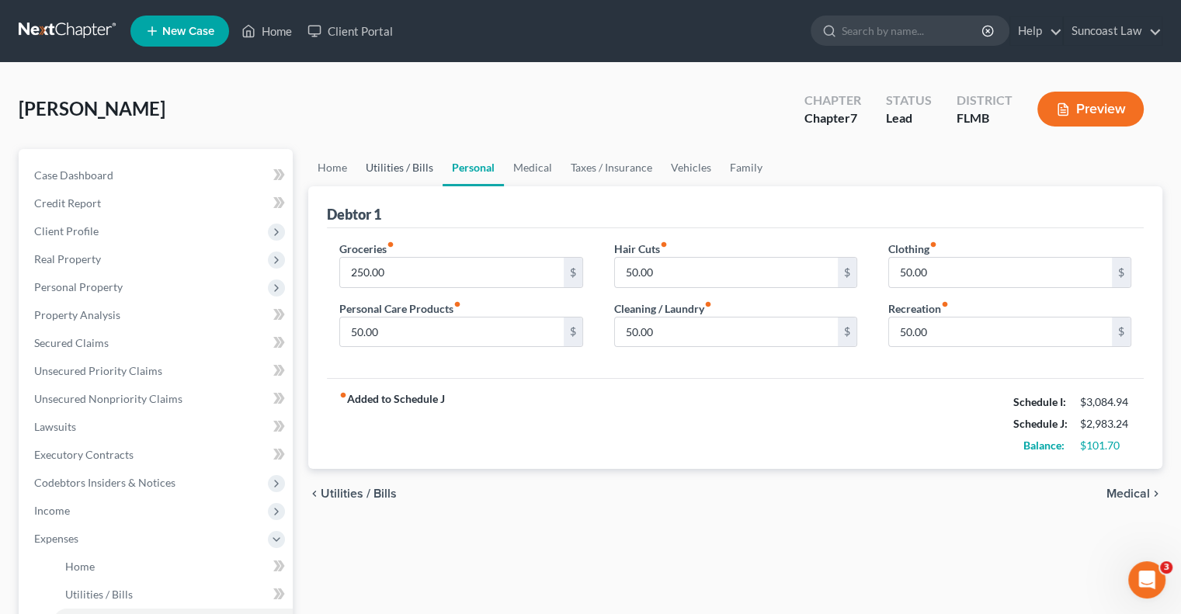
click at [411, 167] on link "Utilities / Bills" at bounding box center [399, 167] width 86 height 37
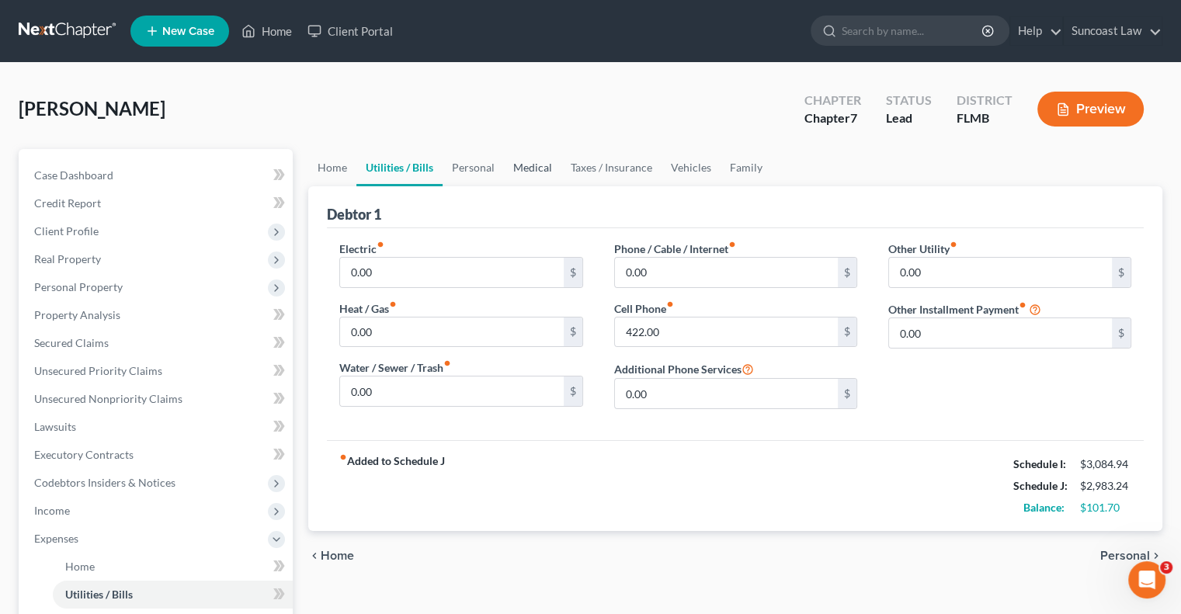
click at [530, 167] on link "Medical" at bounding box center [532, 167] width 57 height 37
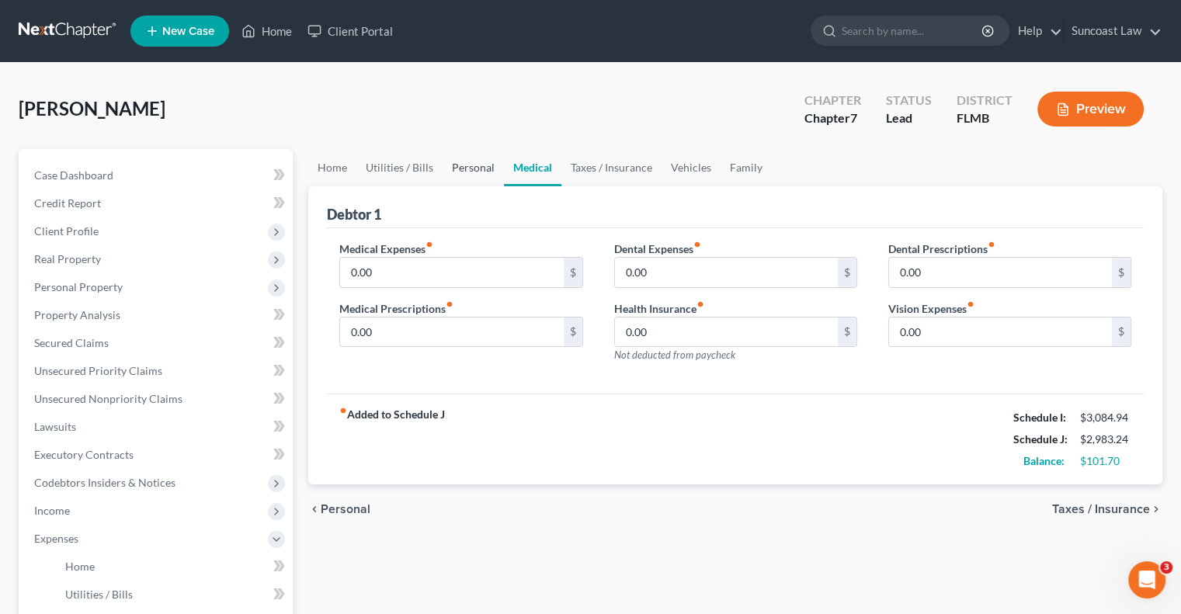
click at [476, 162] on link "Personal" at bounding box center [473, 167] width 61 height 37
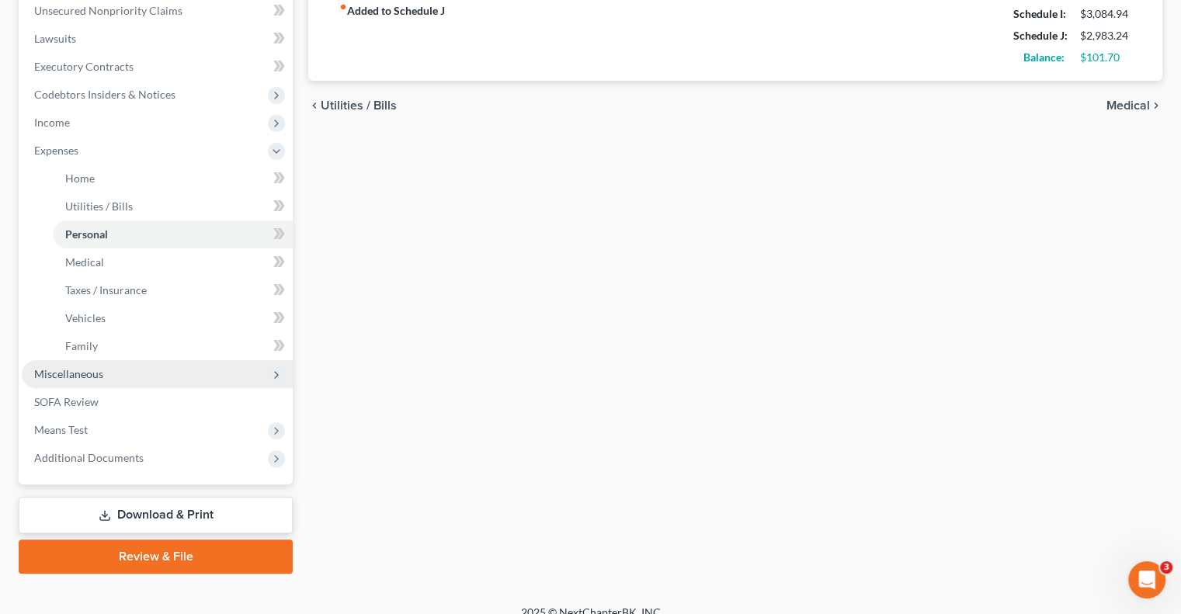
click at [93, 370] on span "Miscellaneous" at bounding box center [68, 373] width 69 height 13
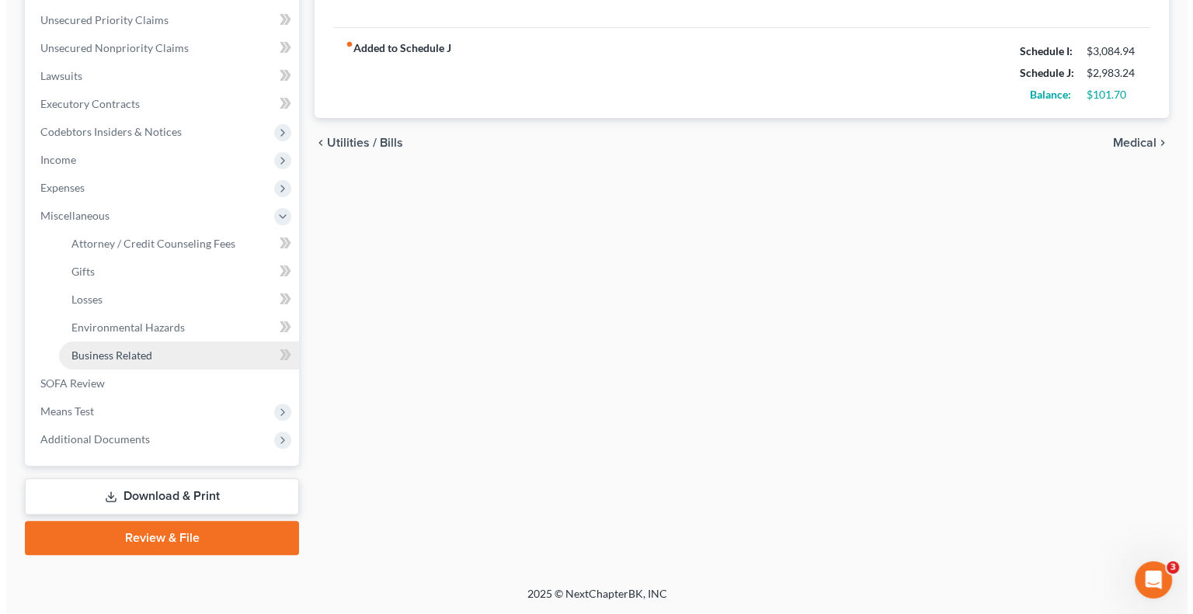
scroll to position [349, 0]
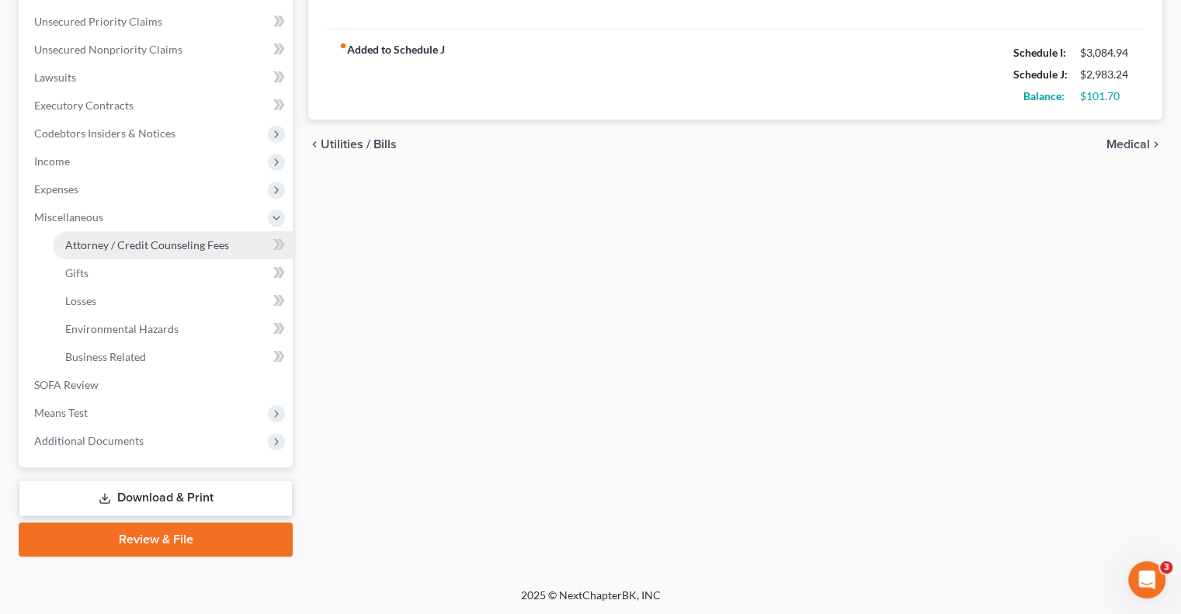
click at [110, 245] on span "Attorney / Credit Counseling Fees" at bounding box center [147, 244] width 164 height 13
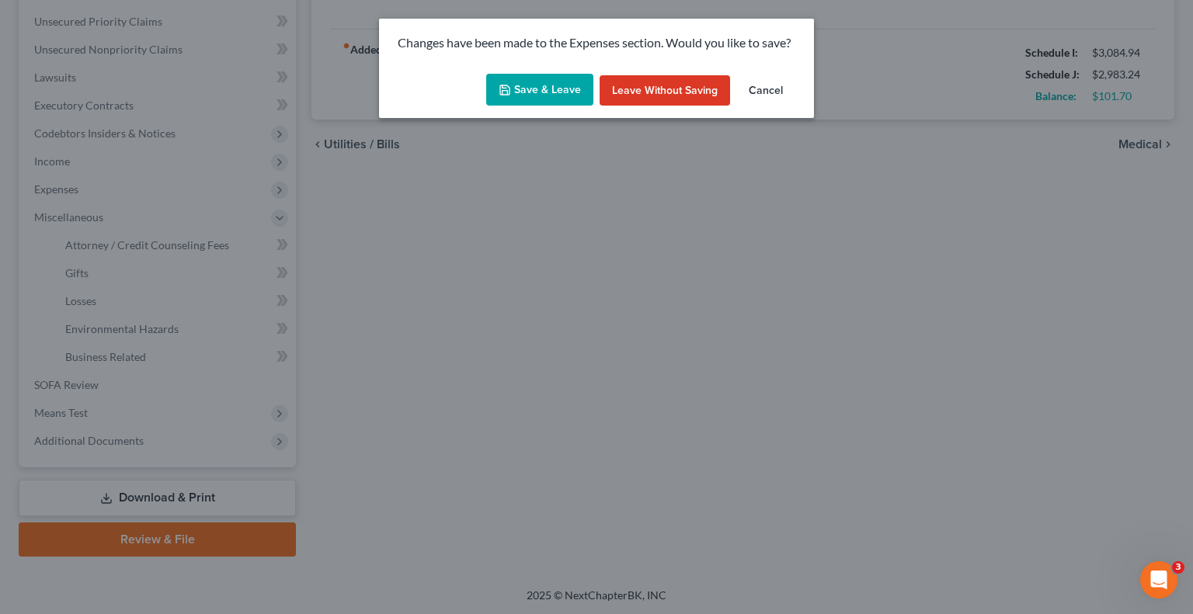
click at [514, 100] on button "Save & Leave" at bounding box center [539, 90] width 107 height 33
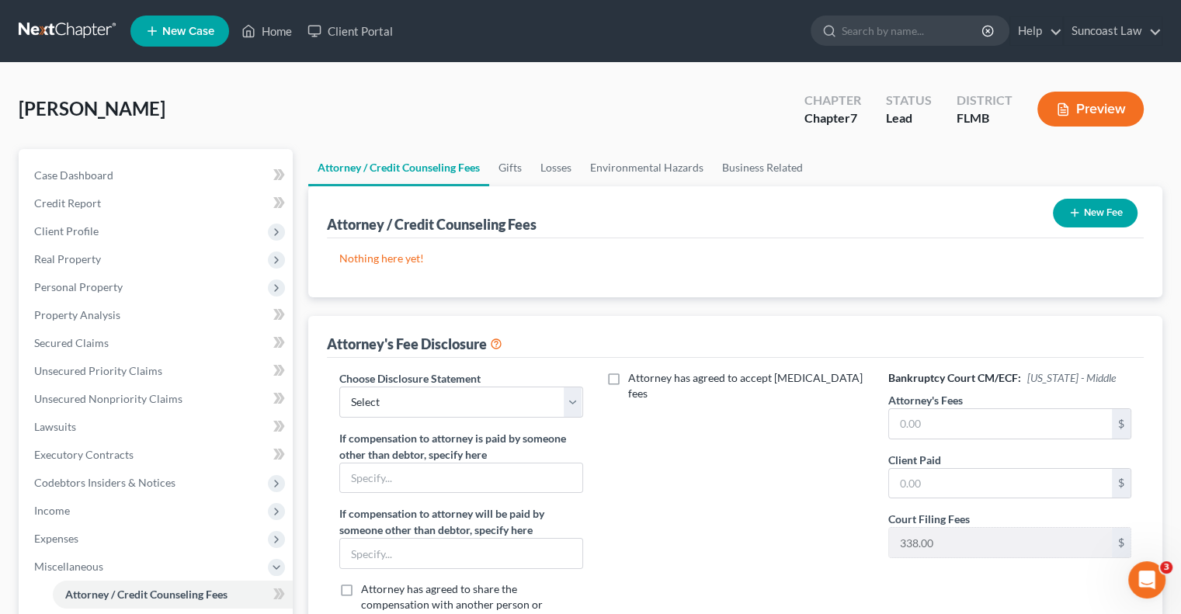
click at [1118, 210] on button "New Fee" at bounding box center [1095, 213] width 85 height 29
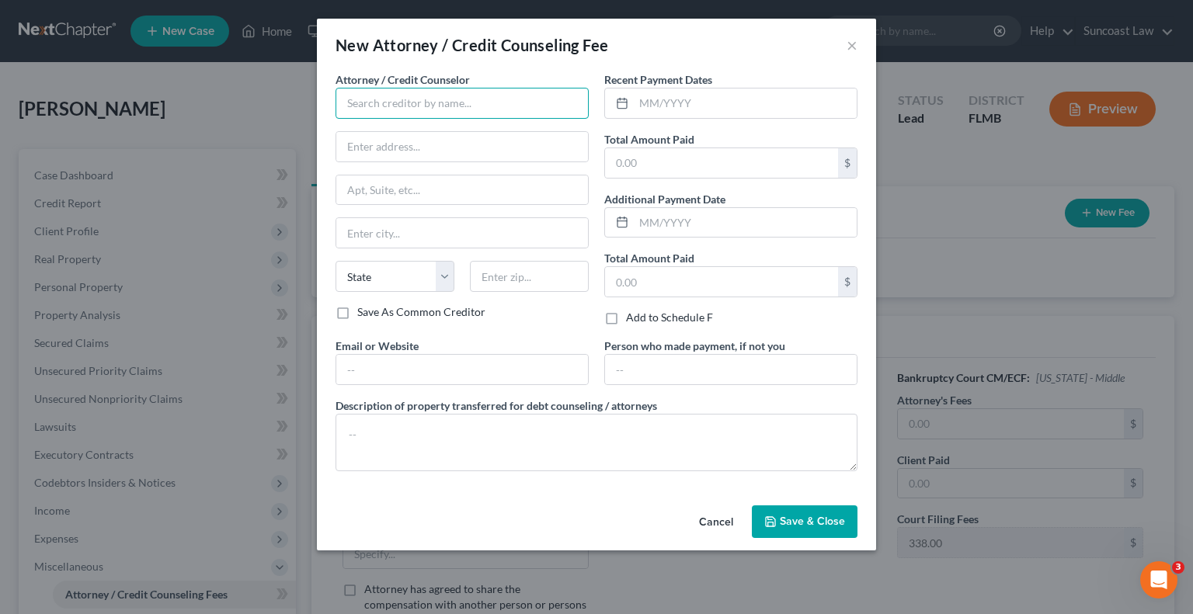
click at [402, 111] on input "text" at bounding box center [461, 103] width 253 height 31
type input "Suncoast Law"
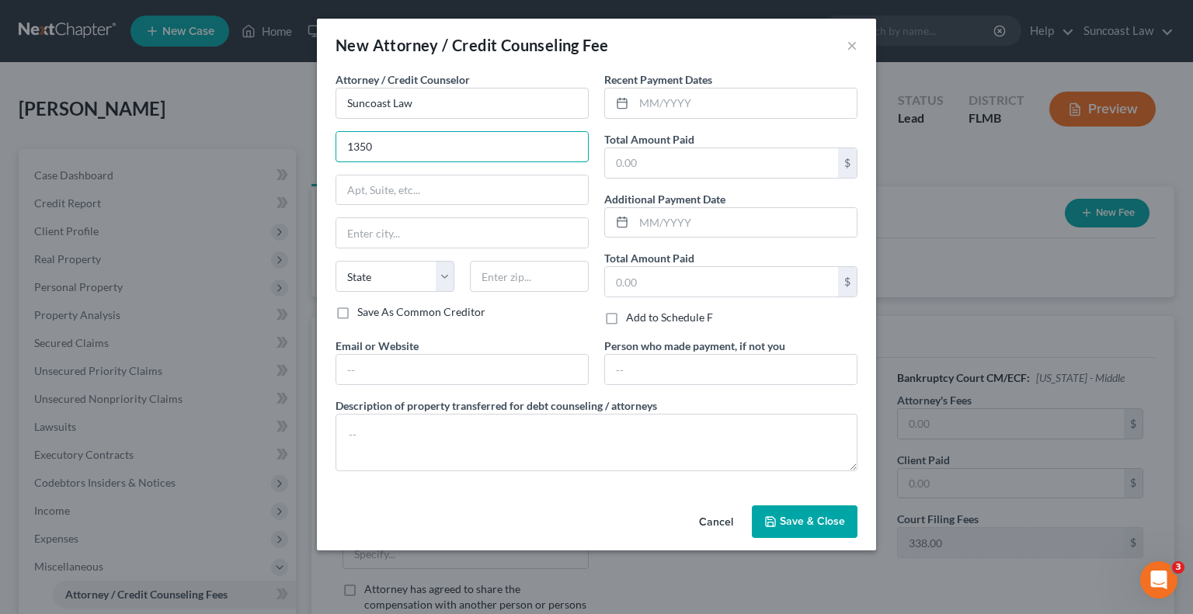
type input "[STREET_ADDRESS]"
click at [450, 193] on input "text" at bounding box center [462, 190] width 252 height 30
type input "Suite 270"
click at [561, 283] on input "text" at bounding box center [529, 276] width 119 height 31
type input "32789"
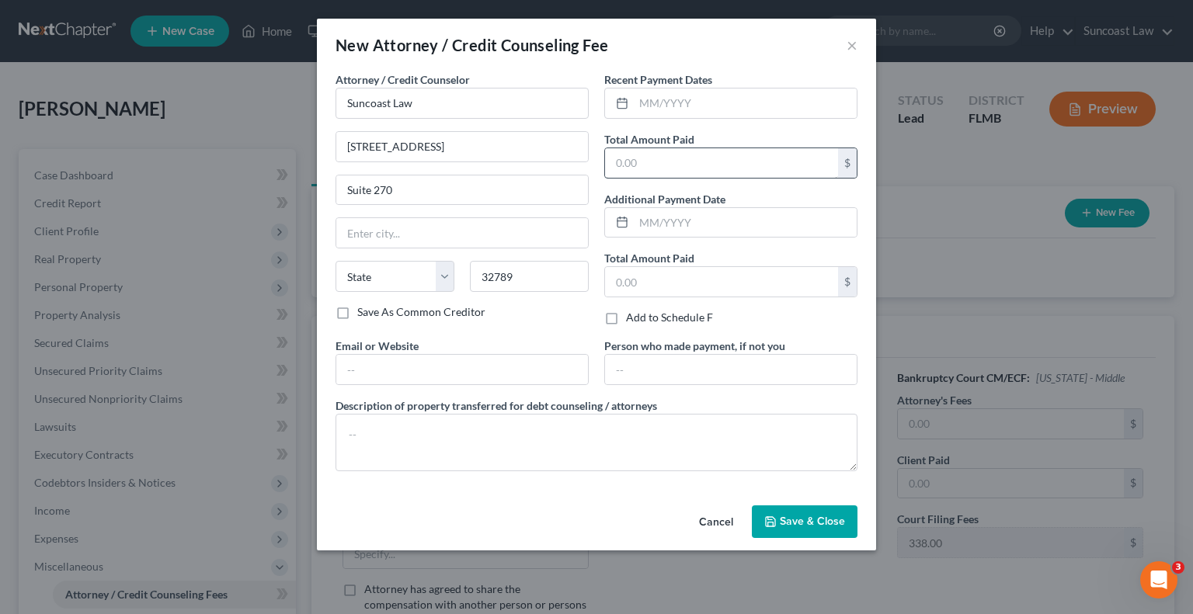
type input "[GEOGRAPHIC_DATA]"
select select "9"
click at [705, 161] on input "text" at bounding box center [721, 163] width 233 height 30
type input "1,750"
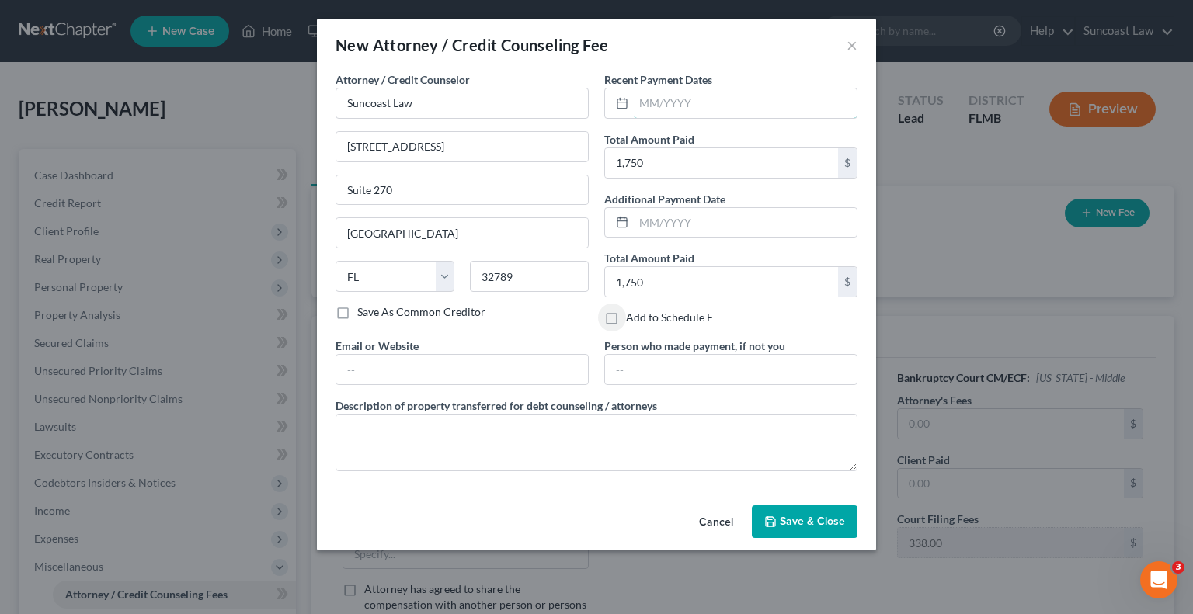
drag, startPoint x: 665, startPoint y: 99, endPoint x: 697, endPoint y: 57, distance: 53.1
click at [665, 99] on input "text" at bounding box center [745, 104] width 223 height 30
type input "06/2025"
click at [783, 520] on span "Save & Close" at bounding box center [812, 521] width 65 height 13
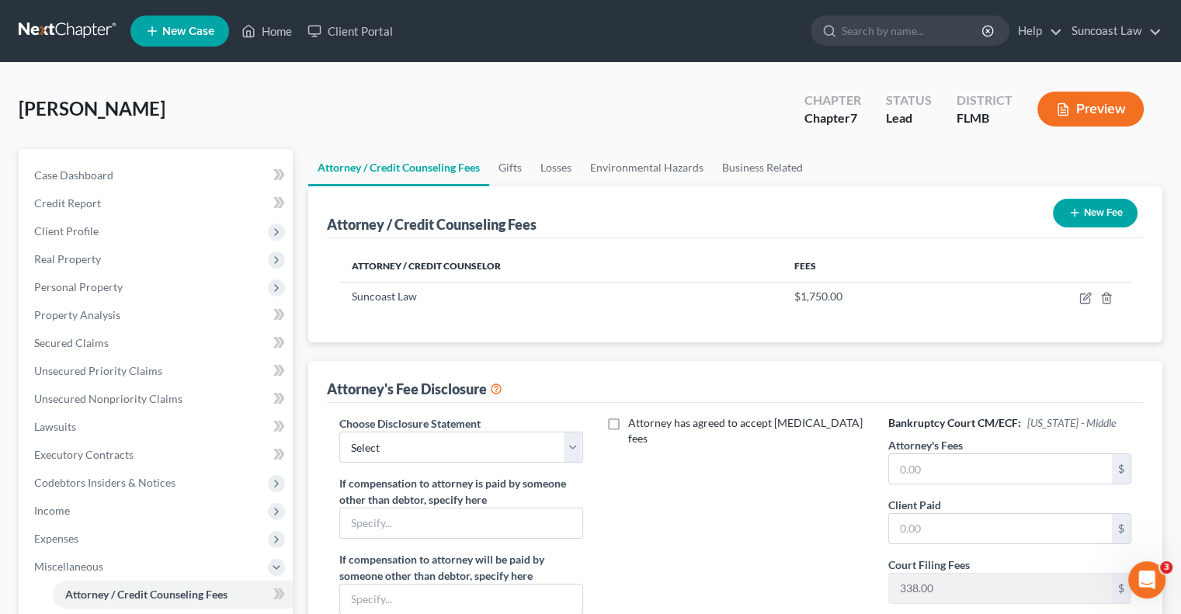
click at [1110, 217] on button "New Fee" at bounding box center [1095, 213] width 85 height 29
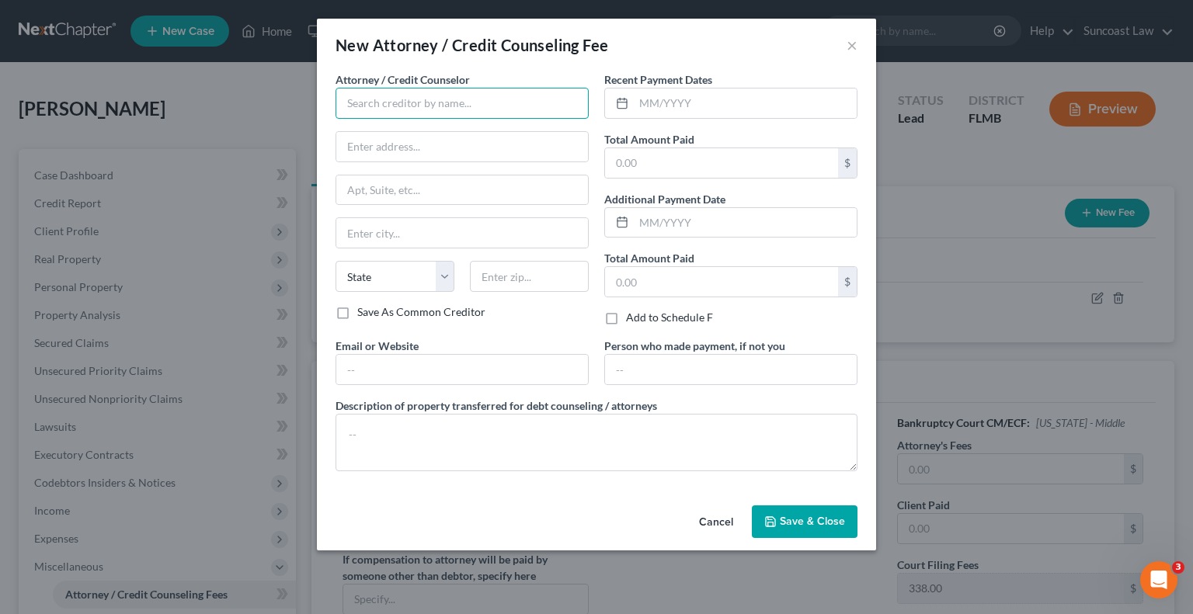
drag, startPoint x: 382, startPoint y: 91, endPoint x: 428, endPoint y: 30, distance: 76.6
click at [408, 50] on div "New Attorney / Credit Counseling Fee × Attorney / Credit Counselor * State [US_…" at bounding box center [596, 285] width 559 height 532
type input "Dollar Learning Foundation"
click at [723, 103] on input "text" at bounding box center [745, 104] width 223 height 30
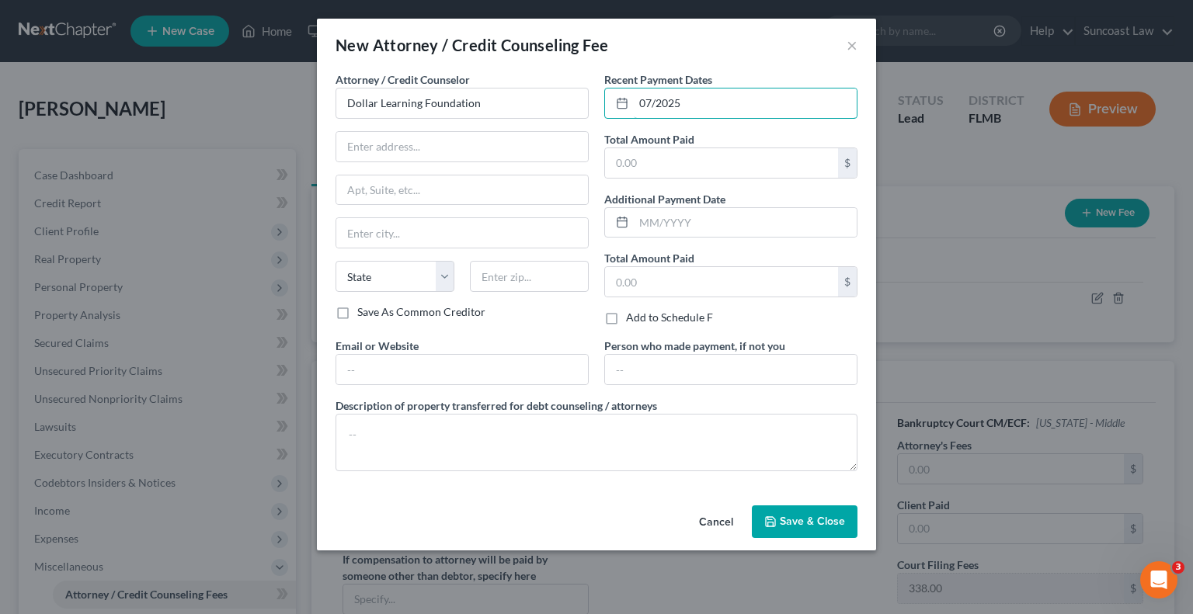
type input "07/2025"
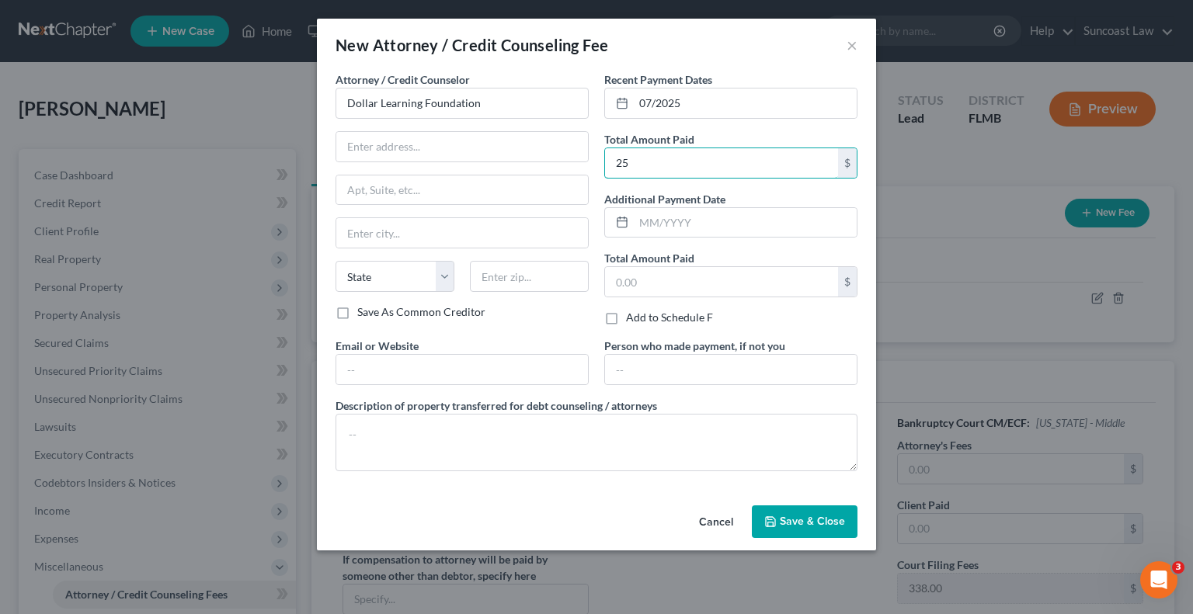
type input "25"
click at [803, 524] on span "Save & Close" at bounding box center [812, 521] width 65 height 13
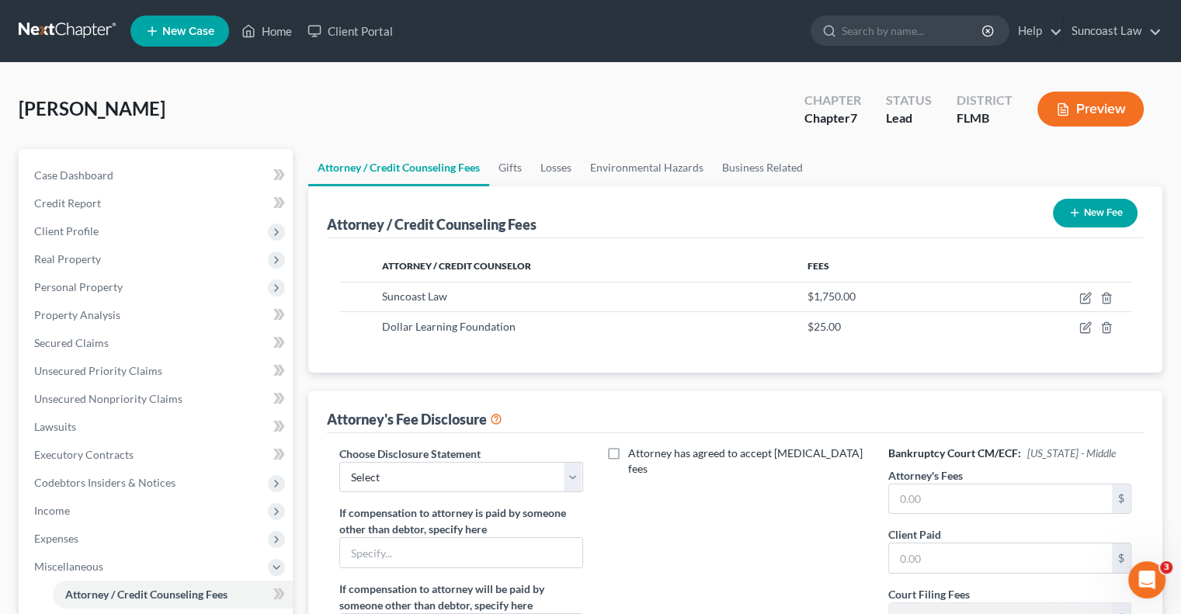
click at [372, 457] on label "Choose Disclosure Statement" at bounding box center [409, 454] width 141 height 16
drag, startPoint x: 377, startPoint y: 474, endPoint x: 381, endPoint y: 484, distance: 10.4
click at [377, 474] on select "Select Attorney" at bounding box center [460, 477] width 243 height 31
select select "0"
click at [339, 462] on select "Select Attorney" at bounding box center [460, 477] width 243 height 31
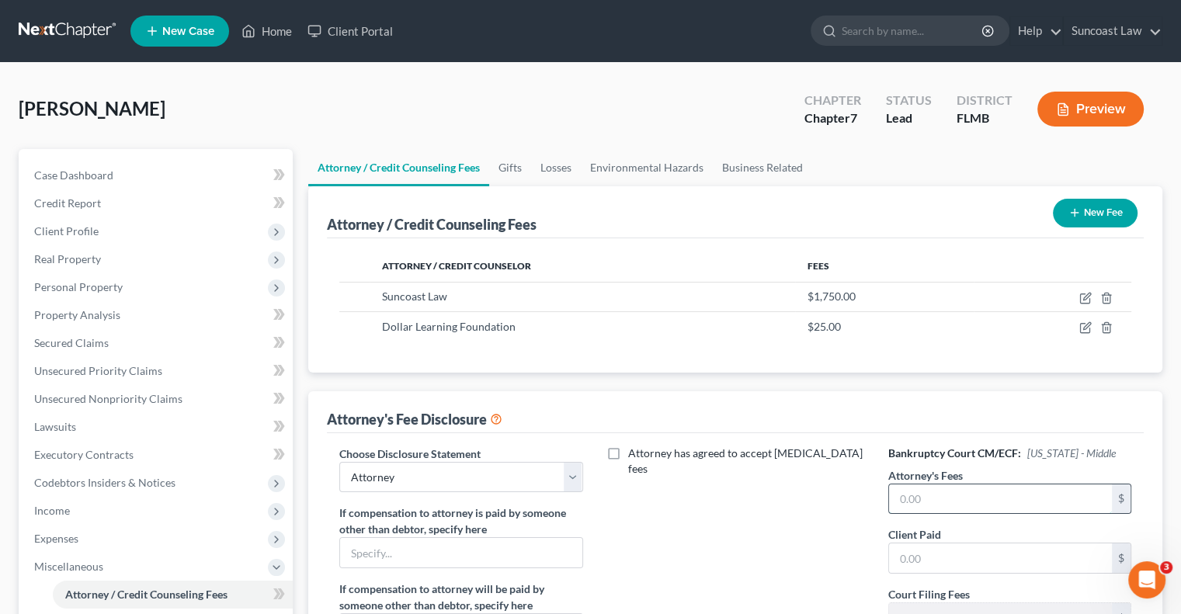
click at [925, 495] on input "text" at bounding box center [1000, 500] width 223 height 30
type input "1,750"
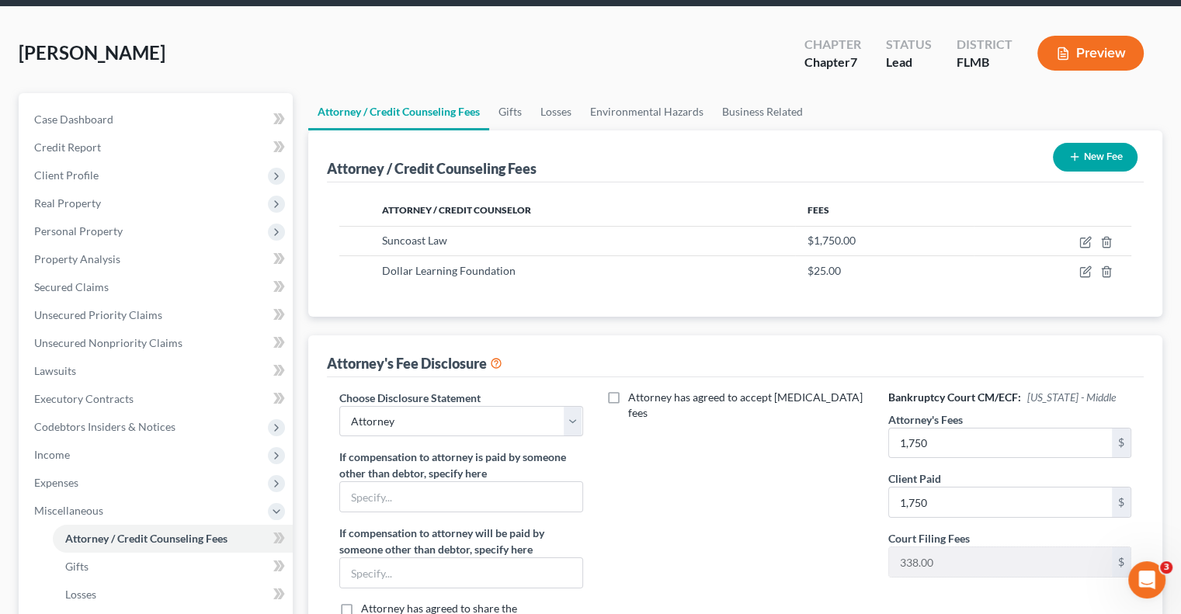
scroll to position [311, 0]
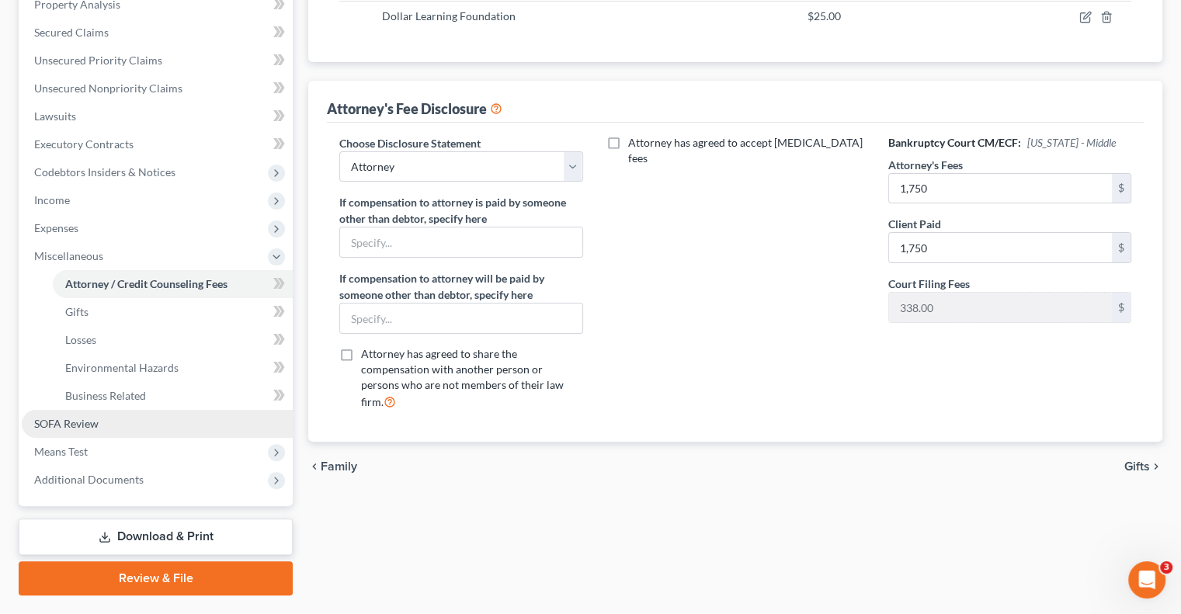
click at [65, 428] on span "SOFA Review" at bounding box center [66, 423] width 64 height 13
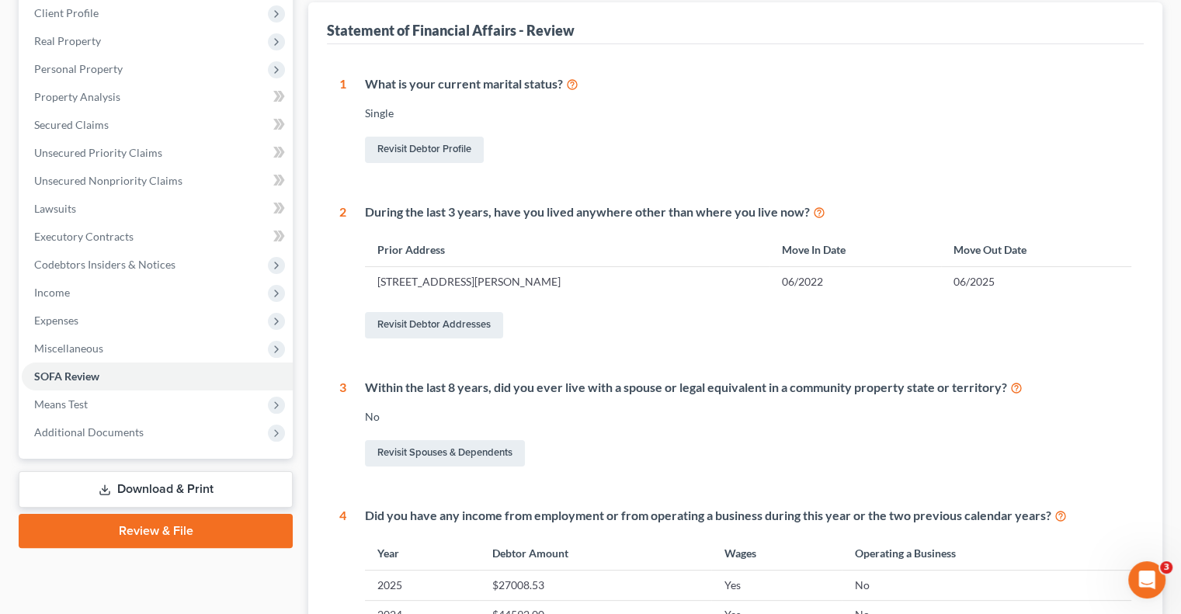
scroll to position [233, 0]
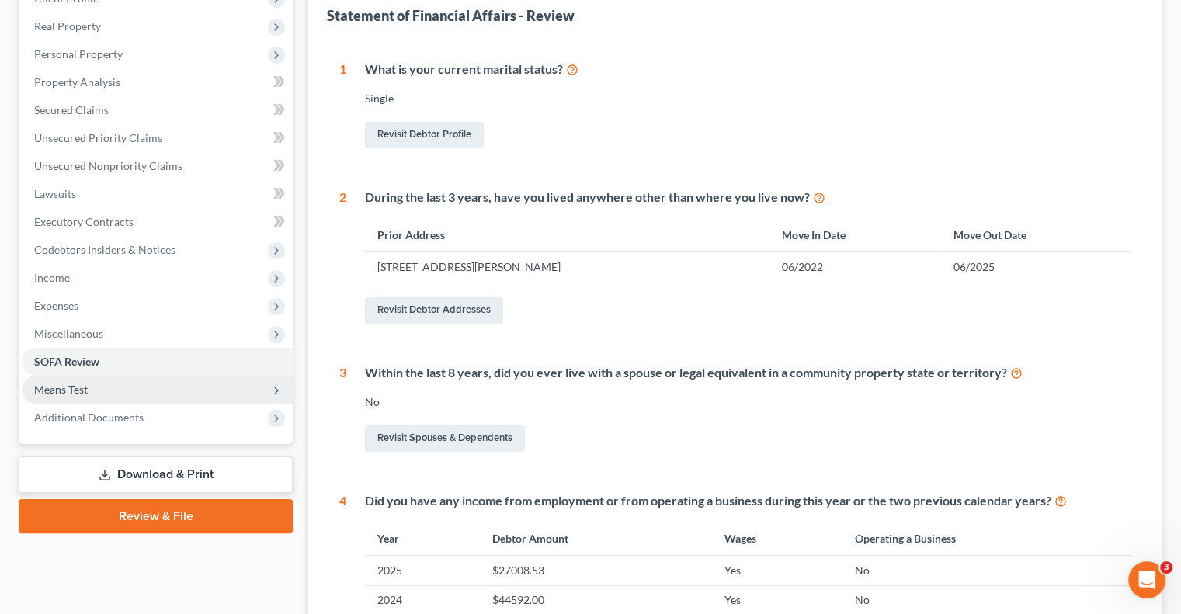
drag, startPoint x: 146, startPoint y: 397, endPoint x: 155, endPoint y: 402, distance: 10.8
click at [146, 397] on span "Means Test" at bounding box center [157, 390] width 271 height 28
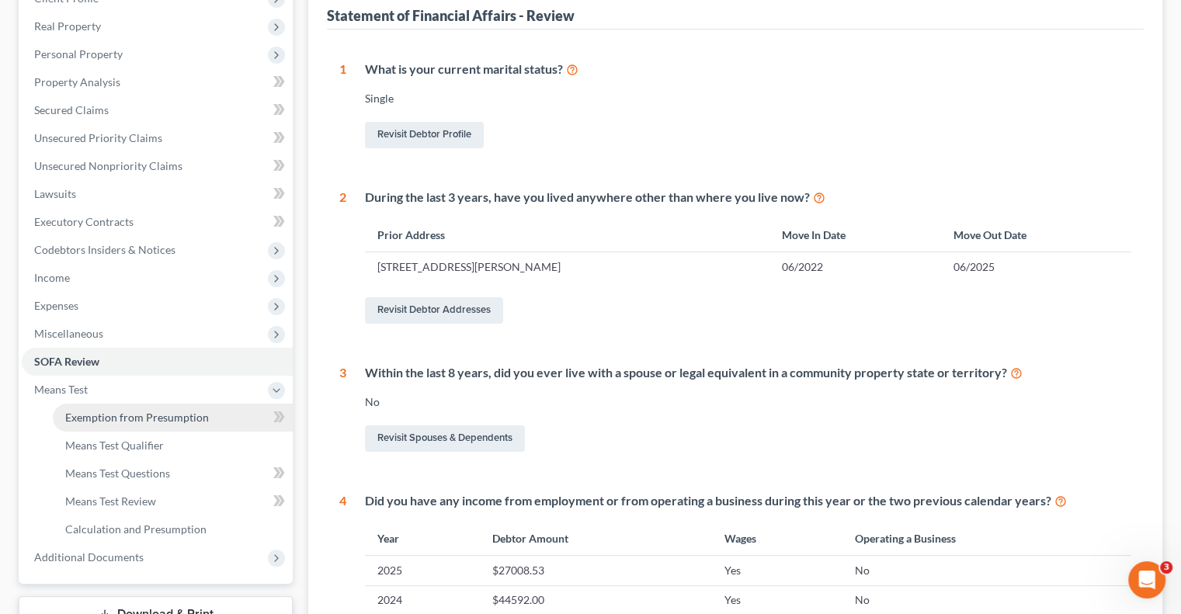
click at [172, 424] on link "Exemption from Presumption" at bounding box center [173, 418] width 240 height 28
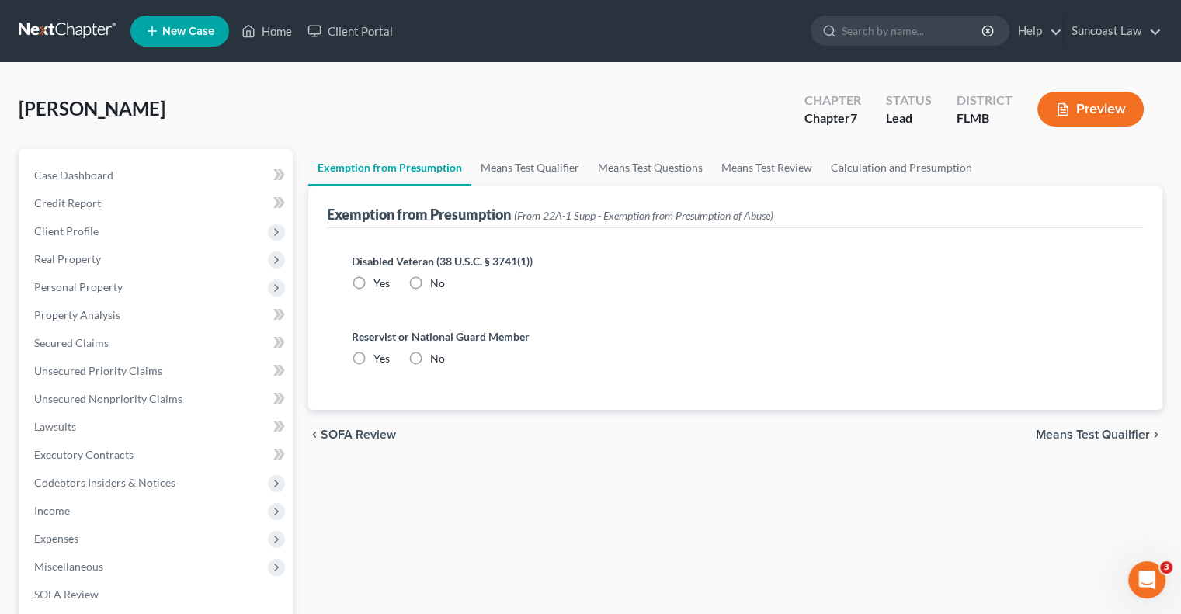
click at [430, 282] on label "No" at bounding box center [437, 284] width 15 height 16
click at [436, 282] on input "No" at bounding box center [441, 281] width 10 height 10
radio input "true"
click at [430, 352] on label "No" at bounding box center [437, 359] width 15 height 16
click at [436, 352] on input "No" at bounding box center [441, 356] width 10 height 10
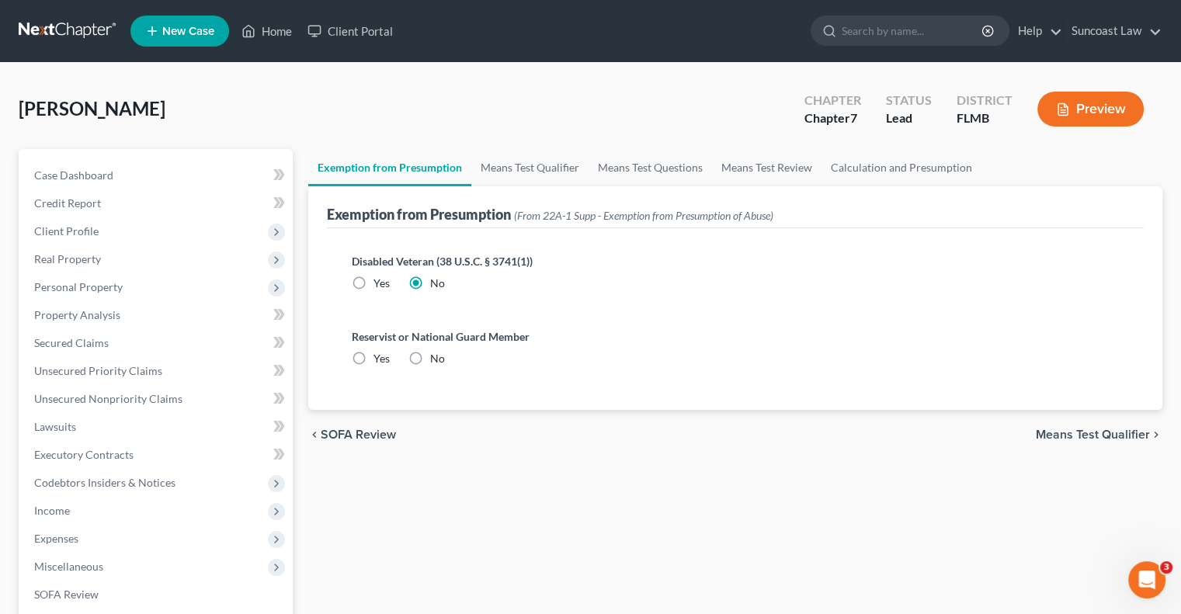
radio input "true"
click at [500, 165] on link "Means Test Qualifier" at bounding box center [529, 167] width 117 height 37
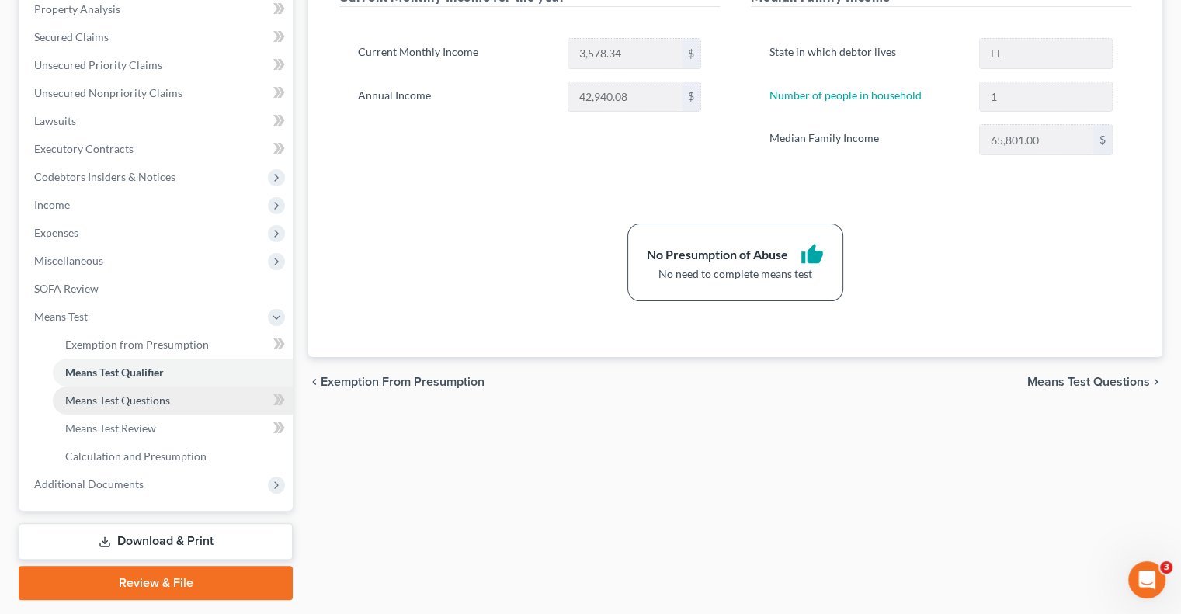
scroll to position [311, 0]
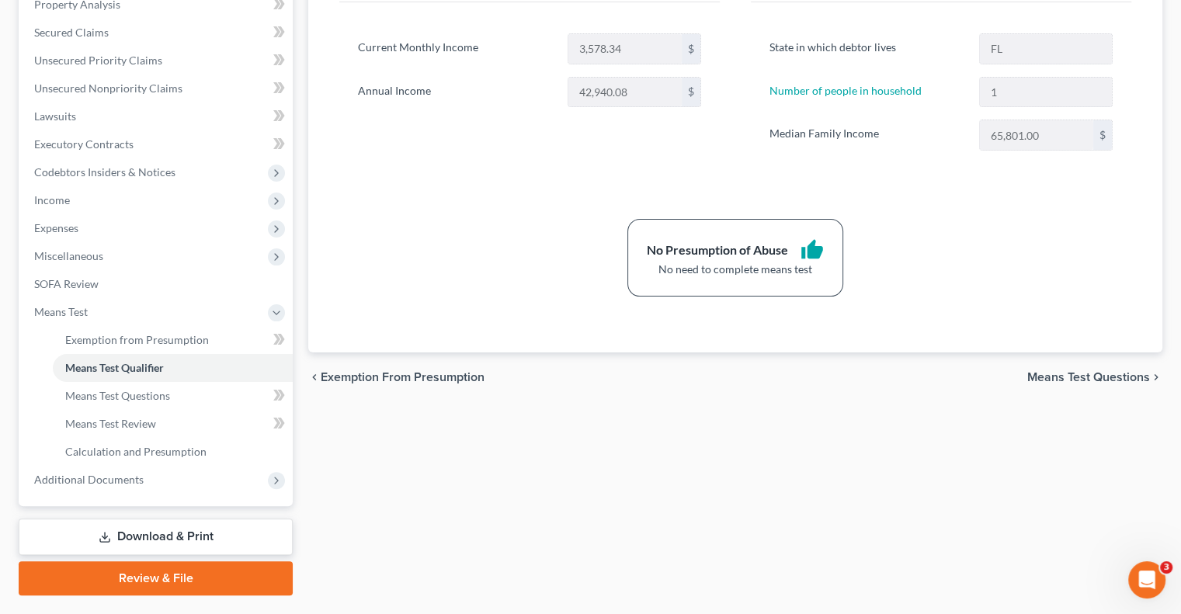
click at [157, 574] on link "Review & File" at bounding box center [156, 578] width 274 height 34
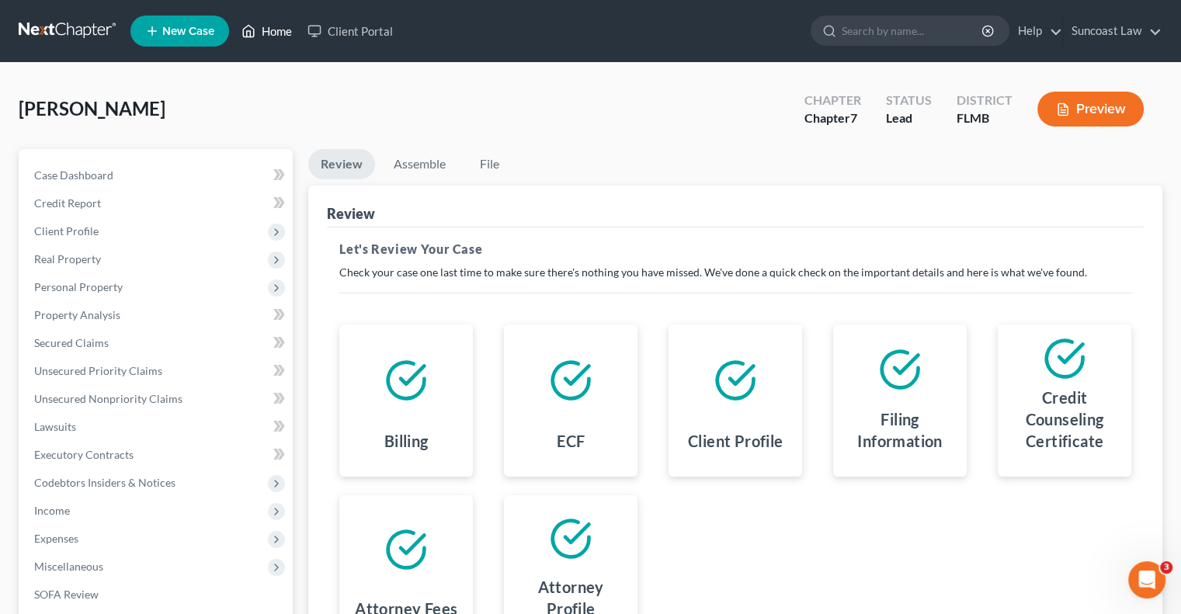
click at [267, 33] on link "Home" at bounding box center [267, 31] width 66 height 28
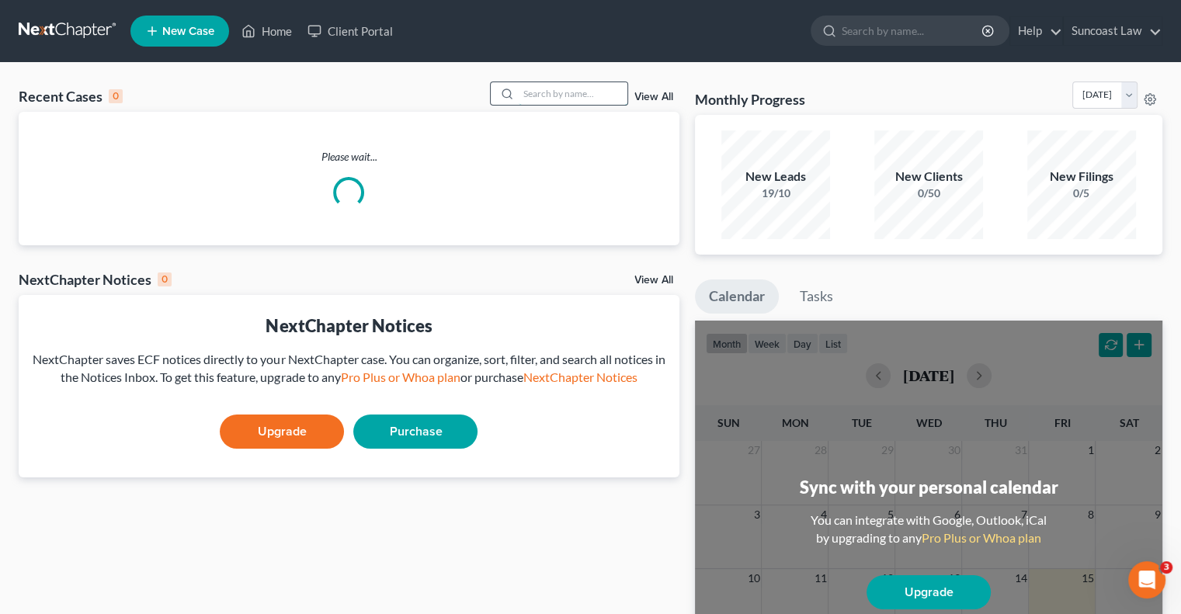
click at [551, 89] on input "search" at bounding box center [573, 93] width 109 height 23
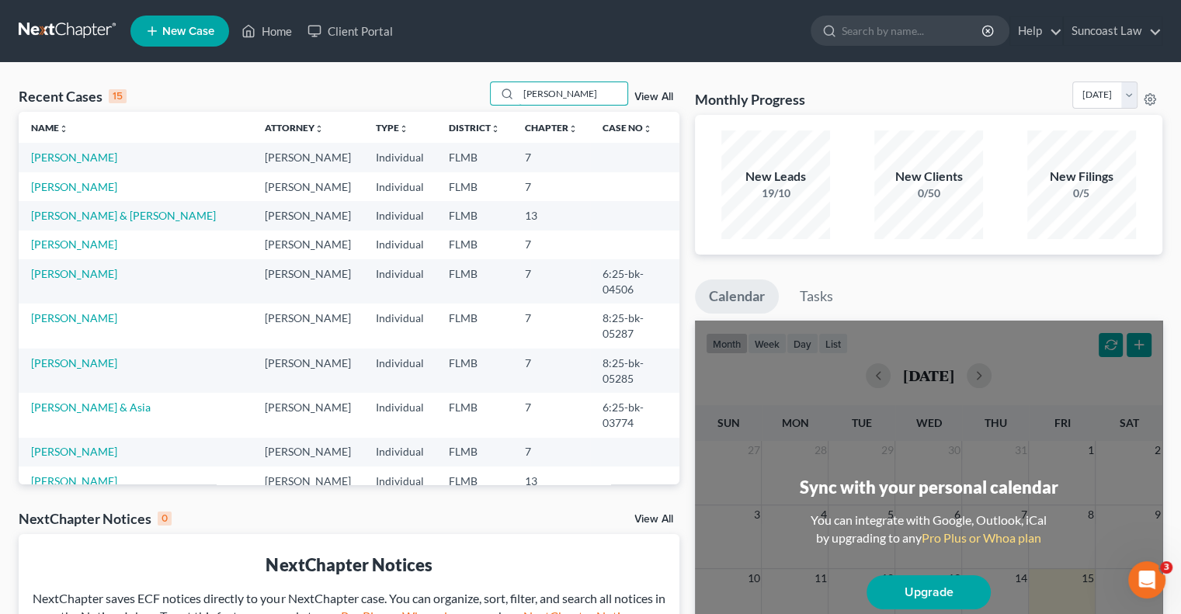
type input "[PERSON_NAME]"
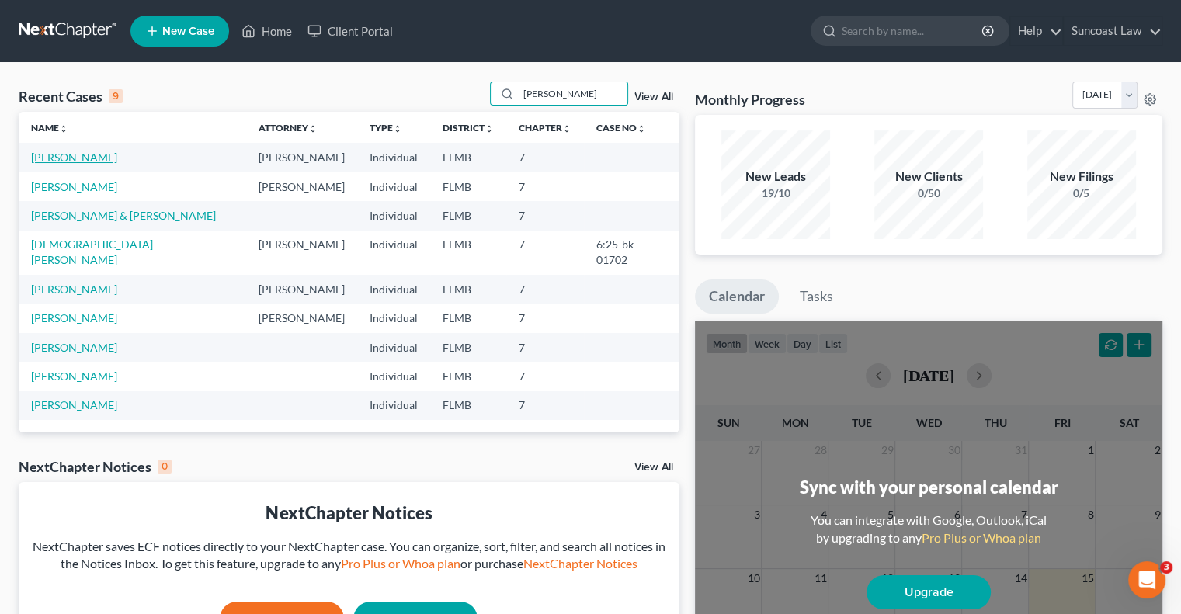
click at [54, 155] on link "[PERSON_NAME]" at bounding box center [74, 157] width 86 height 13
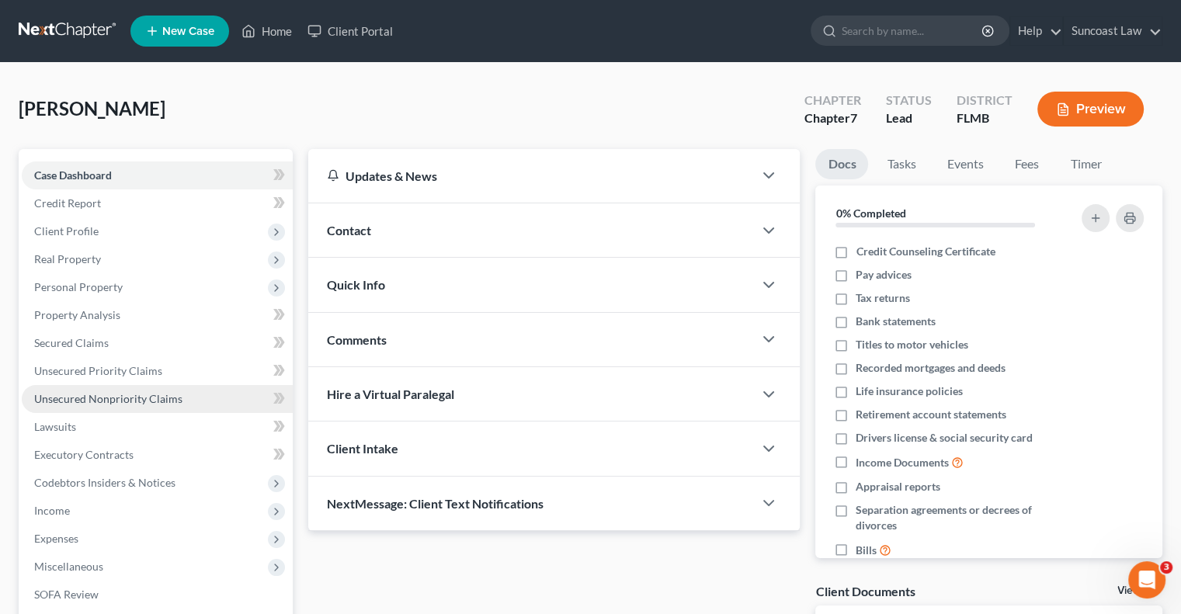
click at [165, 406] on link "Unsecured Nonpriority Claims" at bounding box center [157, 399] width 271 height 28
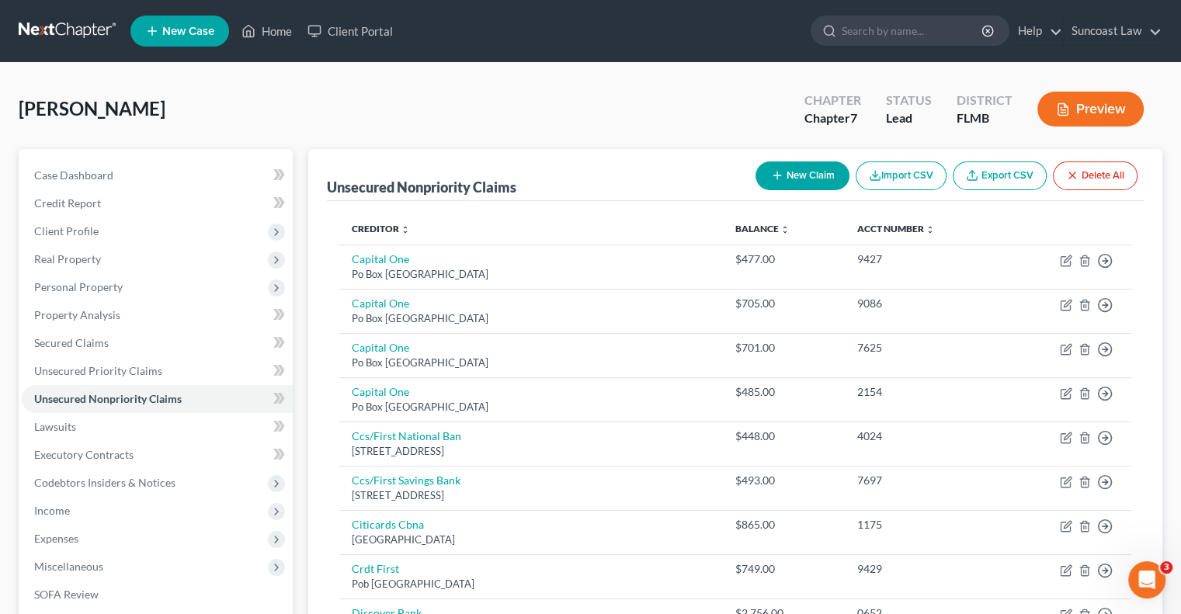
click at [804, 176] on button "New Claim" at bounding box center [803, 176] width 94 height 29
select select "0"
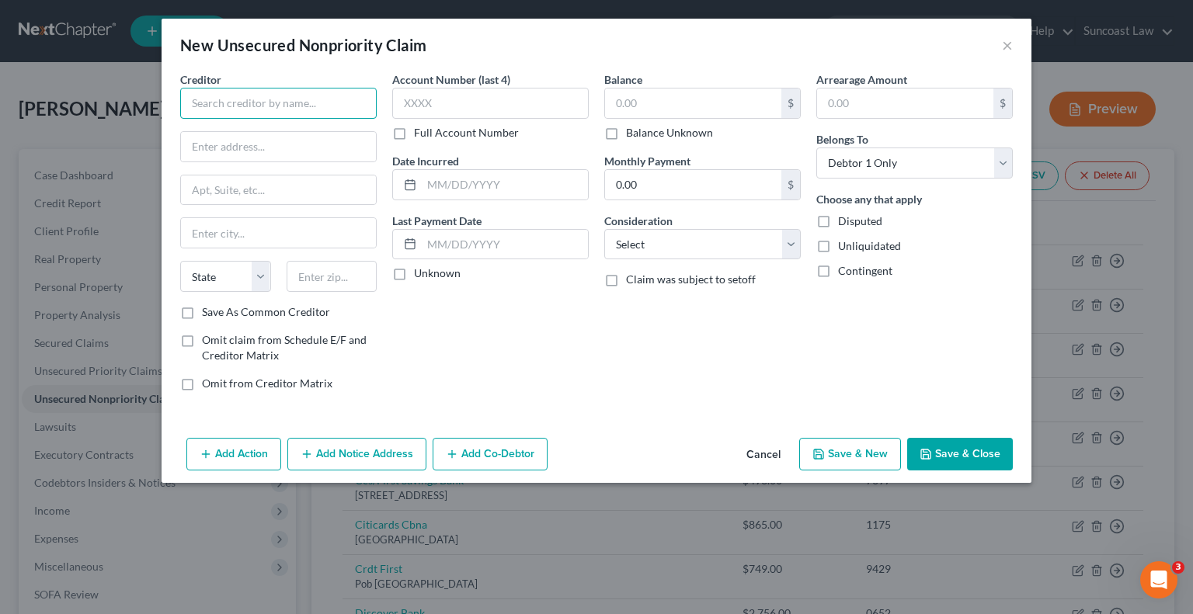
click at [252, 97] on input "text" at bounding box center [278, 103] width 196 height 31
type input "DHA Attorneys"
click at [202, 342] on label "Omit claim from Schedule E/F and Creditor Matrix" at bounding box center [289, 347] width 175 height 31
click at [208, 342] on input "Omit claim from Schedule E/F and Creditor Matrix" at bounding box center [213, 337] width 10 height 10
checkbox input "true"
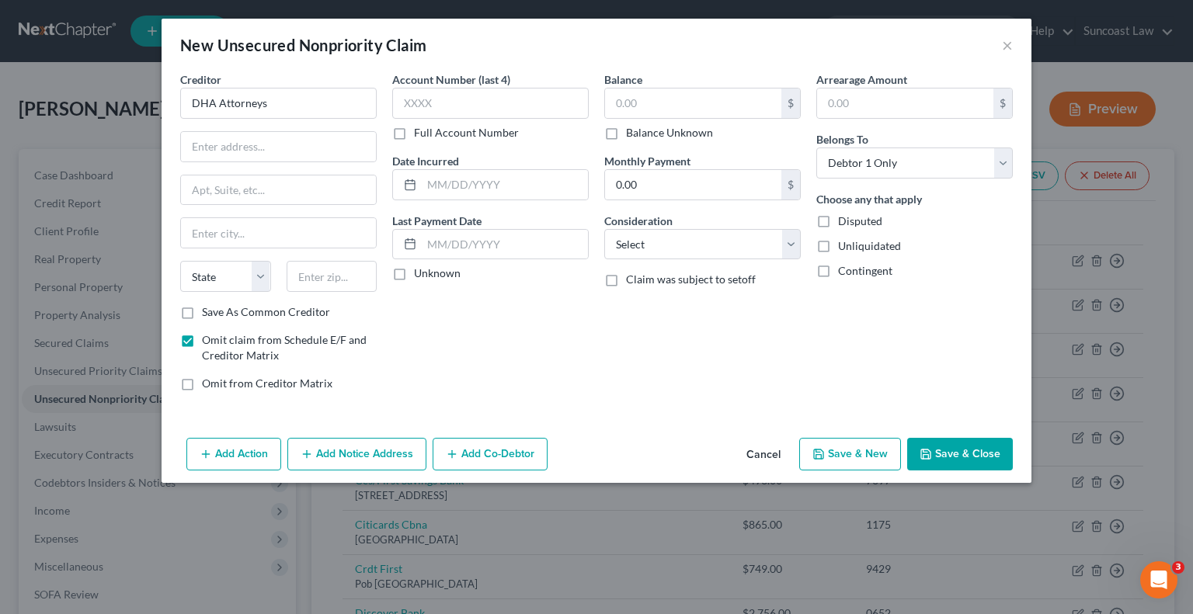
click at [202, 384] on label "Omit from Creditor Matrix" at bounding box center [267, 384] width 130 height 16
click at [208, 384] on input "Omit from Creditor Matrix" at bounding box center [213, 381] width 10 height 10
checkbox input "true"
drag, startPoint x: 700, startPoint y: 239, endPoint x: 706, endPoint y: 255, distance: 16.7
click at [700, 239] on select "Select Cable / Satellite Services Collection Agency Credit Card Debt Debt Couns…" at bounding box center [702, 244] width 196 height 31
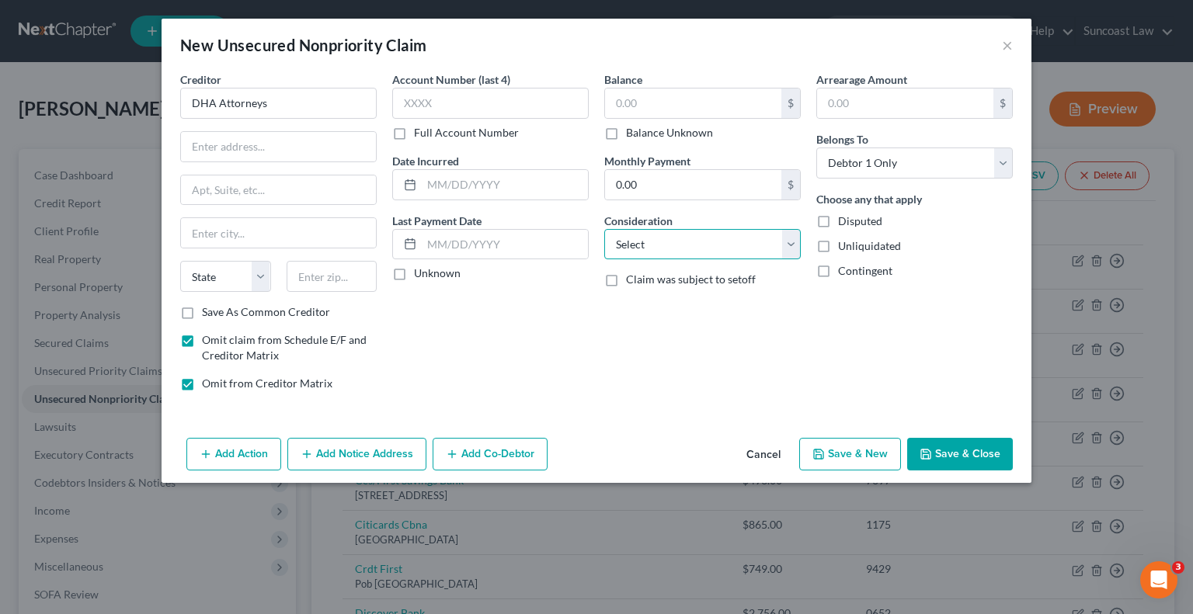
select select "16"
click at [604, 229] on select "Select Cable / Satellite Services Collection Agency Credit Card Debt Debt Couns…" at bounding box center [702, 244] width 196 height 31
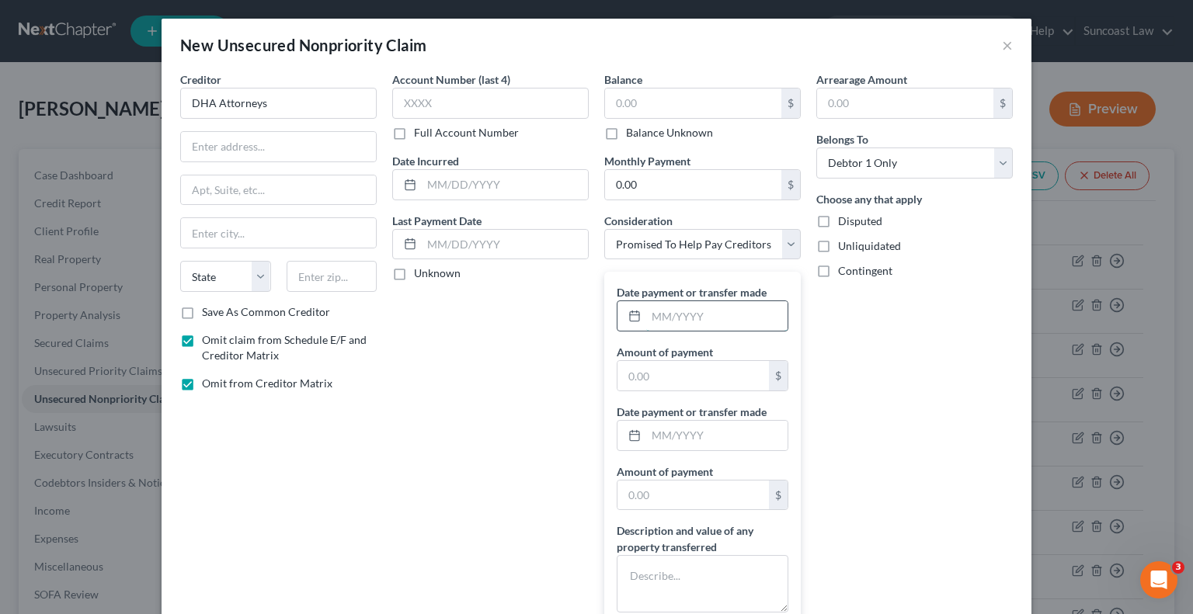
click at [686, 310] on input "text" at bounding box center [716, 316] width 141 height 30
type input "06/2025"
type input "200"
drag, startPoint x: 693, startPoint y: 565, endPoint x: 697, endPoint y: 556, distance: 9.8
click at [693, 560] on textarea at bounding box center [703, 583] width 172 height 57
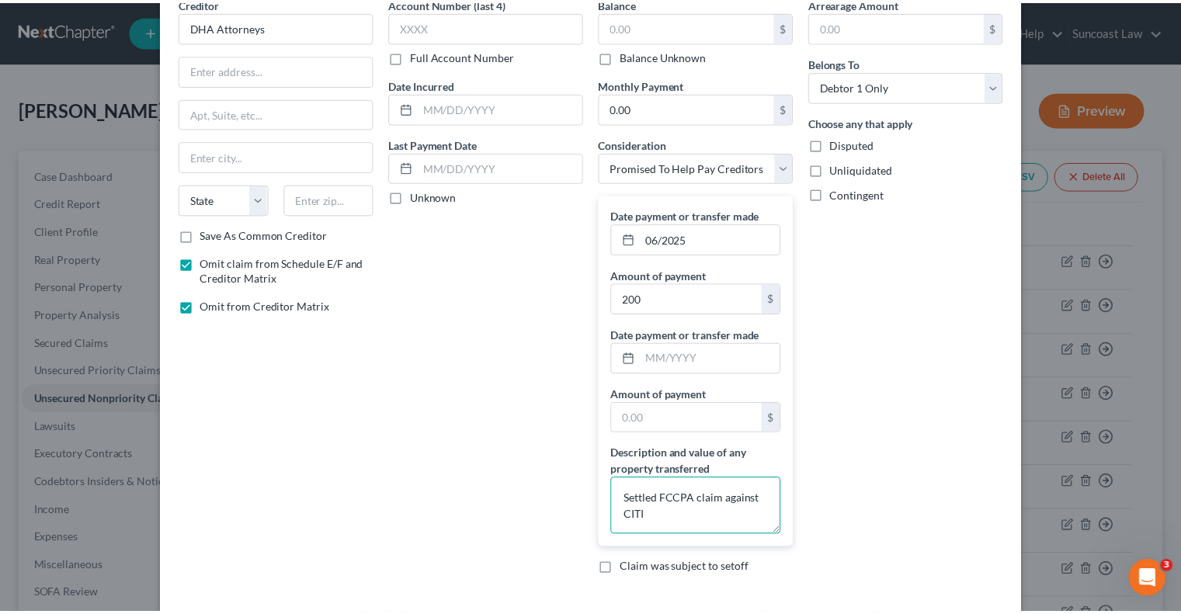
scroll to position [146, 0]
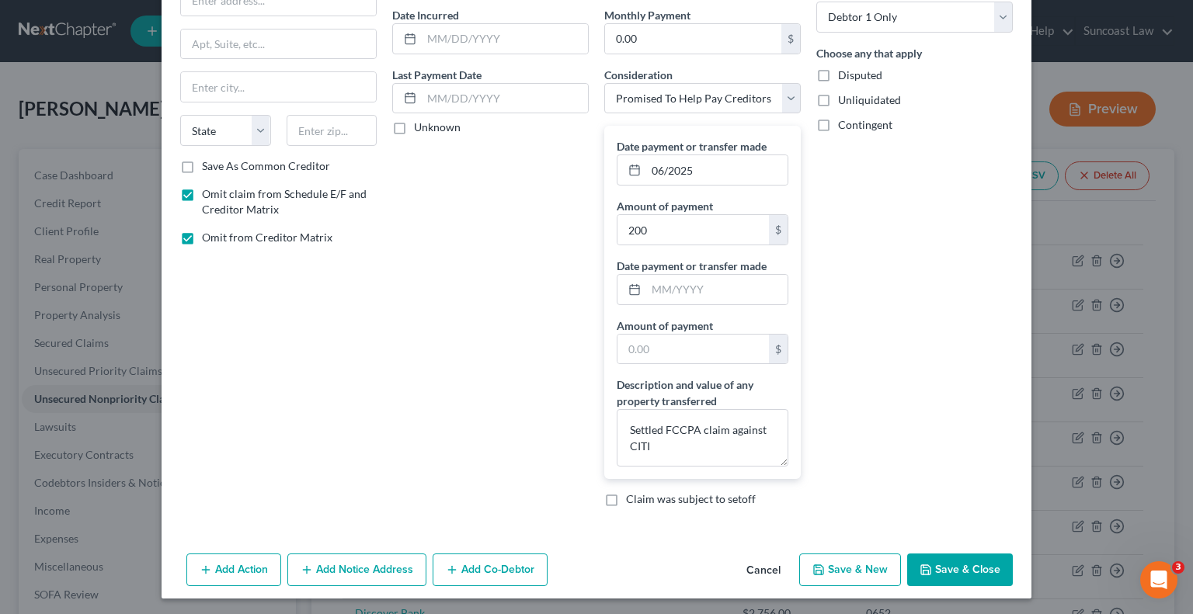
click at [949, 561] on button "Save & Close" at bounding box center [960, 570] width 106 height 33
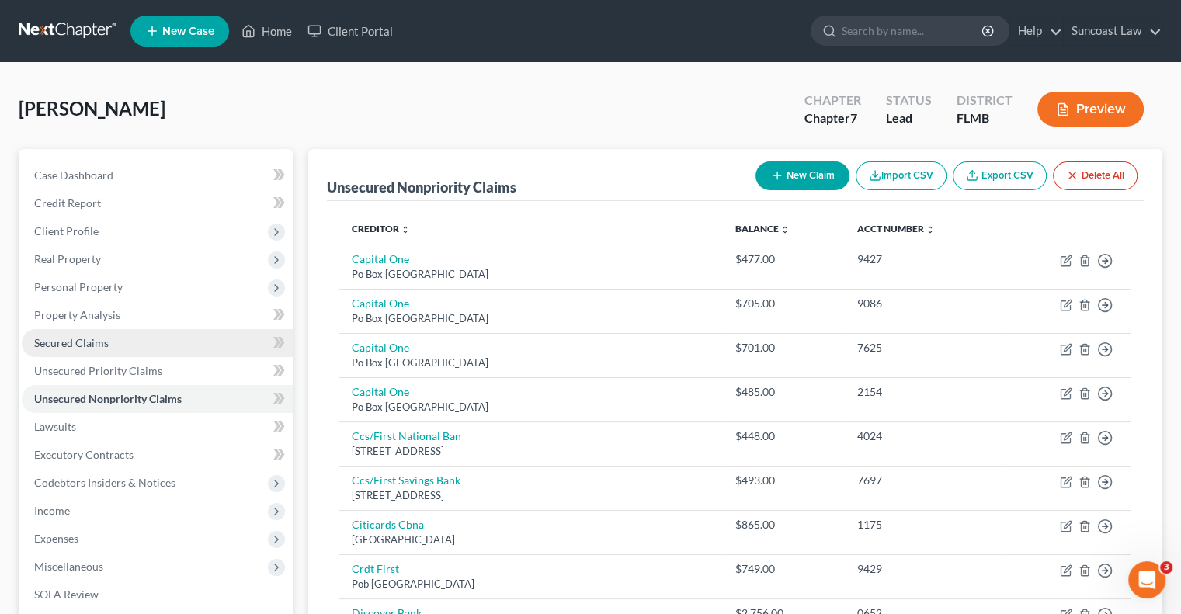
click at [97, 347] on span "Secured Claims" at bounding box center [71, 342] width 75 height 13
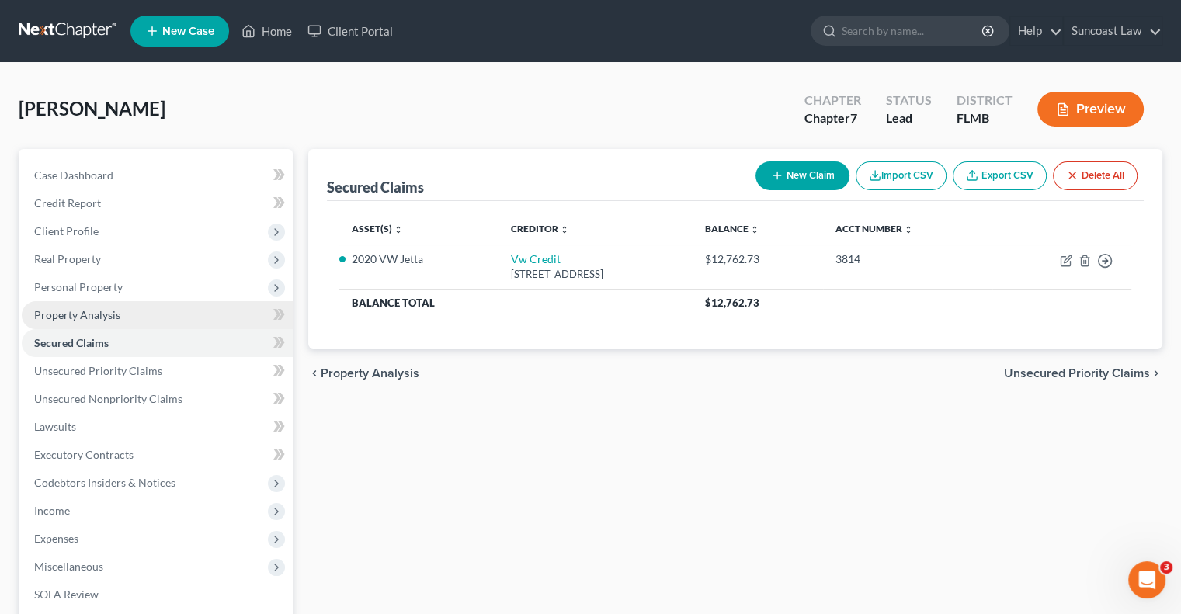
click at [96, 317] on span "Property Analysis" at bounding box center [77, 314] width 86 height 13
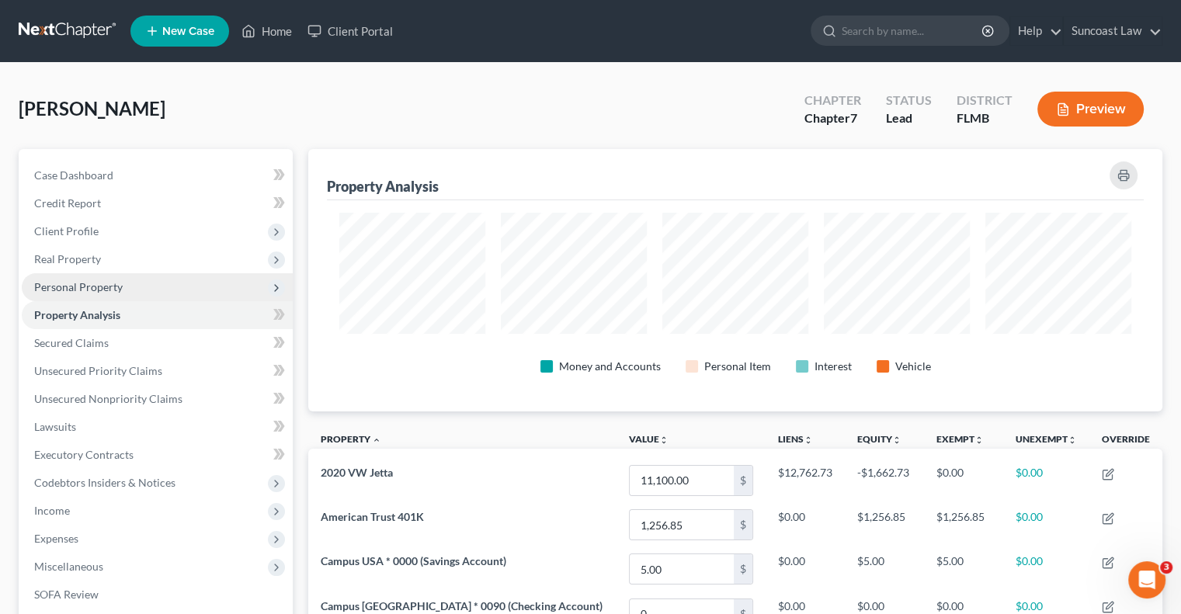
click at [93, 287] on span "Personal Property" at bounding box center [78, 286] width 89 height 13
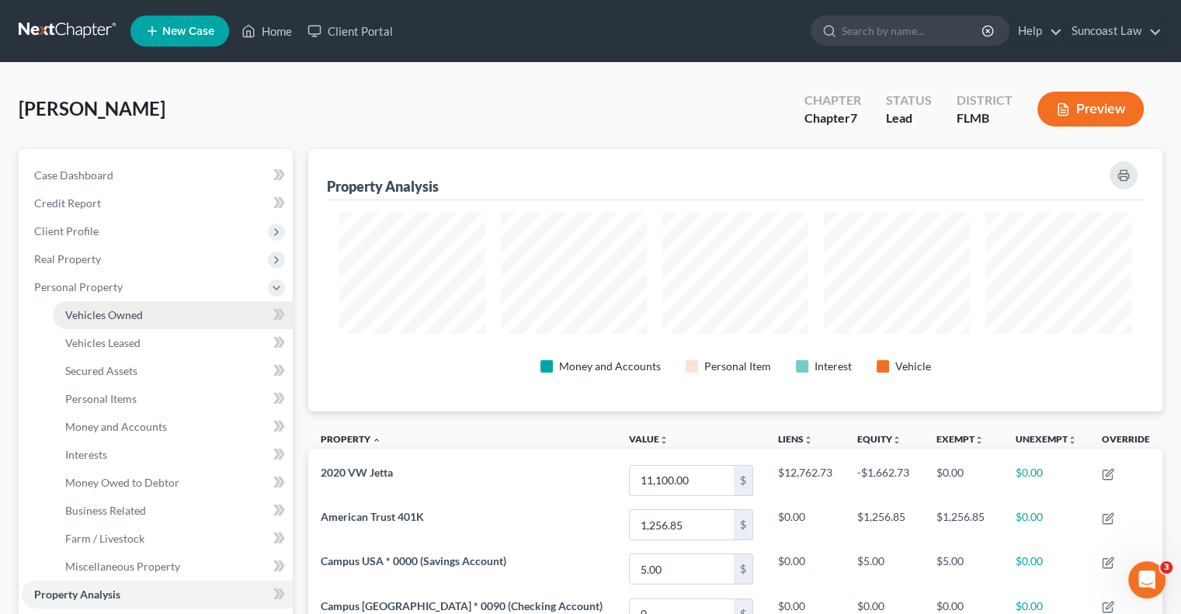
scroll to position [262, 853]
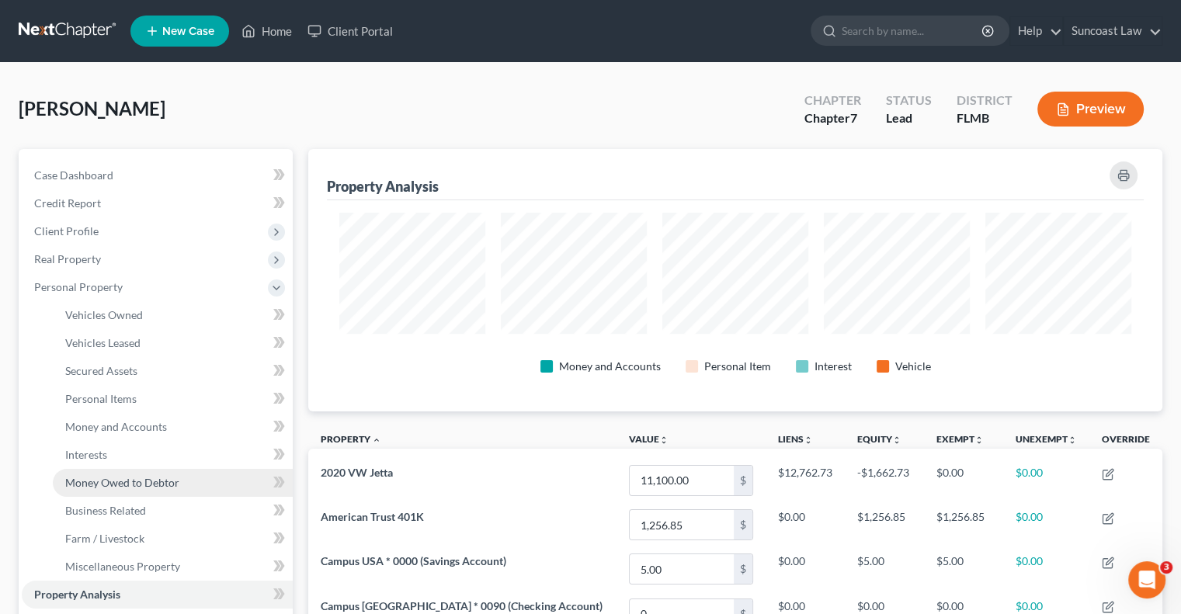
click at [152, 485] on span "Money Owed to Debtor" at bounding box center [122, 482] width 114 height 13
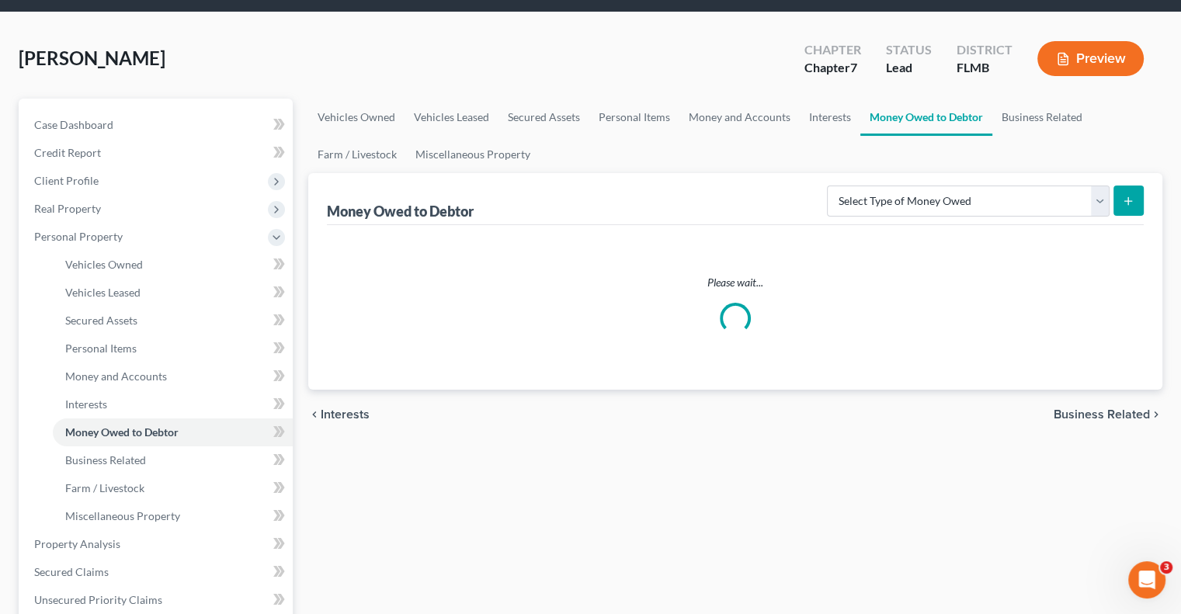
scroll to position [78, 0]
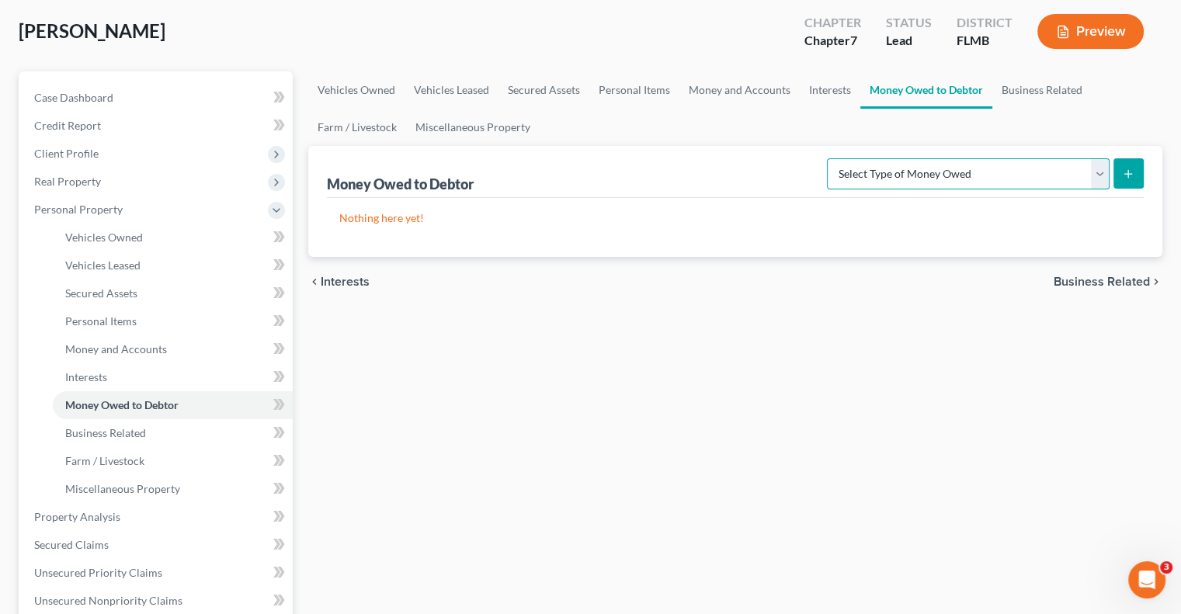
click at [1050, 172] on select "Select Type of Money Owed Accounts Receivable (A/B: 38) Alimony (A/B: 29) Child…" at bounding box center [968, 173] width 283 height 31
click at [831, 158] on select "Select Type of Money Owed Accounts Receivable (A/B: 38) Alimony (A/B: 29) Child…" at bounding box center [968, 173] width 283 height 31
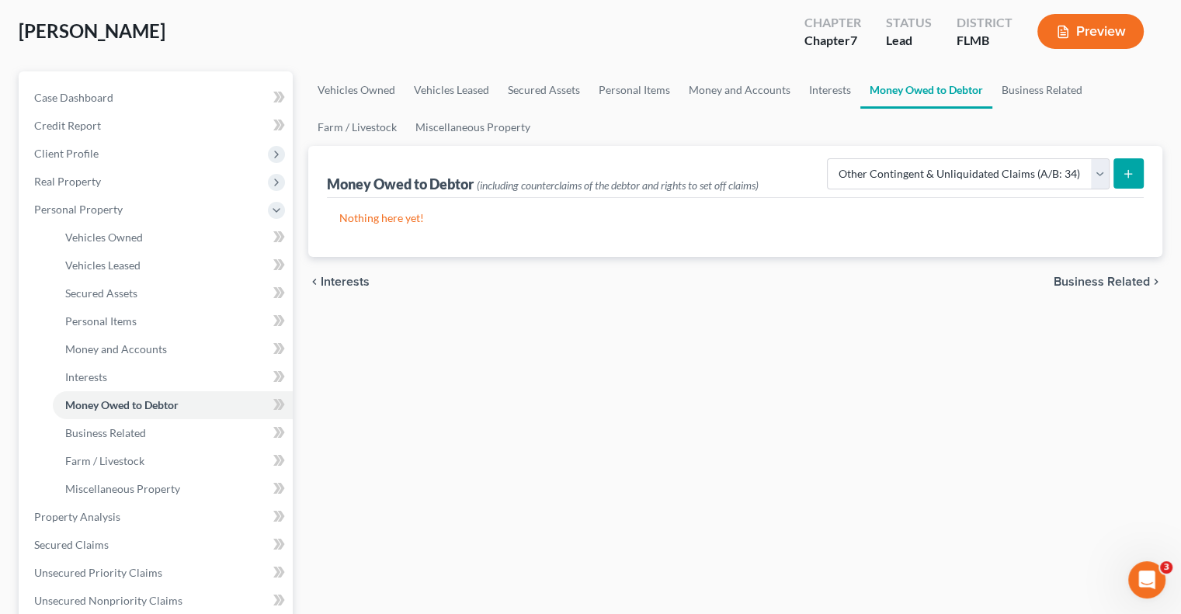
click at [1121, 173] on button "submit" at bounding box center [1129, 173] width 30 height 30
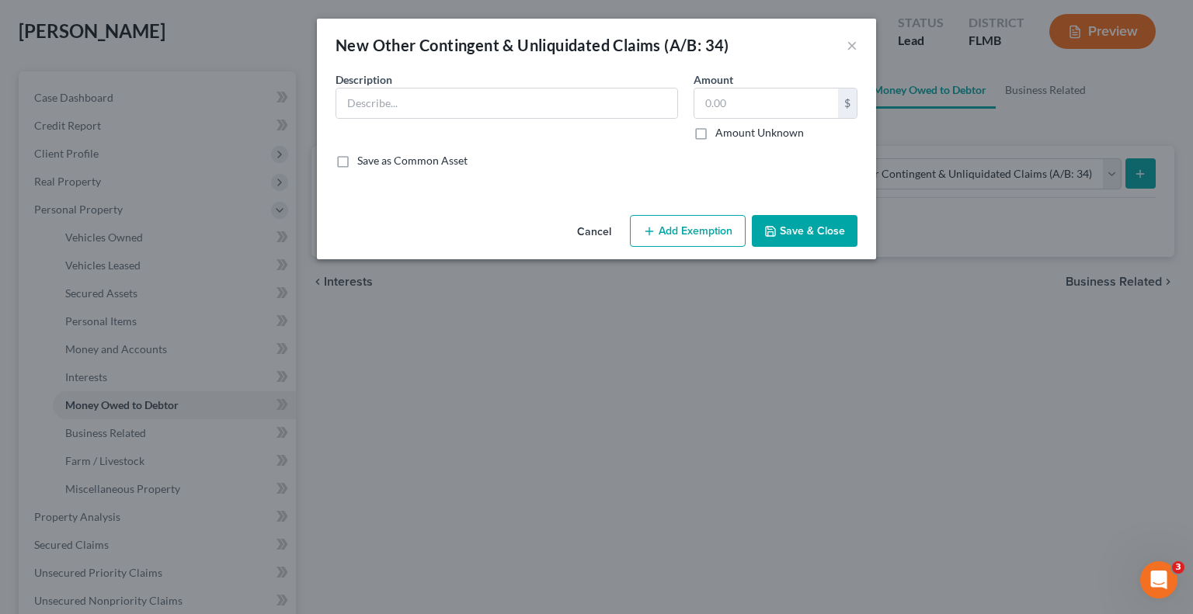
click at [471, 85] on div "Description *" at bounding box center [507, 105] width 358 height 69
click at [458, 108] on input "text" at bounding box center [506, 104] width 341 height 30
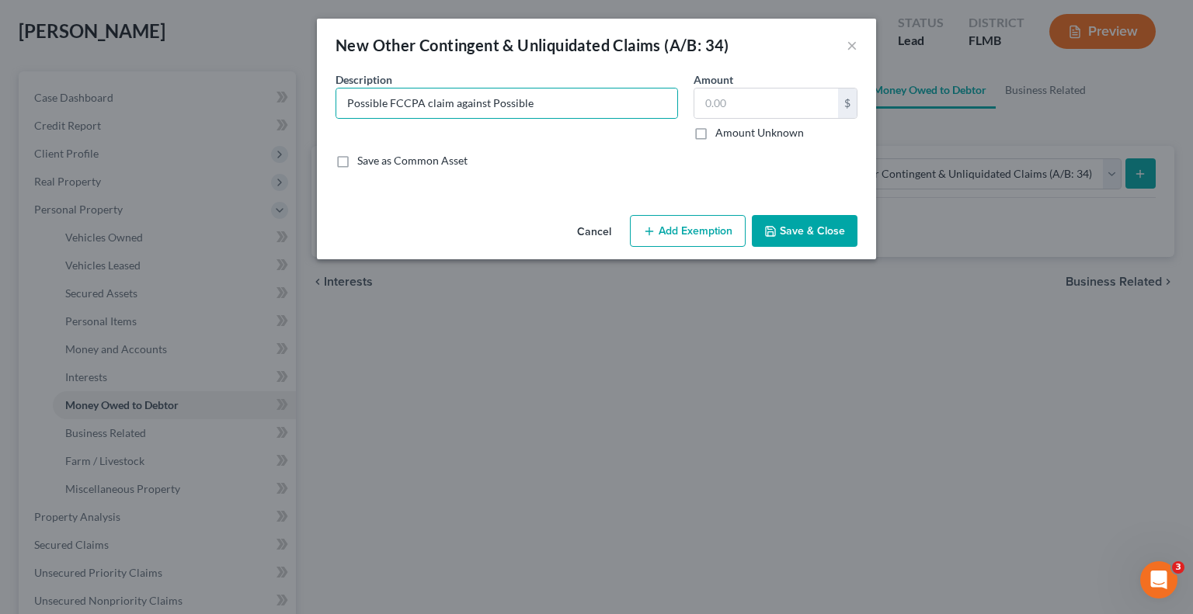
click at [715, 134] on label "Amount Unknown" at bounding box center [759, 133] width 89 height 16
click at [721, 134] on input "Amount Unknown" at bounding box center [726, 130] width 10 height 10
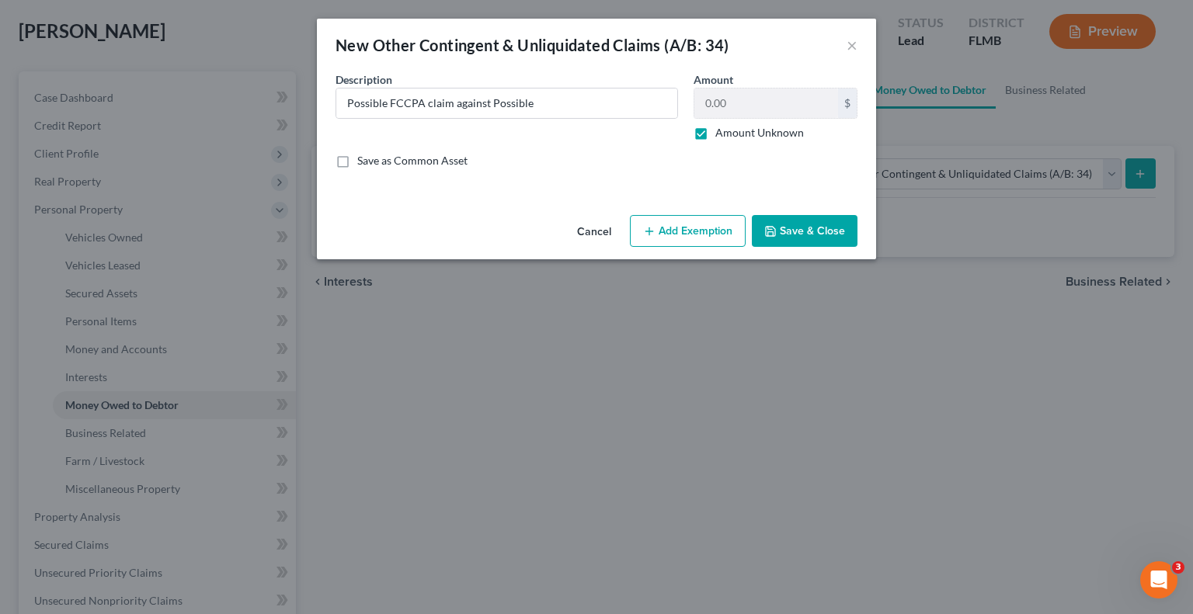
click at [836, 235] on button "Save & Close" at bounding box center [805, 231] width 106 height 33
